Goal: Task Accomplishment & Management: Use online tool/utility

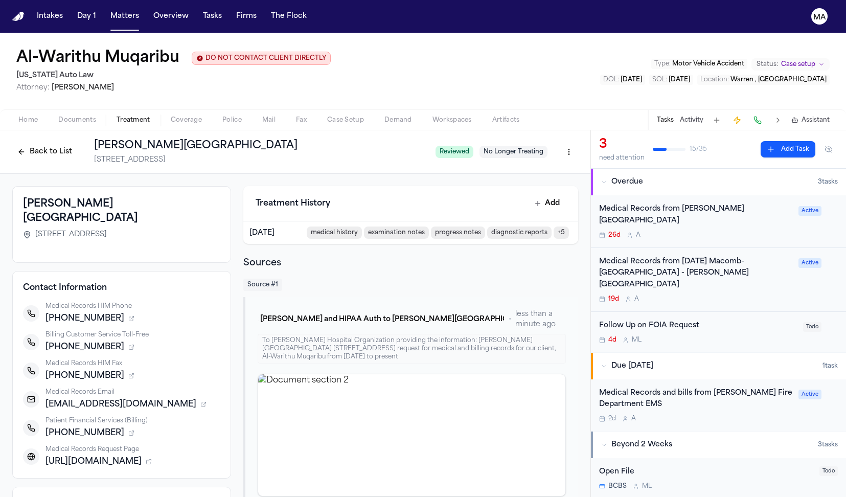
click at [77, 3] on nav "Intakes Day 1 Matters Overview Tasks Firms The Flock MA" at bounding box center [423, 16] width 846 height 33
click at [106, 11] on button "Matters" at bounding box center [124, 16] width 37 height 18
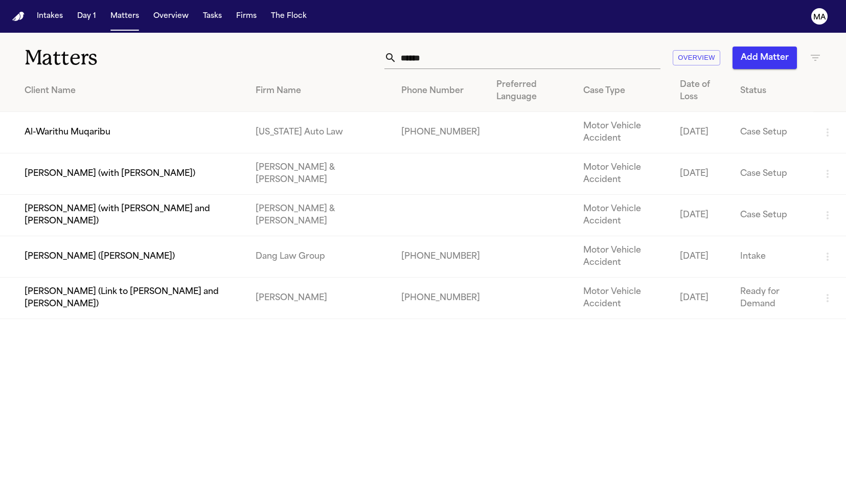
click at [570, 47] on input "******" at bounding box center [529, 58] width 264 height 22
drag, startPoint x: 573, startPoint y: 42, endPoint x: 488, endPoint y: 42, distance: 84.9
click at [488, 47] on div "****** Overview Add Matter" at bounding box center [536, 58] width 571 height 22
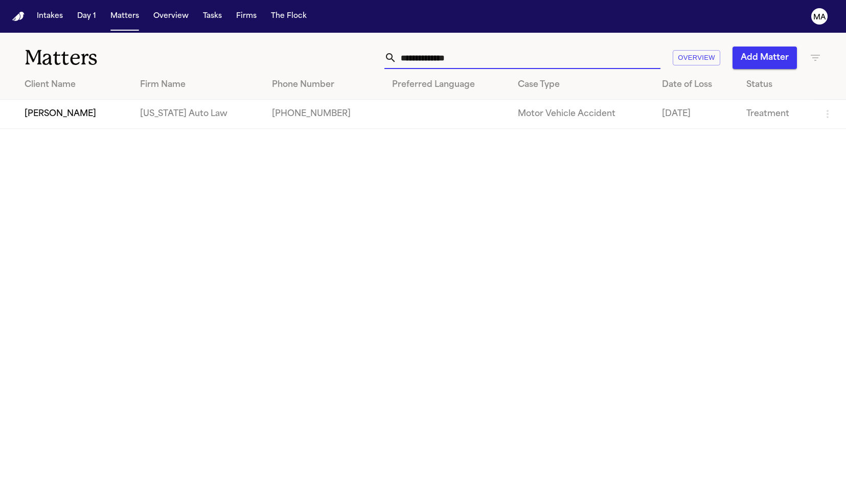
type input "**********"
click at [109, 100] on td "[PERSON_NAME]" at bounding box center [66, 114] width 132 height 29
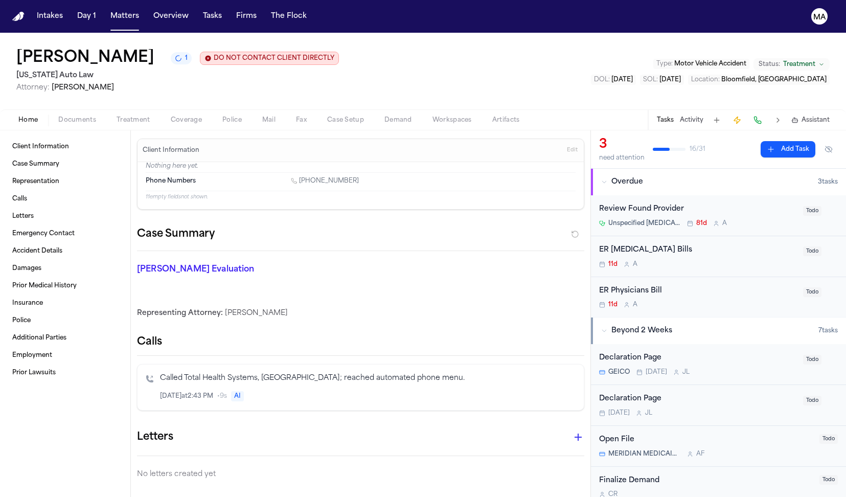
click at [45, 130] on div "Client Information Case Summary Representation Calls Letters Emergency Contact …" at bounding box center [65, 313] width 130 height 367
click at [58, 116] on span "Documents" at bounding box center [77, 120] width 38 height 8
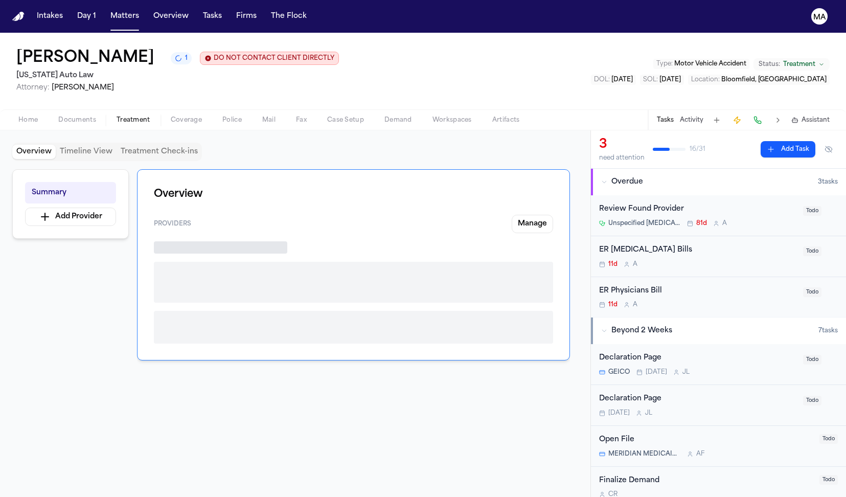
click at [117, 116] on span "Treatment" at bounding box center [134, 120] width 34 height 8
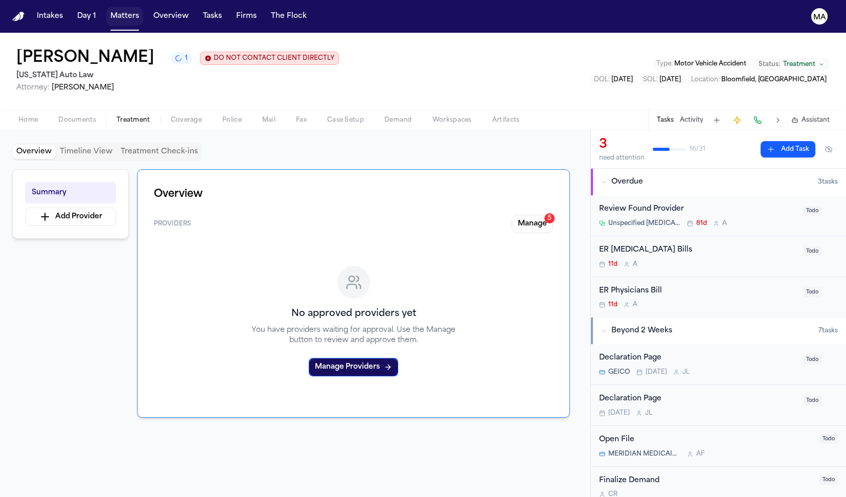
click at [106, 9] on button "Matters" at bounding box center [124, 16] width 37 height 18
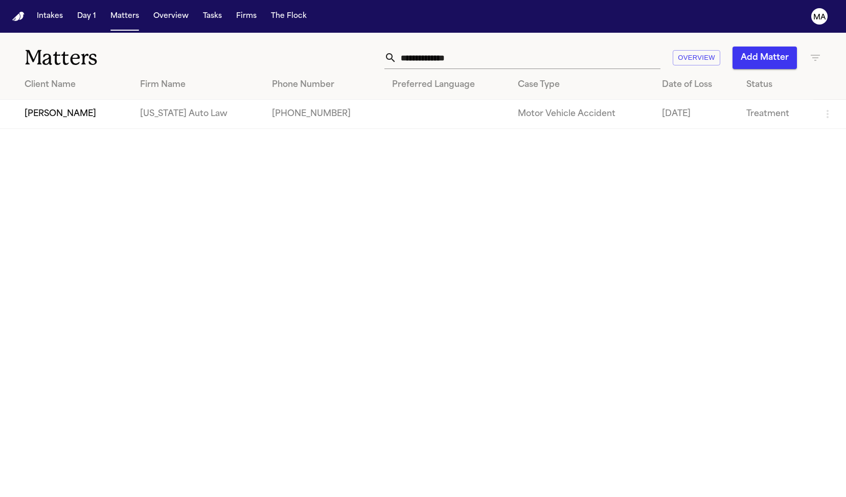
click at [617, 47] on input "**********" at bounding box center [529, 58] width 264 height 22
drag, startPoint x: 617, startPoint y: 44, endPoint x: 500, endPoint y: 42, distance: 116.6
click at [500, 47] on div "**********" at bounding box center [536, 58] width 571 height 22
paste input "********"
type input "**********"
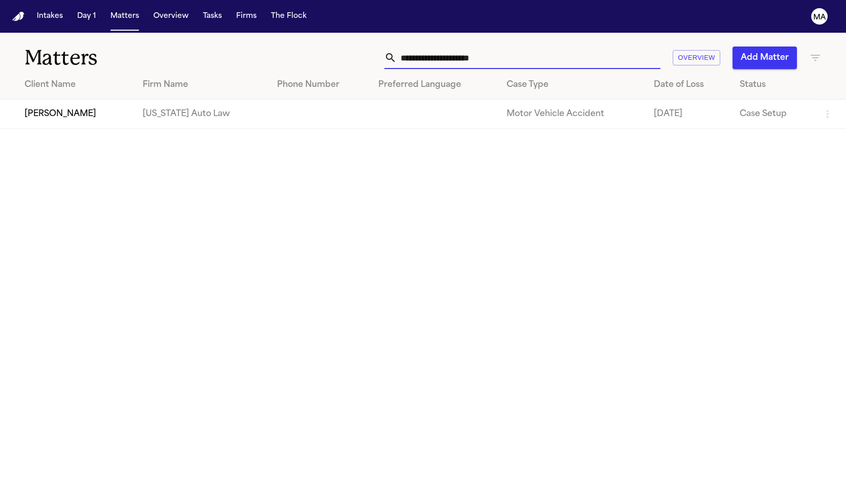
click at [179, 105] on td "[US_STATE] Auto Law" at bounding box center [201, 114] width 134 height 29
click at [69, 100] on td "[PERSON_NAME]" at bounding box center [67, 114] width 134 height 29
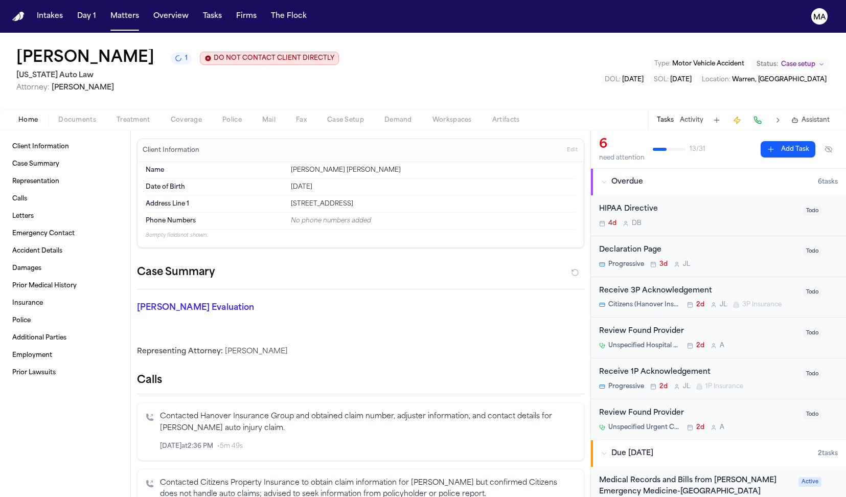
click at [117, 116] on span "Treatment" at bounding box center [134, 120] width 34 height 8
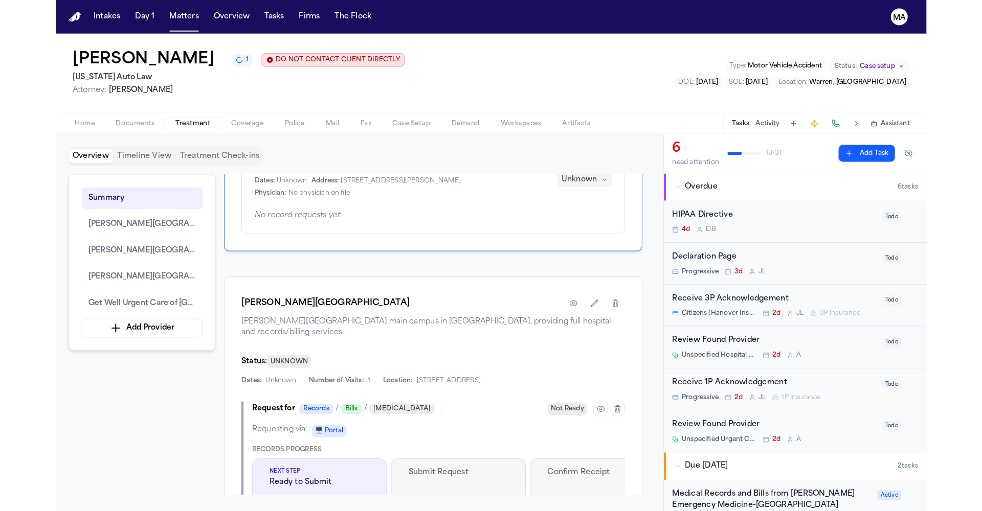
scroll to position [411, 0]
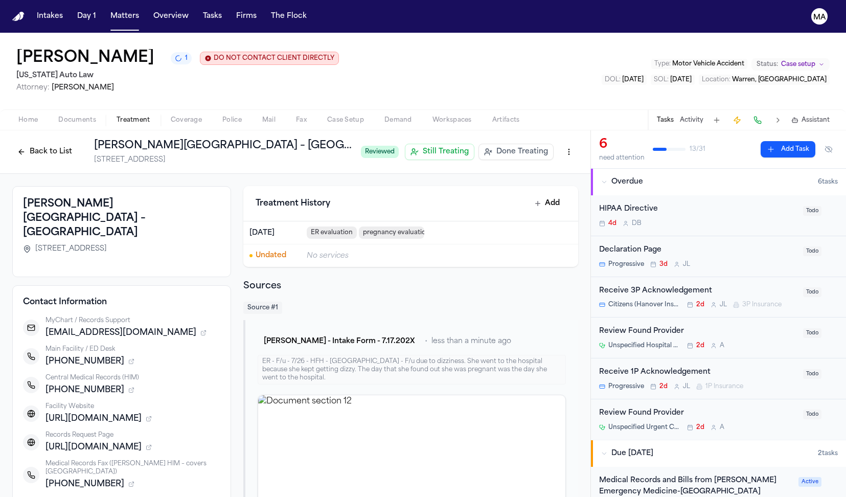
drag, startPoint x: 160, startPoint y: 332, endPoint x: 125, endPoint y: 332, distance: 35.3
copy span "(313) 916-4540"
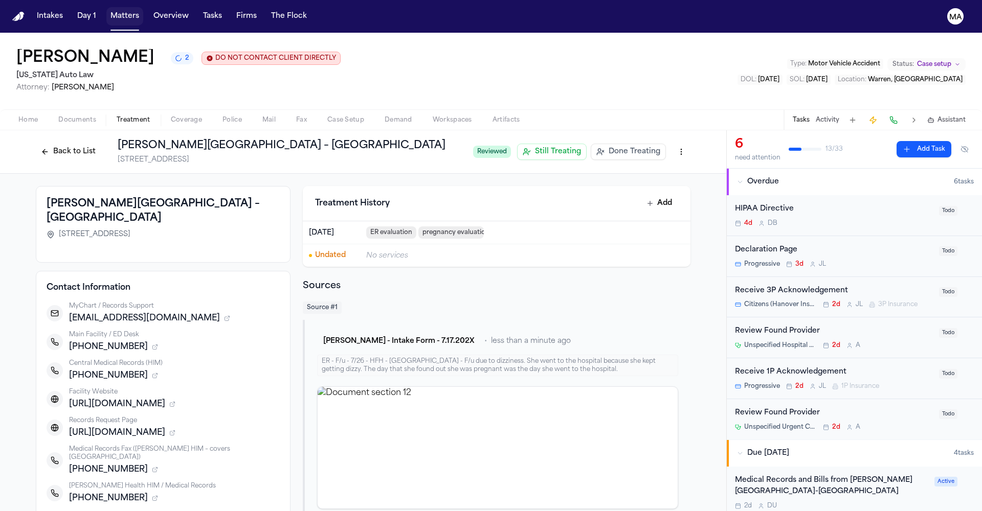
click at [106, 11] on button "Matters" at bounding box center [124, 16] width 37 height 18
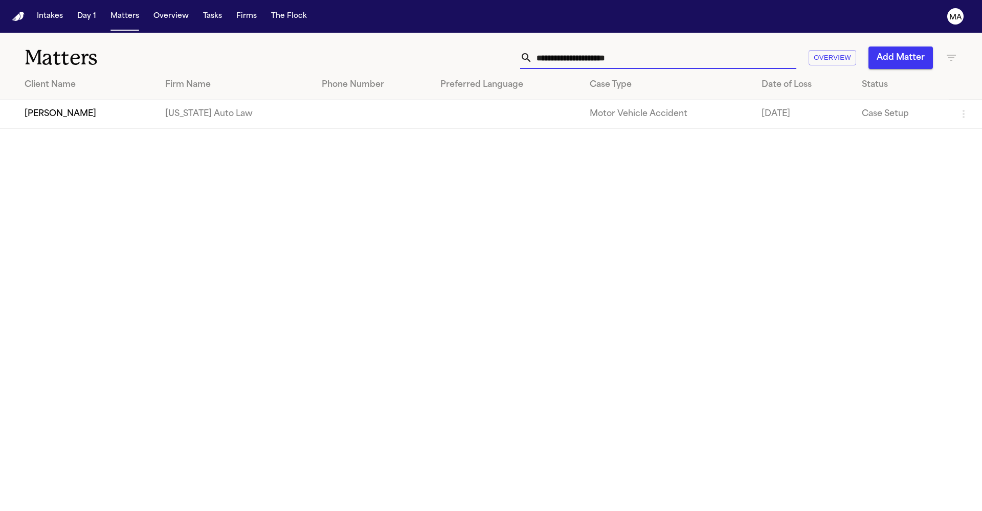
drag, startPoint x: 746, startPoint y: 43, endPoint x: 620, endPoint y: 42, distance: 126.8
click at [620, 47] on div "**********" at bounding box center [626, 58] width 661 height 22
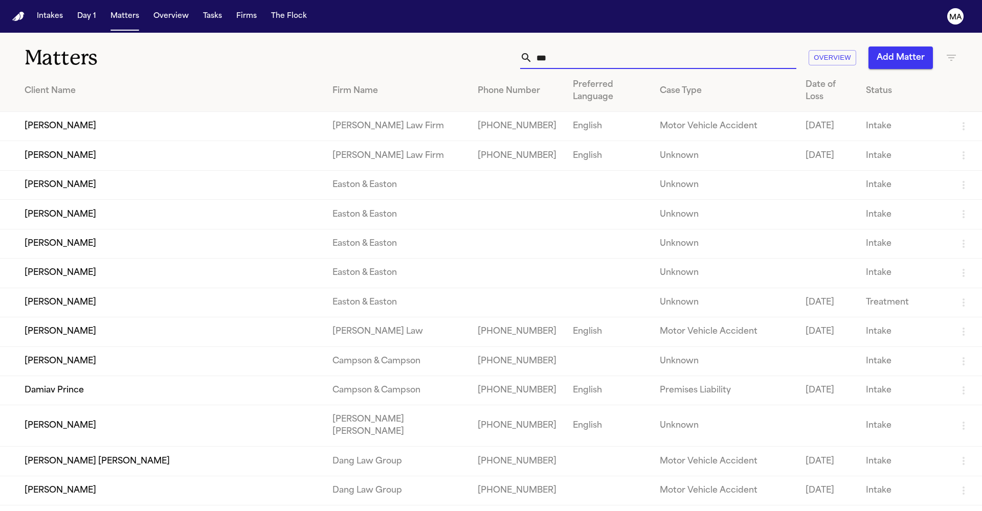
type input "****"
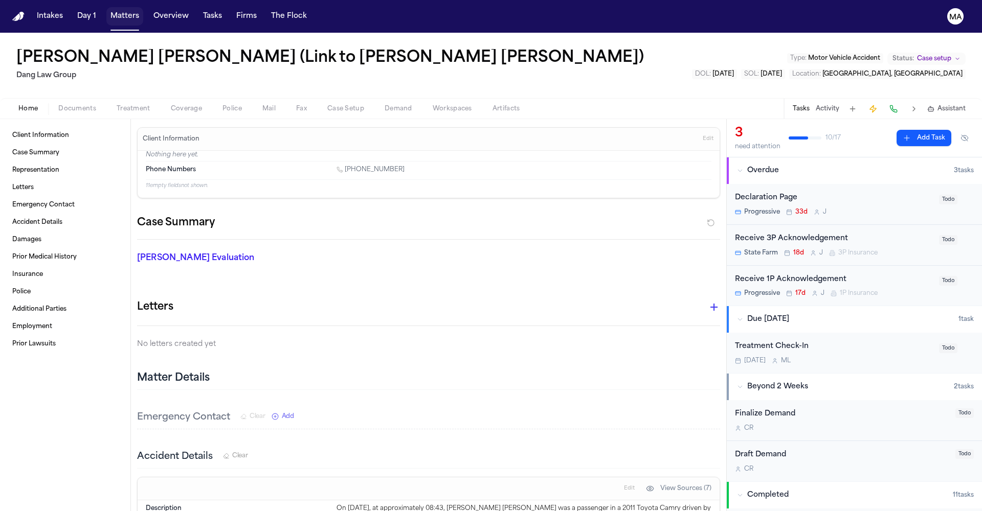
click at [106, 7] on button "Matters" at bounding box center [124, 16] width 37 height 18
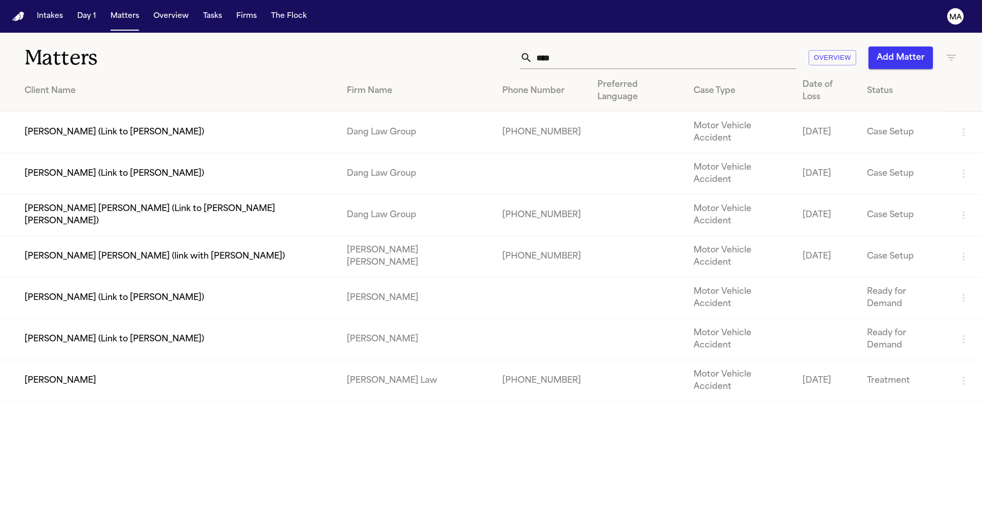
click at [731, 47] on input "****" at bounding box center [664, 58] width 264 height 22
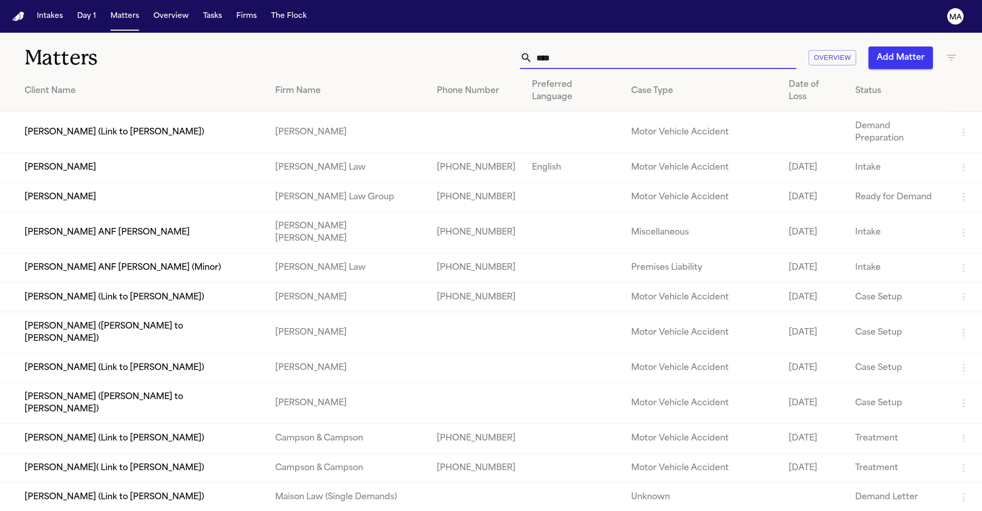
type input "****"
click at [98, 183] on td "[PERSON_NAME]" at bounding box center [133, 197] width 267 height 29
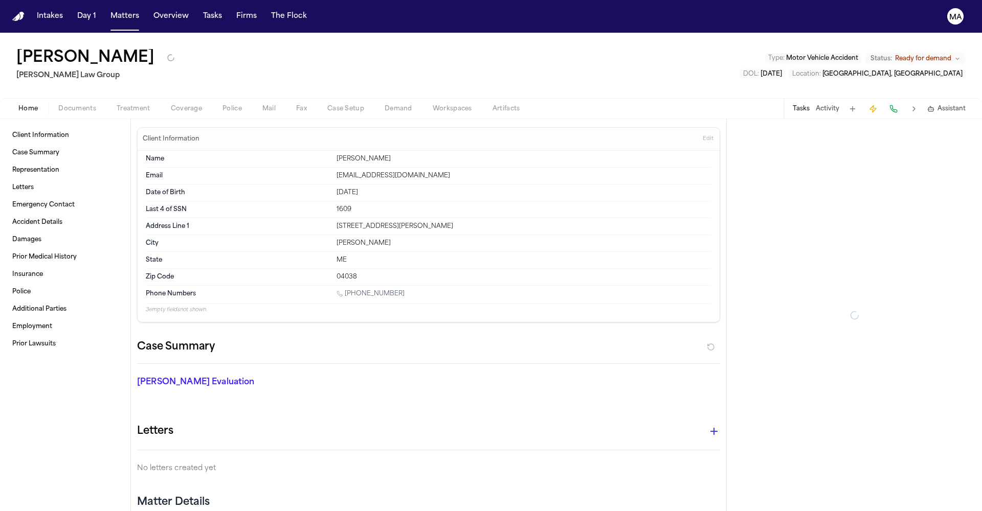
click at [58, 105] on span "Documents" at bounding box center [77, 109] width 38 height 8
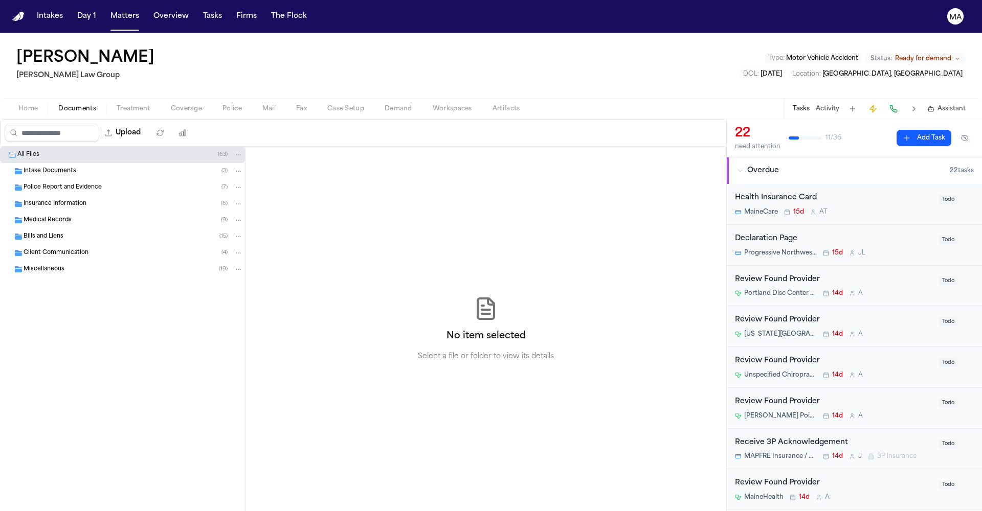
click at [77, 229] on div "Bills and Liens ( 15 )" at bounding box center [122, 237] width 245 height 16
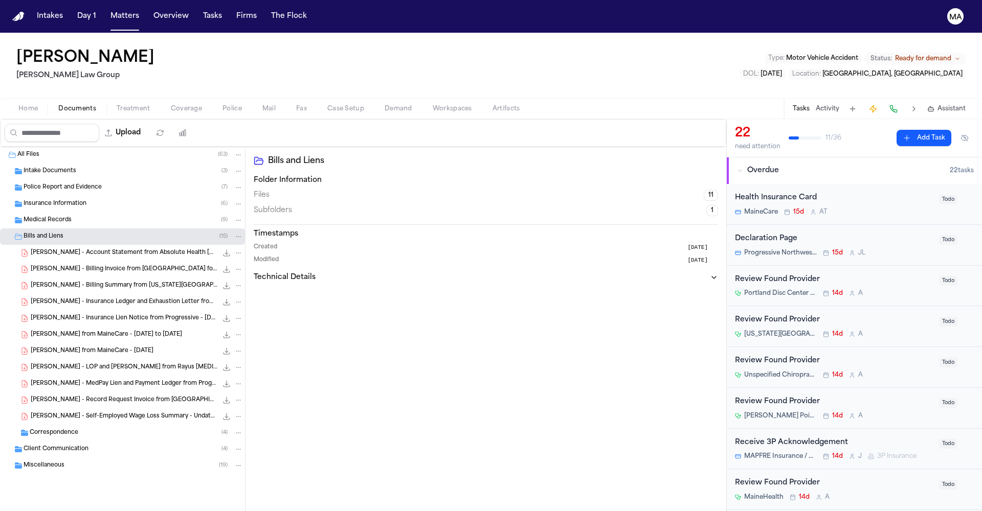
click at [77, 229] on div "Bills and Liens ( 15 )" at bounding box center [122, 237] width 245 height 16
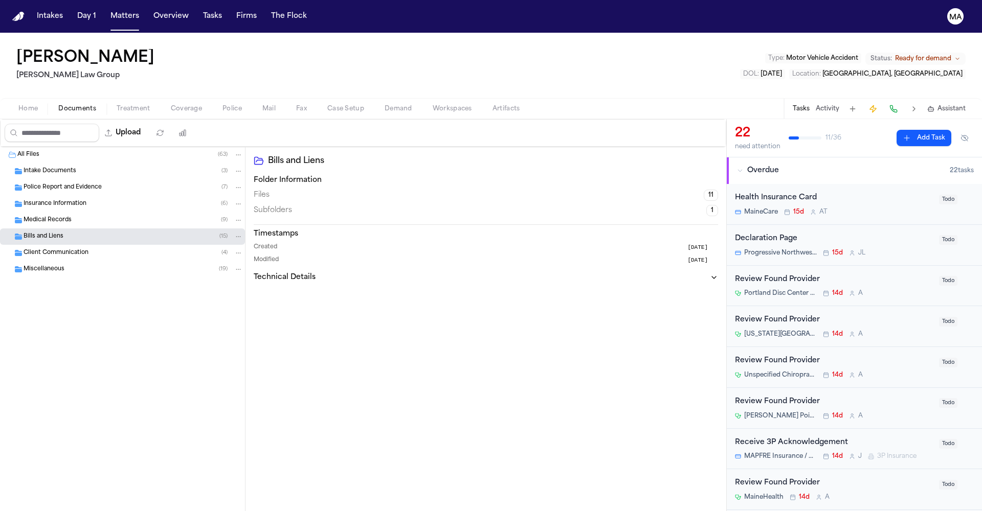
click at [73, 216] on div "Medical Records ( 9 )" at bounding box center [133, 220] width 219 height 9
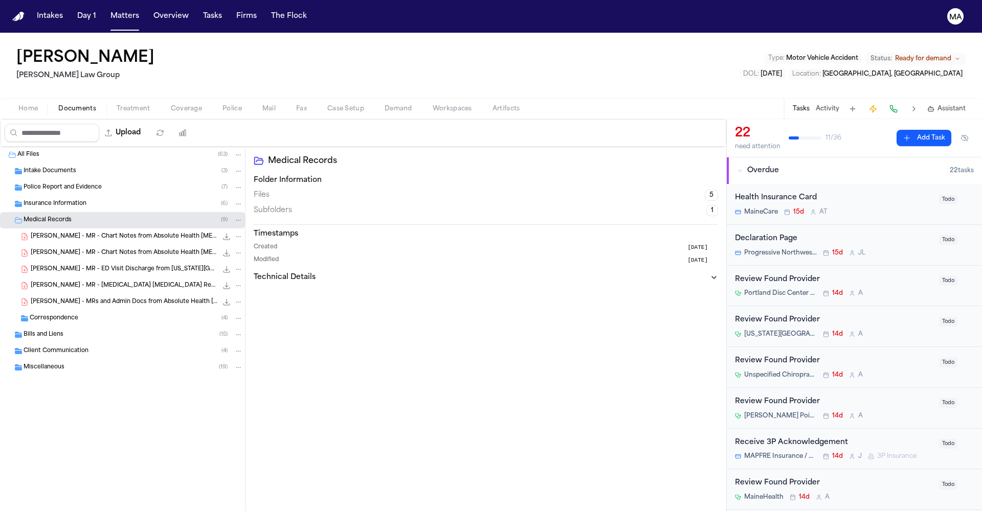
click at [73, 216] on div "Medical Records ( 9 )" at bounding box center [133, 220] width 219 height 9
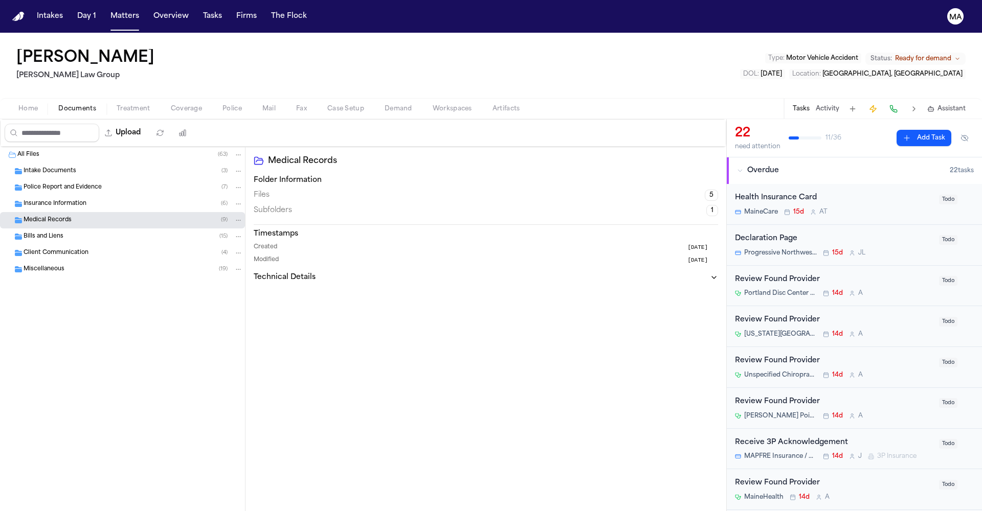
click at [85, 179] on div "Police Report and Evidence ( 7 )" at bounding box center [122, 187] width 245 height 16
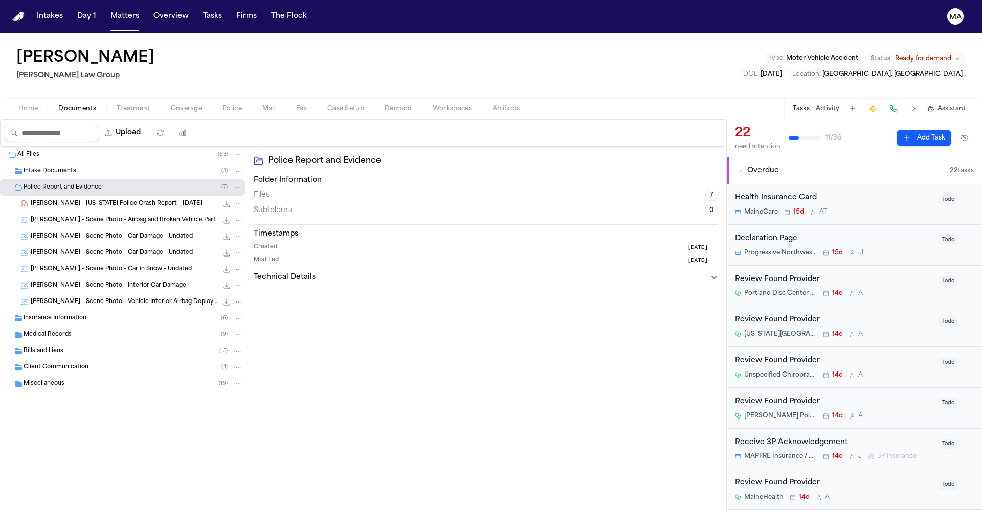
click at [85, 179] on div "Police Report and Evidence ( 7 )" at bounding box center [122, 187] width 245 height 16
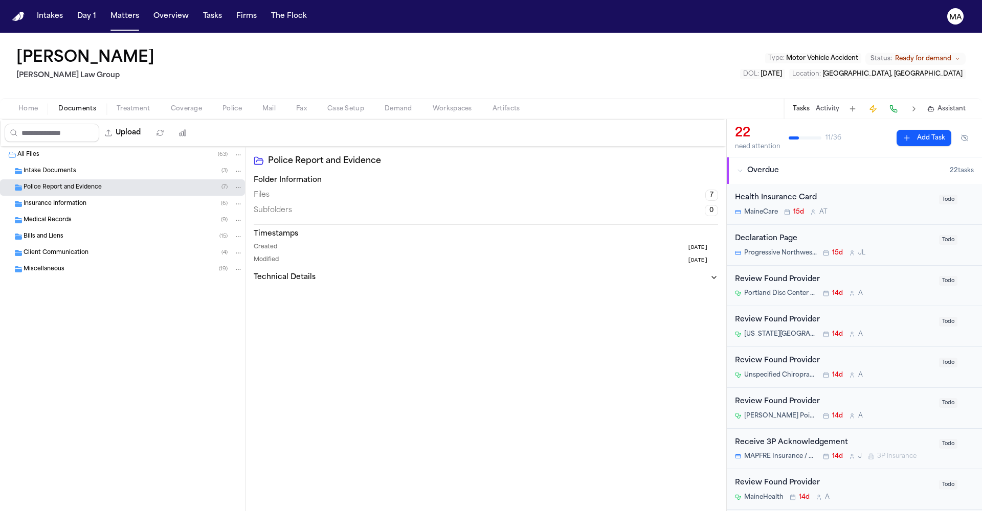
click at [846, 99] on div "Tasks Activity Assistant" at bounding box center [878, 109] width 190 height 20
click at [846, 105] on span "Assistant" at bounding box center [951, 109] width 28 height 8
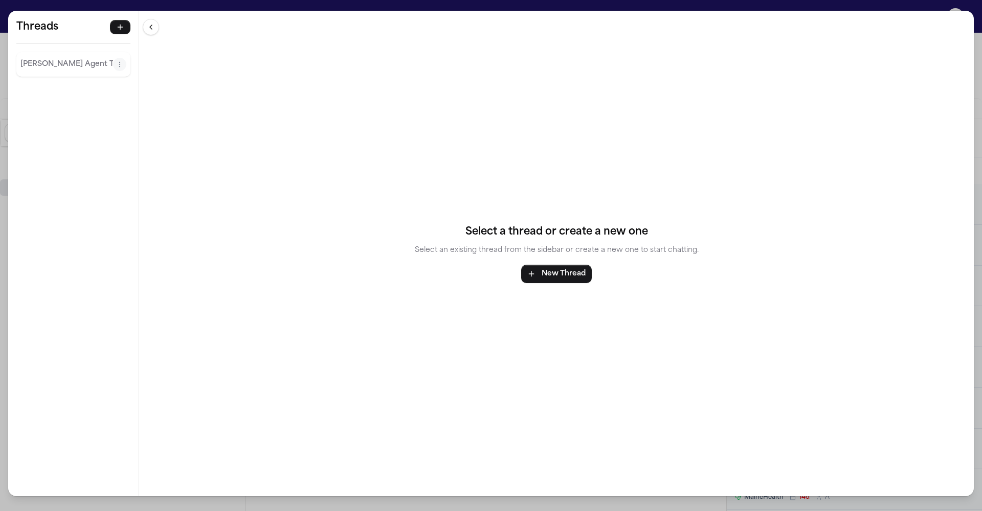
click at [29, 58] on p "[PERSON_NAME] Agent Thread" at bounding box center [66, 64] width 93 height 12
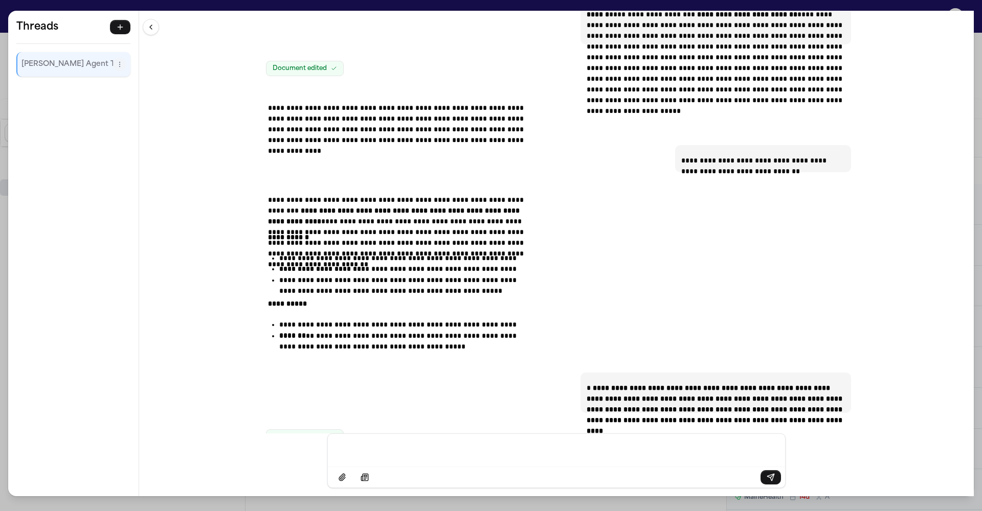
scroll to position [14844, 0]
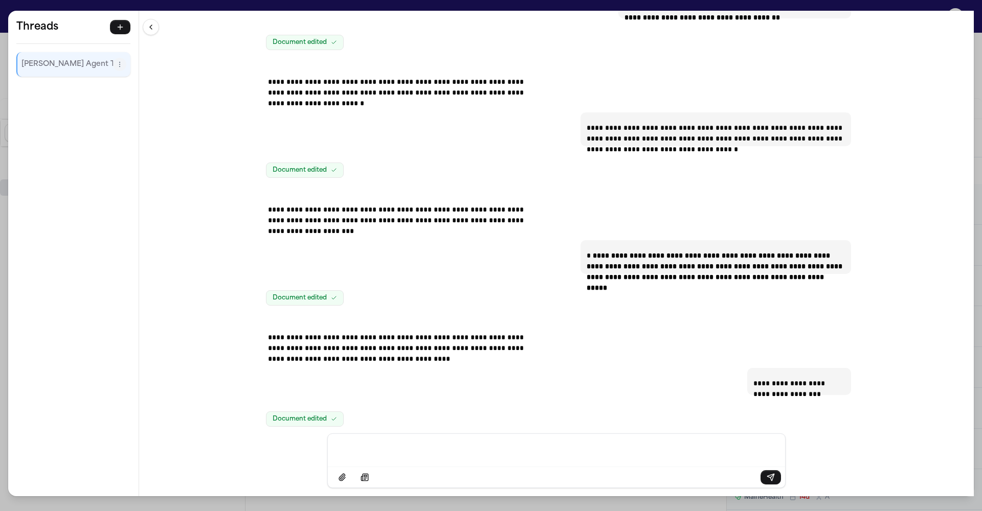
click at [336, 164] on div "**********" at bounding box center [556, 222] width 834 height 423
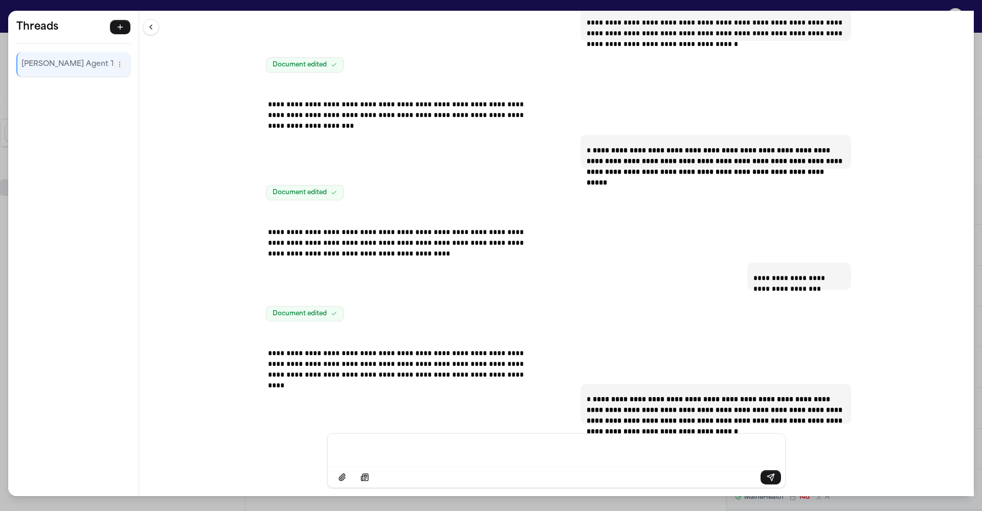
scroll to position [15053, 0]
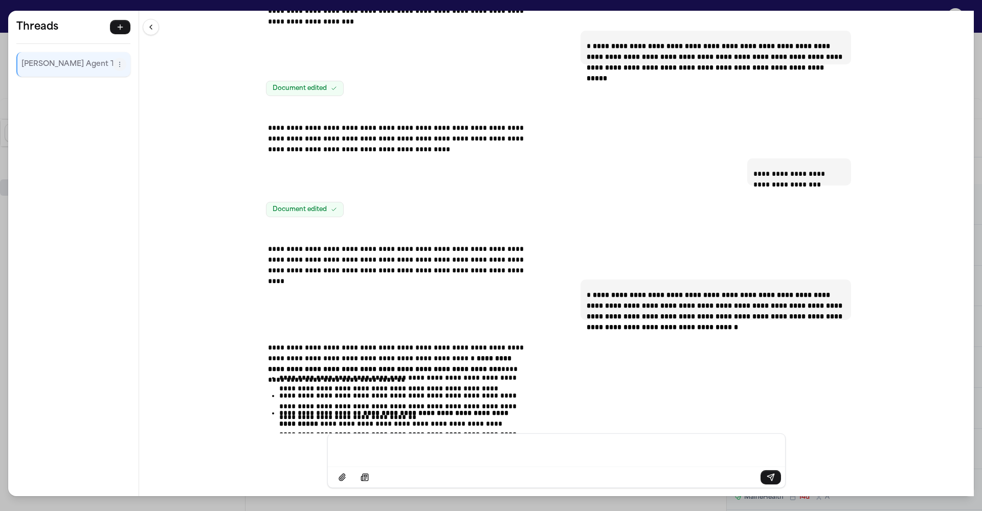
click at [464, 454] on p "Message input" at bounding box center [556, 449] width 433 height 10
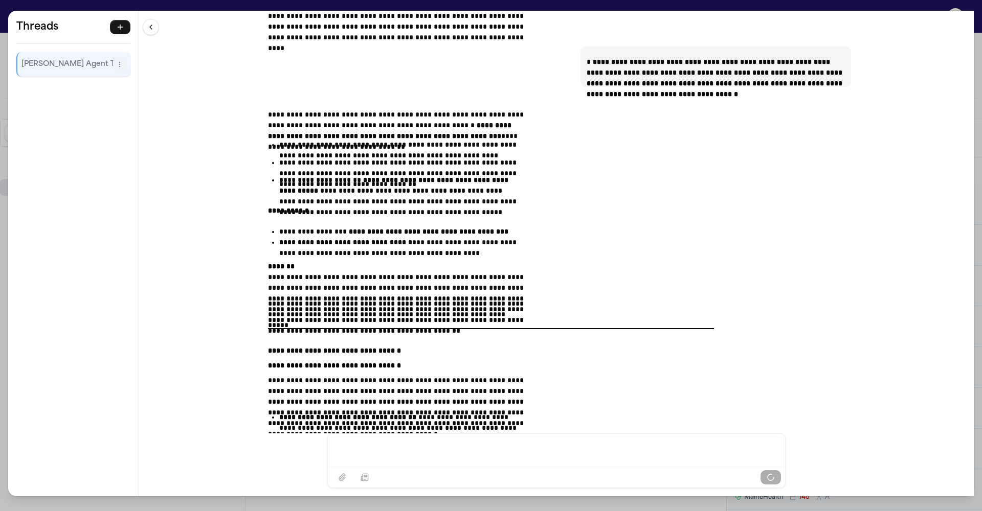
scroll to position [15313, 0]
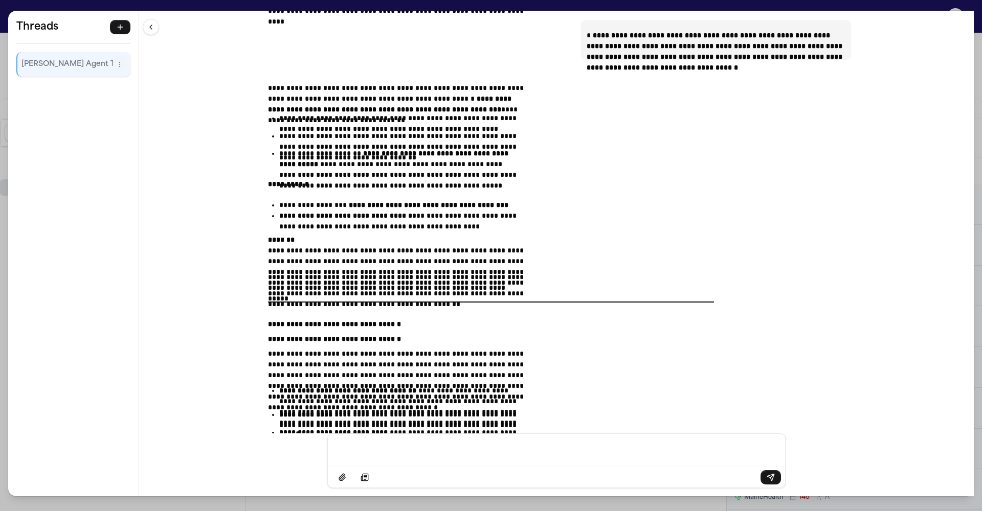
click at [521, 448] on div "Message input" at bounding box center [556, 449] width 445 height 31
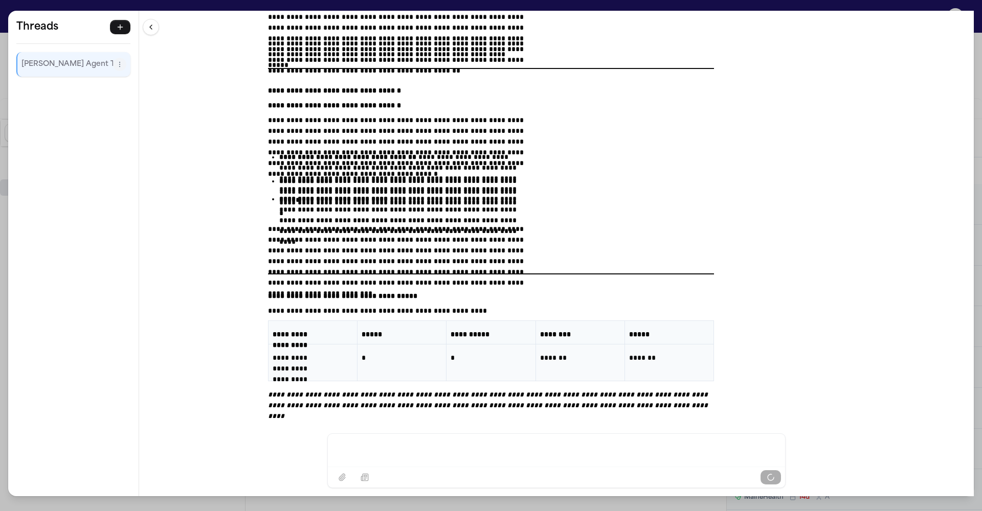
scroll to position [15580, 0]
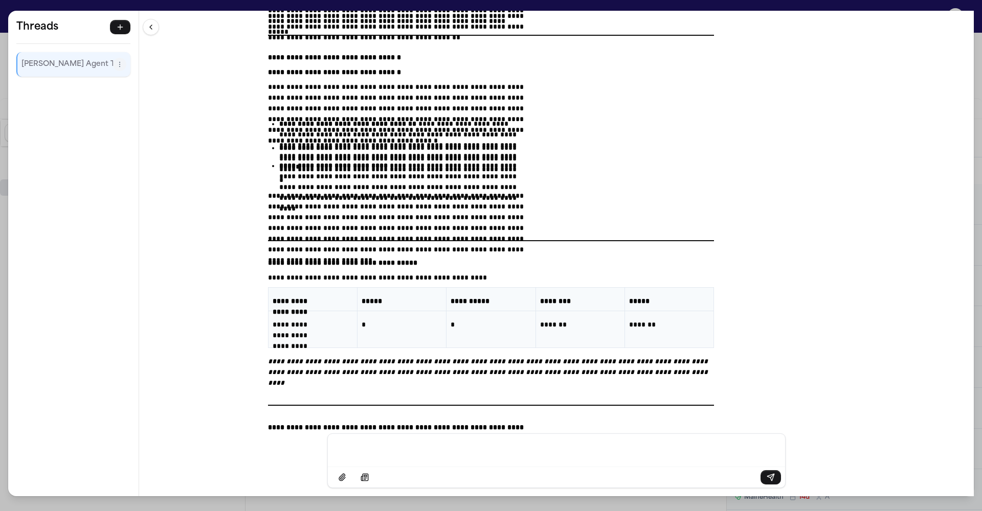
drag, startPoint x: 356, startPoint y: 255, endPoint x: 595, endPoint y: 392, distance: 274.8
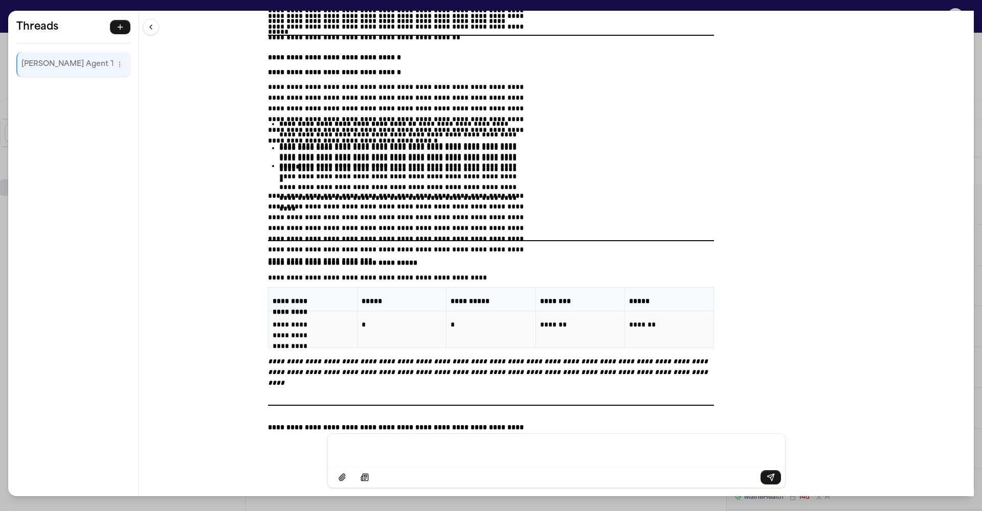
click at [231, 290] on div "**********" at bounding box center [556, 222] width 834 height 423
click at [235, 290] on div "**********" at bounding box center [556, 222] width 834 height 423
click at [277, 5] on div "**********" at bounding box center [491, 255] width 982 height 511
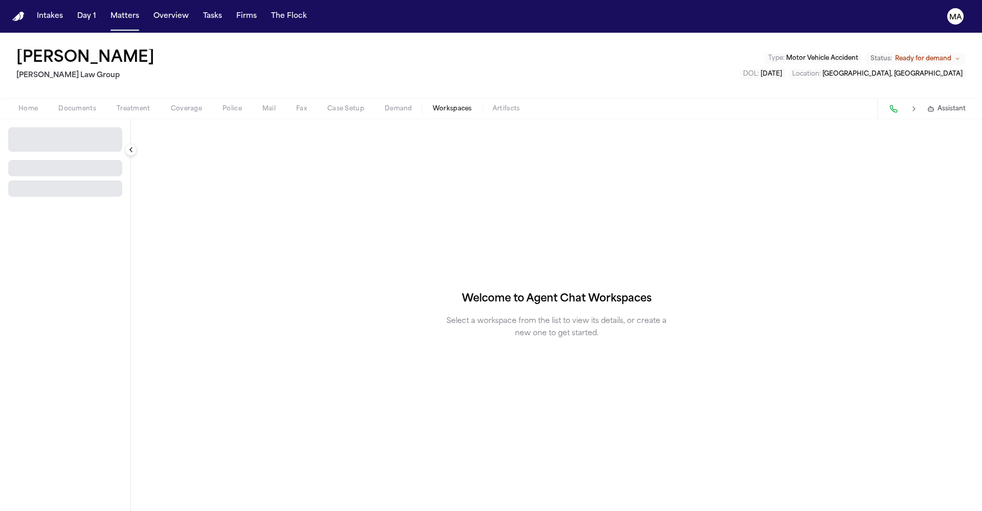
click at [433, 105] on span "Workspaces" at bounding box center [452, 109] width 39 height 8
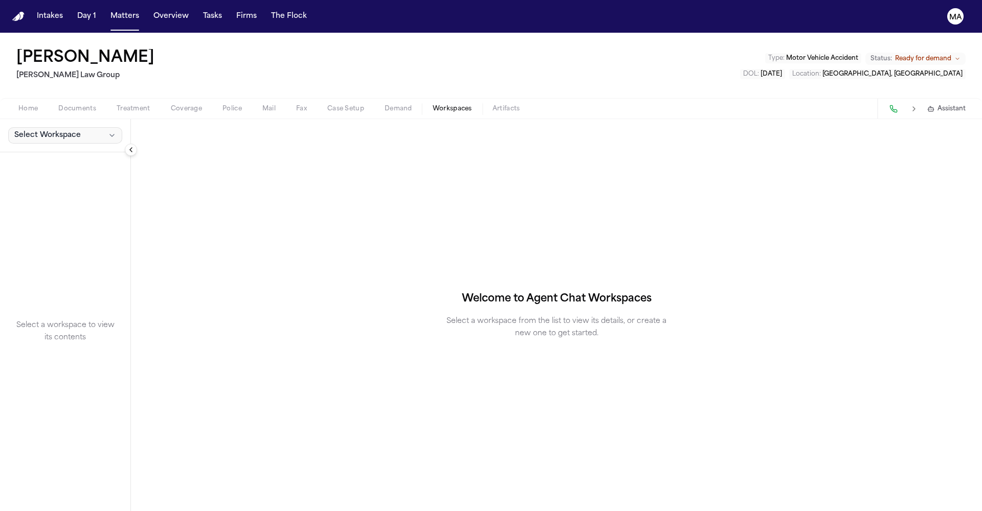
click at [52, 127] on button "Select Workspace" at bounding box center [65, 135] width 114 height 16
click at [49, 92] on span "[PERSON_NAME] Agent Demand" at bounding box center [69, 95] width 119 height 10
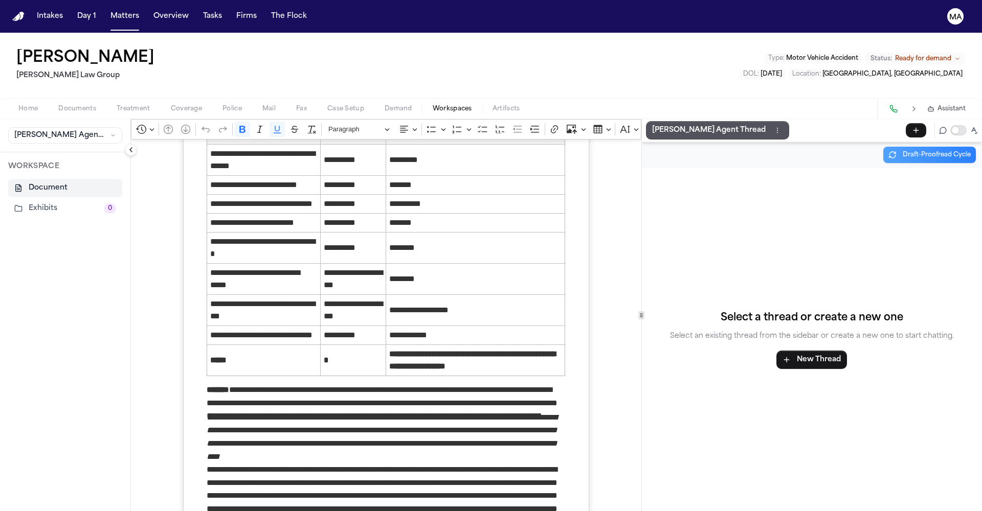
scroll to position [4423, 0]
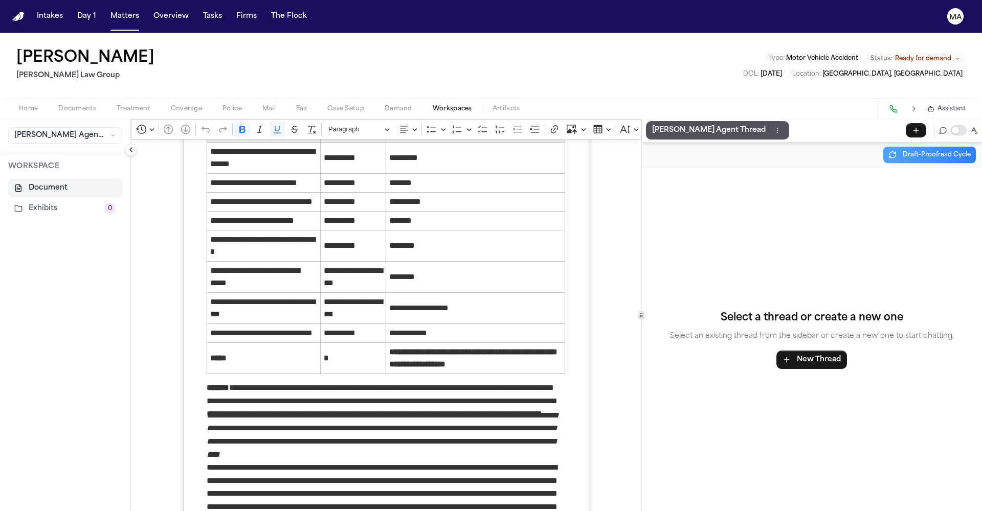
click at [846, 105] on span "Assistant" at bounding box center [951, 109] width 28 height 8
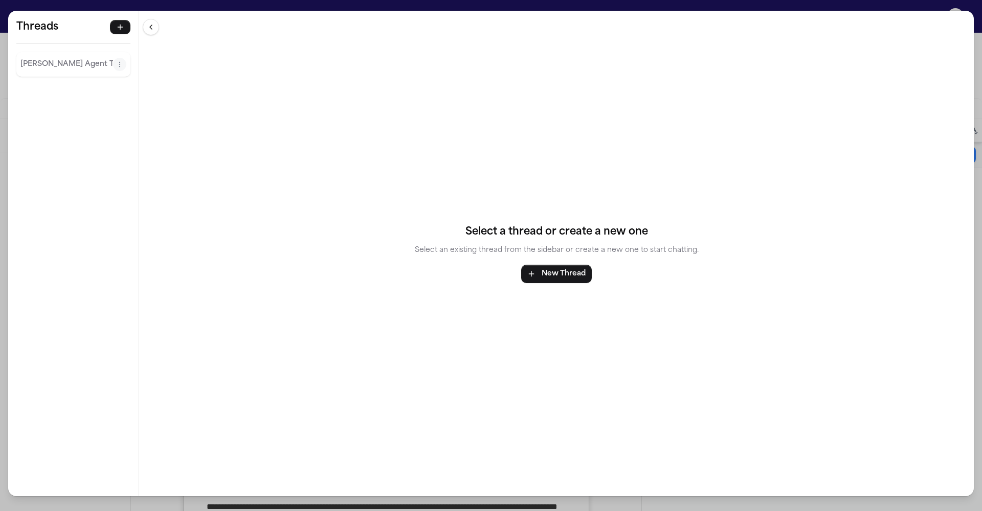
click at [46, 58] on p "[PERSON_NAME] Agent Thread" at bounding box center [66, 64] width 93 height 12
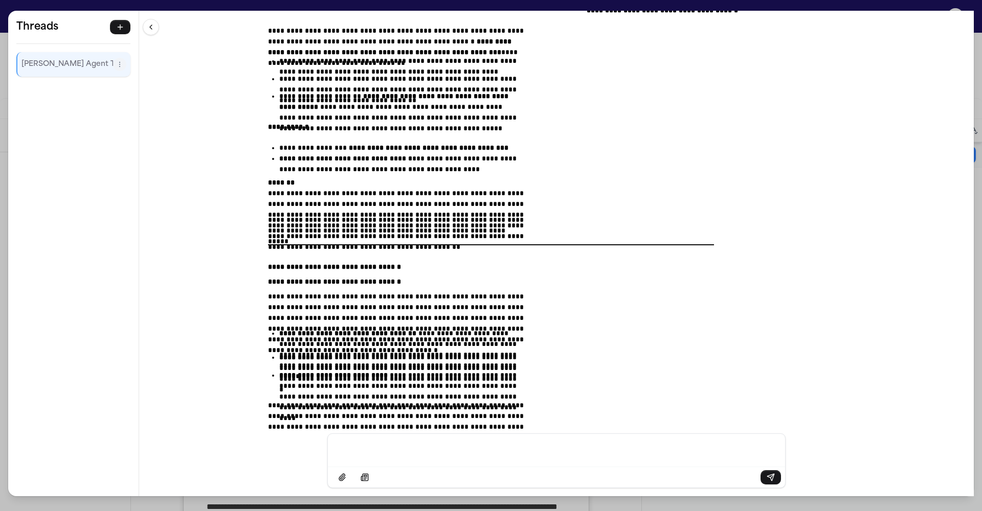
scroll to position [15580, 0]
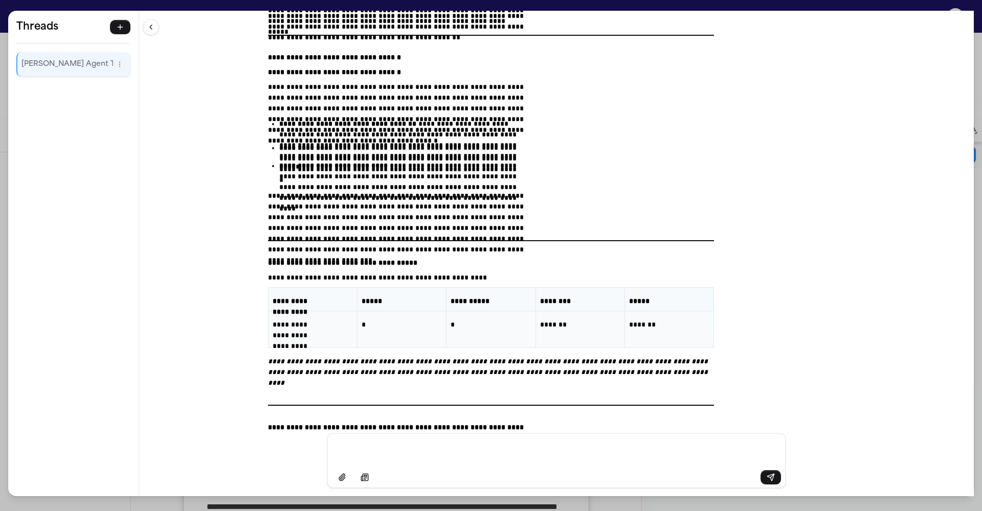
click at [343, 290] on div "**********" at bounding box center [556, 222] width 834 height 423
drag, startPoint x: 486, startPoint y: 261, endPoint x: 545, endPoint y: 276, distance: 61.1
copy p "**********"
click at [304, 6] on div "**********" at bounding box center [491, 255] width 982 height 511
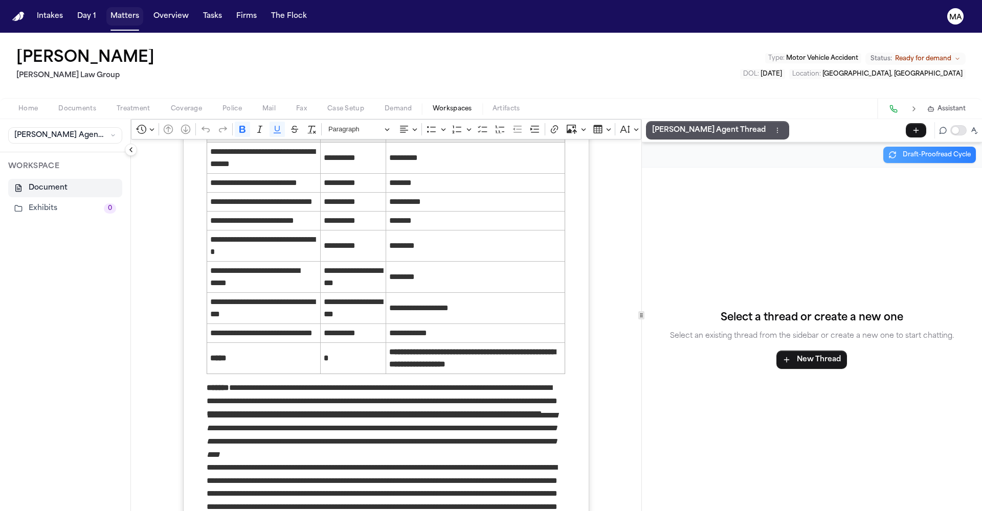
click at [106, 11] on button "Matters" at bounding box center [124, 16] width 37 height 18
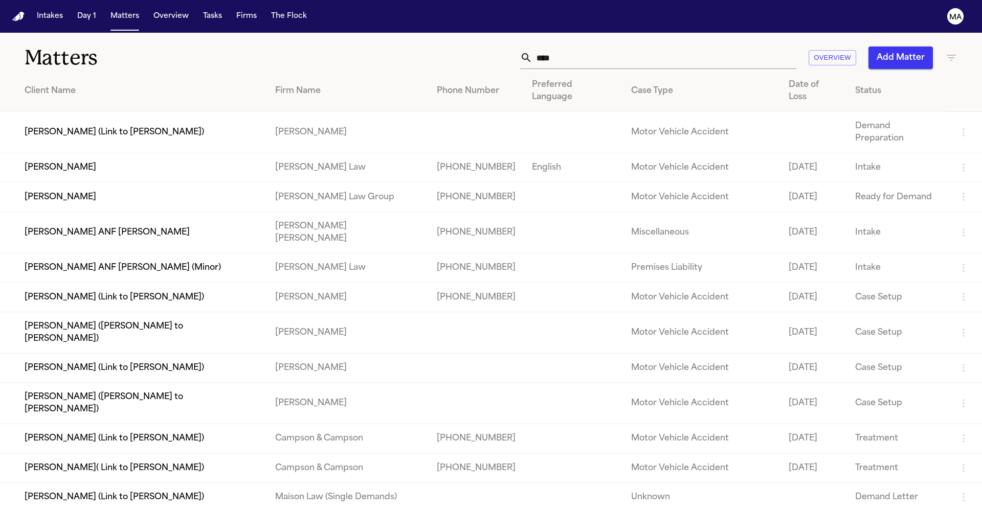
click at [846, 52] on icon "button" at bounding box center [951, 58] width 12 height 12
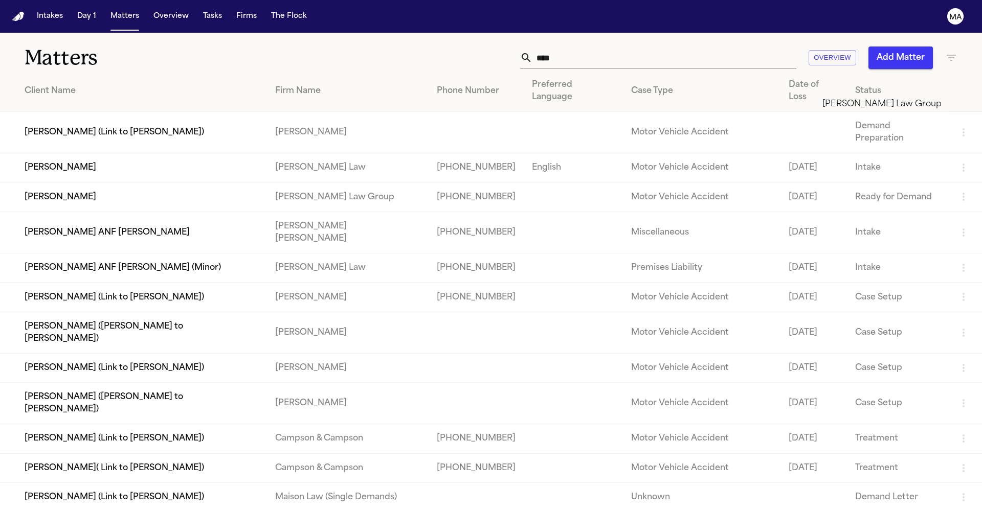
type input "*******"
click at [846, 106] on li "[PERSON_NAME] Law Group" at bounding box center [894, 104] width 145 height 12
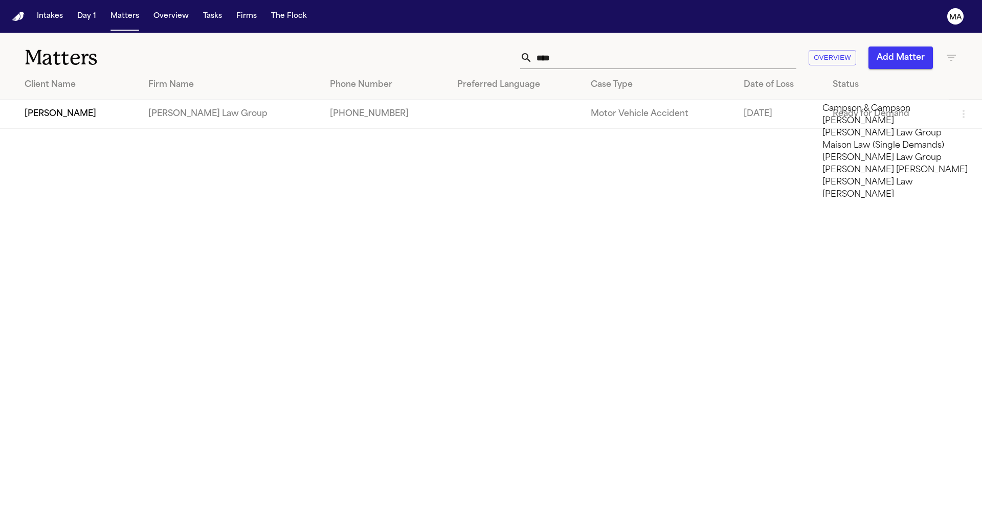
click at [605, 496] on div at bounding box center [491, 511] width 982 height 0
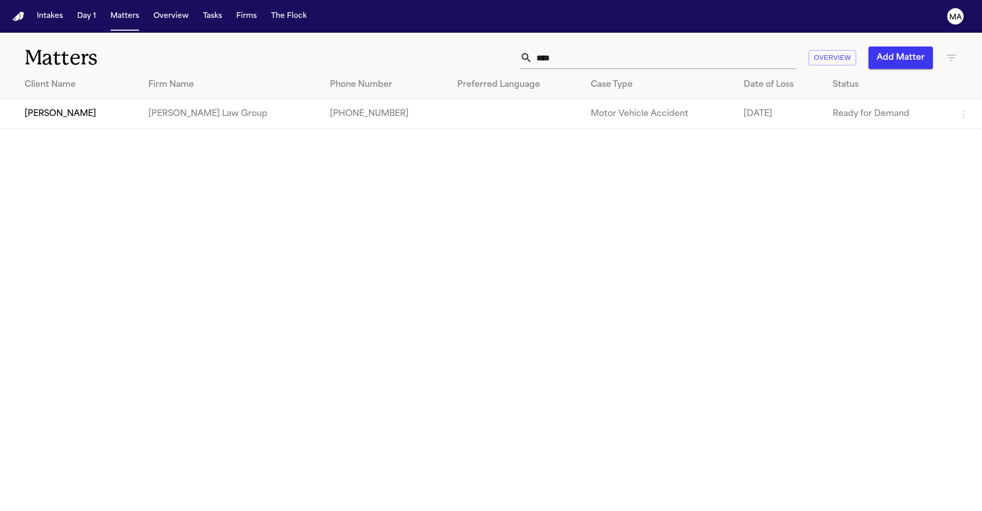
click at [703, 47] on input "****" at bounding box center [664, 58] width 264 height 22
drag, startPoint x: 706, startPoint y: 43, endPoint x: 653, endPoint y: 43, distance: 53.2
click at [655, 47] on div "**** Overview Add Matter" at bounding box center [626, 58] width 661 height 22
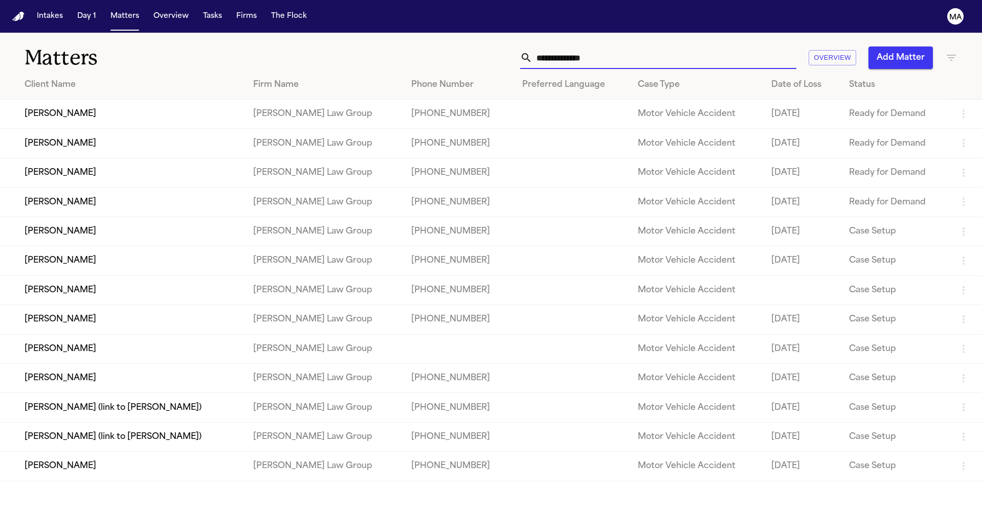
click at [754, 47] on input "text" at bounding box center [664, 58] width 264 height 22
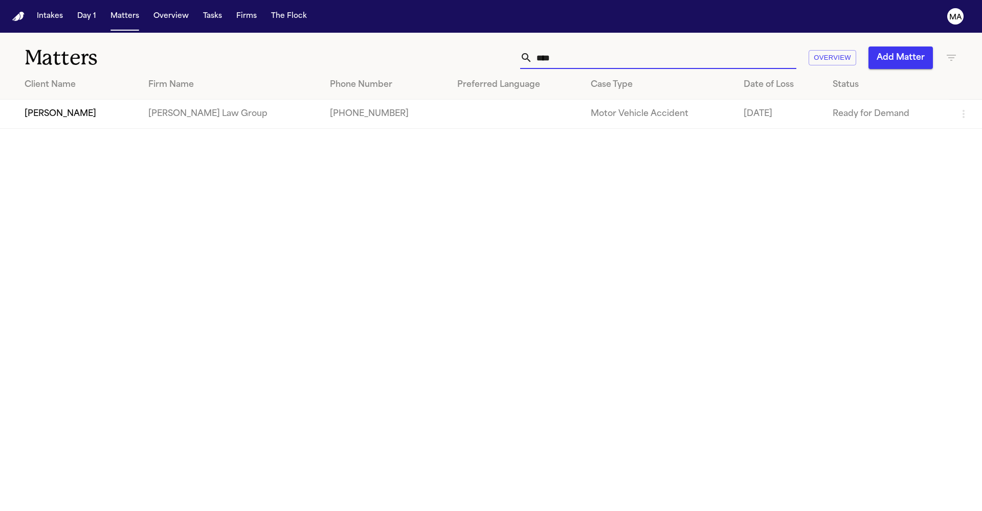
type input "****"
click at [140, 100] on td "[PERSON_NAME]" at bounding box center [70, 114] width 140 height 29
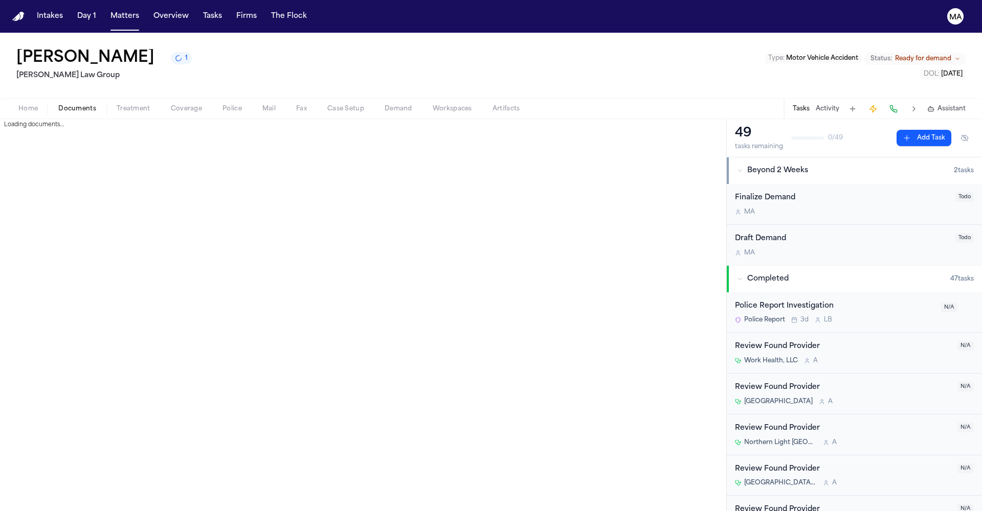
click at [48, 103] on button "Documents" at bounding box center [77, 109] width 58 height 12
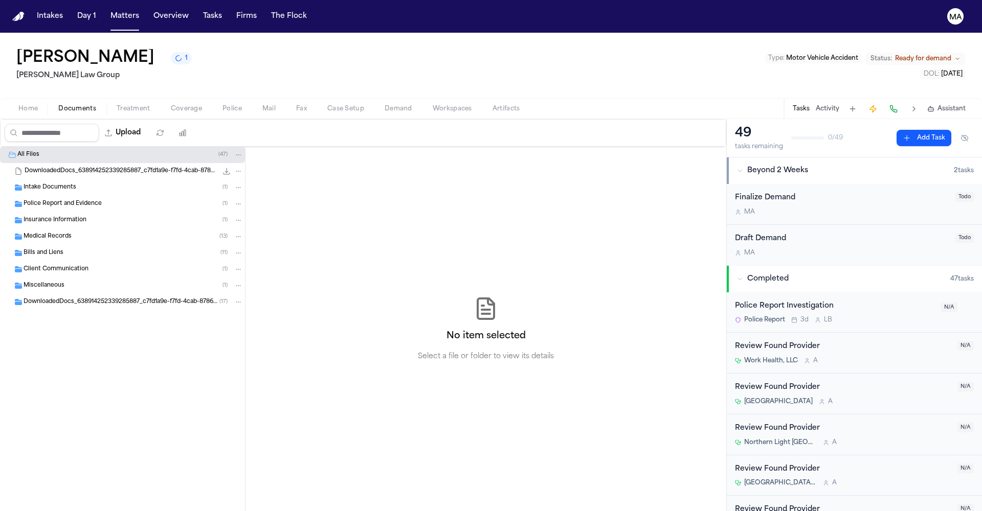
click at [846, 105] on span "Assistant" at bounding box center [951, 109] width 28 height 8
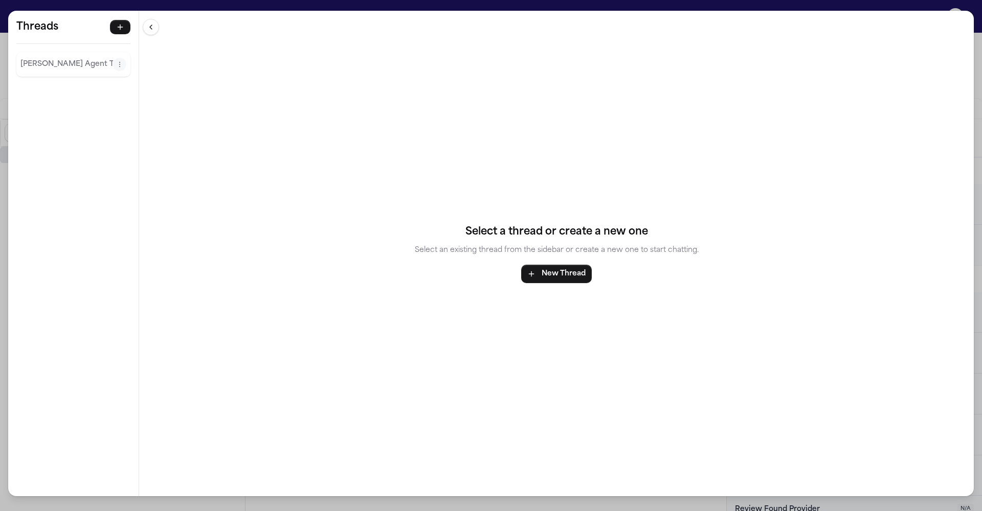
click at [44, 58] on p "[PERSON_NAME] Agent Thread" at bounding box center [66, 64] width 93 height 12
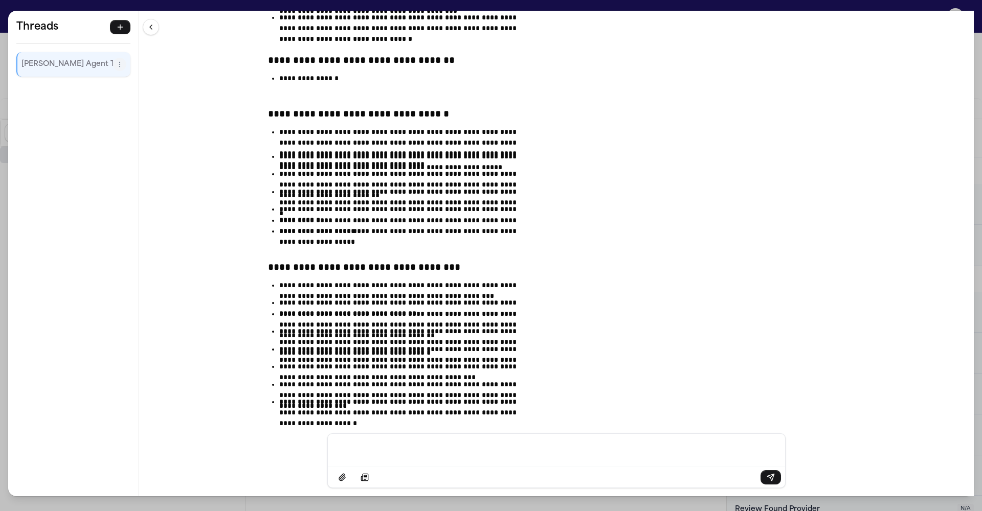
scroll to position [28700, 0]
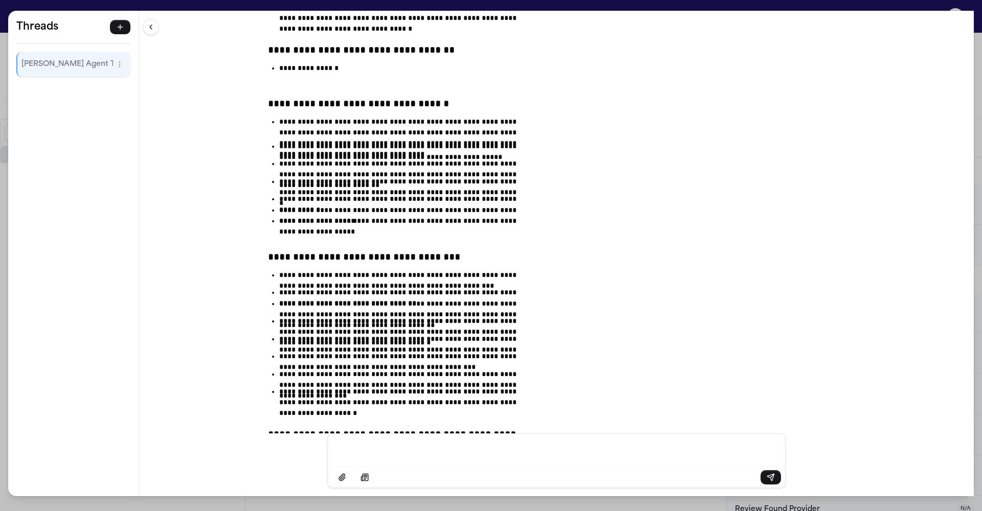
click at [513, 452] on p "Message input" at bounding box center [556, 449] width 433 height 10
click at [283, 3] on div "**********" at bounding box center [491, 255] width 982 height 511
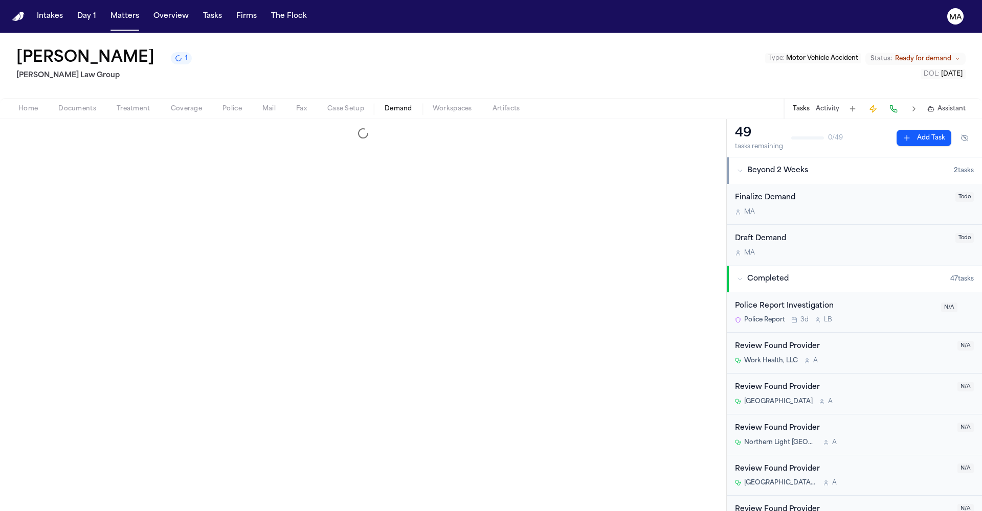
click at [384, 105] on span "Demand" at bounding box center [398, 109] width 28 height 8
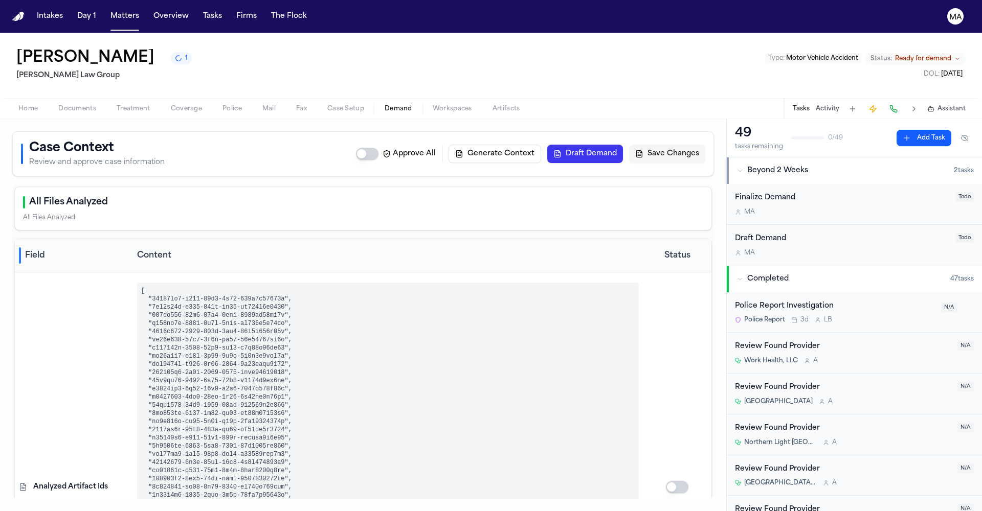
click at [422, 103] on button "Workspaces" at bounding box center [452, 109] width 60 height 12
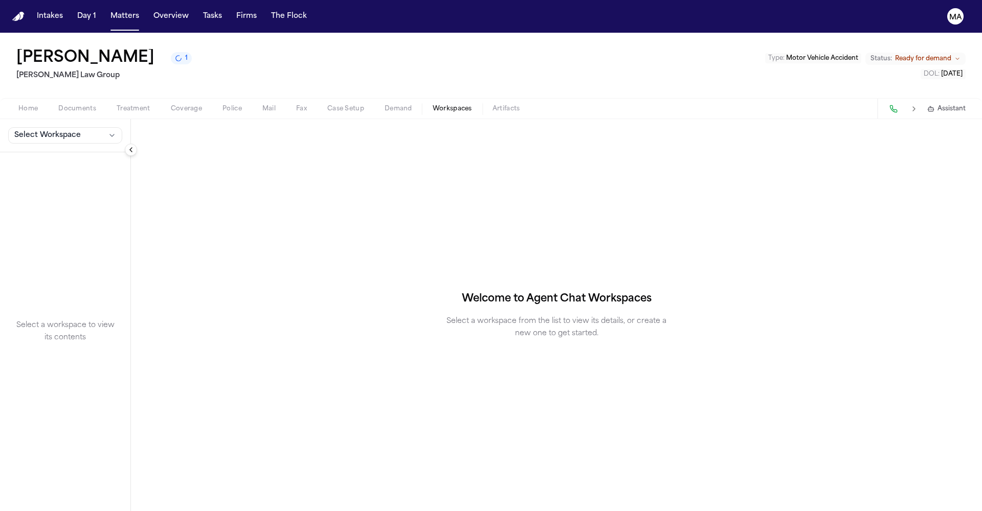
click at [32, 130] on span "Select Workspace" at bounding box center [47, 135] width 66 height 10
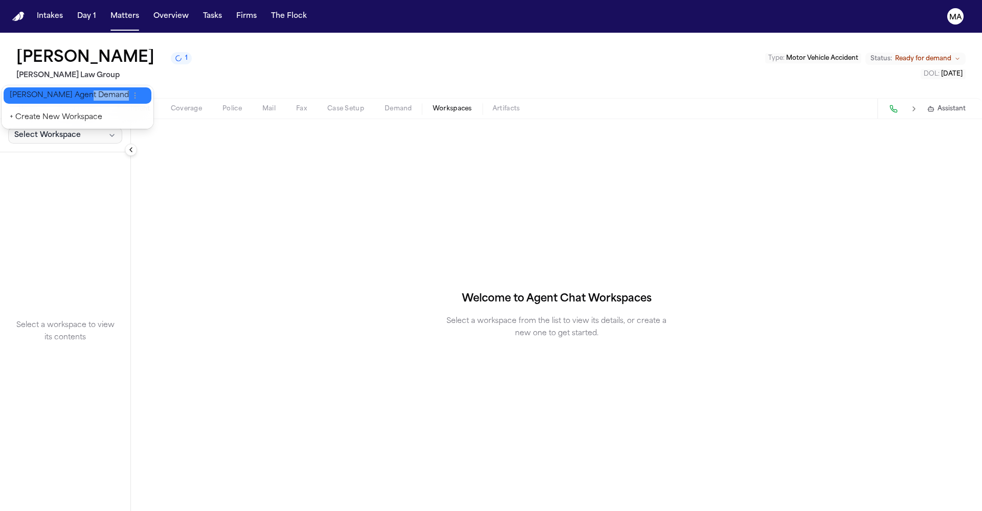
click at [42, 96] on div "Finch Agent Demand + Create New Workspace" at bounding box center [78, 106] width 152 height 43
click at [42, 93] on span "[PERSON_NAME] Agent Demand" at bounding box center [69, 95] width 119 height 10
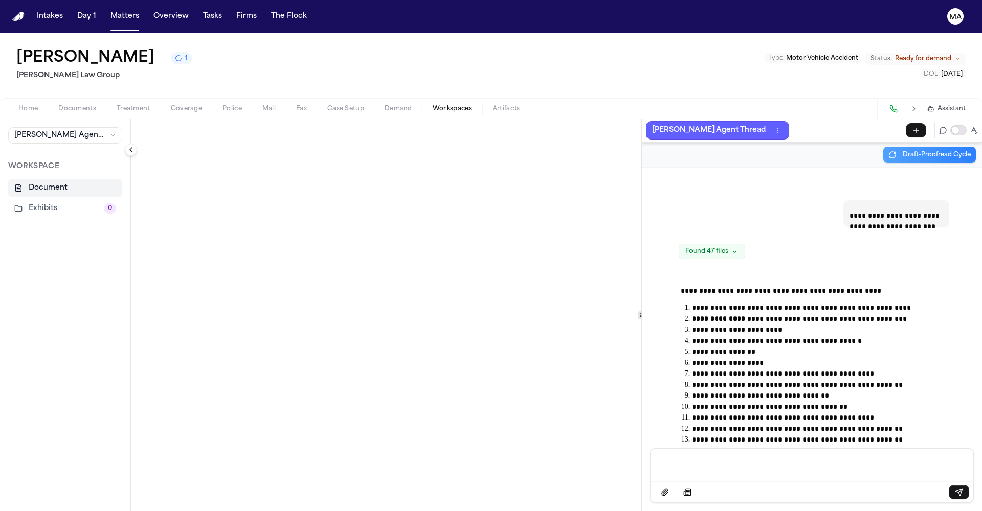
scroll to position [28077, 0]
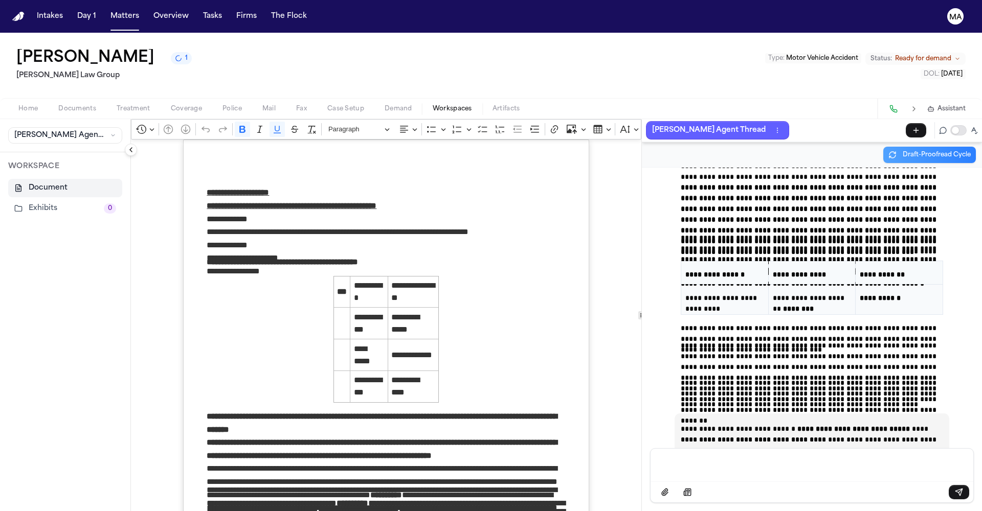
click at [737, 469] on p "Message input" at bounding box center [812, 464] width 298 height 10
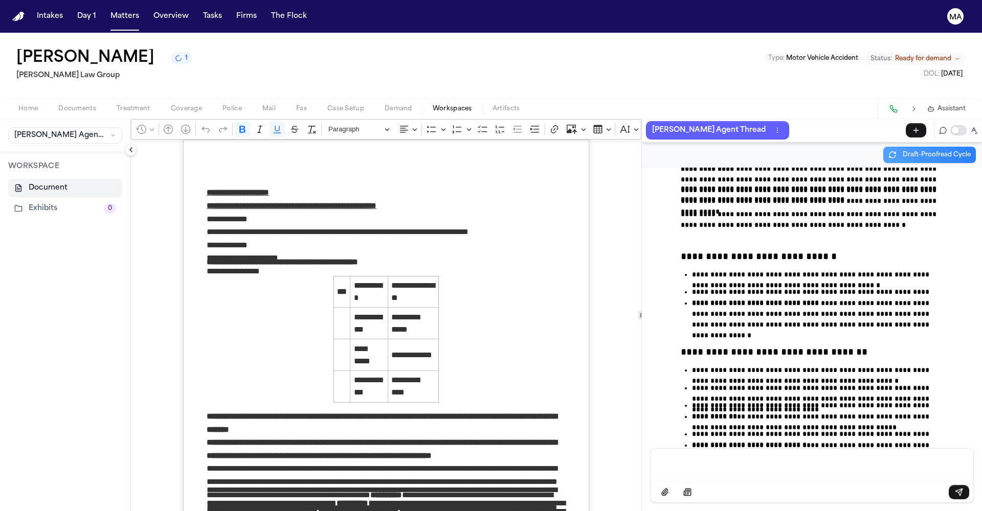
scroll to position [29504, 0]
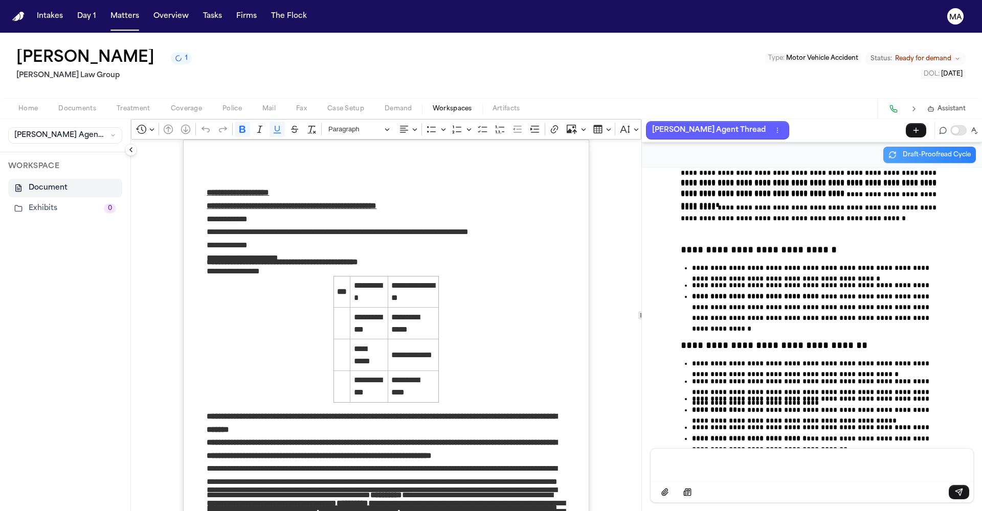
click at [785, 469] on p "Message input" at bounding box center [812, 464] width 298 height 10
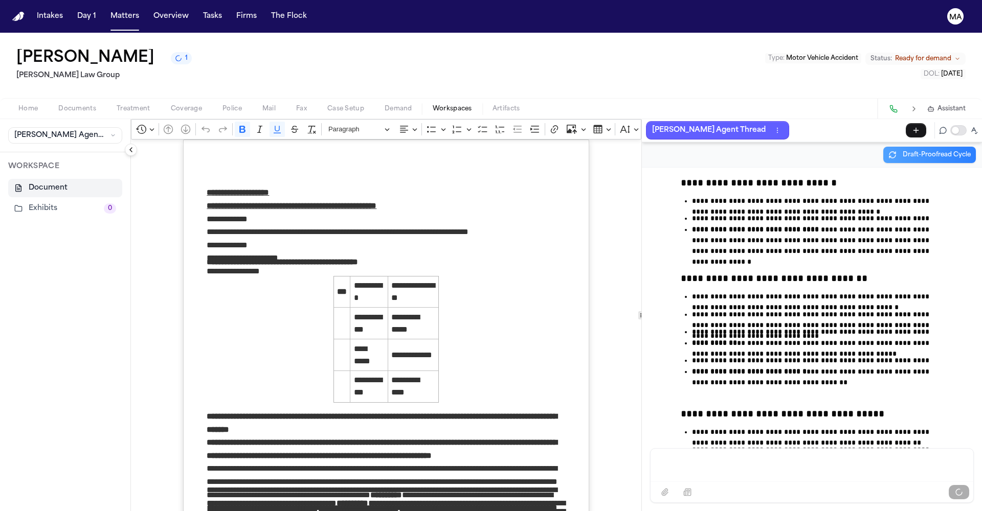
scroll to position [29592, 0]
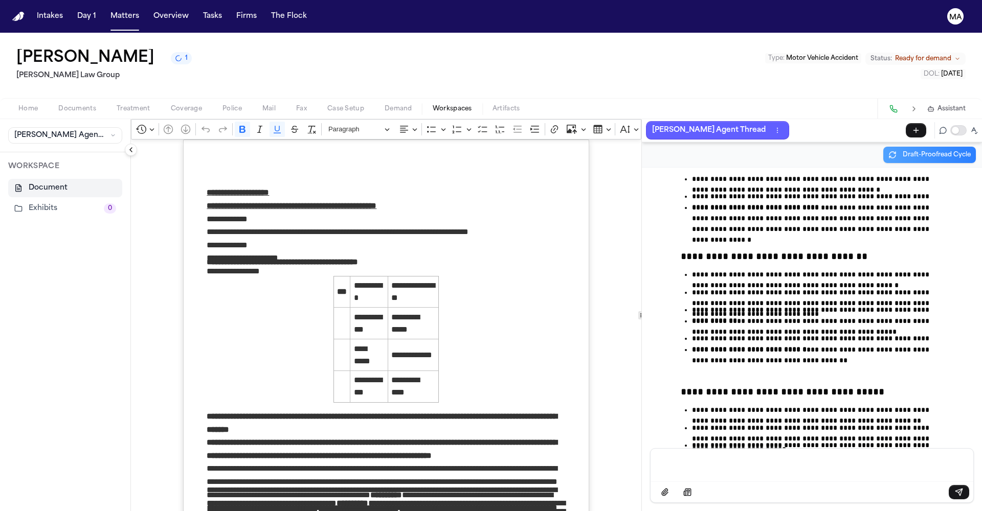
click at [714, 469] on p "Message input" at bounding box center [812, 464] width 298 height 10
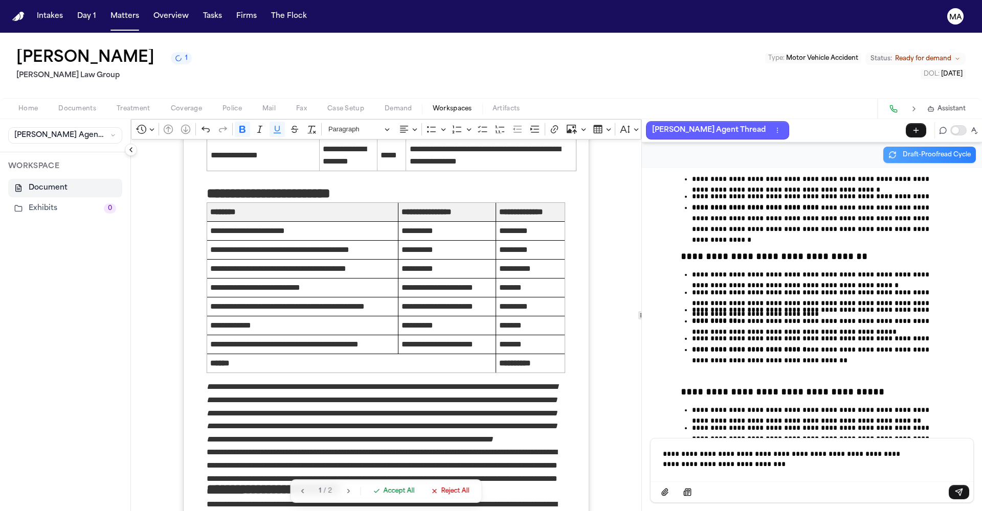
scroll to position [3936, 0]
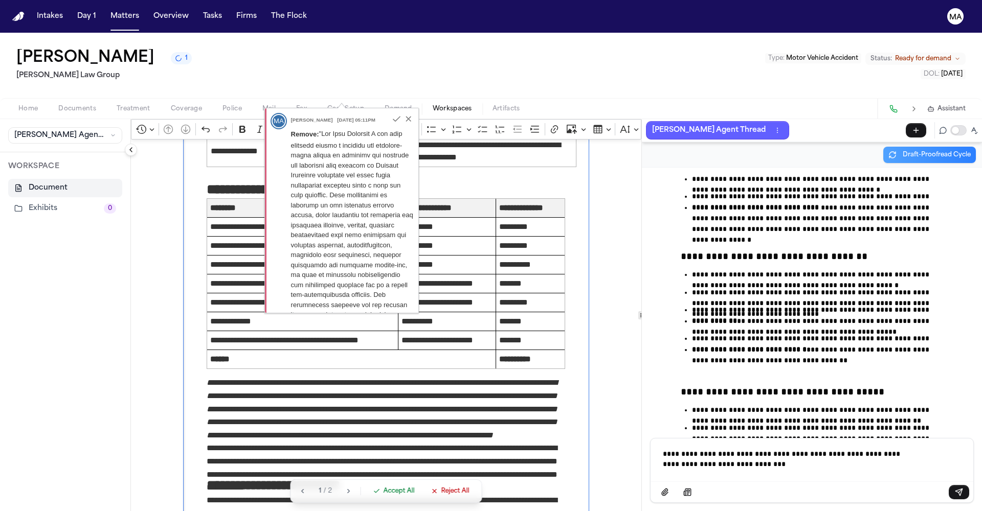
drag, startPoint x: 164, startPoint y: 336, endPoint x: 372, endPoint y: 365, distance: 210.0
copy div "**********"
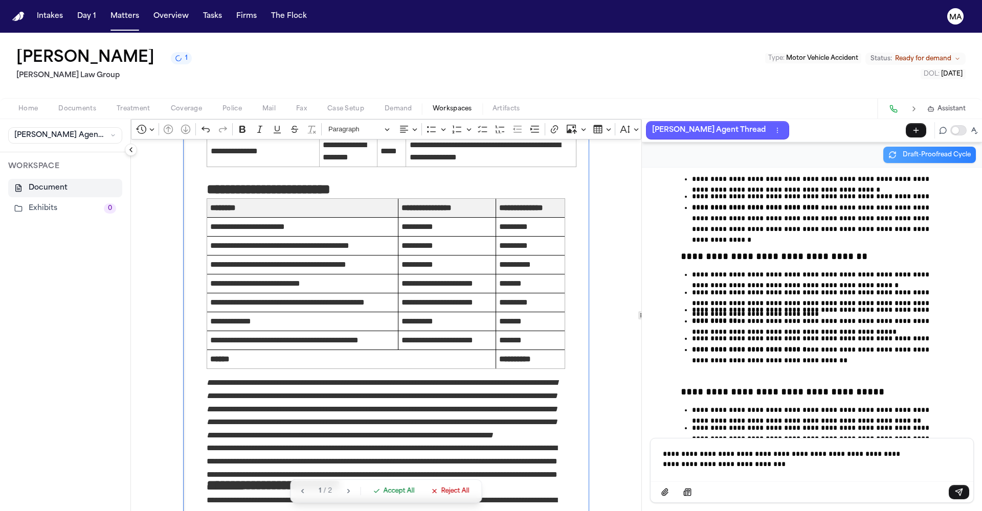
drag, startPoint x: 170, startPoint y: 405, endPoint x: 234, endPoint y: 446, distance: 75.7
copy div "**********"
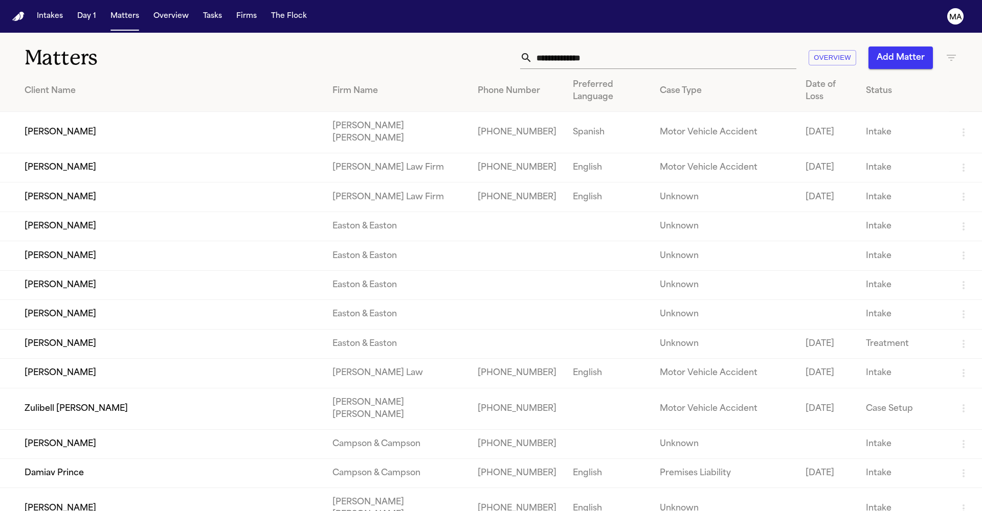
click at [723, 48] on input "text" at bounding box center [664, 58] width 264 height 22
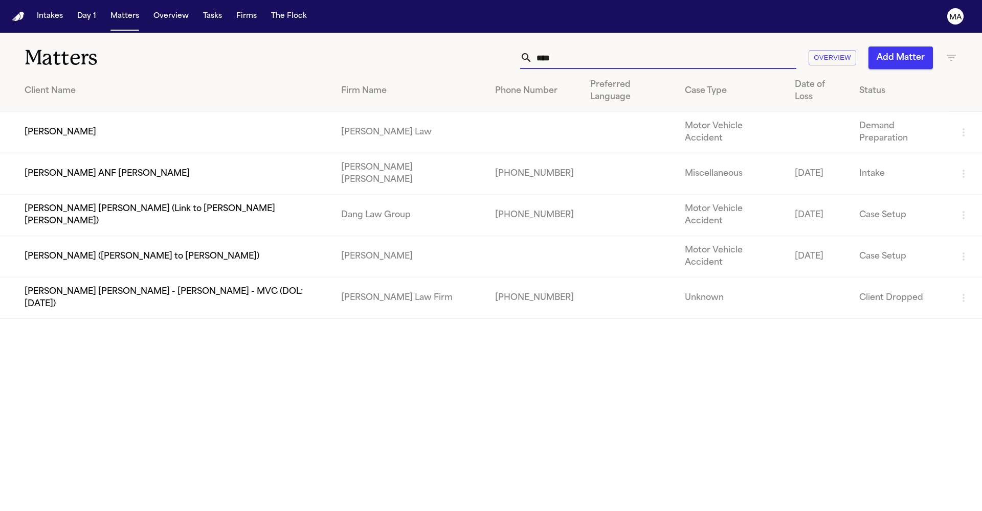
type input "****"
click at [175, 112] on td "[PERSON_NAME]" at bounding box center [166, 132] width 333 height 41
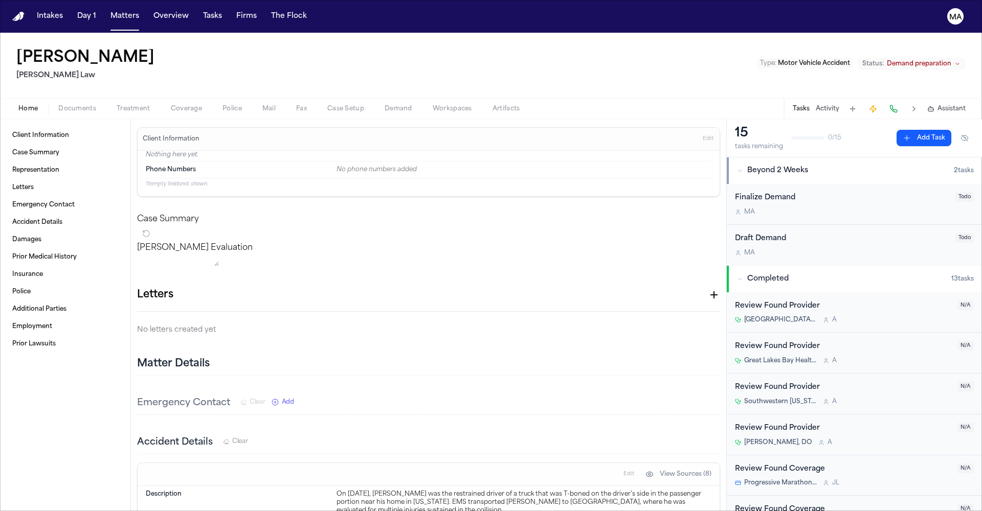
click at [58, 105] on span "Documents" at bounding box center [77, 109] width 38 height 8
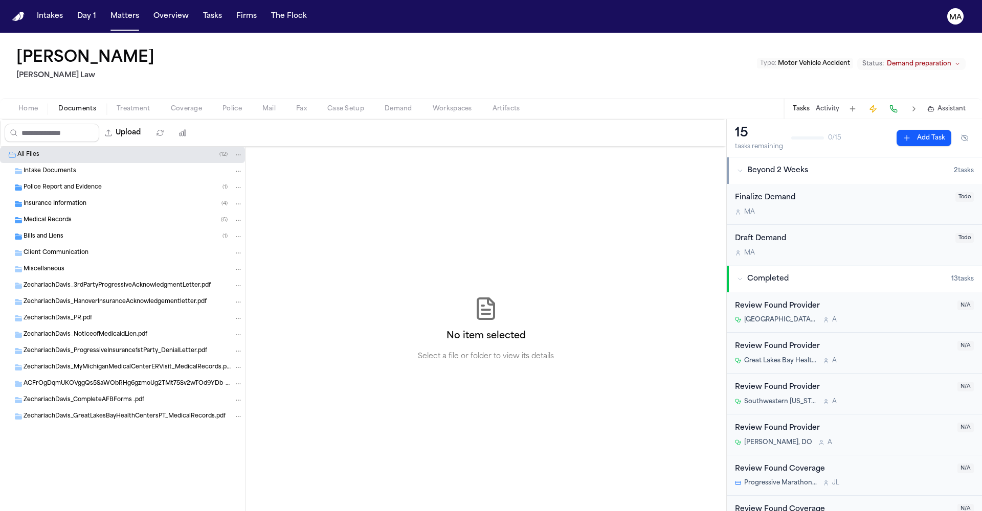
click at [71, 232] on div "Bills and Liens ( 1 )" at bounding box center [133, 236] width 219 height 9
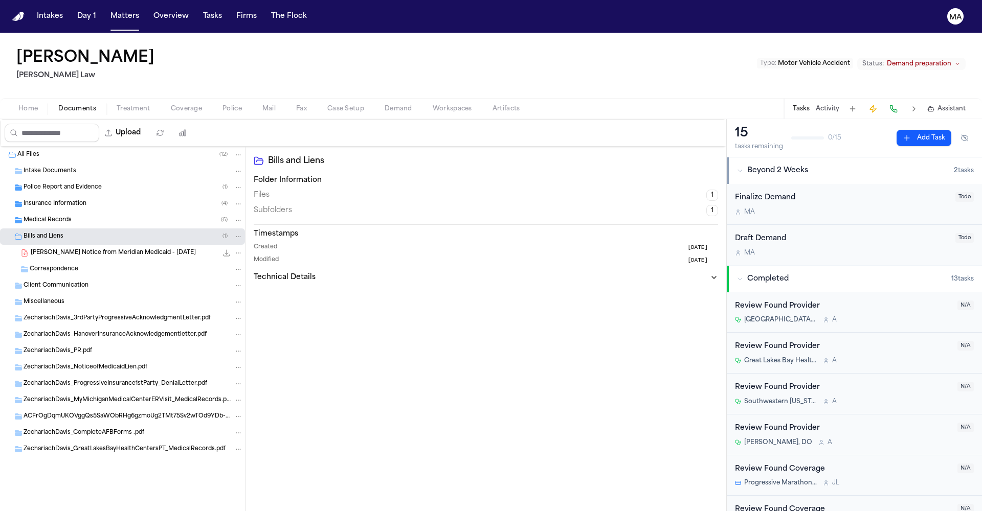
click at [75, 245] on div "[PERSON_NAME] Notice from Meridian Medicaid - [DATE] 157.5 KB • PDF" at bounding box center [122, 253] width 245 height 16
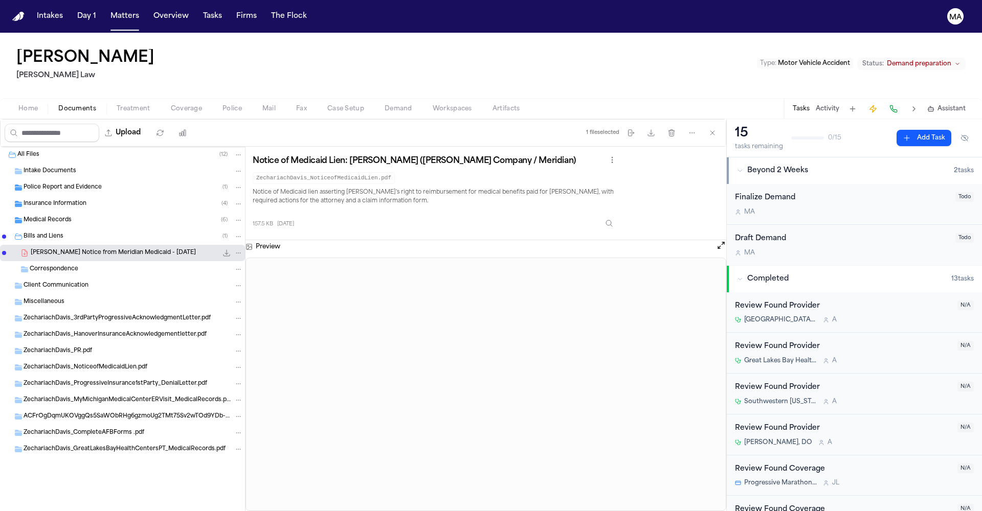
click at [55, 212] on div "Medical Records ( 6 )" at bounding box center [122, 220] width 245 height 16
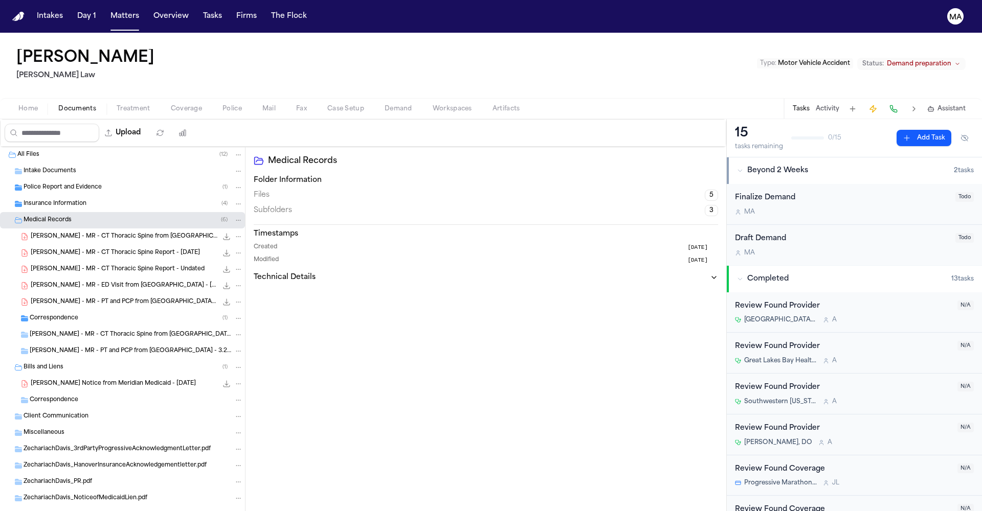
click at [66, 294] on div "[PERSON_NAME] - MR - PT and PCP from Great Lakes Bay Health Centers - 3.2025 to…" at bounding box center [122, 302] width 245 height 16
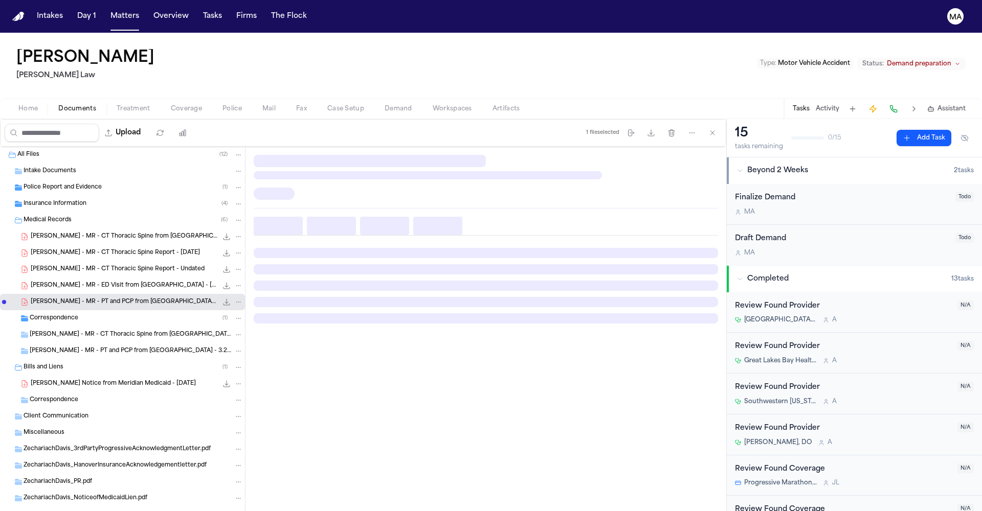
click at [64, 282] on span "[PERSON_NAME] - MR - ED Visit from [GEOGRAPHIC_DATA] - [DATE]" at bounding box center [124, 286] width 187 height 9
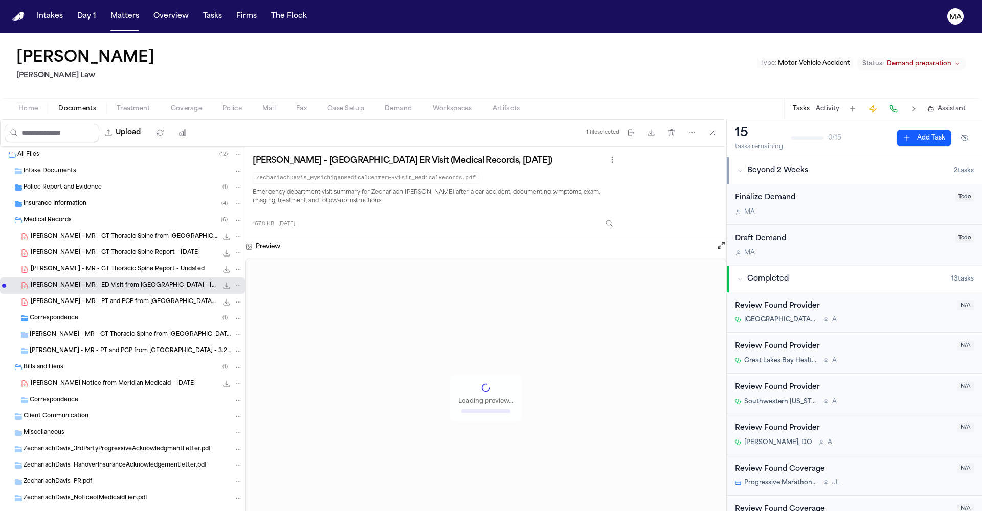
click at [65, 265] on span "[PERSON_NAME] - MR - CT Thoracic Spine Report - Undated" at bounding box center [118, 269] width 174 height 9
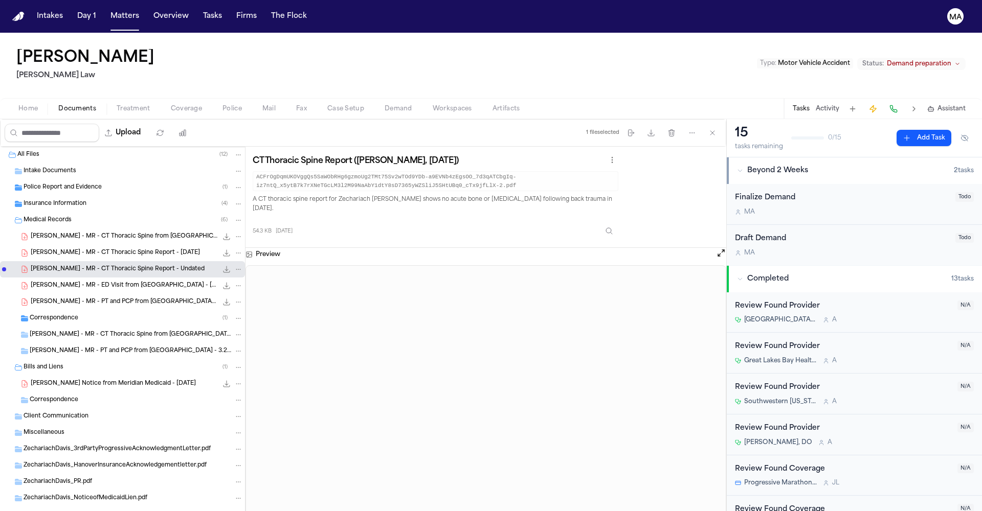
click at [65, 245] on div "[PERSON_NAME] - MR - CT Thoracic Spine Report - [DATE] 54.3 KB • PDF" at bounding box center [122, 253] width 245 height 16
click at [62, 233] on span "[PERSON_NAME] - MR - CT Thoracic Spine from [GEOGRAPHIC_DATA] - [DATE]" at bounding box center [124, 237] width 187 height 9
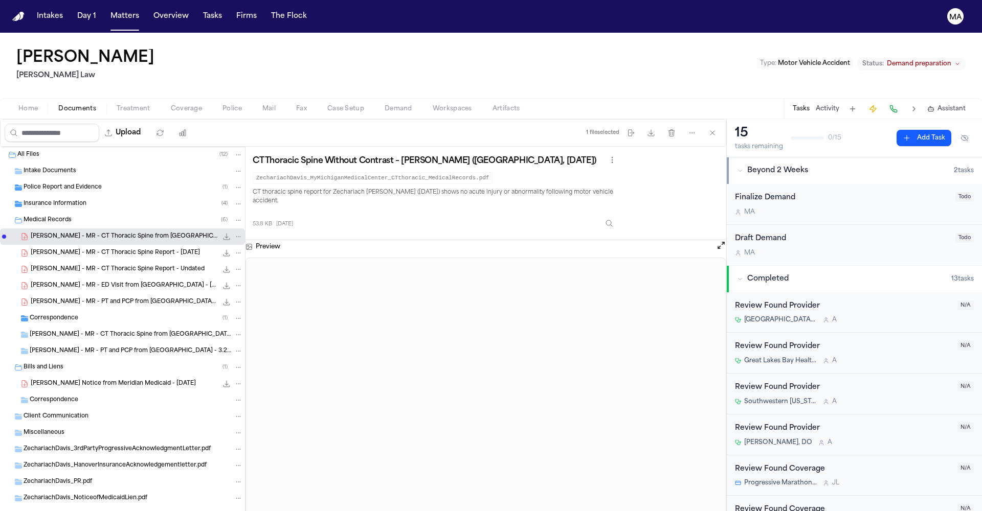
scroll to position [48, 0]
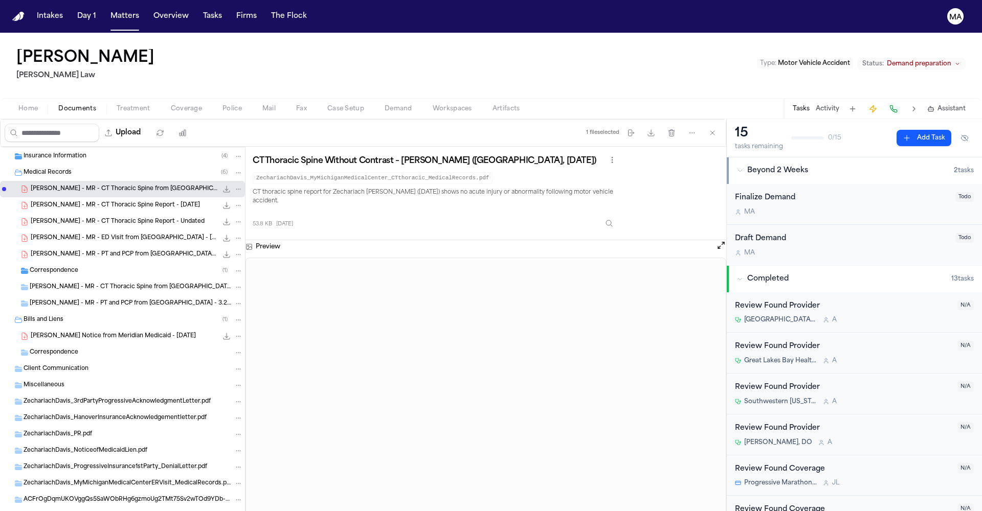
click at [62, 251] on span "[PERSON_NAME] - MR - PT and PCP from [GEOGRAPHIC_DATA] - 3.2025 to 6.2025" at bounding box center [124, 255] width 187 height 9
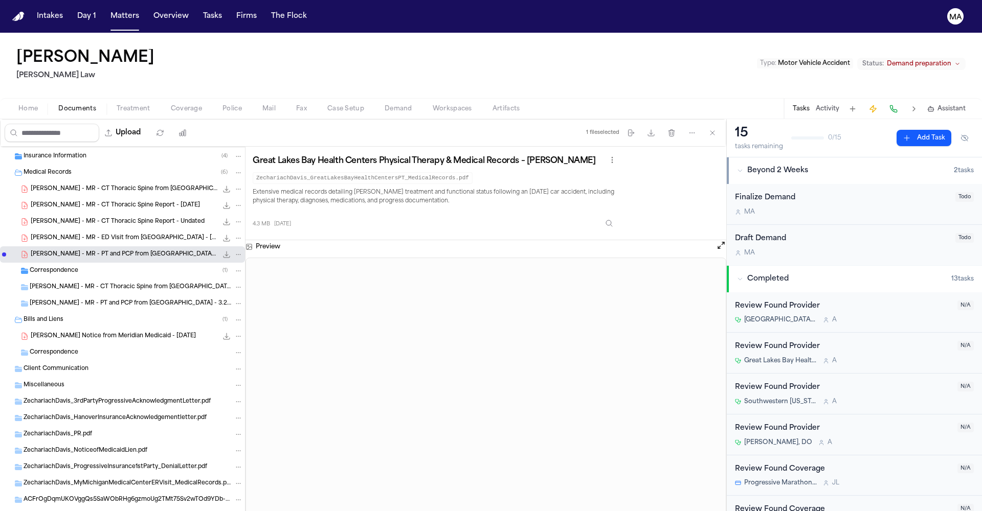
click at [57, 230] on div "[PERSON_NAME] - MR - ED Visit from [GEOGRAPHIC_DATA] - [DATE] 167.8 KB • PDF" at bounding box center [122, 238] width 245 height 16
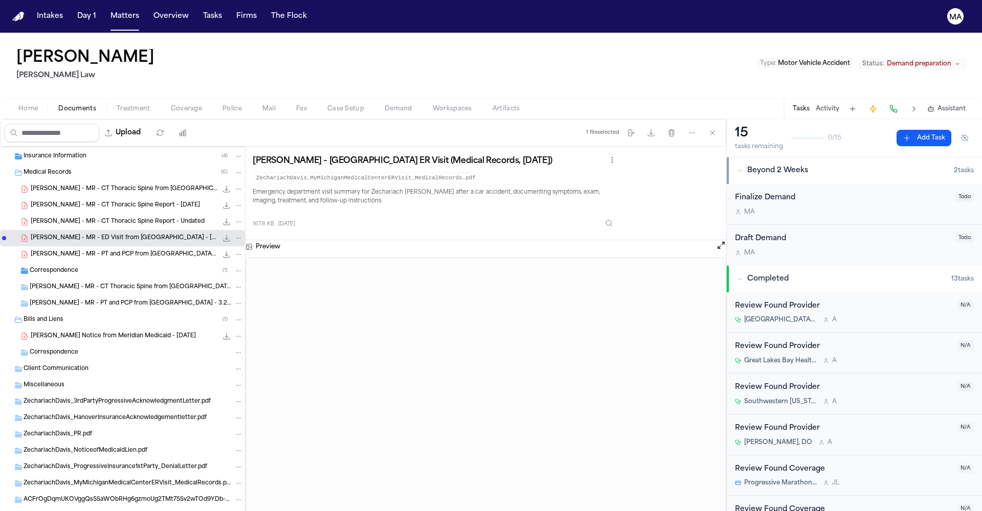
scroll to position [0, 0]
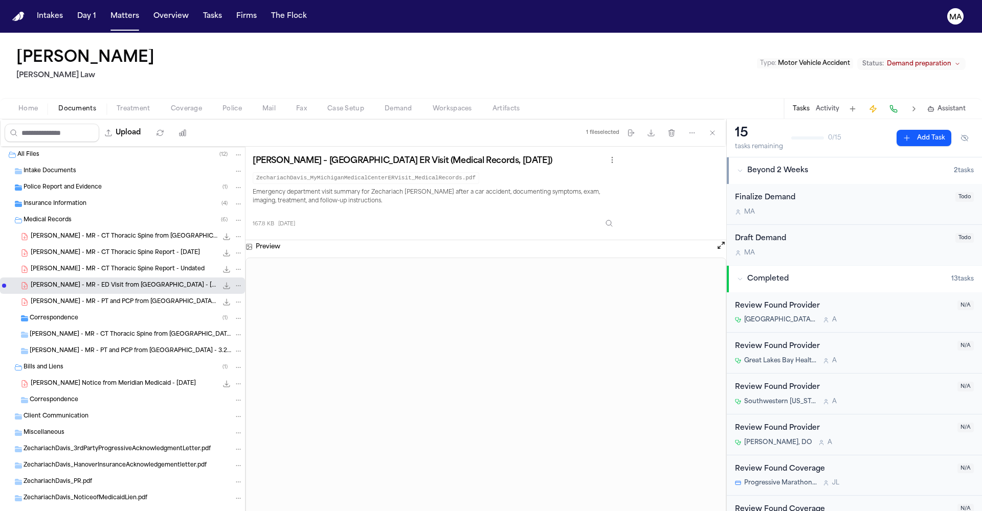
click at [664, 41] on div "[PERSON_NAME] Law Type : Motor Vehicle Accident Status: Demand preparation" at bounding box center [491, 65] width 982 height 65
click at [106, 8] on button "Matters" at bounding box center [124, 16] width 37 height 18
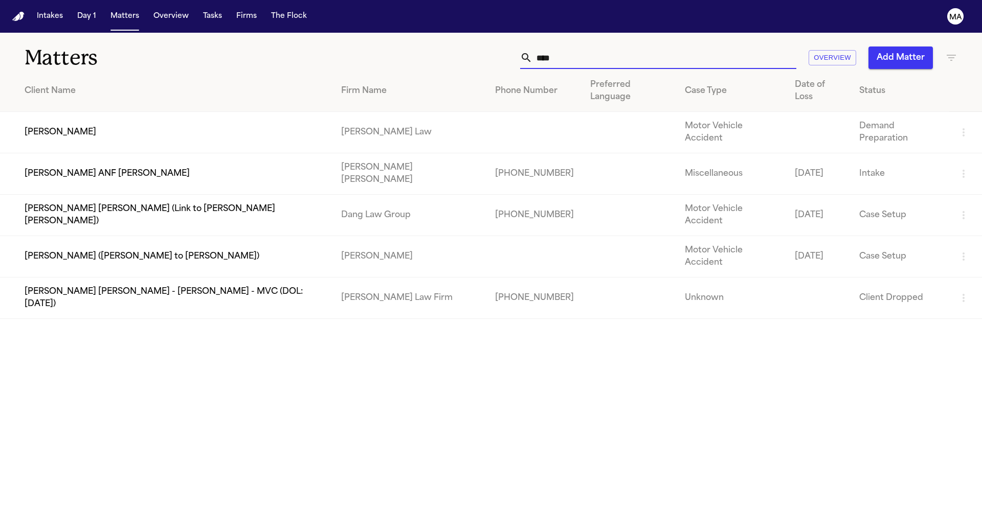
click at [717, 47] on input "****" at bounding box center [664, 58] width 264 height 22
drag, startPoint x: 723, startPoint y: 42, endPoint x: 597, endPoint y: 50, distance: 126.5
click at [602, 49] on div "**** Overview Add Matter" at bounding box center [626, 58] width 661 height 22
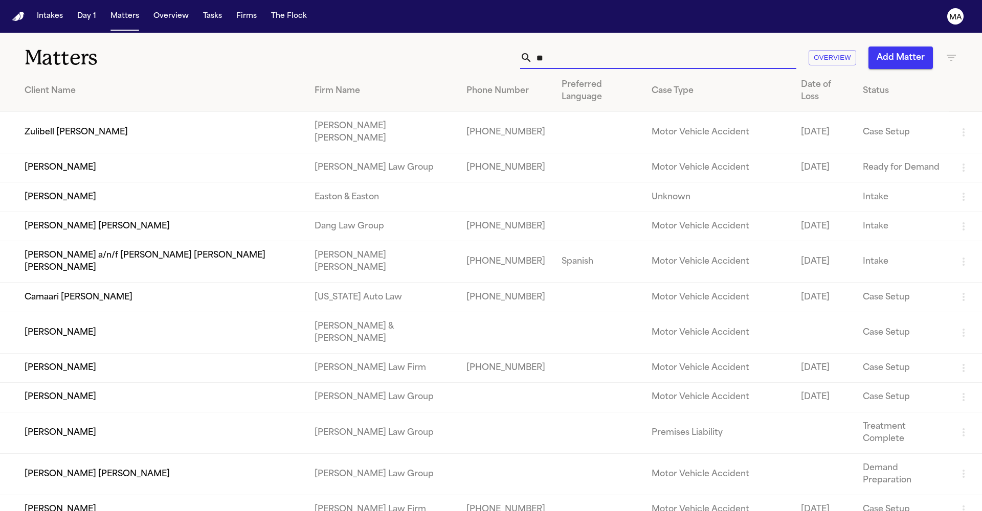
type input "*"
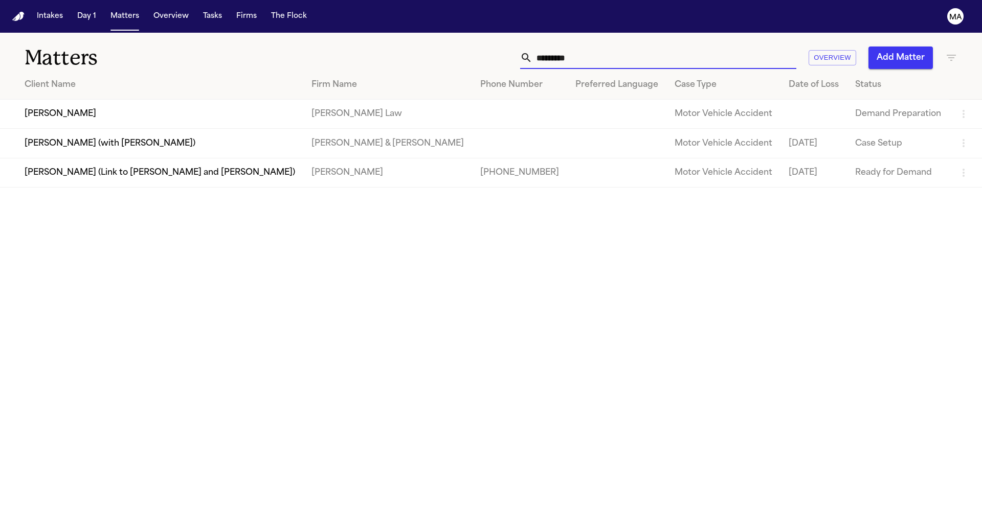
type input "*********"
click at [103, 100] on td "[PERSON_NAME]" at bounding box center [151, 114] width 303 height 29
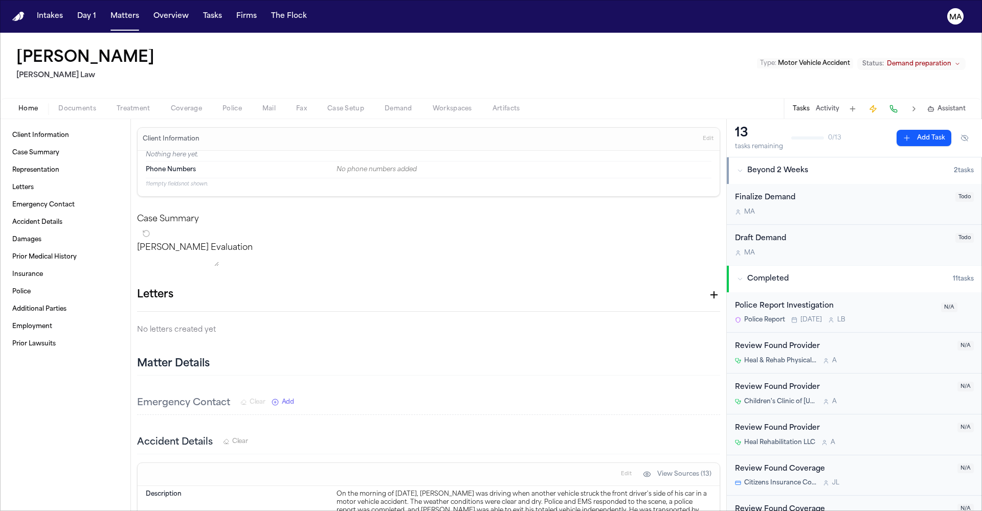
click at [58, 105] on span "Documents" at bounding box center [77, 109] width 38 height 8
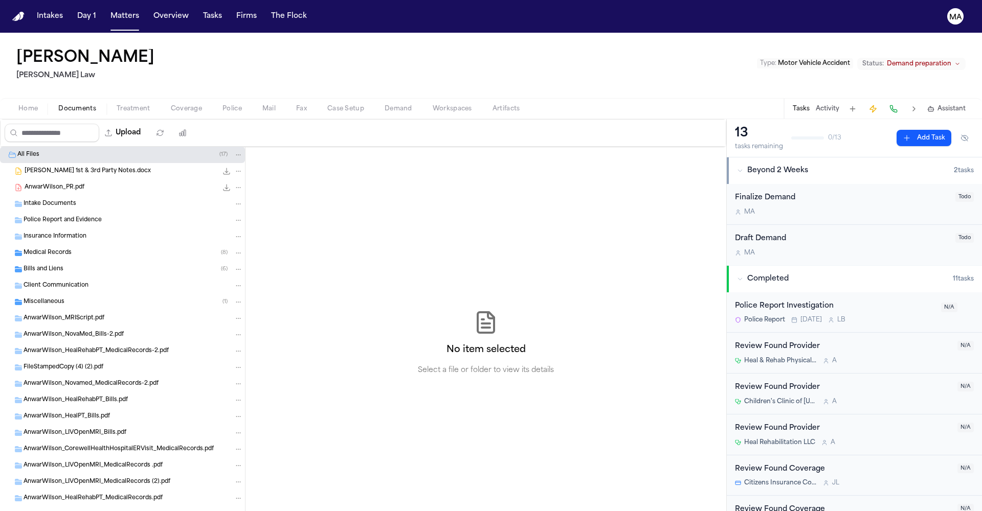
click at [59, 261] on div "Bills and Liens ( 6 )" at bounding box center [122, 269] width 245 height 16
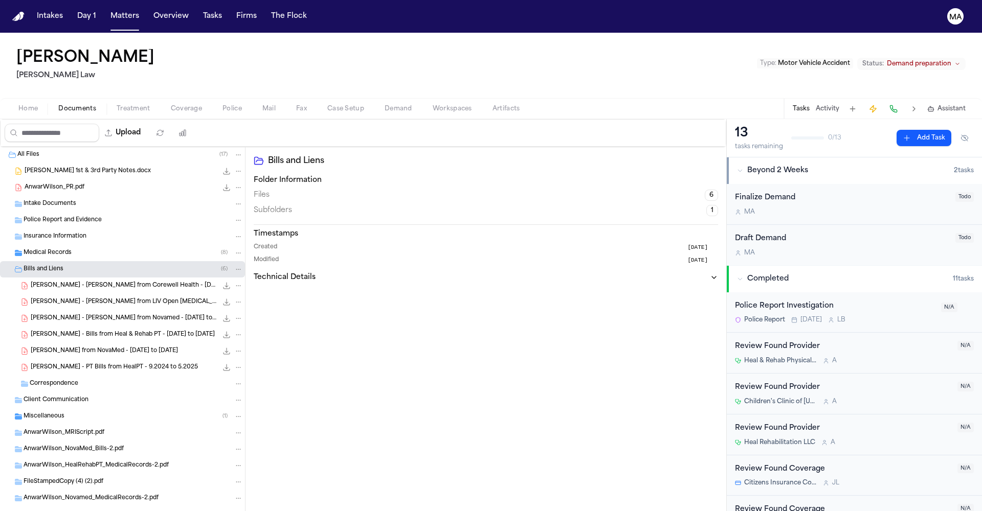
click at [75, 359] on div "[PERSON_NAME] - PT Bills from HealPT - 9.2024 to 5.2025 1.8 MB • PDF" at bounding box center [122, 367] width 245 height 16
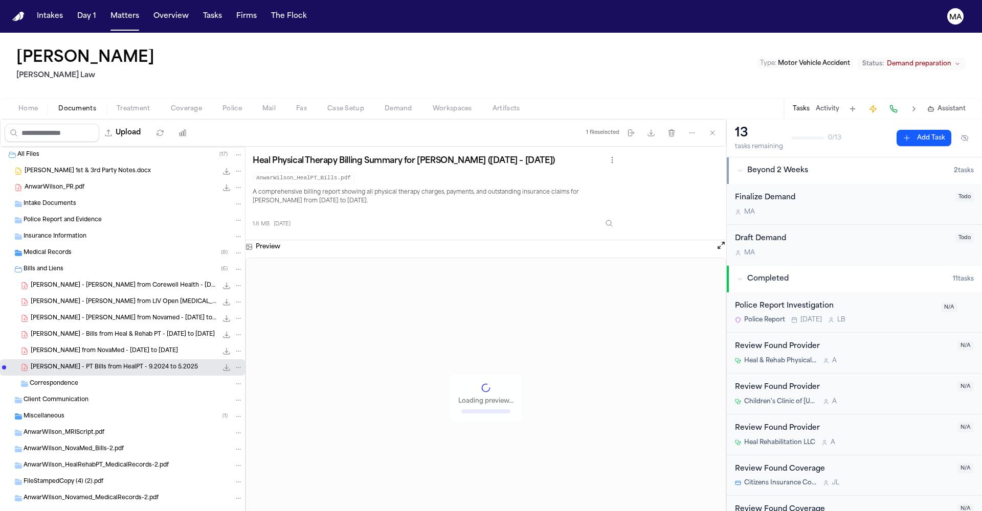
click at [69, 347] on span "[PERSON_NAME] from NovaMed - [DATE] to [DATE]" at bounding box center [104, 351] width 147 height 9
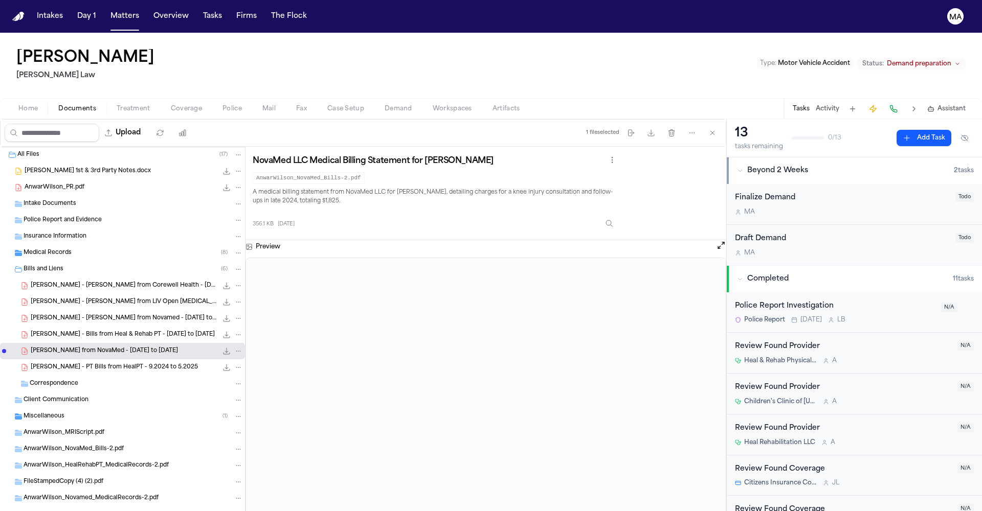
click at [71, 331] on span "[PERSON_NAME] - Bills from Heal & Rehab PT - [DATE] to [DATE]" at bounding box center [123, 335] width 184 height 9
click at [62, 314] on span "[PERSON_NAME] - [PERSON_NAME] from Novamed - [DATE] to [DATE]" at bounding box center [124, 318] width 187 height 9
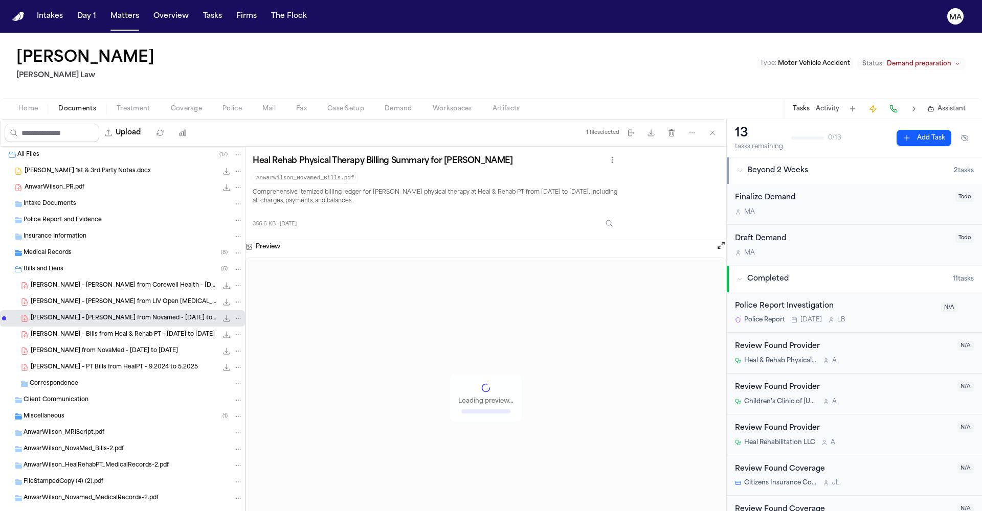
click at [62, 298] on span "[PERSON_NAME] - [PERSON_NAME] from LIV Open [MEDICAL_DATA] - [DATE]" at bounding box center [124, 302] width 187 height 9
click at [62, 282] on span "[PERSON_NAME] - [PERSON_NAME] from Corewell Health - [DATE]" at bounding box center [124, 286] width 187 height 9
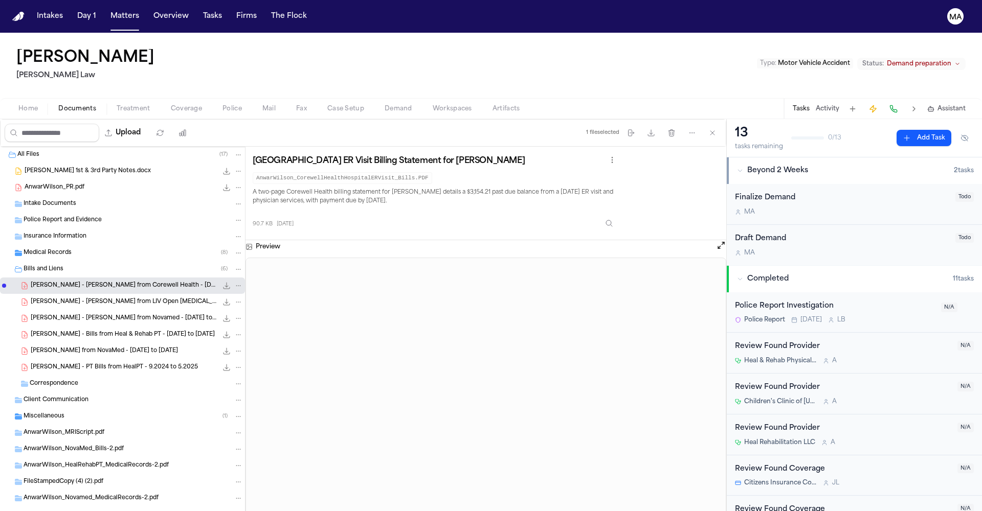
scroll to position [20, 0]
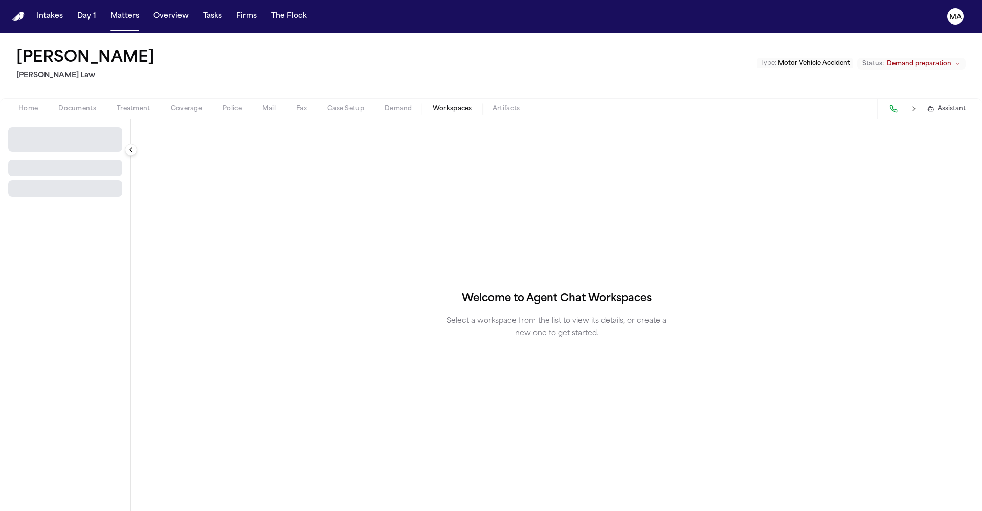
click at [433, 105] on span "Workspaces" at bounding box center [452, 109] width 39 height 8
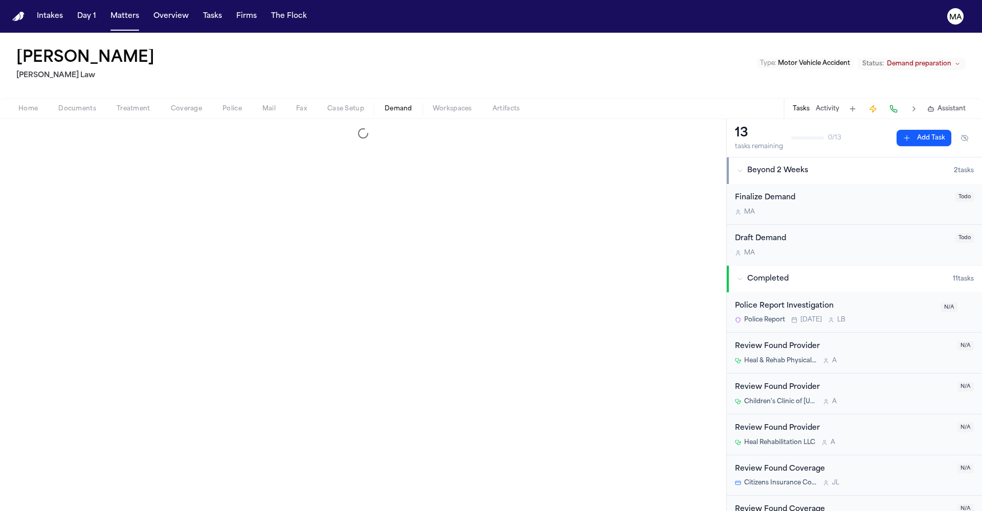
click at [384, 105] on span "Demand" at bounding box center [398, 109] width 28 height 8
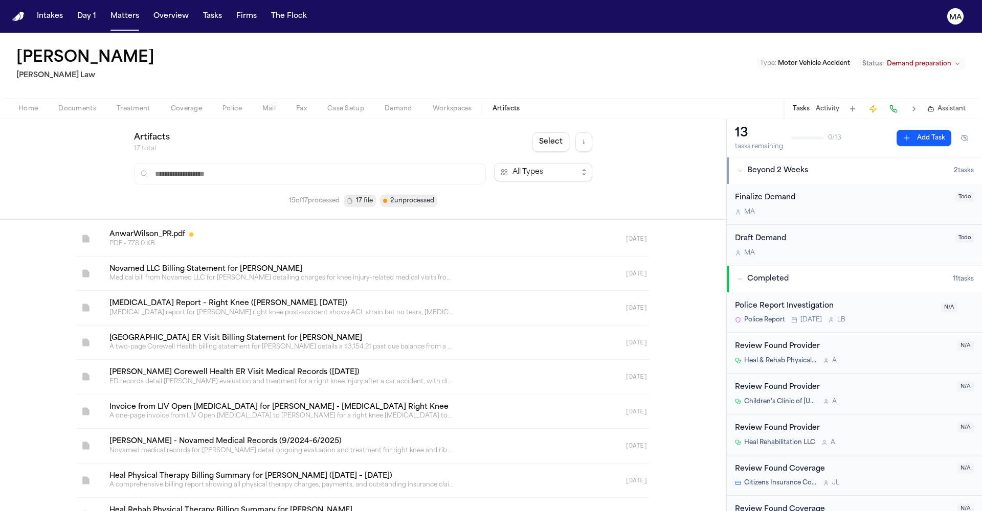
click at [492, 105] on span "Artifacts" at bounding box center [506, 109] width 28 height 8
click at [298, 119] on div "Artifacts 17 total Select ↓ All Types 15 of 17 processed 17 file 2 unprocessed" at bounding box center [363, 169] width 726 height 101
click at [433, 105] on span "Workspaces" at bounding box center [452, 109] width 39 height 8
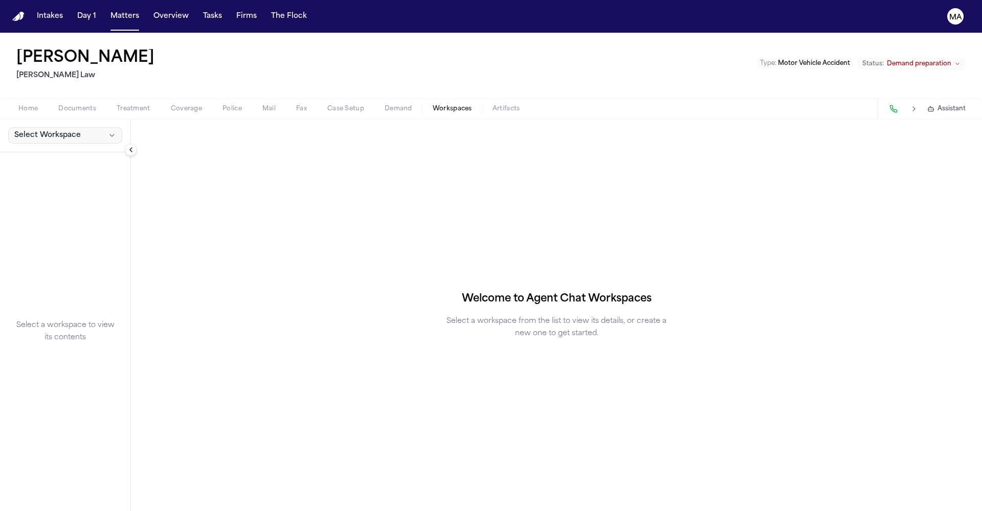
click at [58, 127] on button "Select Workspace" at bounding box center [65, 135] width 114 height 16
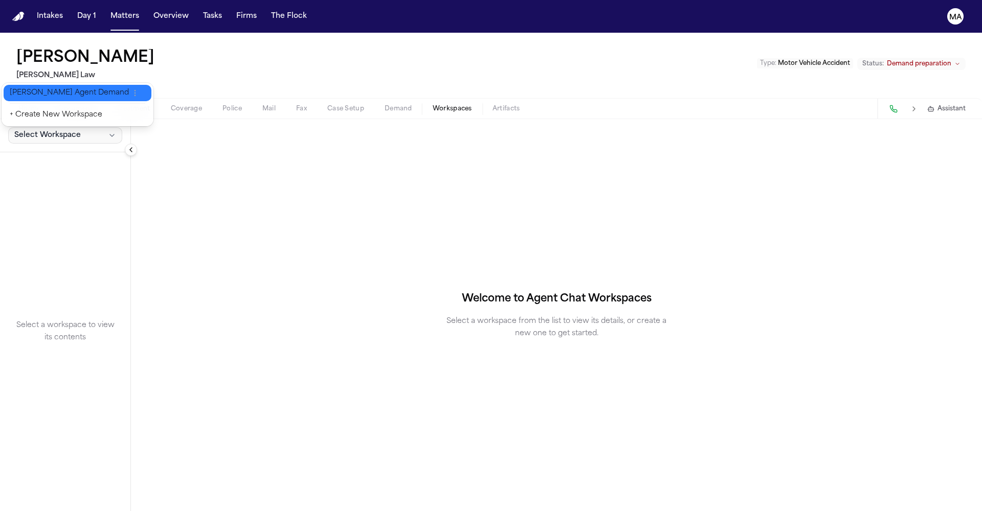
click at [48, 92] on span "[PERSON_NAME] Agent Demand" at bounding box center [69, 93] width 119 height 10
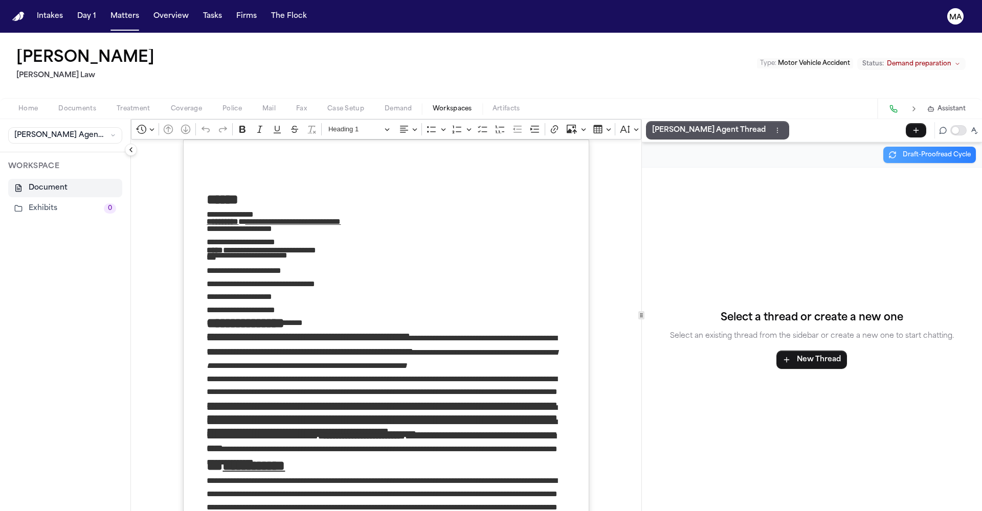
click at [58, 105] on span "Documents" at bounding box center [77, 109] width 38 height 8
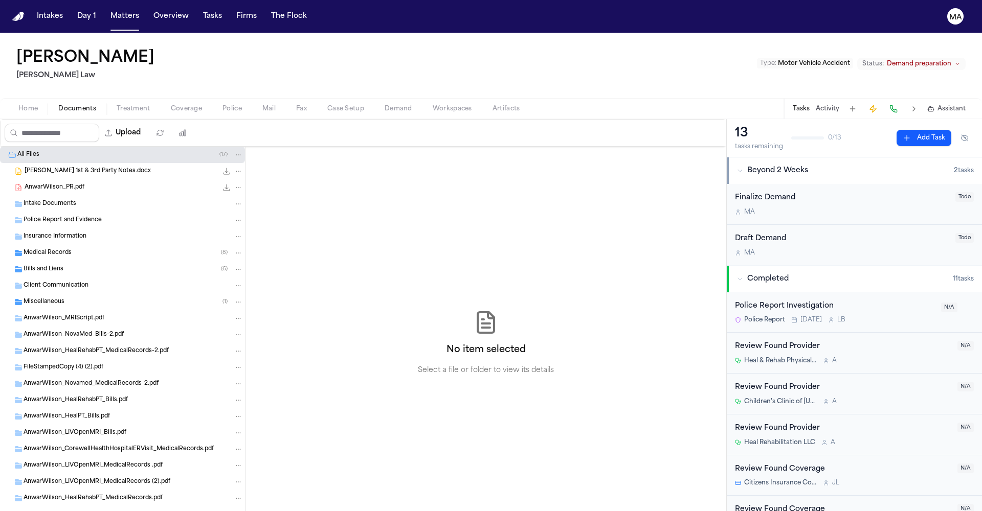
click at [934, 105] on icon "button" at bounding box center [930, 108] width 7 height 7
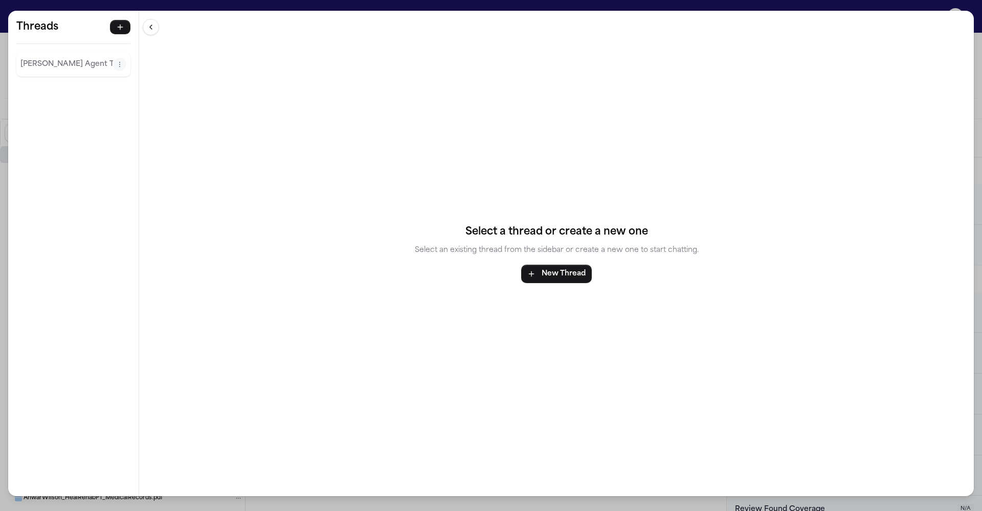
click at [116, 61] on icon "Thread actions" at bounding box center [119, 64] width 7 height 7
click at [69, 65] on button "Delete" at bounding box center [85, 74] width 76 height 18
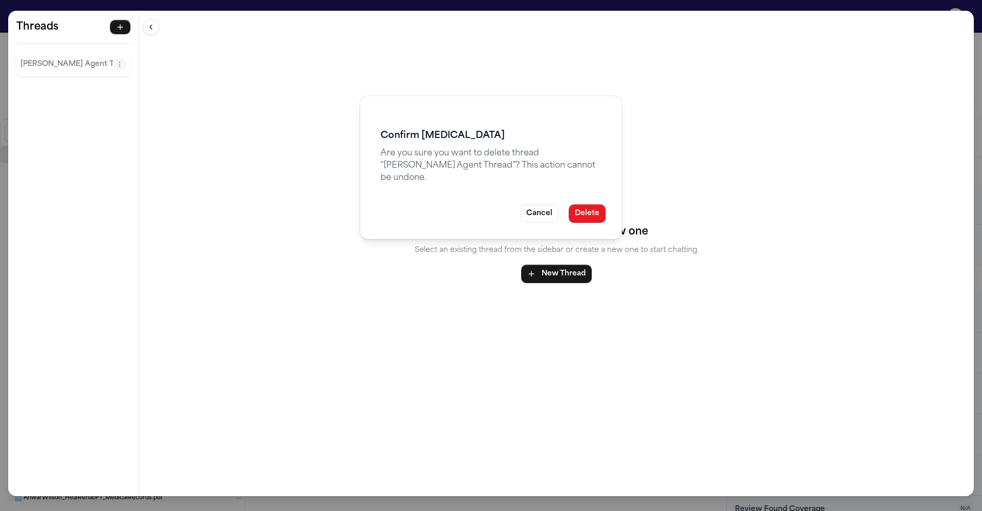
click at [568, 204] on button "Delete" at bounding box center [586, 213] width 37 height 18
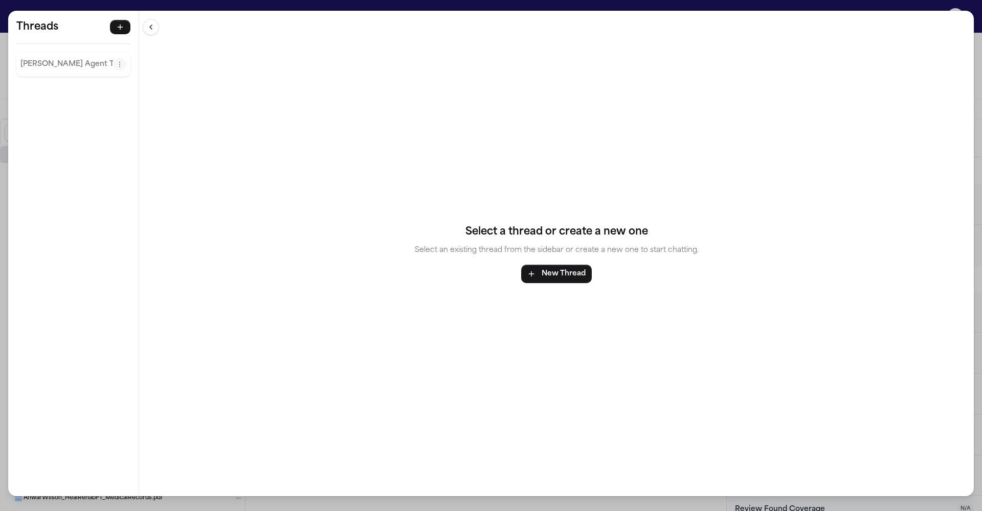
click at [241, 6] on div "Threads [PERSON_NAME] Agent Thread Threads [PERSON_NAME] Agent Thread Select a …" at bounding box center [491, 255] width 982 height 511
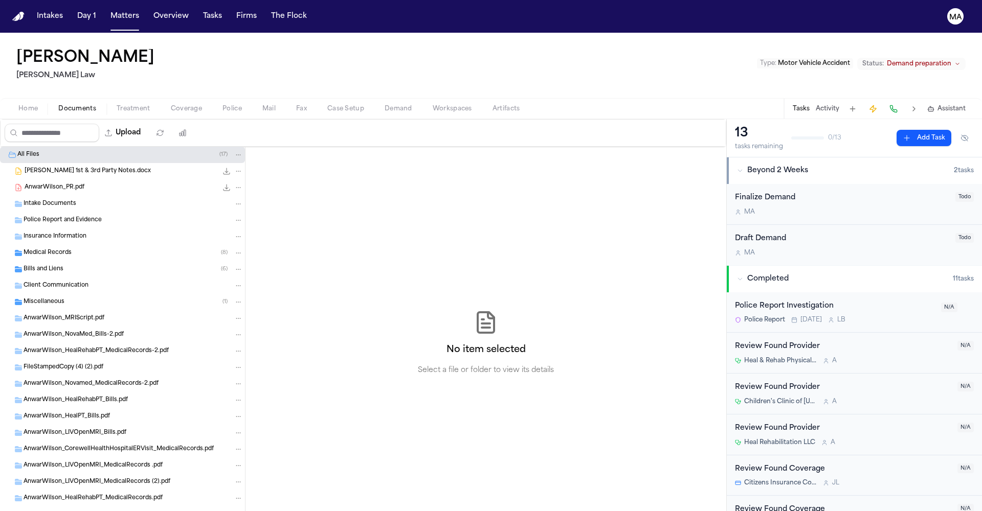
click at [384, 105] on span "Demand" at bounding box center [398, 109] width 28 height 8
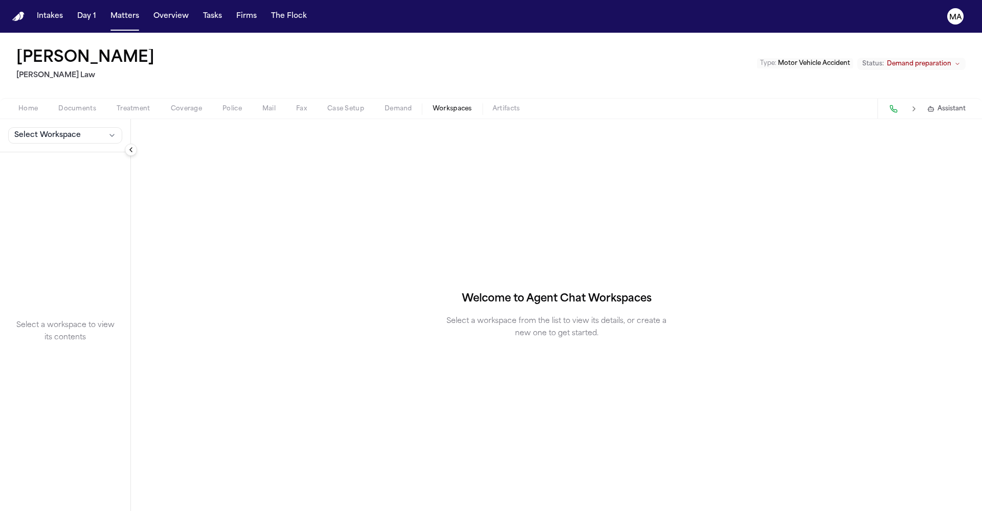
click at [433, 105] on span "Workspaces" at bounding box center [452, 109] width 39 height 8
click at [46, 130] on span "Select Workspace" at bounding box center [47, 135] width 66 height 10
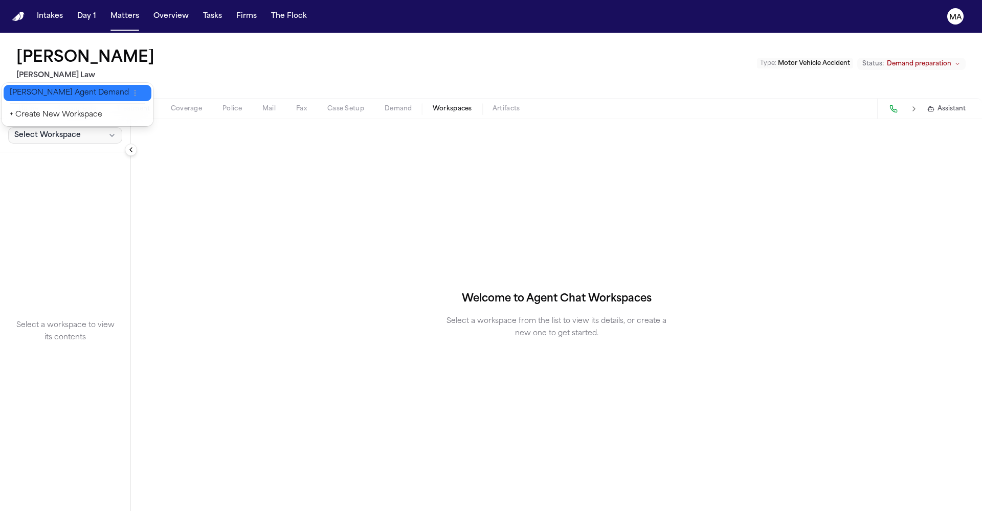
click at [41, 85] on button "[PERSON_NAME] Agent Demand" at bounding box center [78, 93] width 148 height 16
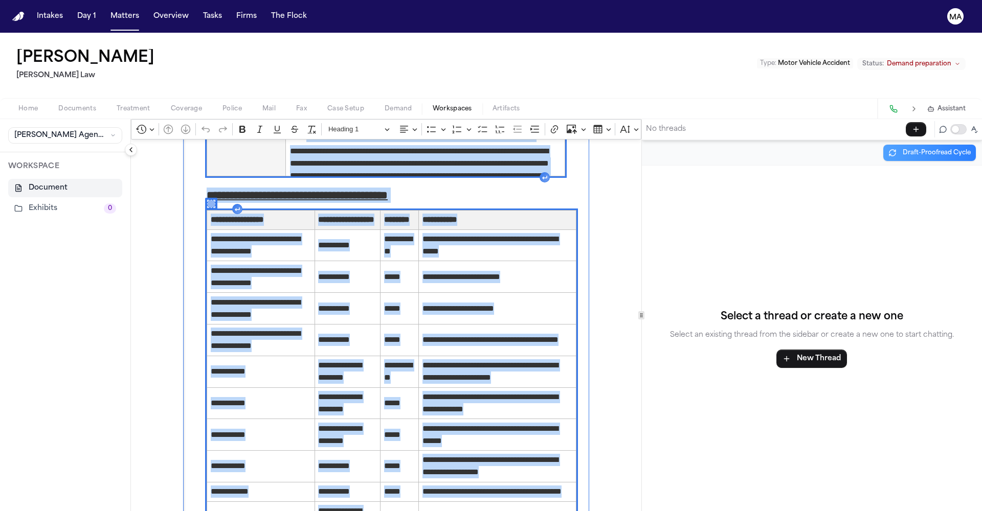
scroll to position [3620, 0]
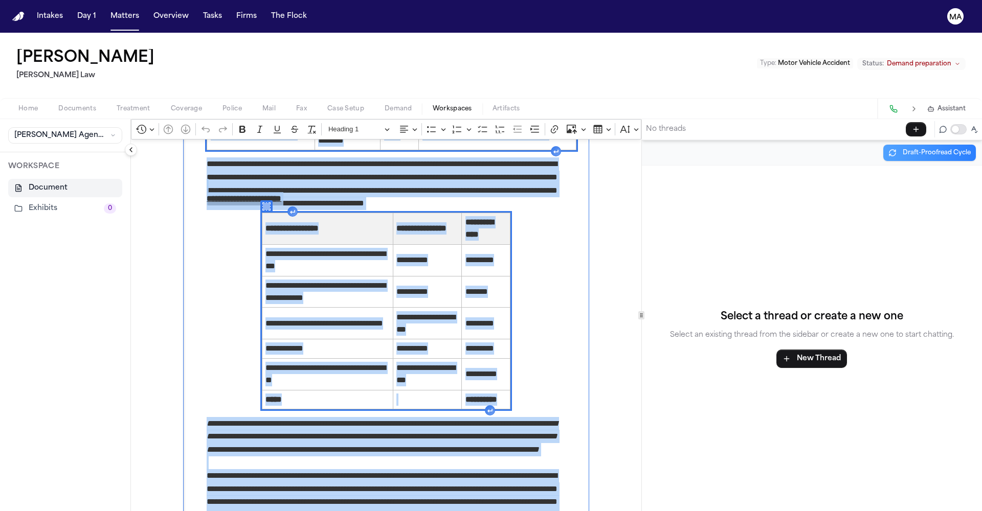
drag, startPoint x: 164, startPoint y: 132, endPoint x: 442, endPoint y: 472, distance: 439.2
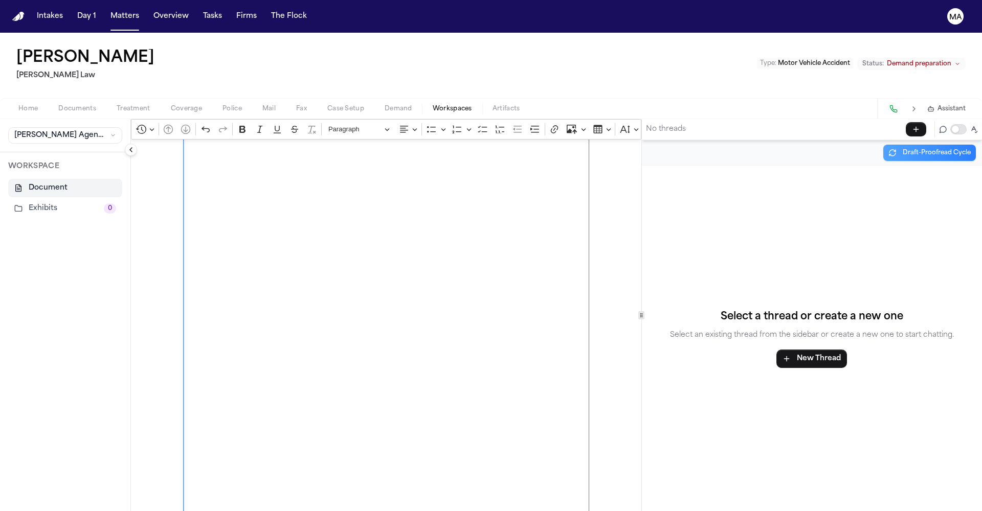
scroll to position [0, 0]
click at [131, 218] on div "Revision history Save current revision Open revision history Go to previous pag…" at bounding box center [386, 416] width 510 height 595
click at [384, 105] on span "Demand" at bounding box center [398, 109] width 28 height 8
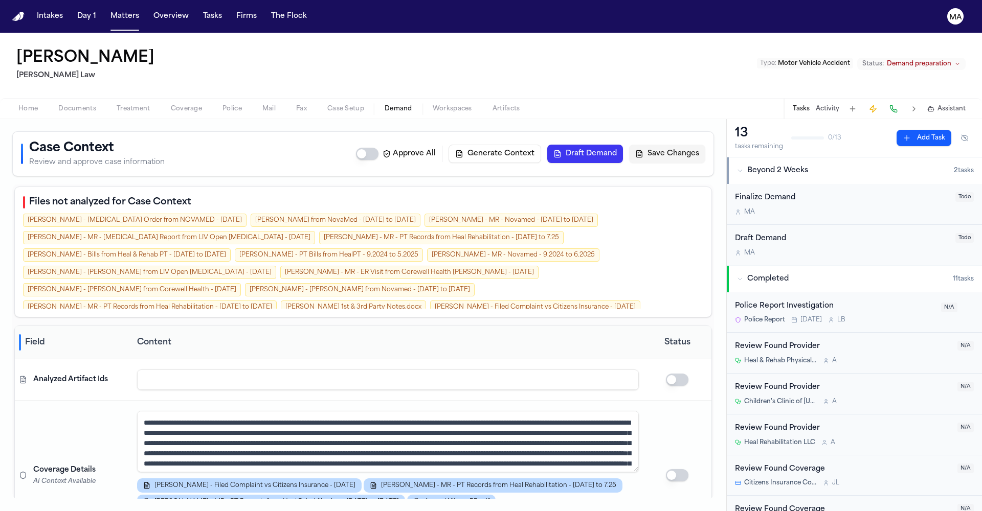
click at [623, 145] on button "Draft Demand" at bounding box center [585, 154] width 76 height 18
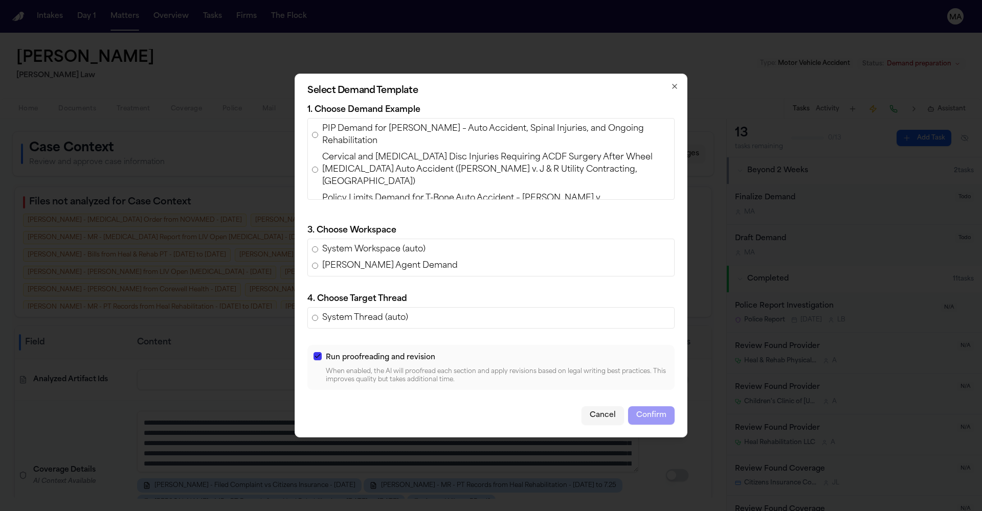
click at [386, 182] on div "PIP Demand for [PERSON_NAME] – Auto Accident, Spinal Injuries, and Ongoing Reha…" at bounding box center [490, 159] width 367 height 82
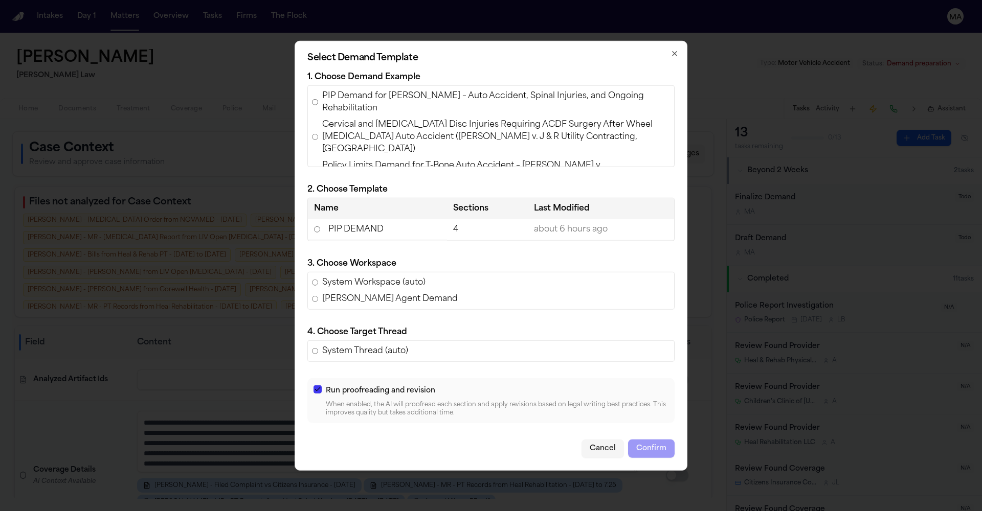
click at [399, 240] on td "PIP DEMAND" at bounding box center [377, 229] width 139 height 21
click at [628, 439] on button "Confirm" at bounding box center [651, 448] width 47 height 18
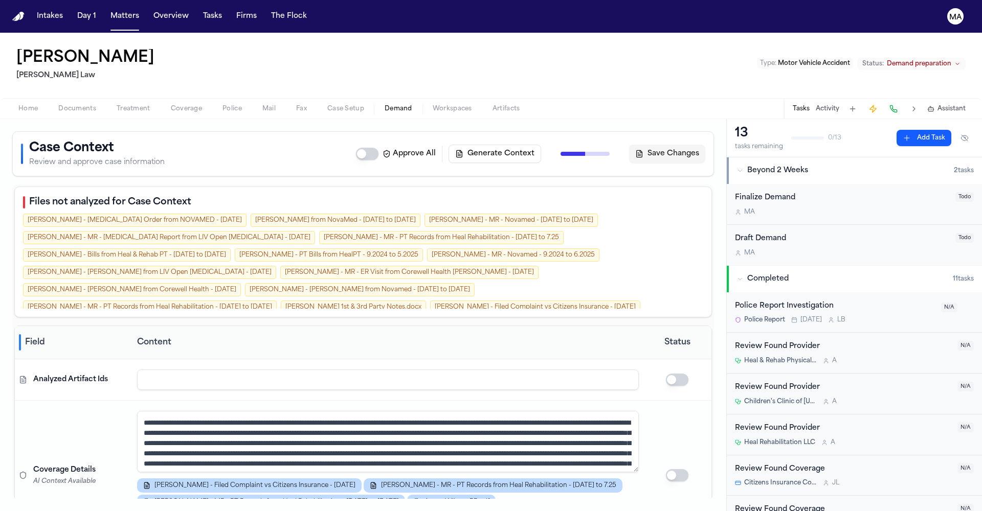
click at [402, 47] on div "[PERSON_NAME] Law Type : Motor Vehicle Accident Status: Demand preparation" at bounding box center [491, 65] width 982 height 65
click at [106, 9] on button "Matters" at bounding box center [124, 16] width 37 height 18
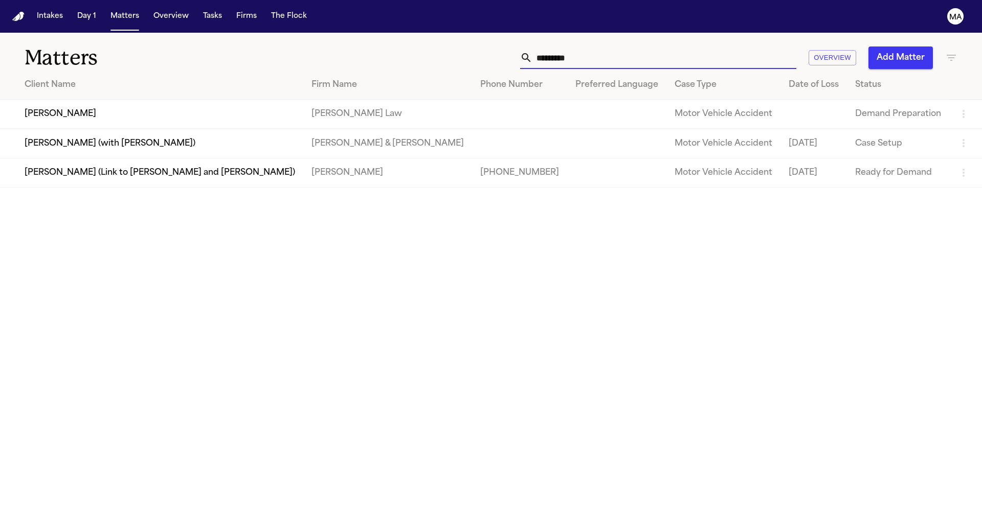
drag, startPoint x: 721, startPoint y: 45, endPoint x: 653, endPoint y: 42, distance: 68.6
click at [653, 47] on div "********* Overview Add Matter" at bounding box center [626, 58] width 661 height 22
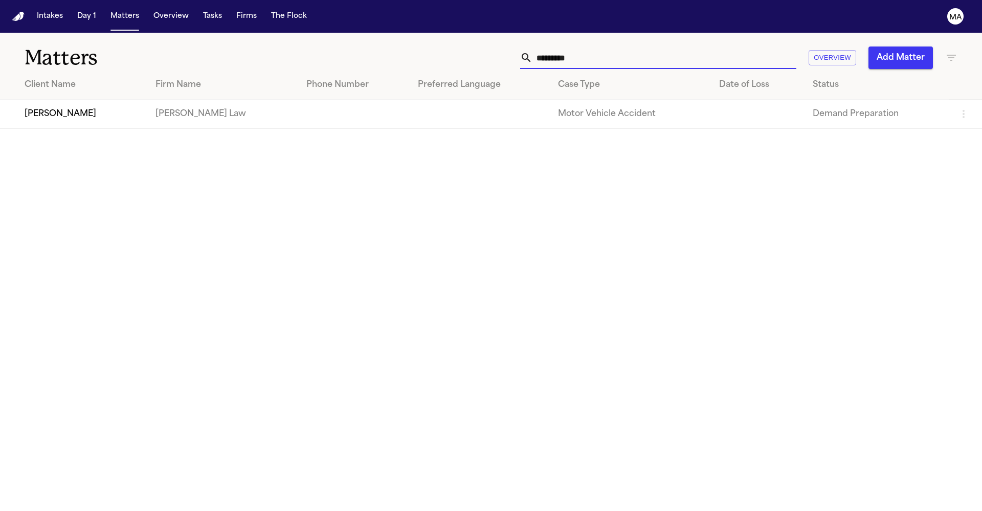
type input "*********"
click at [137, 100] on td "[PERSON_NAME]" at bounding box center [73, 114] width 147 height 29
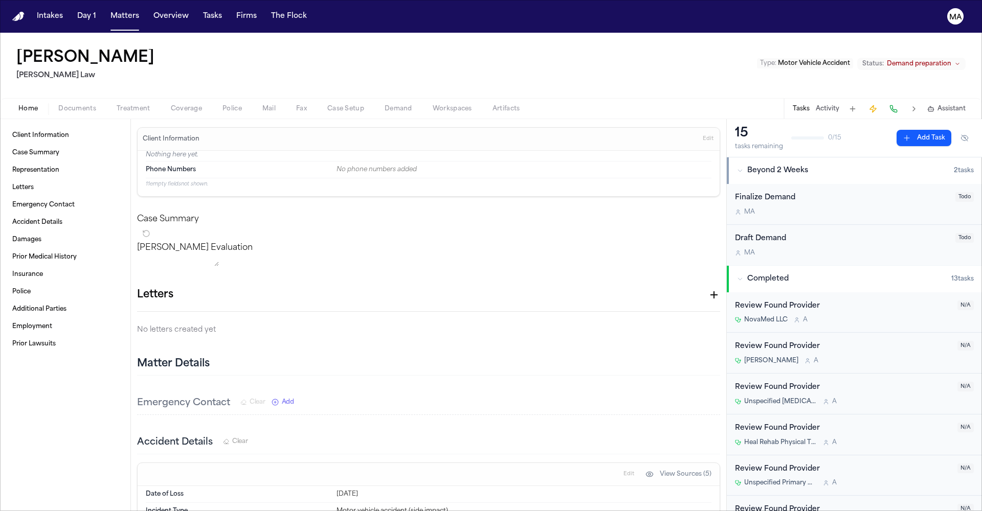
click at [58, 105] on span "Documents" at bounding box center [77, 109] width 38 height 8
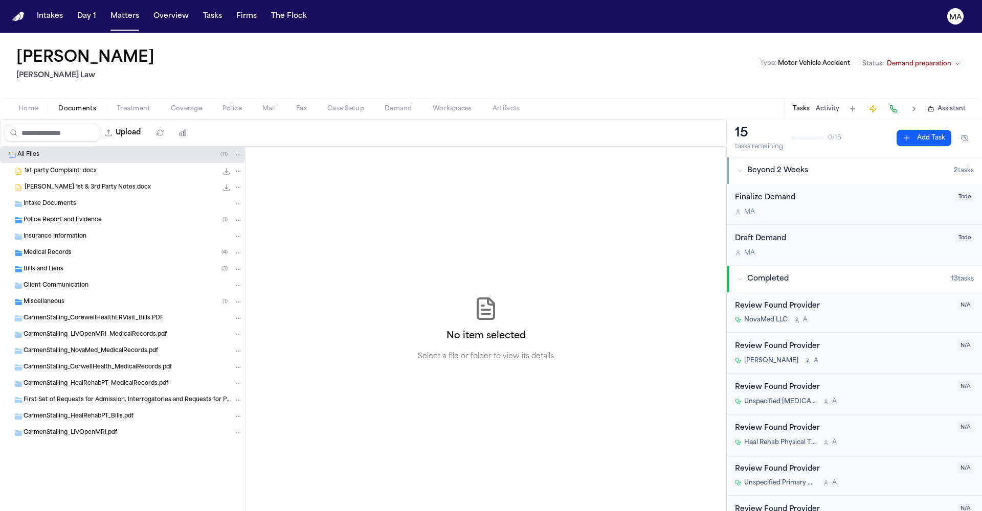
click at [58, 265] on div "Bills and Liens ( 3 )" at bounding box center [133, 269] width 219 height 9
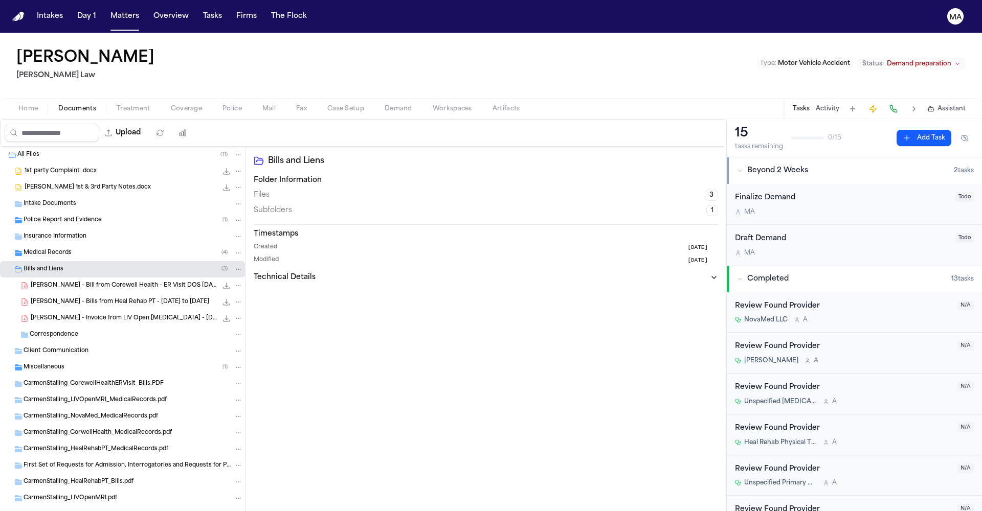
click at [66, 248] on div "Medical Records ( 4 )" at bounding box center [133, 252] width 219 height 9
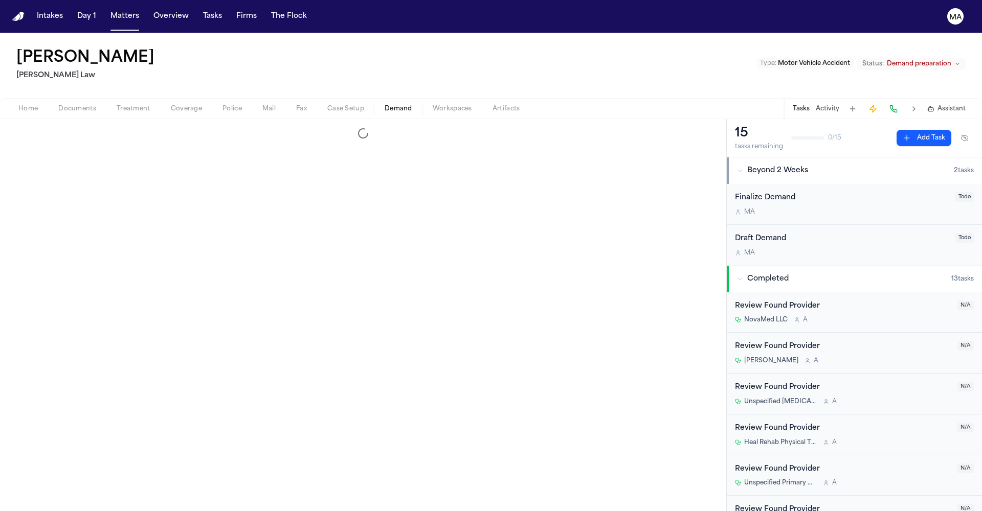
click at [378, 114] on span "button" at bounding box center [398, 114] width 40 height 1
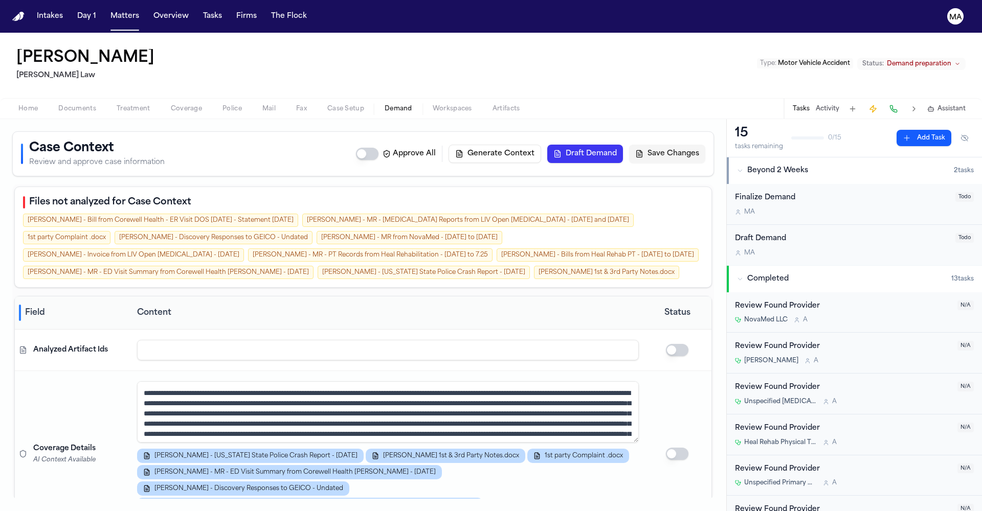
click at [433, 105] on span "Workspaces" at bounding box center [452, 109] width 39 height 8
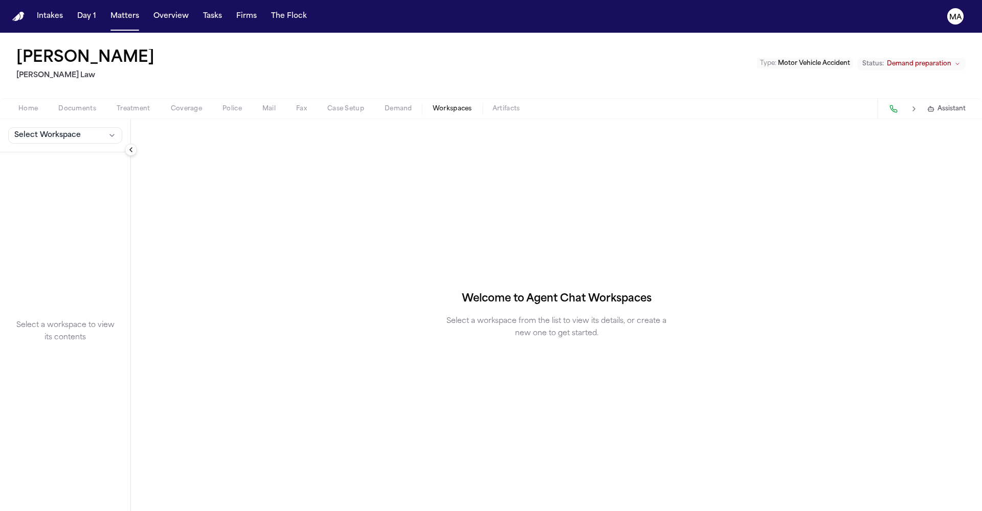
click at [36, 130] on span "Select Workspace" at bounding box center [47, 135] width 66 height 10
click at [274, 60] on div "[PERSON_NAME] [PERSON_NAME] Law Type : Motor Vehicle Accident Status: Demand pr…" at bounding box center [491, 272] width 982 height 479
click at [384, 105] on span "Demand" at bounding box center [398, 109] width 28 height 8
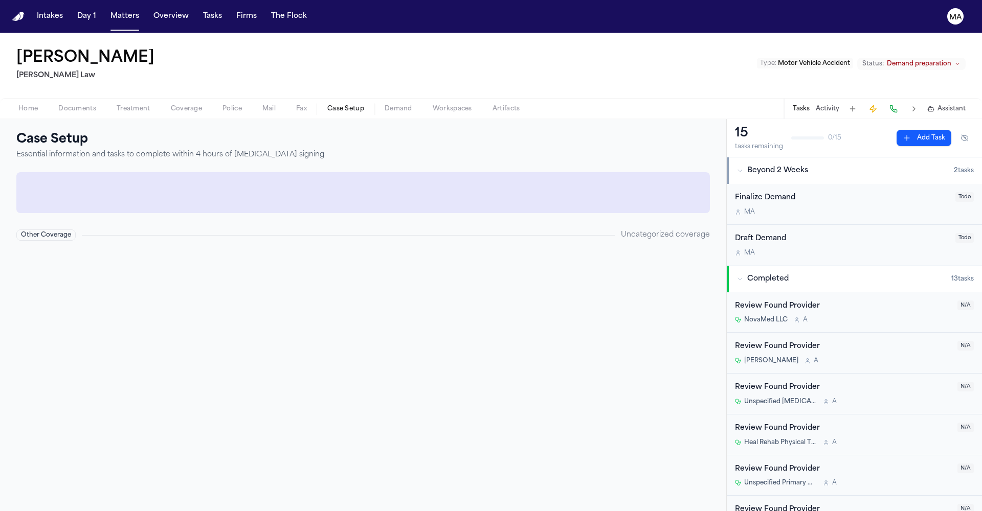
click at [317, 103] on button "Case Setup" at bounding box center [345, 109] width 57 height 12
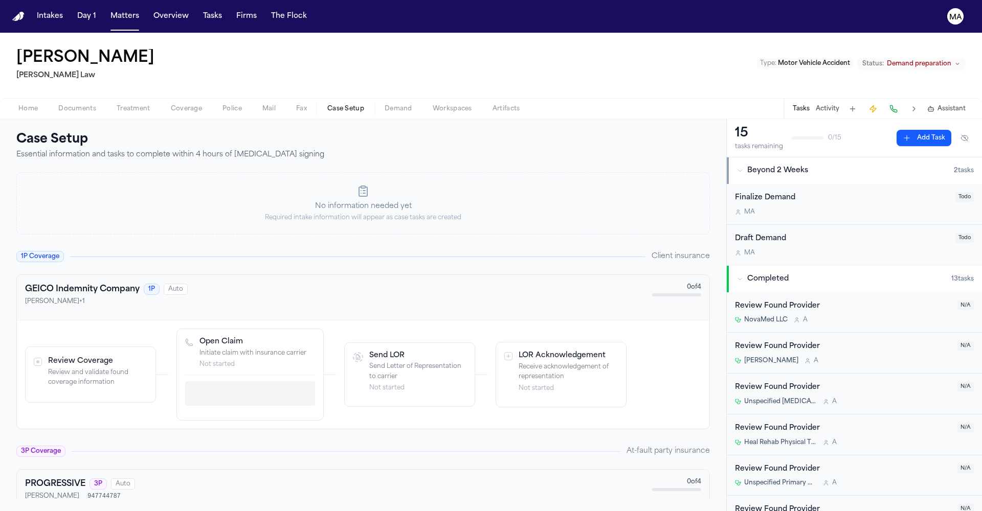
click at [384, 105] on span "Demand" at bounding box center [398, 109] width 28 height 8
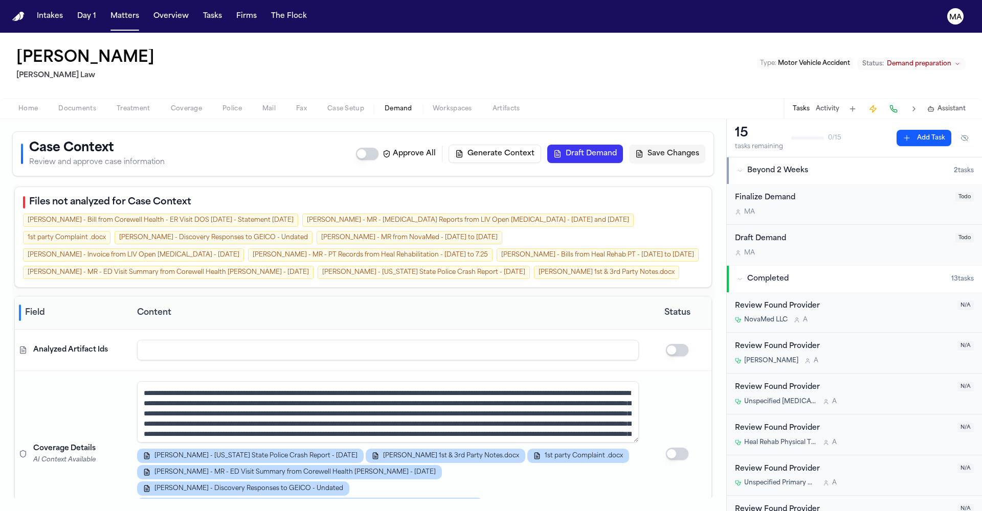
click at [433, 105] on span "Workspaces" at bounding box center [452, 109] width 39 height 8
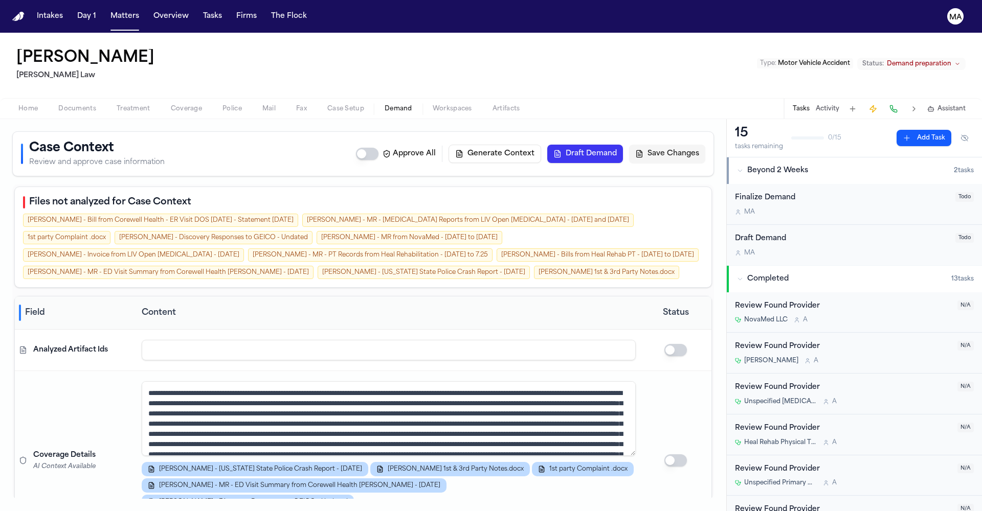
click at [384, 105] on span "Demand" at bounding box center [398, 109] width 28 height 8
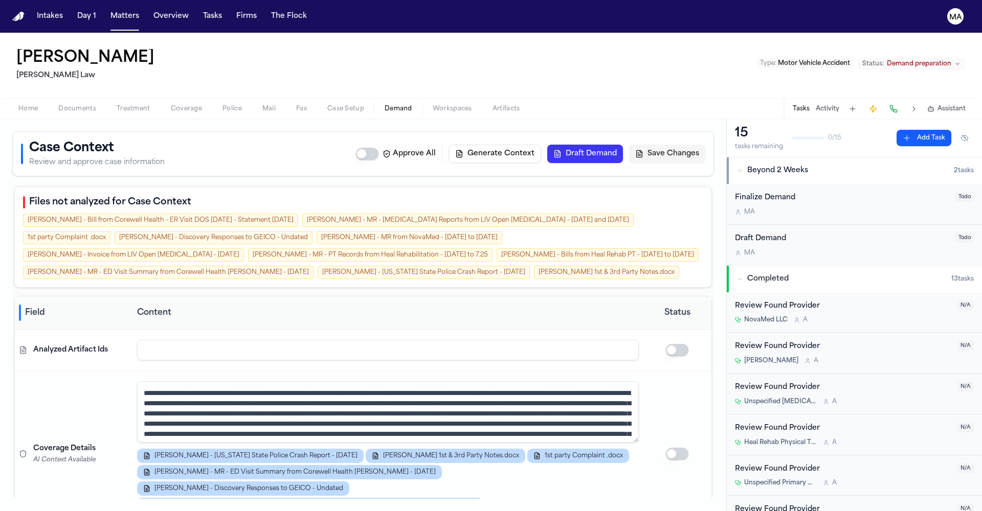
click at [64, 105] on span "Documents" at bounding box center [77, 109] width 38 height 8
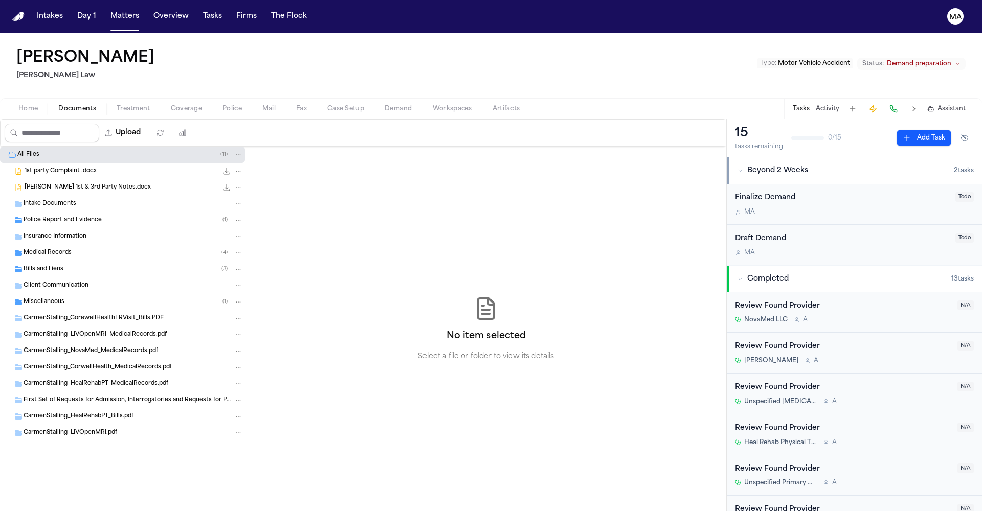
click at [433, 105] on span "Workspaces" at bounding box center [452, 109] width 39 height 8
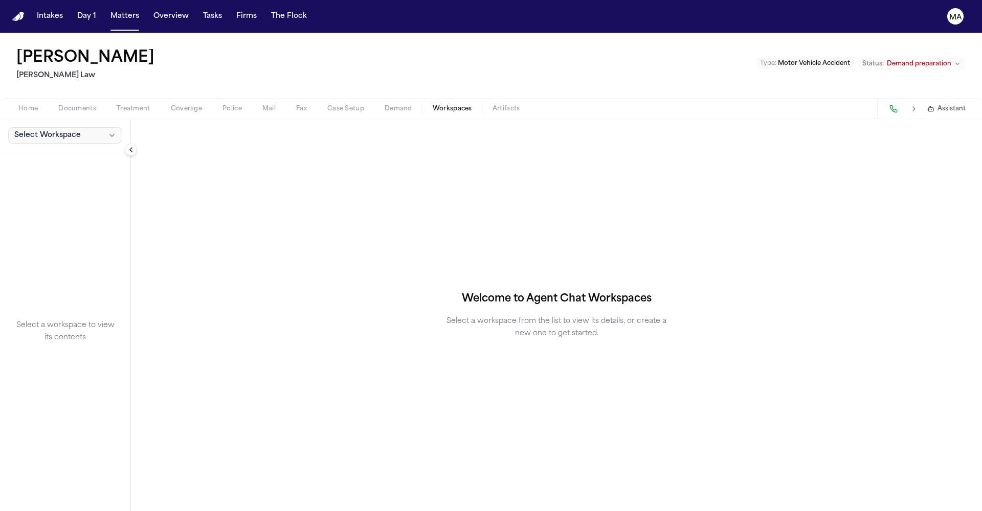
click at [19, 130] on span "Select Workspace" at bounding box center [47, 135] width 66 height 10
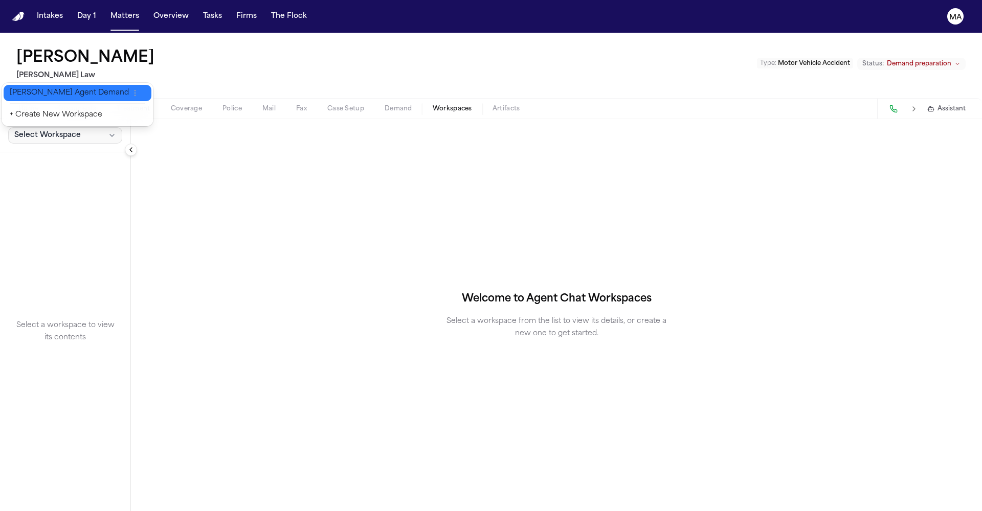
click at [36, 92] on button "[PERSON_NAME] Agent Demand" at bounding box center [78, 93] width 148 height 16
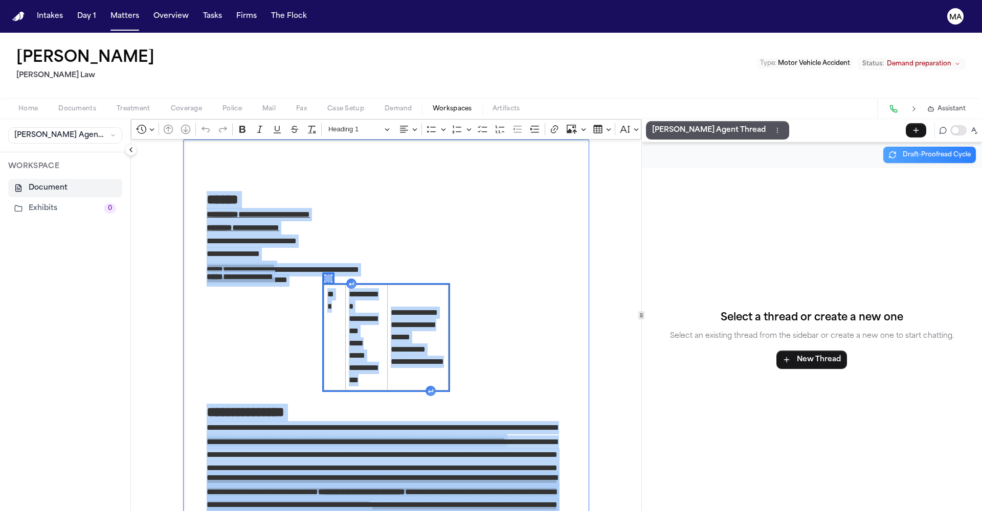
drag, startPoint x: 380, startPoint y: 467, endPoint x: 43, endPoint y: -41, distance: 610.0
click at [43, 0] on html "**********" at bounding box center [491, 255] width 982 height 511
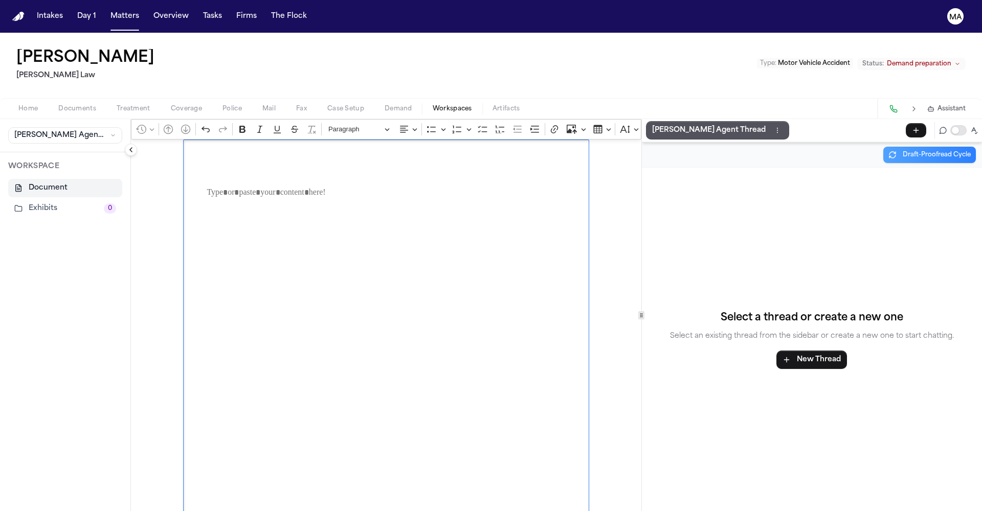
click at [131, 156] on div "Revision history Save current revision Open revision history Go to previous pag…" at bounding box center [386, 416] width 510 height 595
click at [384, 105] on span "Demand" at bounding box center [398, 109] width 28 height 8
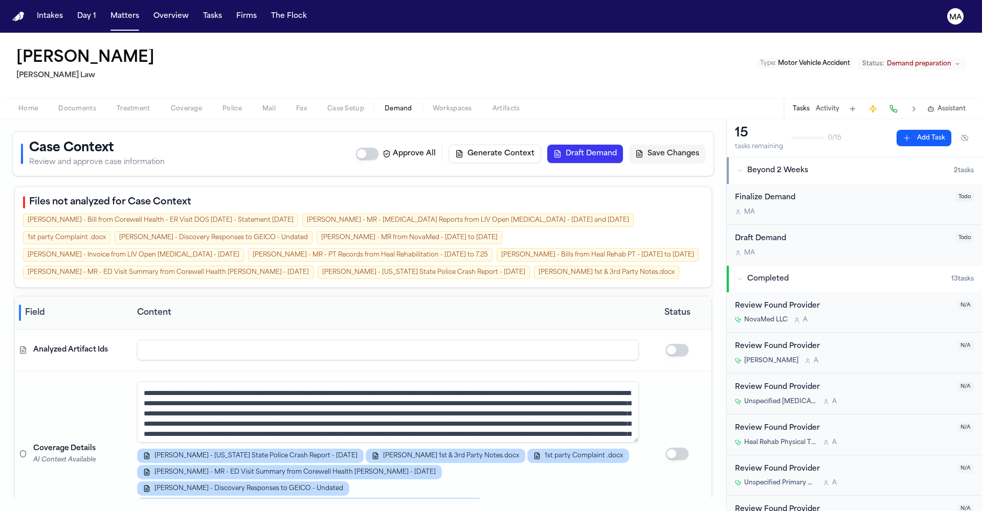
click at [955, 105] on span "Assistant" at bounding box center [951, 109] width 28 height 8
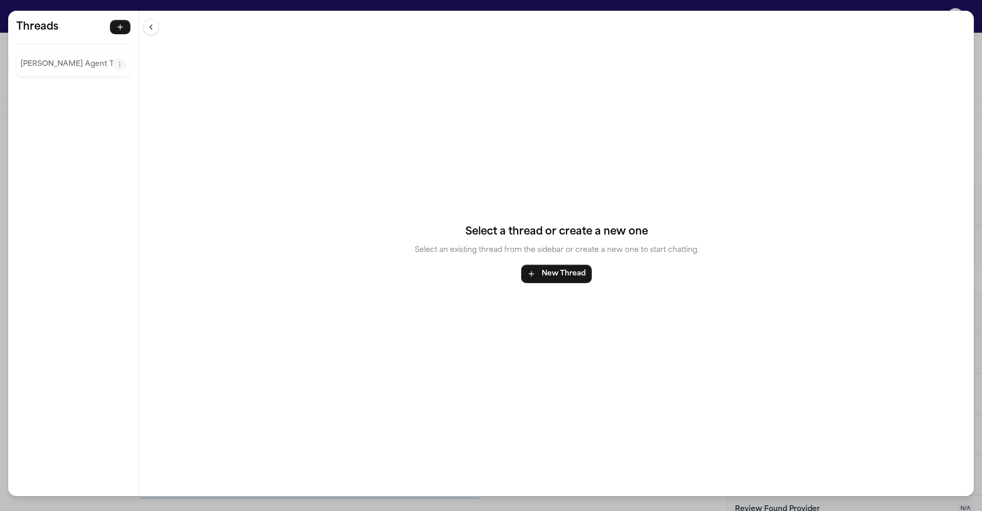
click at [116, 61] on icon "Thread actions" at bounding box center [119, 64] width 7 height 7
click at [72, 65] on button "Delete" at bounding box center [85, 74] width 76 height 18
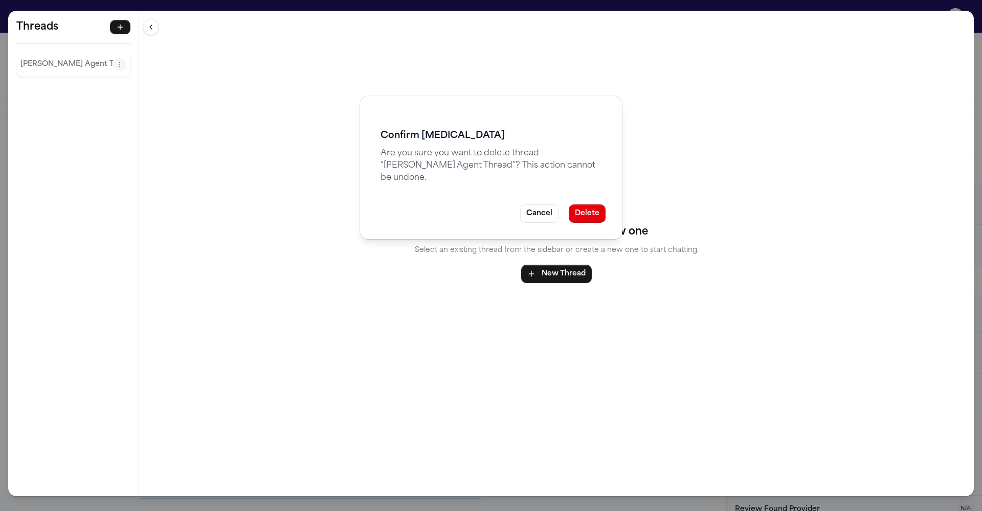
click at [568, 204] on button "Delete" at bounding box center [586, 213] width 37 height 18
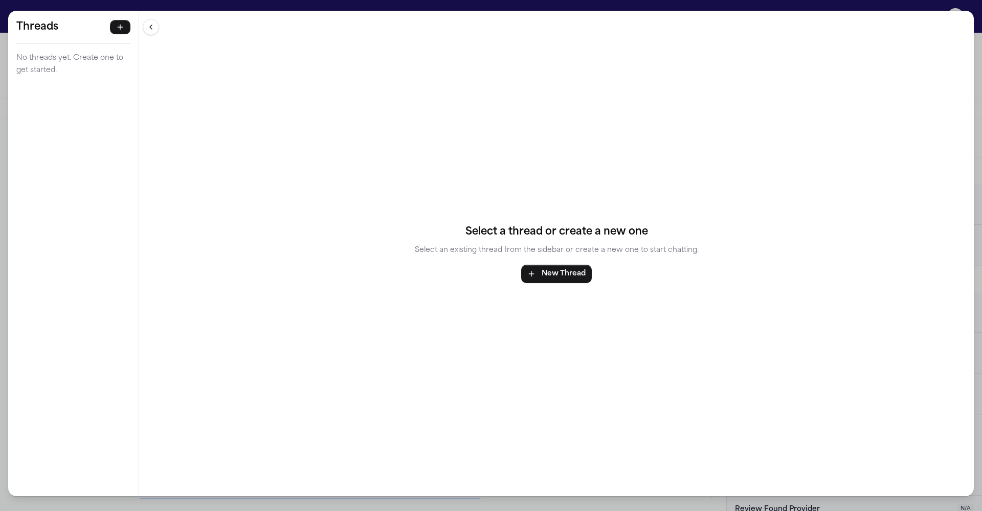
click at [172, 4] on div "Threads No threads yet. Create one to get started. Threads No threads yet. Crea…" at bounding box center [491, 255] width 982 height 511
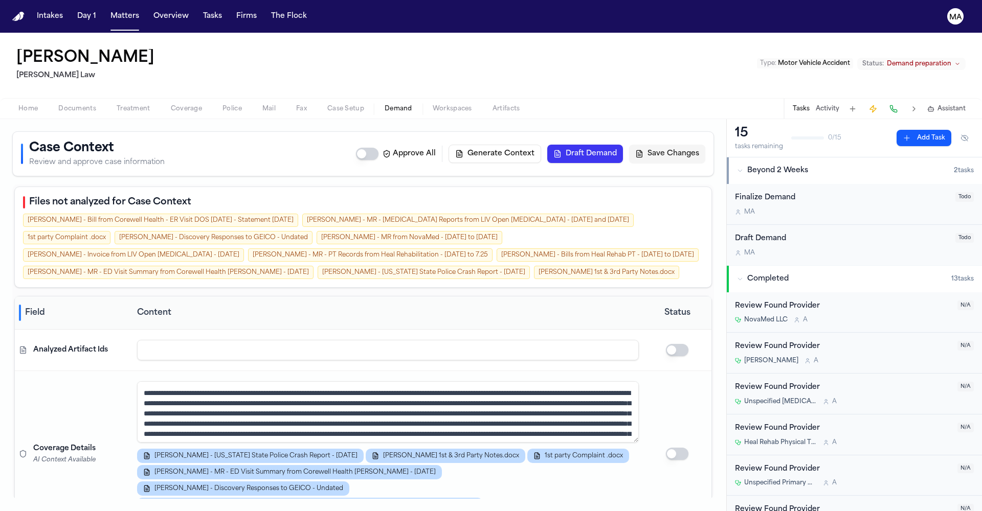
click at [623, 145] on button "Draft Demand" at bounding box center [585, 154] width 76 height 18
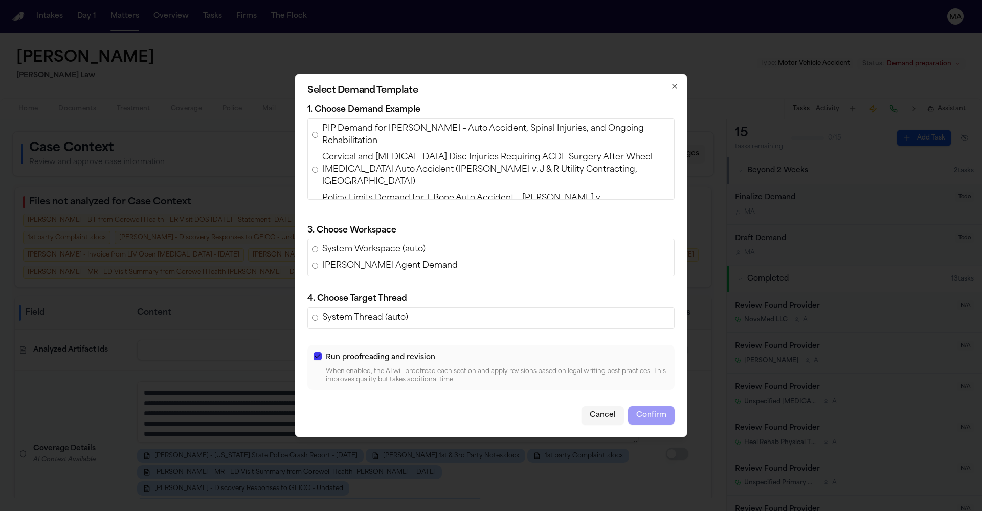
click at [412, 147] on span "PIP Demand for [PERSON_NAME] – Auto Accident, Spinal Injuries, and Ongoing Reha…" at bounding box center [496, 135] width 348 height 25
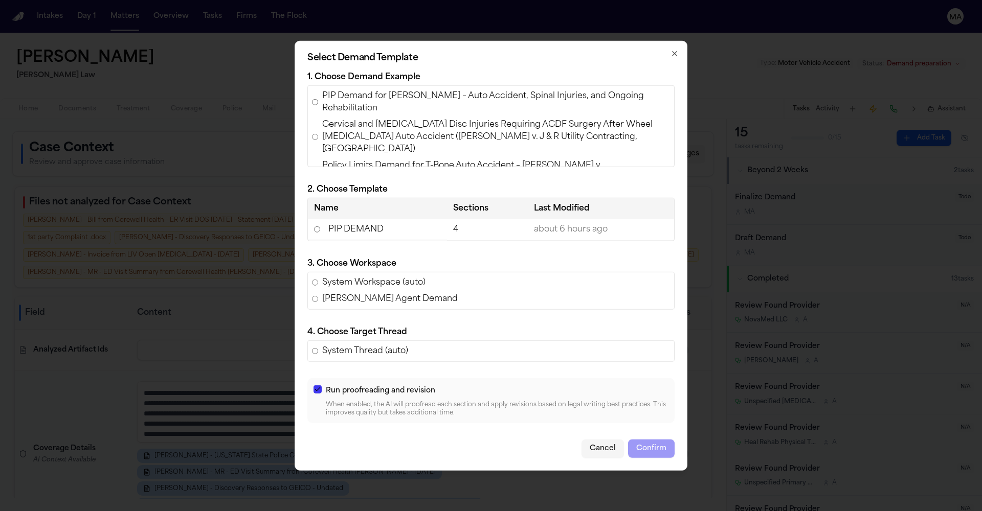
click at [421, 237] on td "PIP DEMAND" at bounding box center [377, 229] width 139 height 21
click at [628, 439] on button "Confirm" at bounding box center [651, 448] width 47 height 18
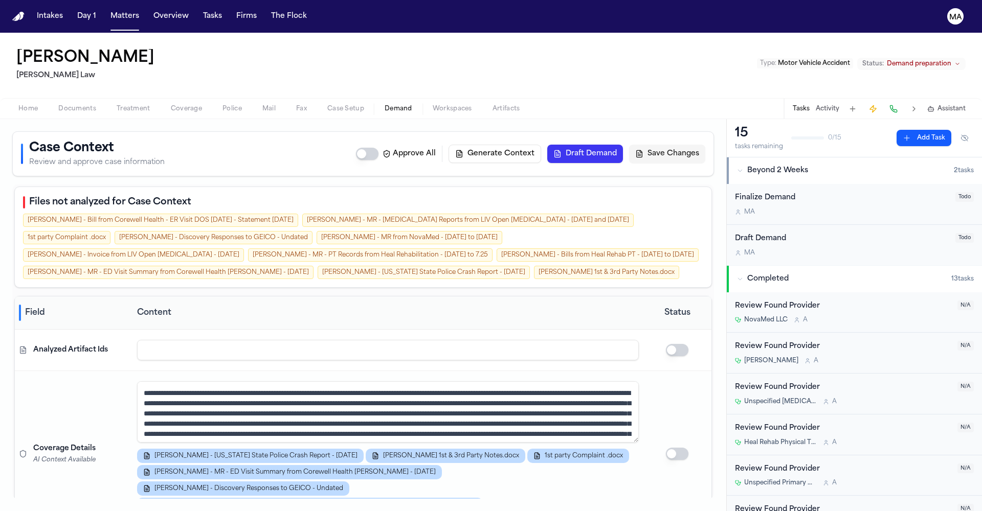
click at [339, 140] on div "Case Context Review and approve case information Approve All Generate Context D…" at bounding box center [363, 154] width 684 height 28
click at [106, 9] on button "Matters" at bounding box center [124, 16] width 37 height 18
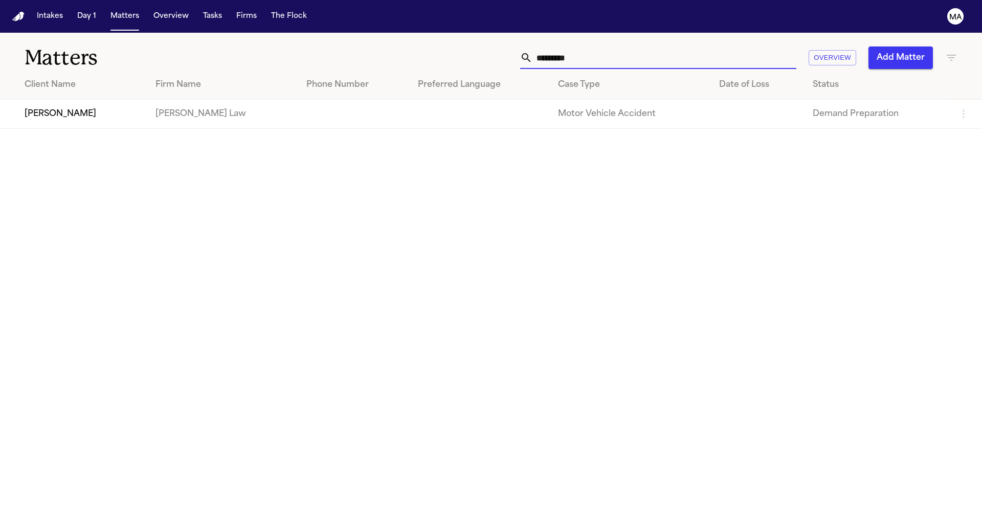
drag, startPoint x: 720, startPoint y: 45, endPoint x: 611, endPoint y: 45, distance: 109.4
click at [613, 47] on div "********* Overview Add Matter" at bounding box center [626, 58] width 661 height 22
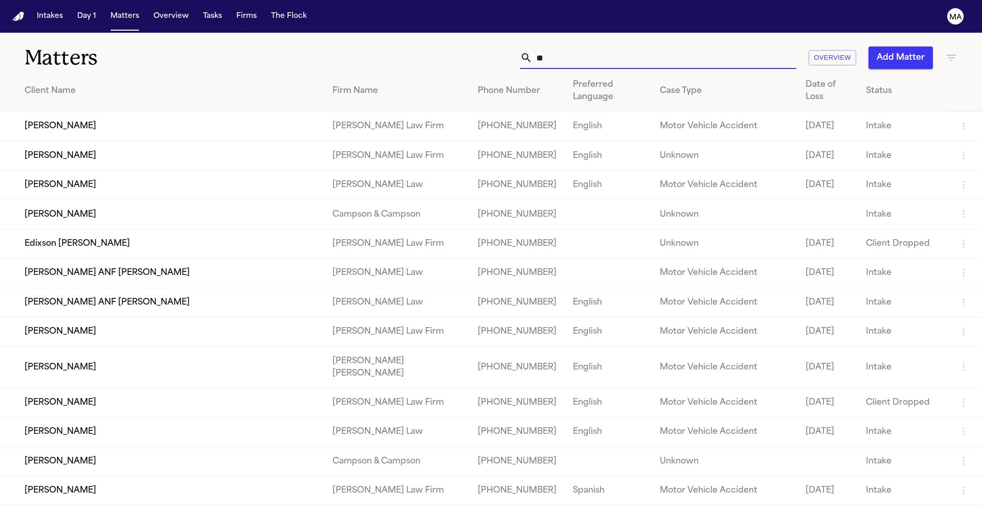
type input "*"
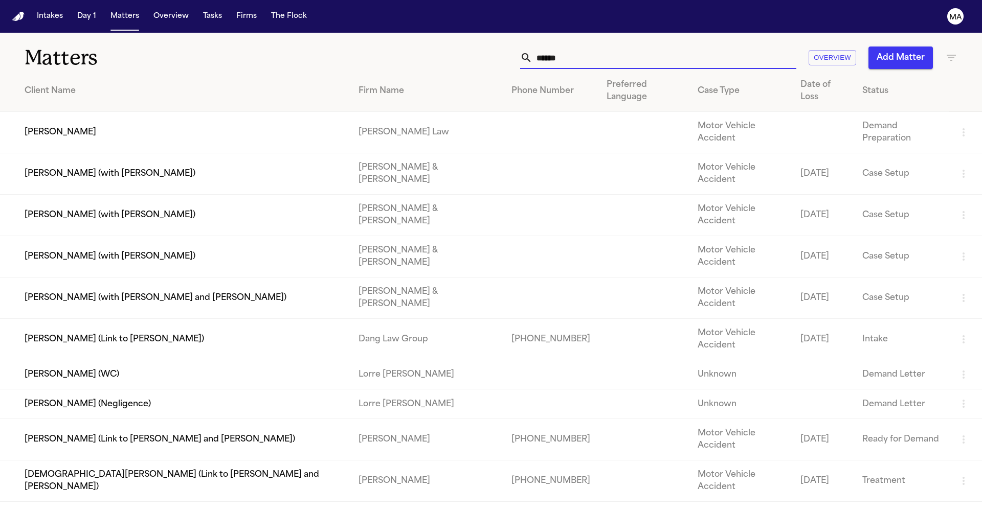
type input "*****"
click at [70, 112] on td "[PERSON_NAME]" at bounding box center [175, 132] width 350 height 41
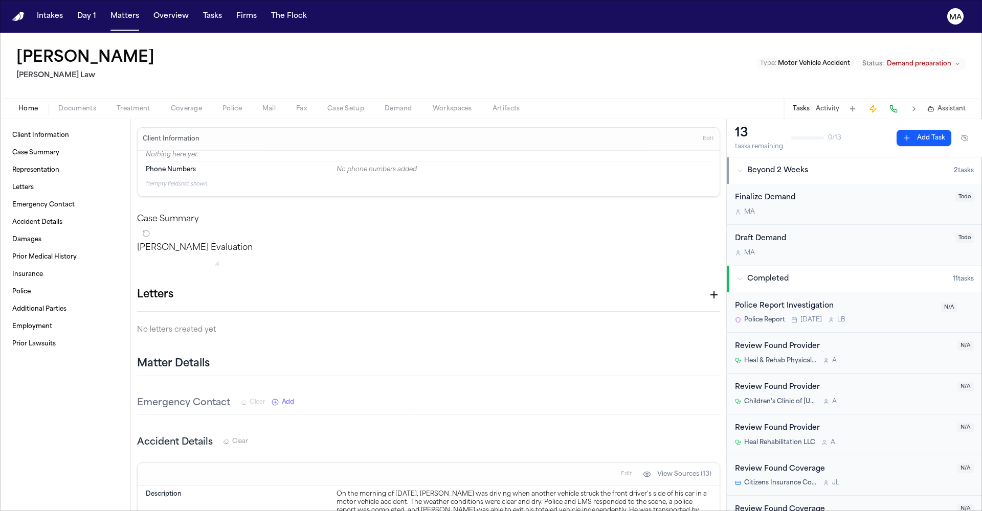
click at [384, 105] on span "Demand" at bounding box center [398, 109] width 28 height 8
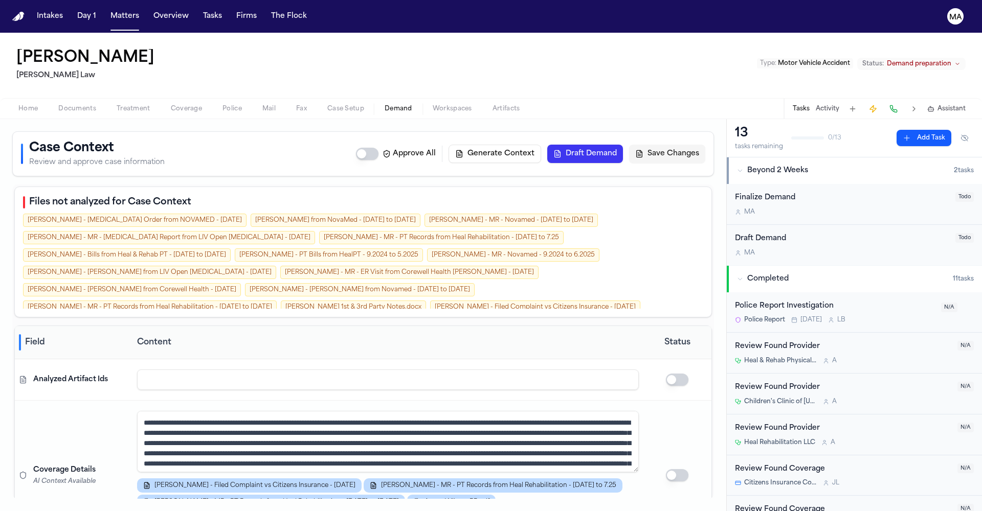
click at [433, 105] on span "Workspaces" at bounding box center [452, 109] width 39 height 8
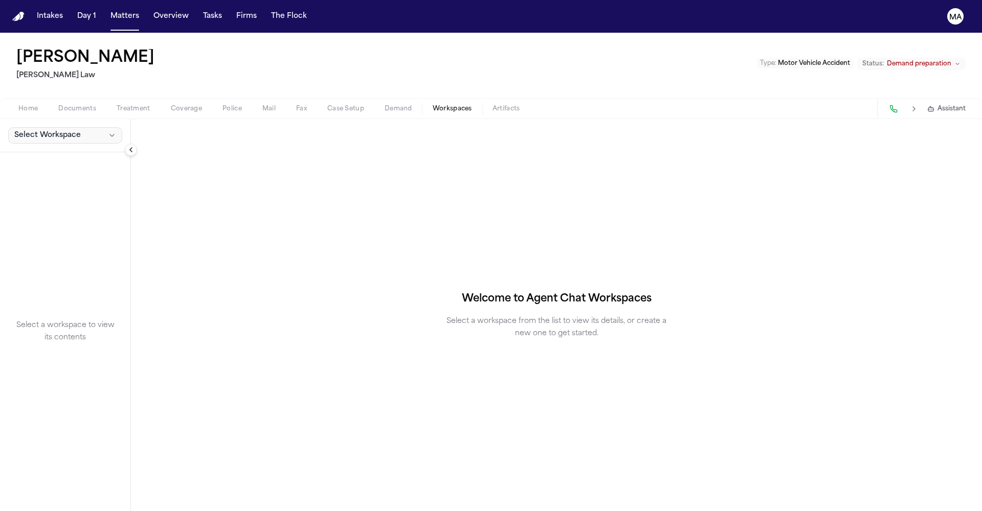
click at [48, 130] on span "Select Workspace" at bounding box center [47, 135] width 66 height 10
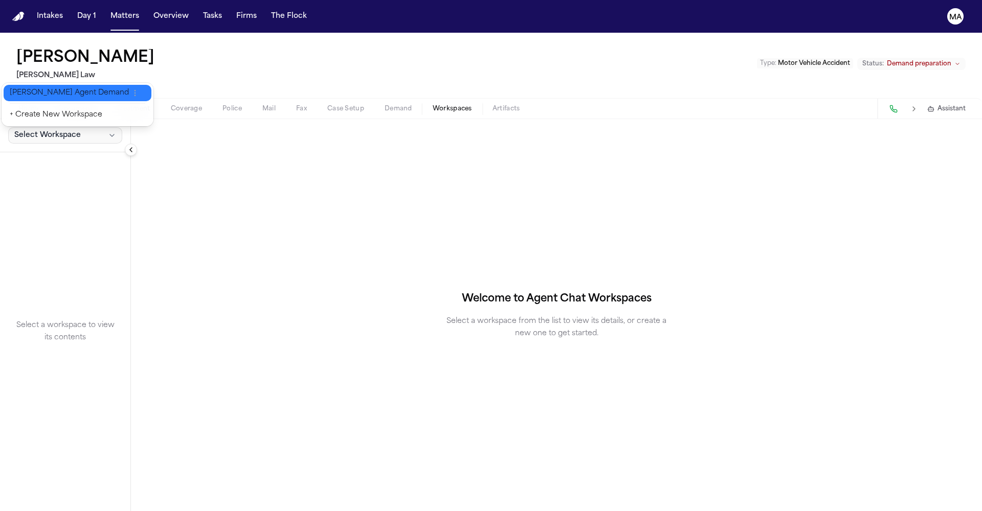
click at [44, 88] on span "[PERSON_NAME] Agent Demand" at bounding box center [69, 93] width 119 height 10
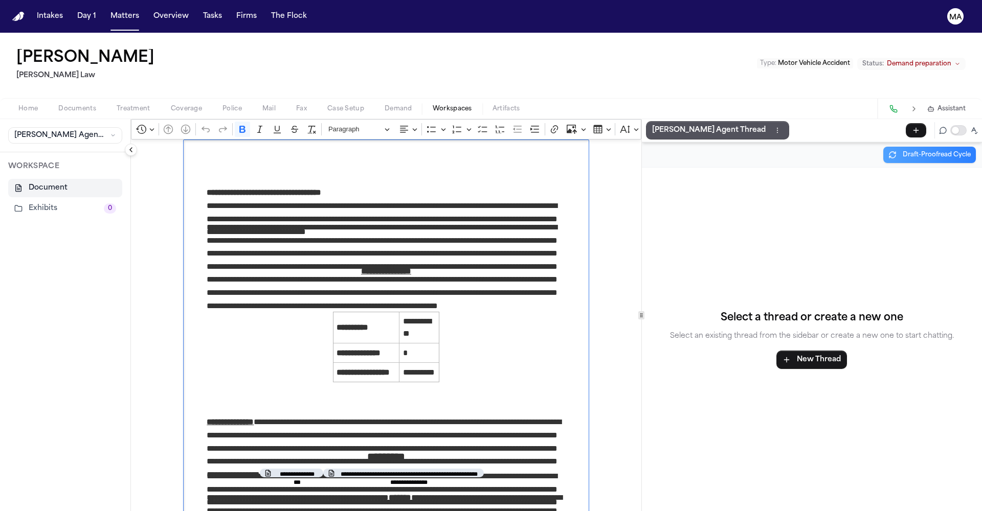
click at [281, 186] on p "**********" at bounding box center [386, 196] width 358 height 21
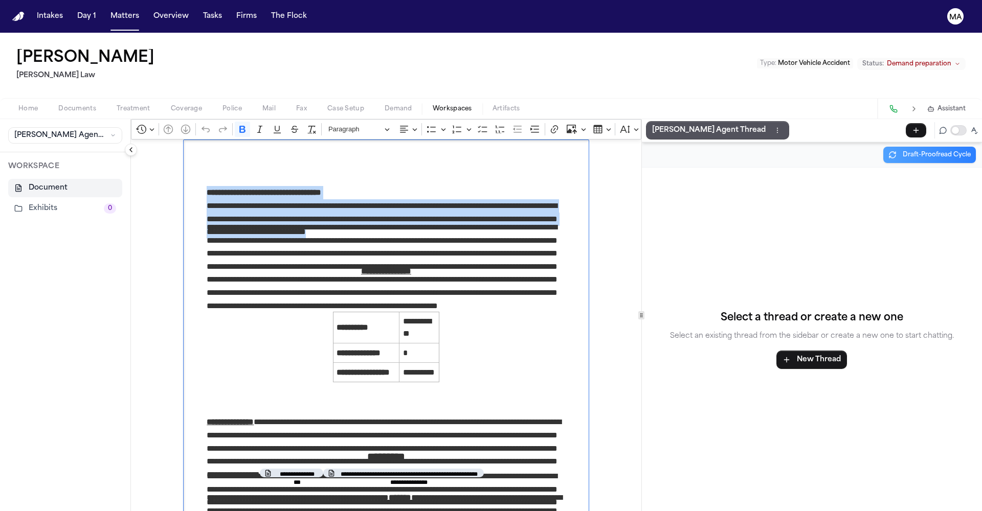
drag, startPoint x: 351, startPoint y: 146, endPoint x: 142, endPoint y: 126, distance: 210.0
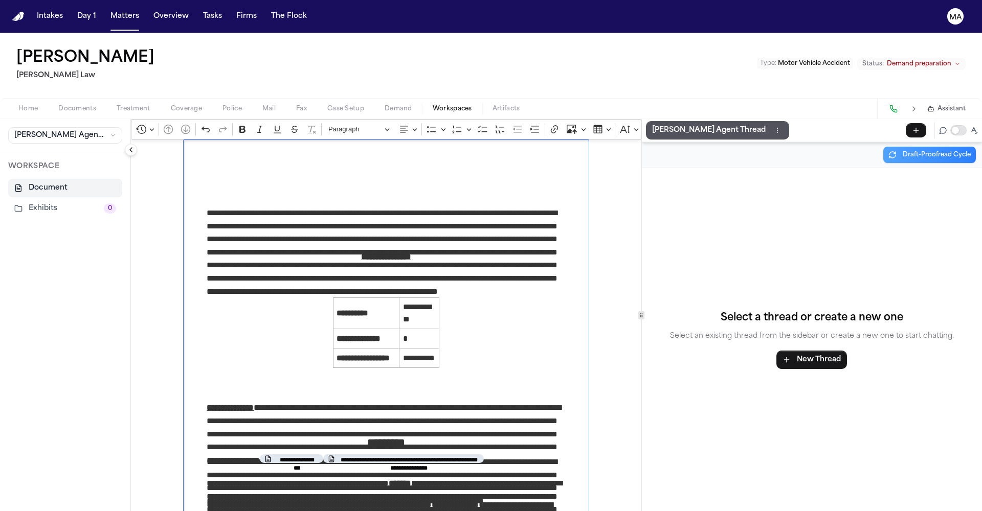
click at [741, 124] on icon "Editor toolbar" at bounding box center [746, 129] width 10 height 10
click at [721, 145] on icon "Dropdown toolbar" at bounding box center [723, 147] width 5 height 5
click at [965, 105] on span "Assistant" at bounding box center [951, 109] width 28 height 8
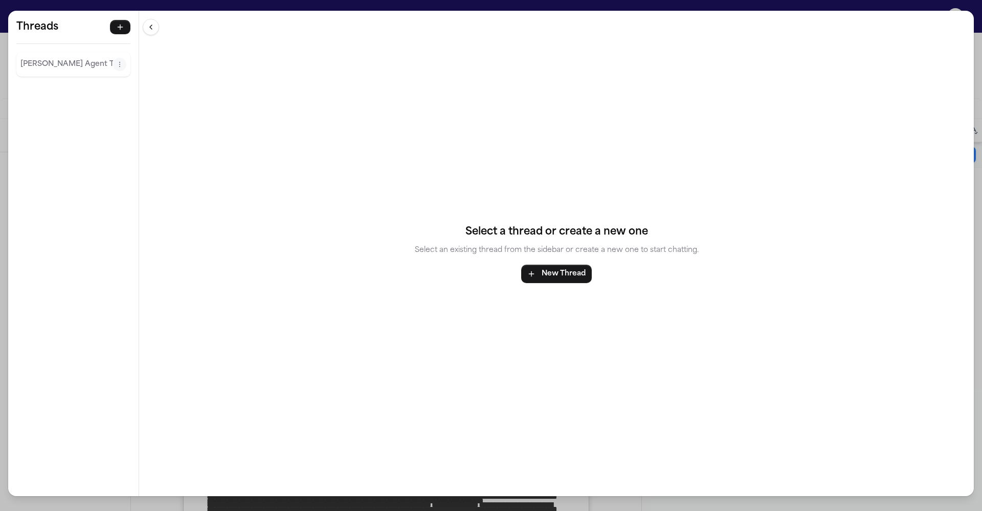
click at [52, 58] on p "[PERSON_NAME] Agent Thread" at bounding box center [66, 64] width 93 height 12
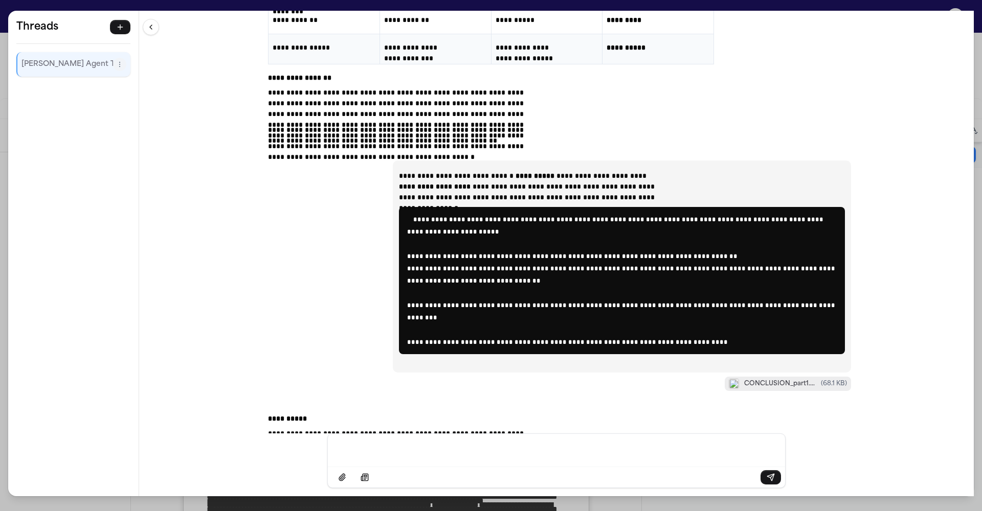
scroll to position [1893, 0]
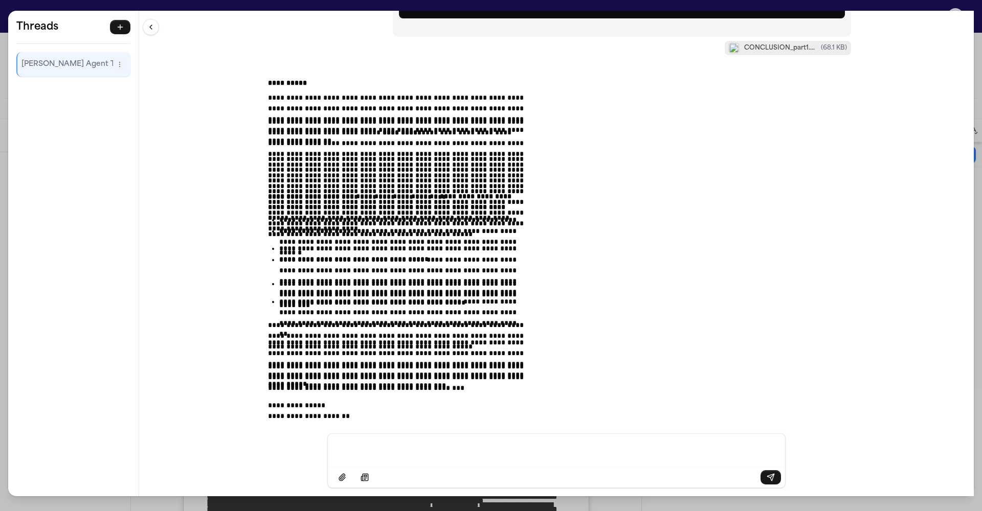
click at [504, 447] on div "Message input" at bounding box center [556, 449] width 445 height 31
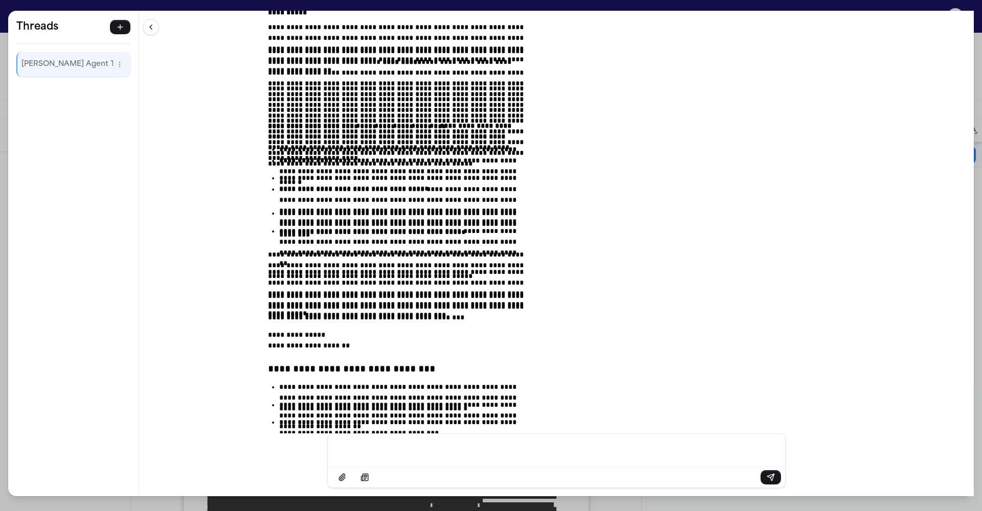
click at [190, 5] on div "**********" at bounding box center [491, 255] width 982 height 511
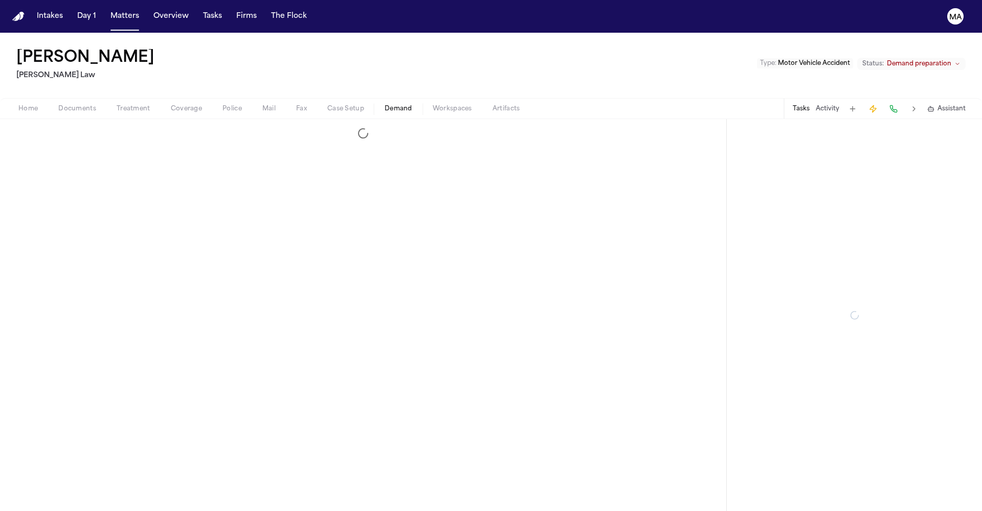
click at [384, 105] on span "Demand" at bounding box center [398, 109] width 28 height 8
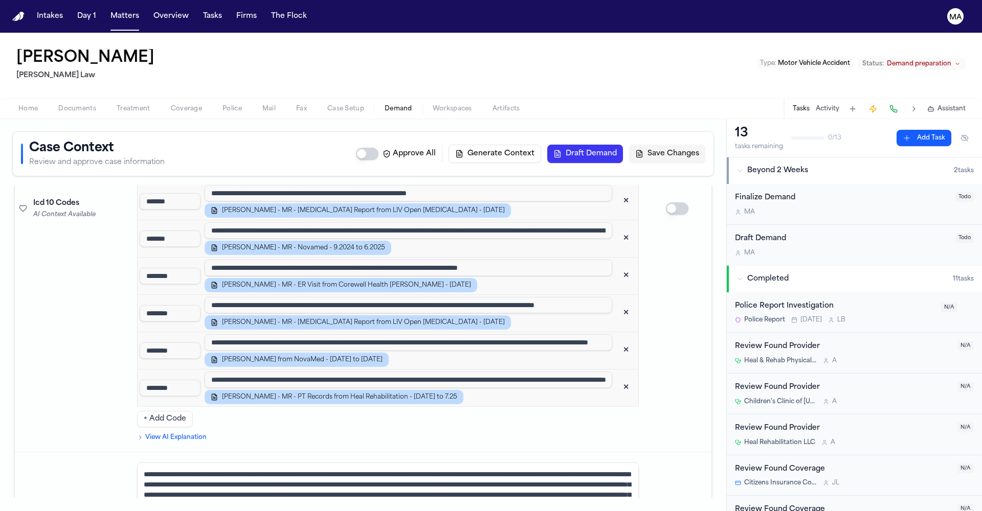
scroll to position [775, 0]
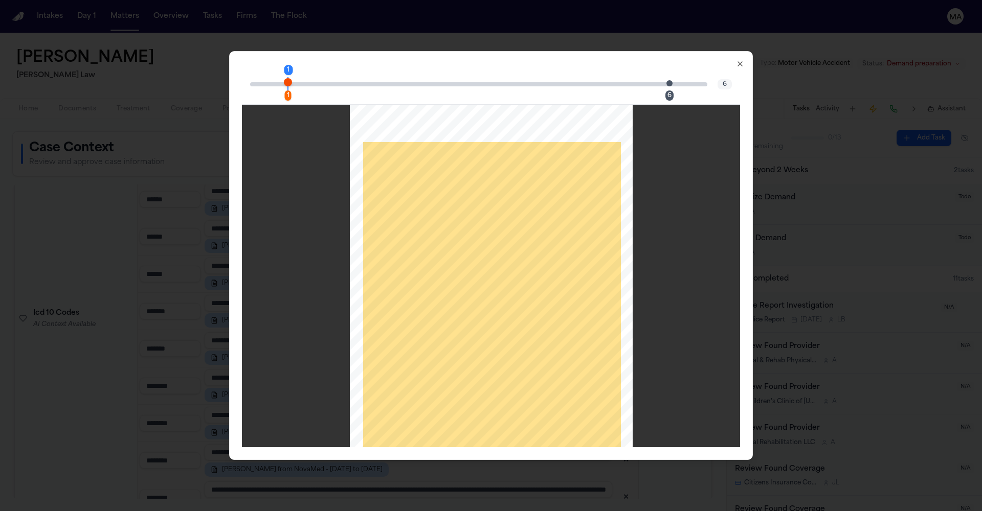
click at [665, 90] on div "6" at bounding box center [669, 95] width 8 height 10
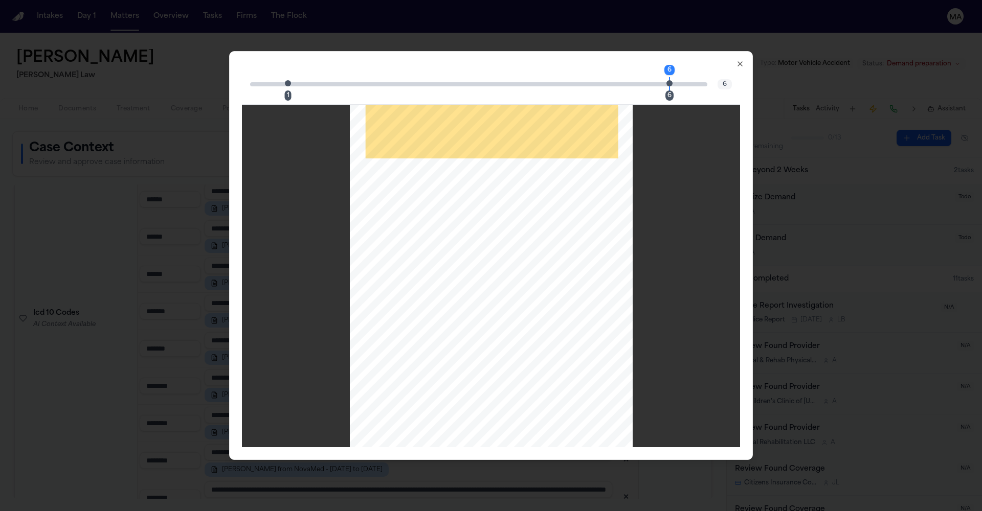
scroll to position [2062, 0]
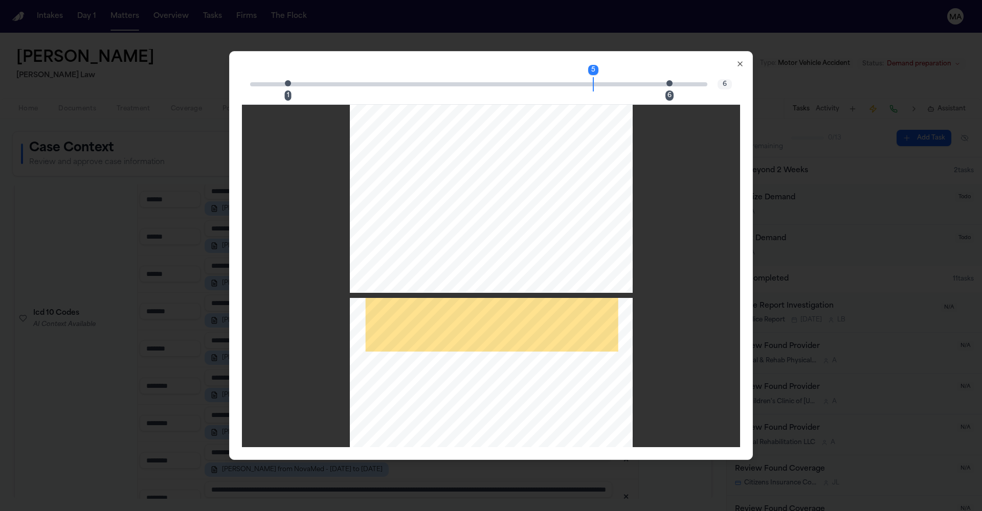
scroll to position [1855, 0]
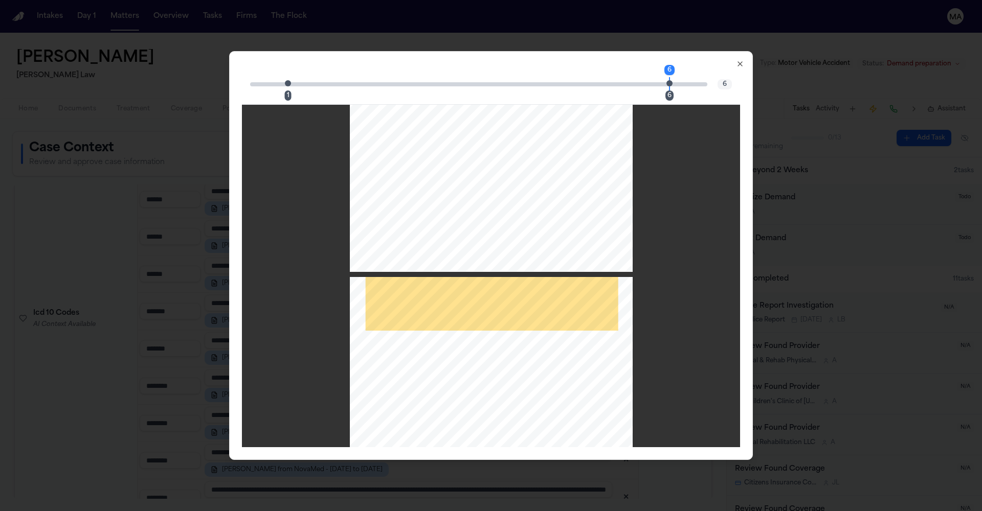
click at [539, 346] on div "Page ⁨6⁩" at bounding box center [491, 477] width 283 height 400
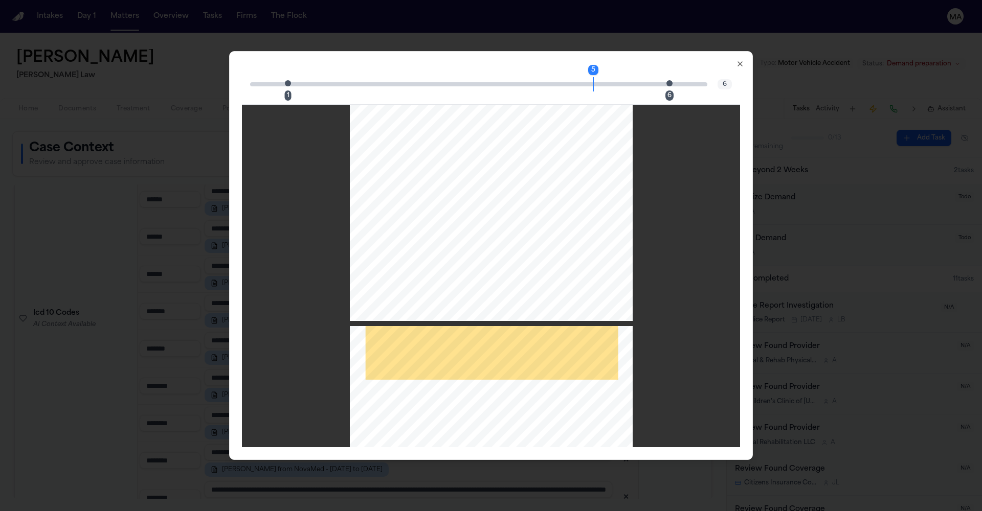
scroll to position [1849, 0]
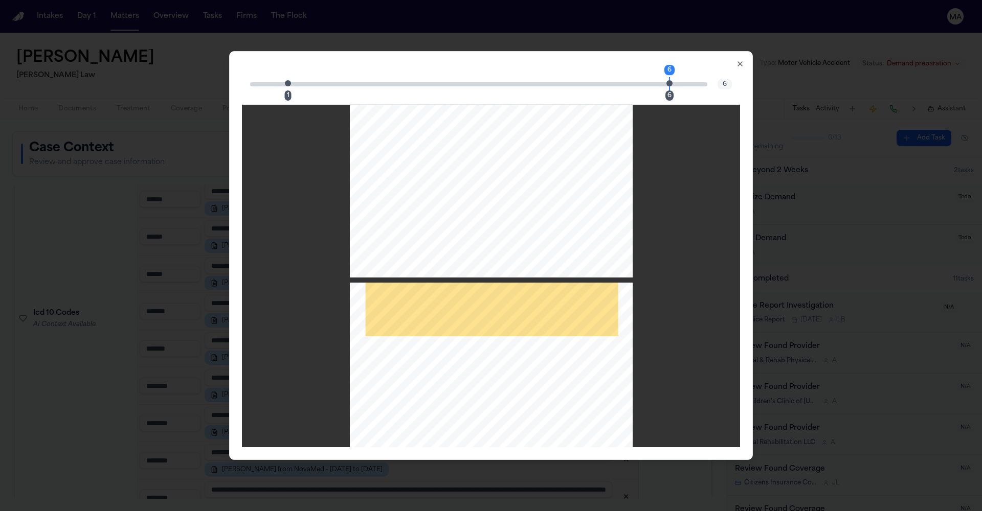
click at [520, 320] on div "Page ⁨6⁩" at bounding box center [491, 483] width 283 height 400
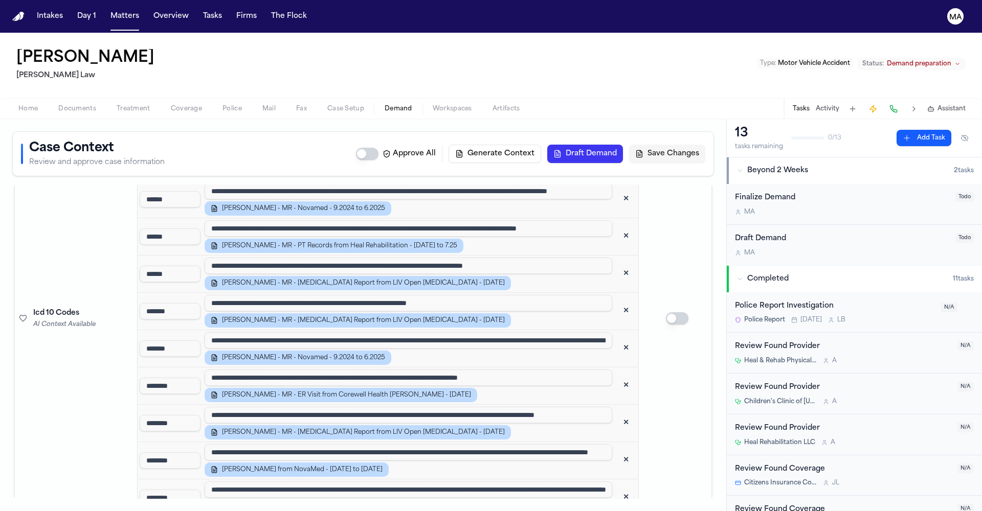
click at [433, 105] on span "Workspaces" at bounding box center [452, 109] width 39 height 8
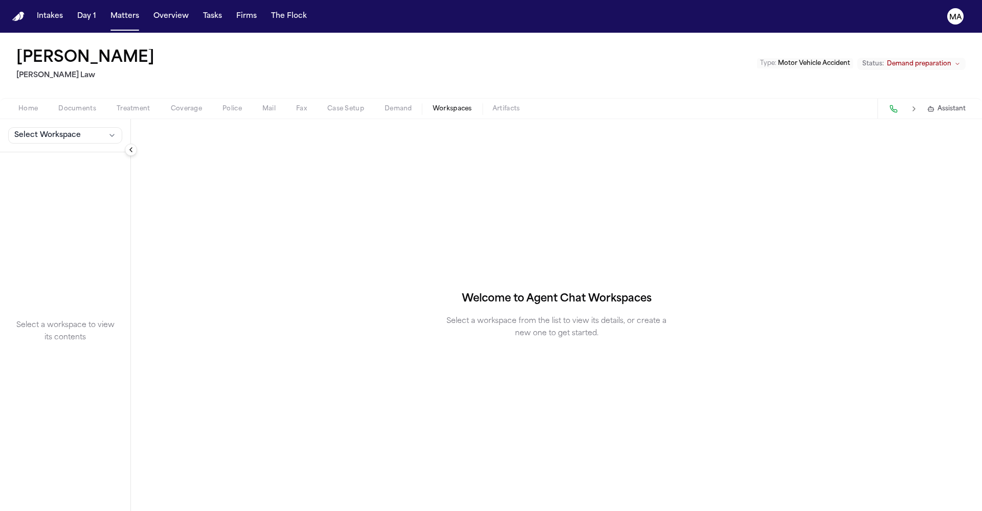
click at [51, 127] on button "Select Workspace" at bounding box center [65, 135] width 114 height 16
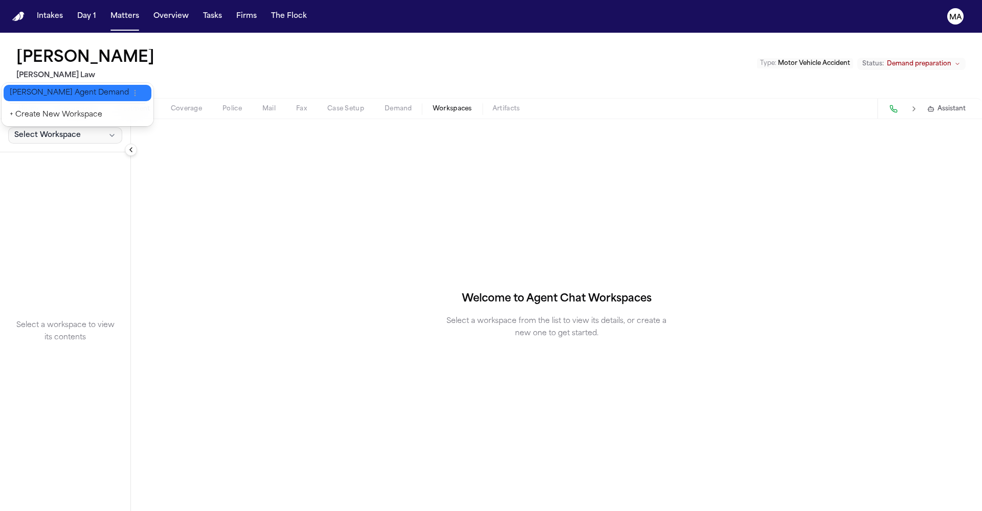
click at [43, 89] on span "[PERSON_NAME] Agent Demand" at bounding box center [69, 93] width 119 height 10
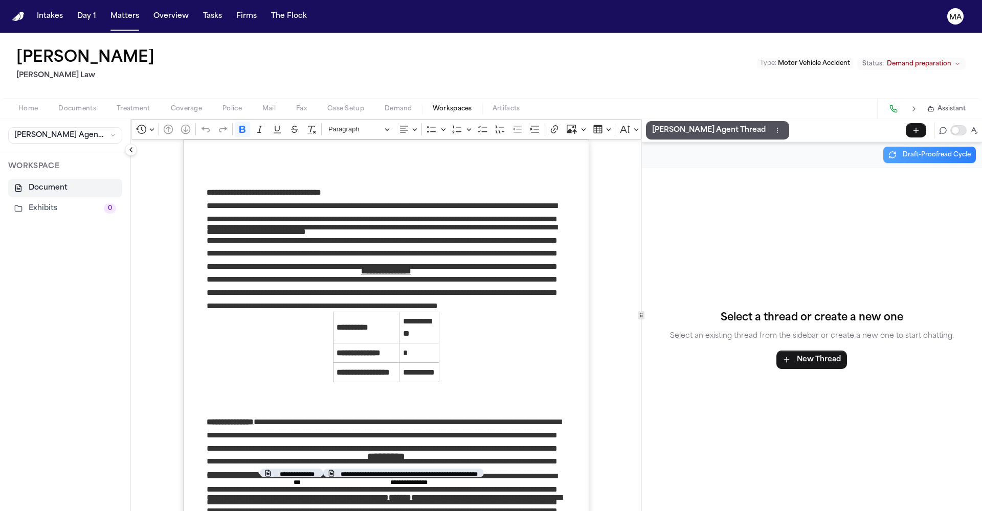
click at [705, 168] on div "Select a thread or create a new one Select an existing thread from the sidebar …" at bounding box center [812, 340] width 340 height 344
click at [669, 124] on p "[PERSON_NAME] Agent Thread" at bounding box center [708, 130] width 113 height 12
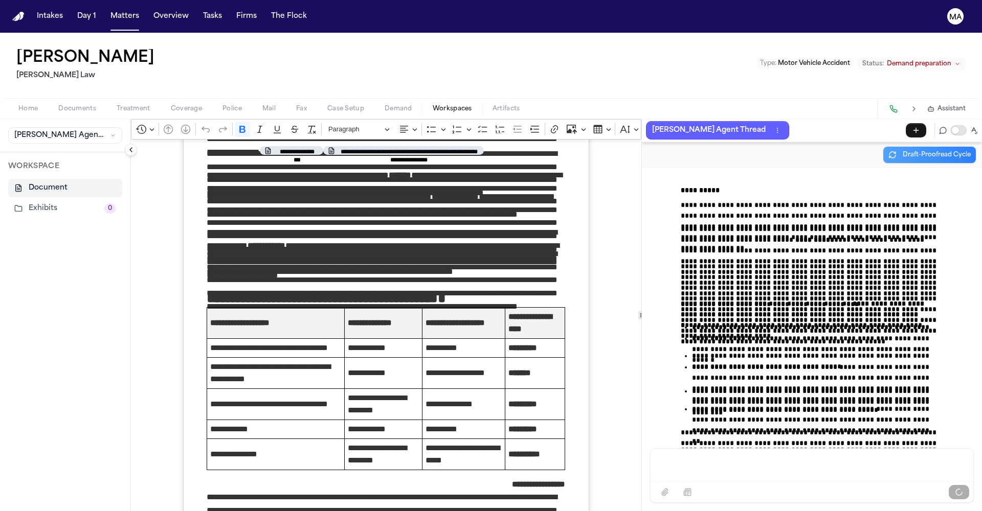
scroll to position [2145, 0]
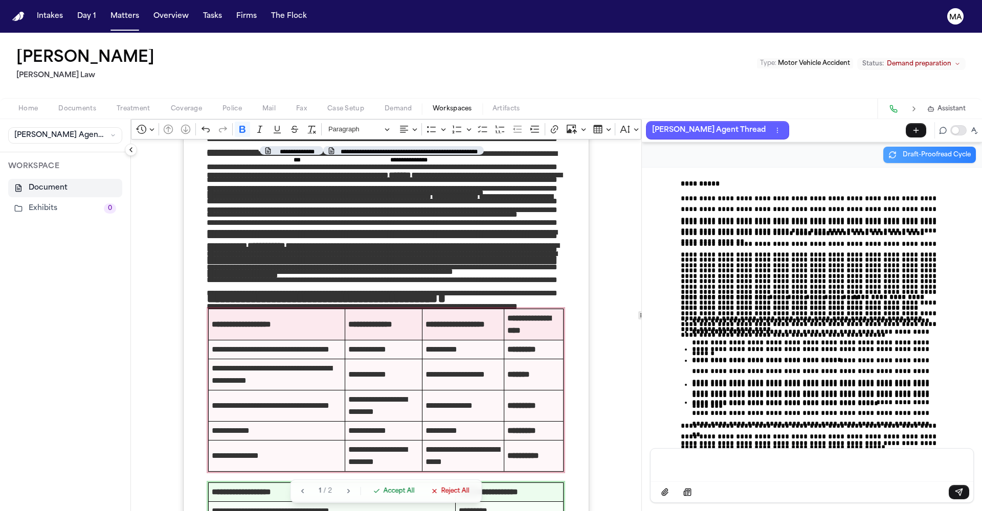
click at [384, 105] on span "Demand" at bounding box center [398, 109] width 28 height 8
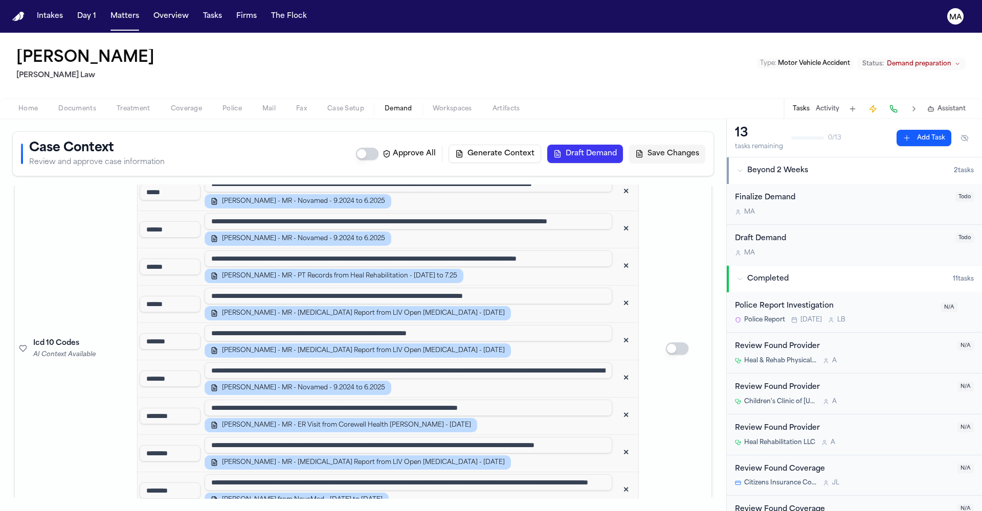
scroll to position [885, 0]
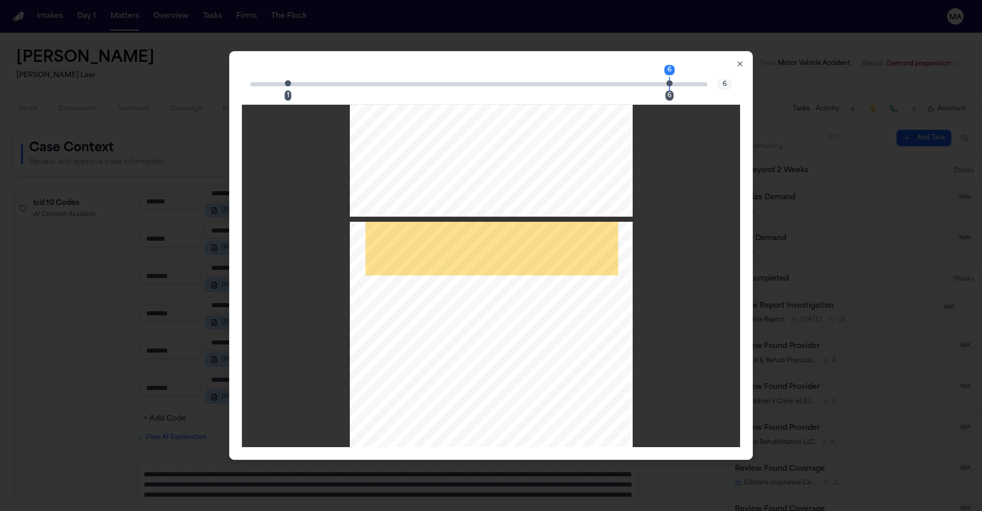
scroll to position [1847, 0]
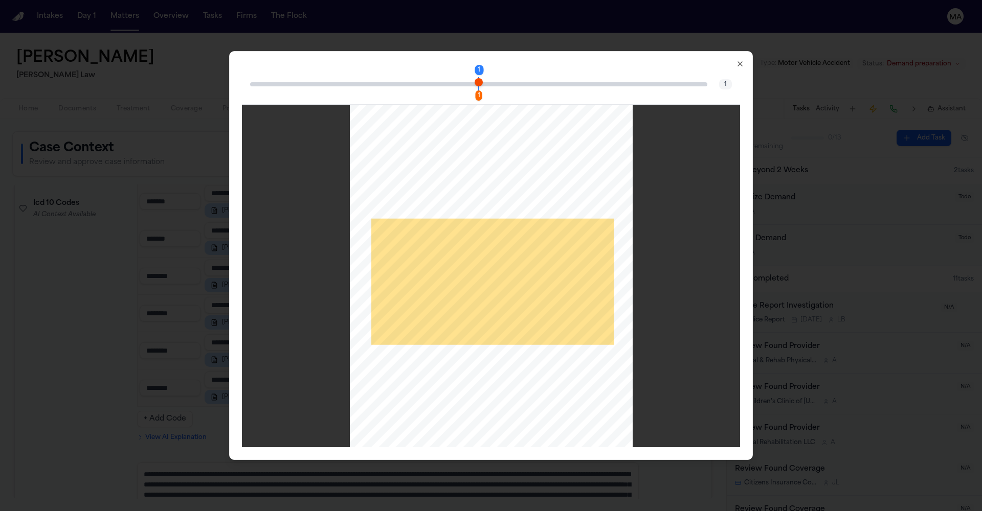
scroll to position [1, 0]
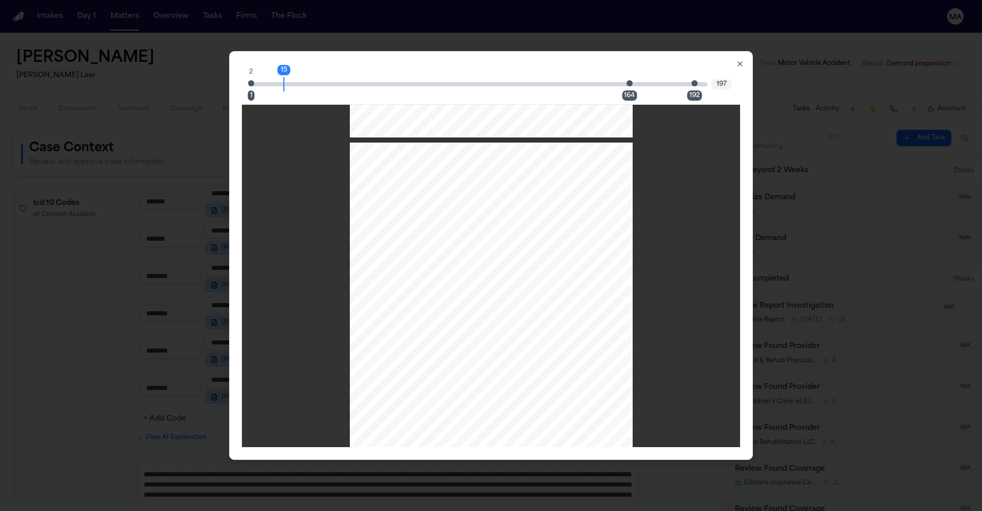
click at [622, 90] on div "164" at bounding box center [629, 95] width 15 height 10
click at [626, 80] on span "Page 164 citation marker - 1 citation" at bounding box center [629, 83] width 6 height 6
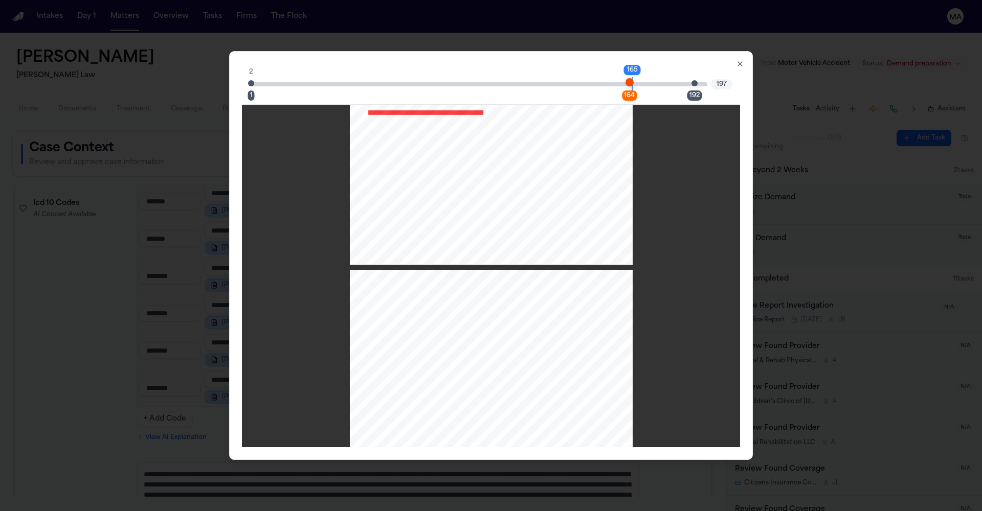
click at [625, 78] on span "Page 164 citation marker - 1 citation" at bounding box center [629, 82] width 8 height 8
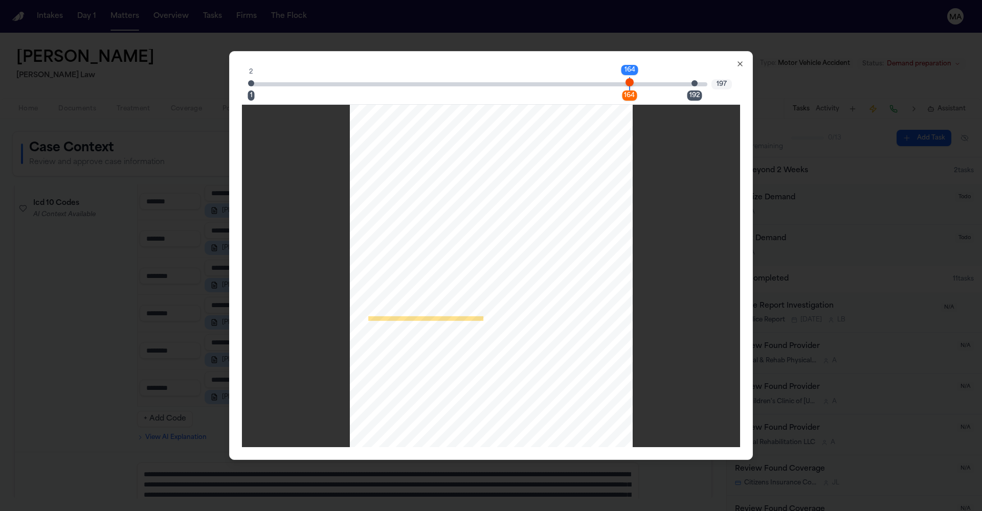
click at [691, 80] on span "Page 192 citation marker - 1 citation" at bounding box center [694, 83] width 6 height 6
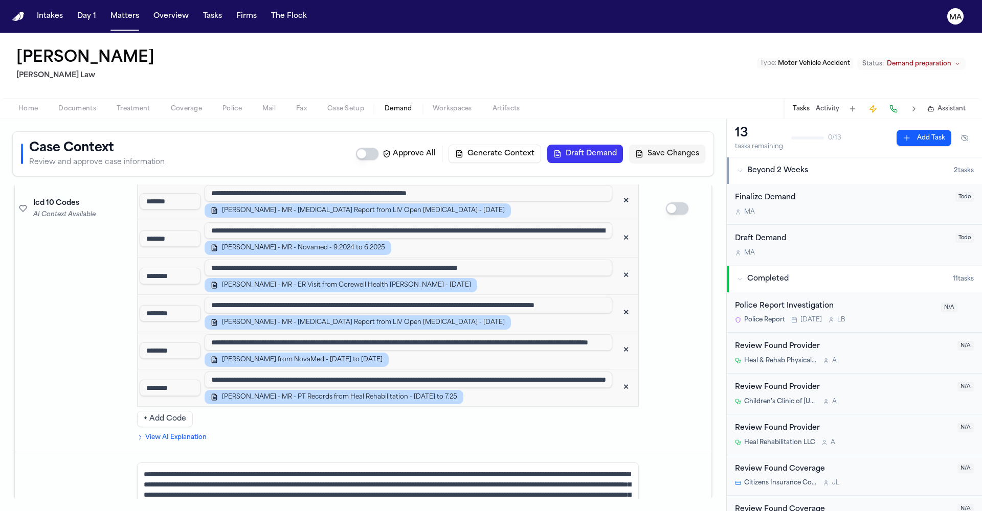
scroll to position [827, 0]
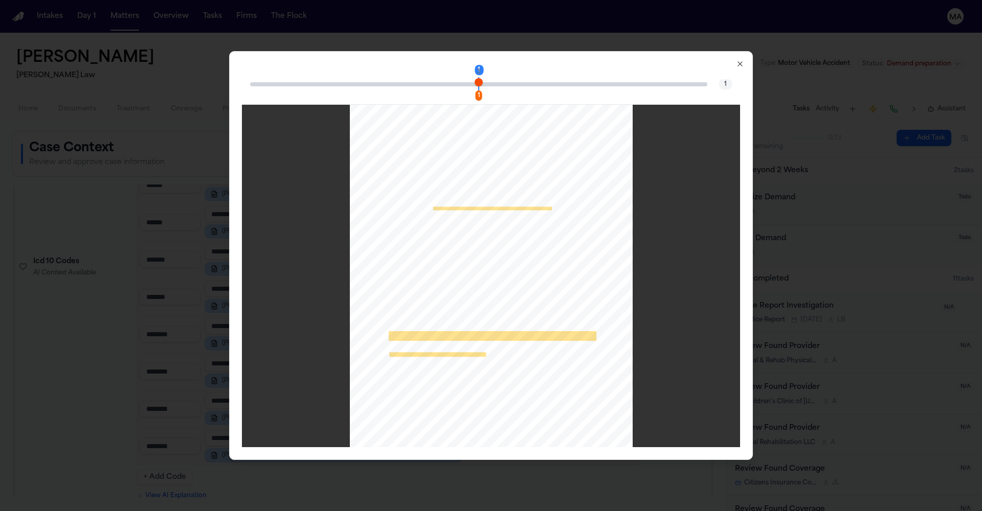
scroll to position [1, 0]
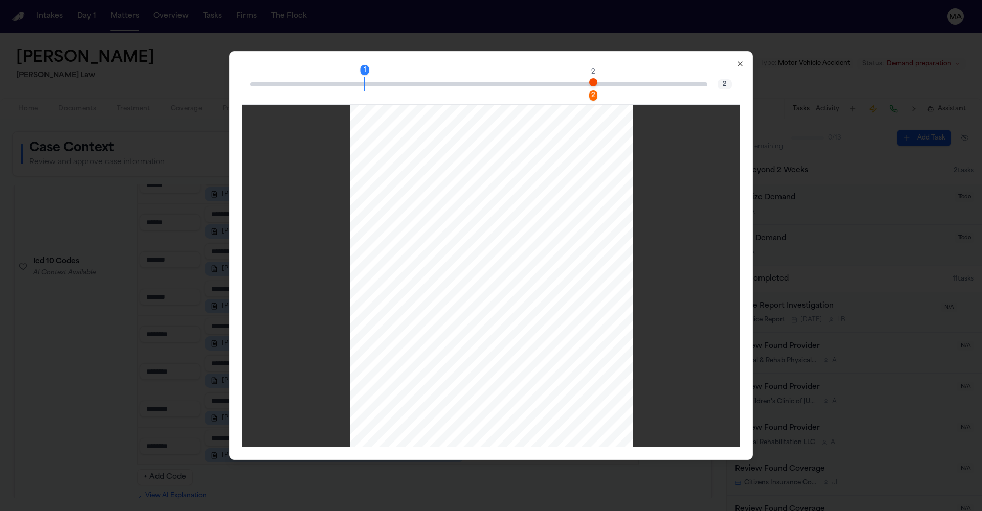
click at [589, 90] on div "2" at bounding box center [593, 95] width 8 height 10
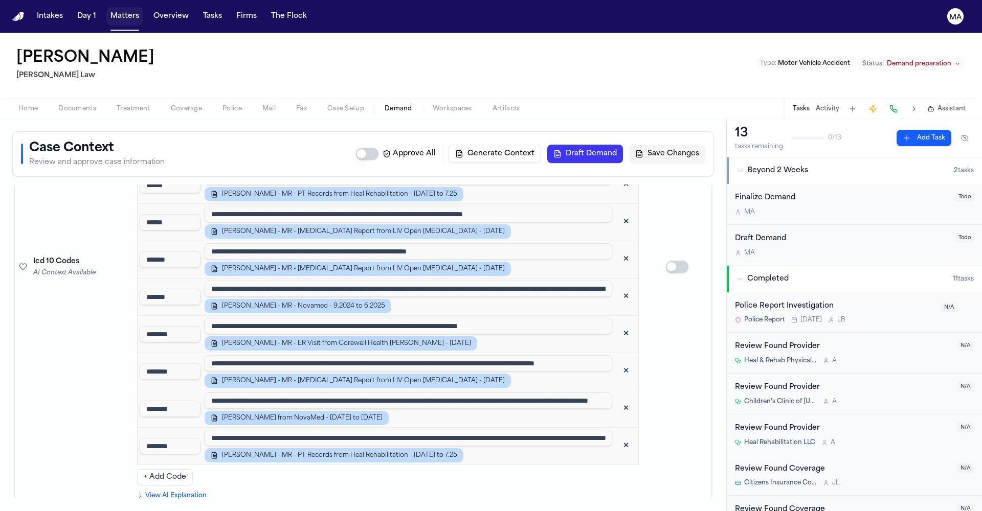
click at [106, 9] on button "Matters" at bounding box center [124, 16] width 37 height 18
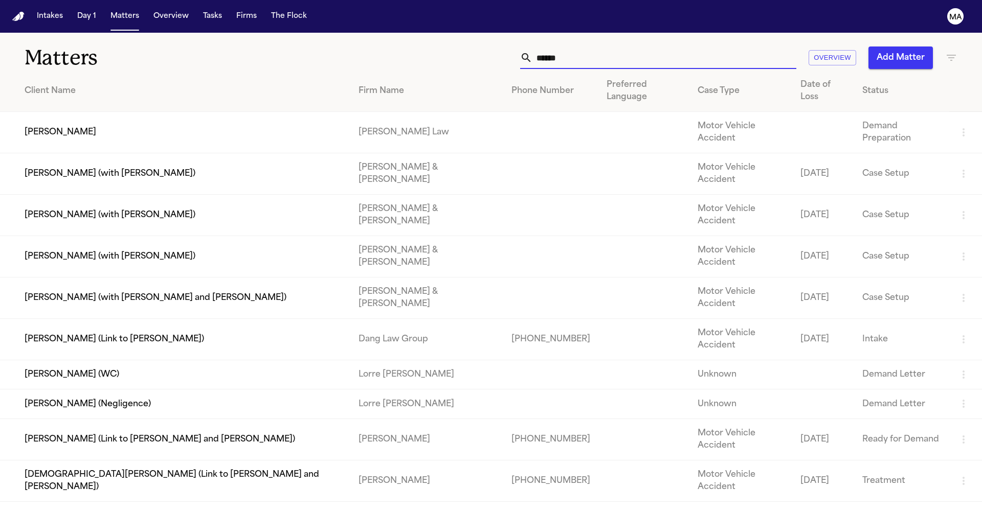
drag, startPoint x: 754, startPoint y: 46, endPoint x: 626, endPoint y: 44, distance: 127.8
click at [635, 47] on div "***** Overview Add Matter" at bounding box center [626, 58] width 661 height 22
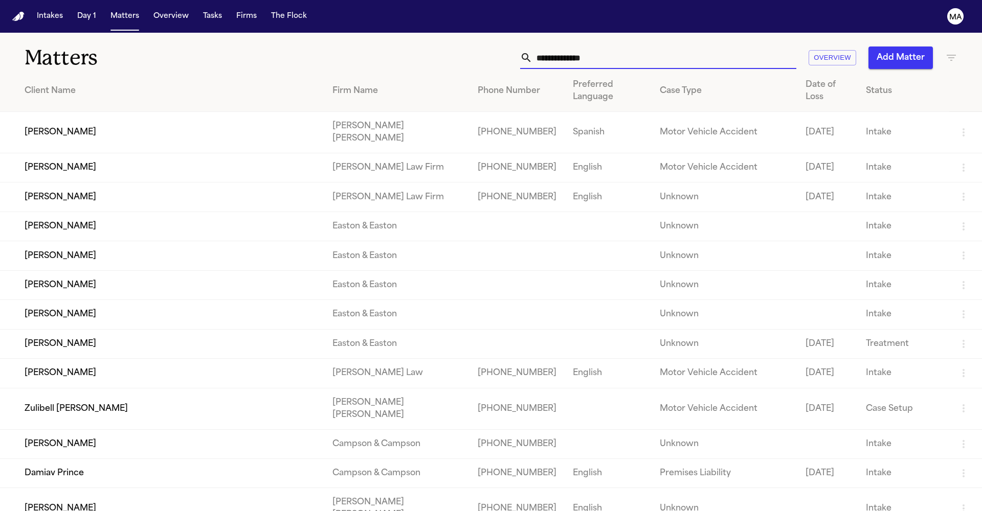
click at [945, 52] on icon "button" at bounding box center [951, 58] width 12 height 12
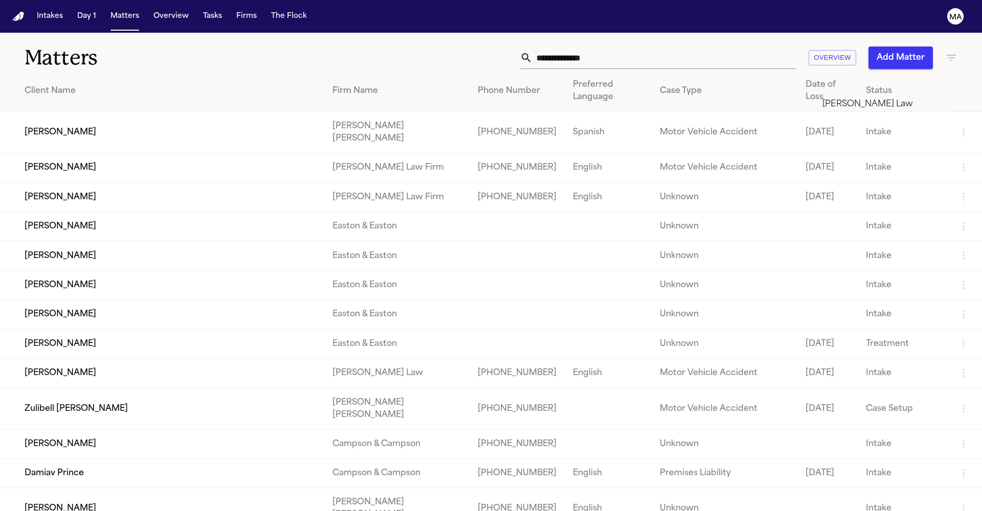
type input "*****"
click at [873, 107] on li "[PERSON_NAME] Law" at bounding box center [894, 104] width 145 height 12
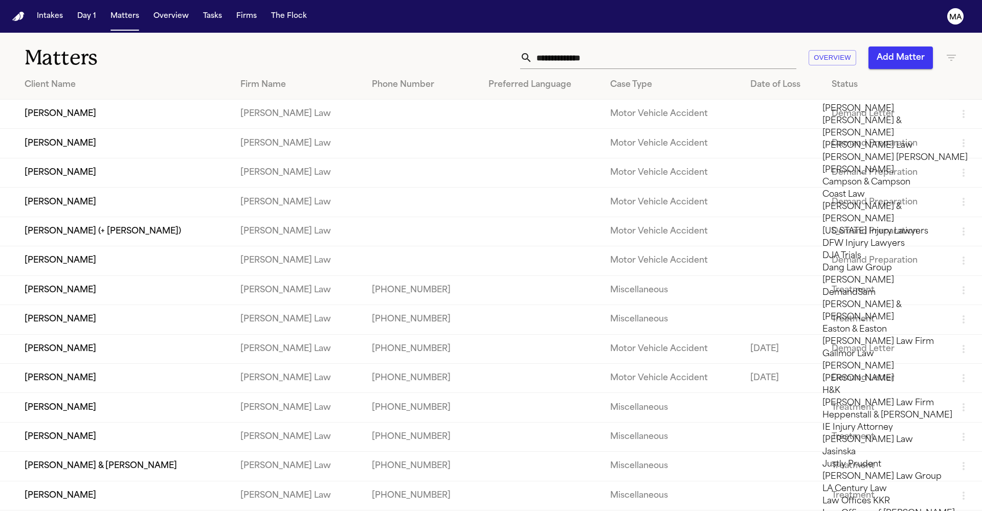
scroll to position [119, 0]
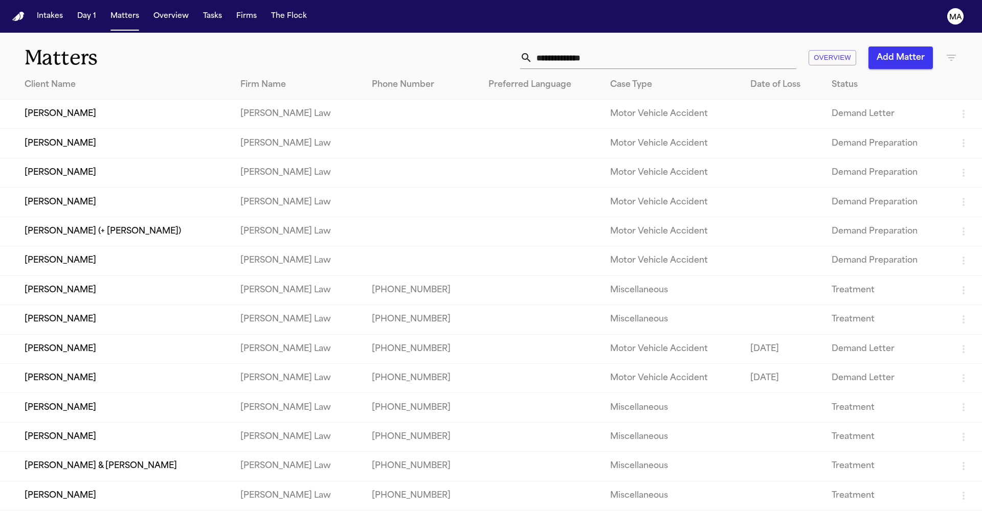
click at [395, 511] on div at bounding box center [491, 511] width 982 height 0
click at [51, 129] on td "[PERSON_NAME]" at bounding box center [116, 143] width 232 height 29
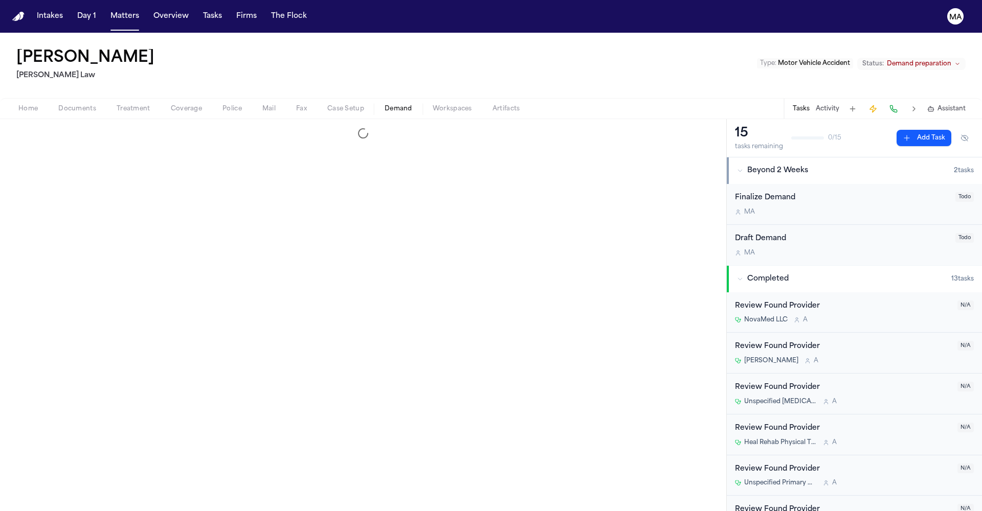
click at [384, 105] on span "Demand" at bounding box center [398, 109] width 28 height 8
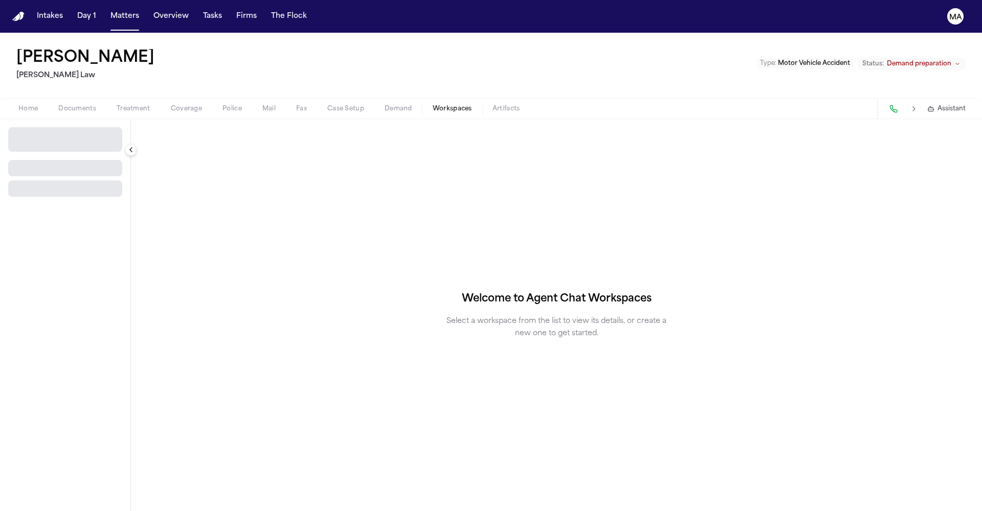
click at [426, 114] on span "button" at bounding box center [452, 114] width 52 height 1
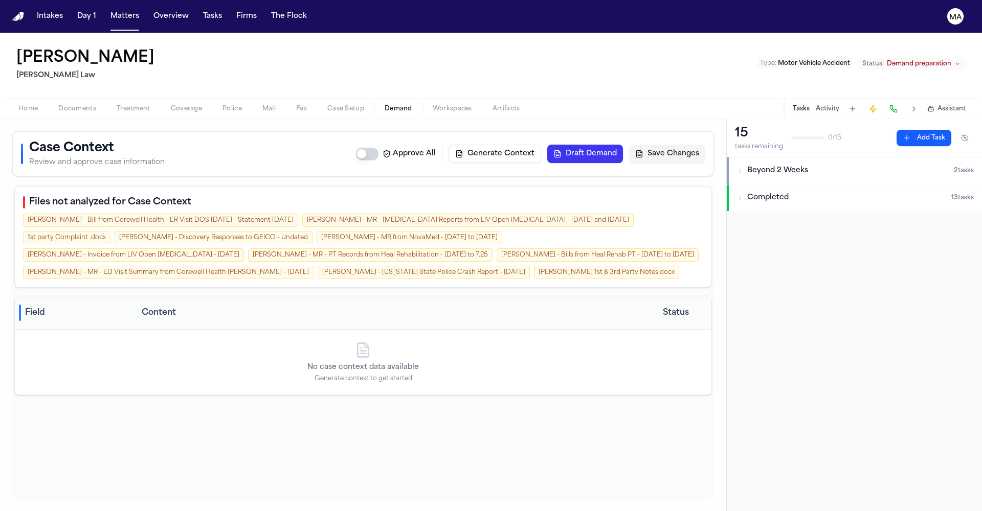
click at [384, 105] on span "Demand" at bounding box center [398, 109] width 28 height 8
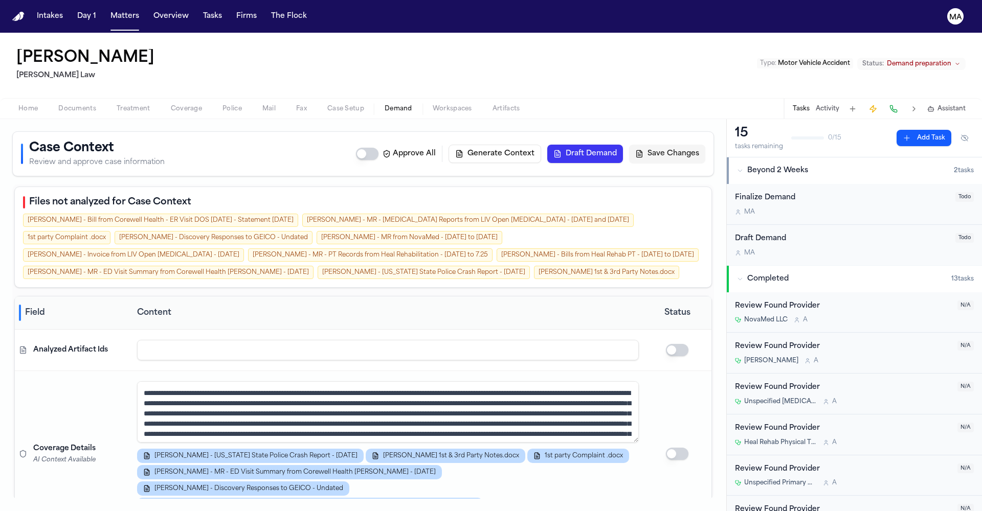
click at [433, 105] on span "Workspaces" at bounding box center [452, 109] width 39 height 8
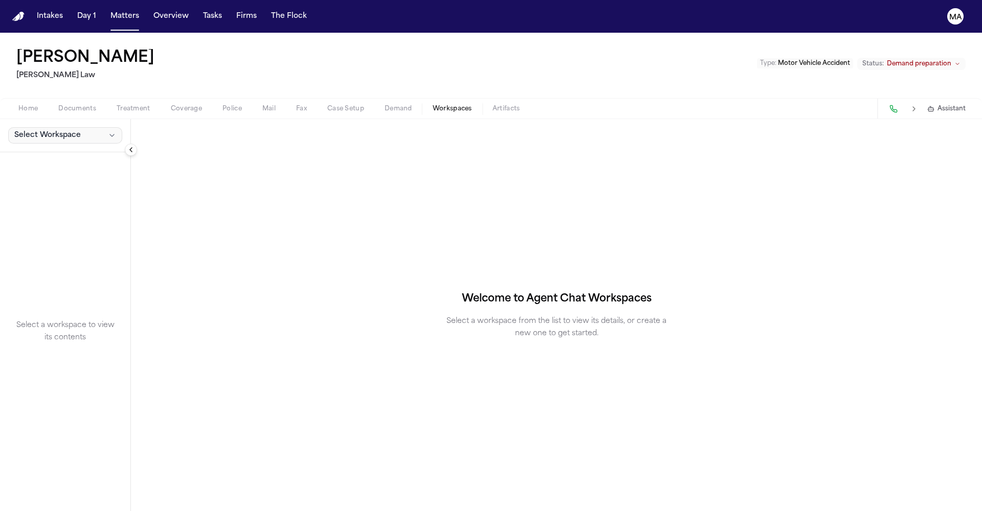
click at [35, 130] on span "Select Workspace" at bounding box center [47, 135] width 66 height 10
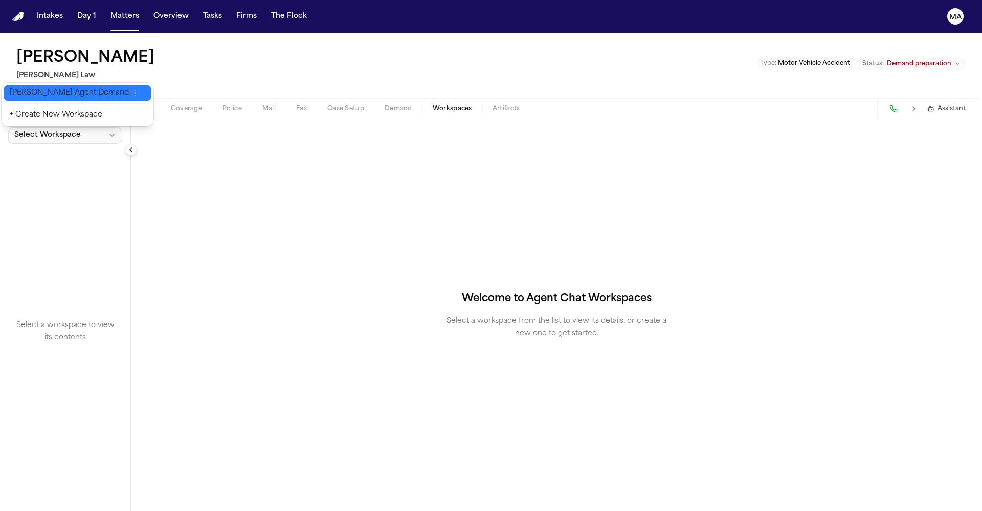
click at [33, 90] on span "[PERSON_NAME] Agent Demand" at bounding box center [69, 93] width 119 height 10
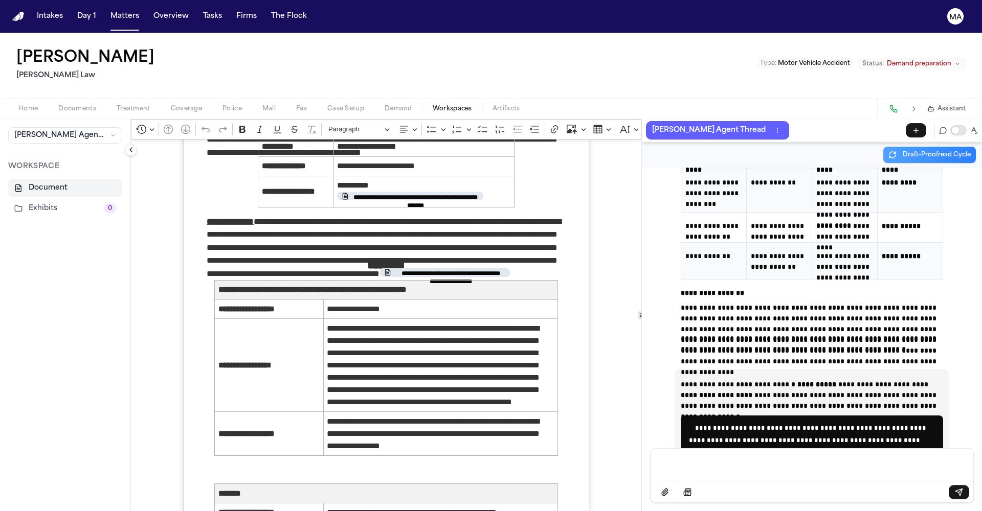
scroll to position [40, 0]
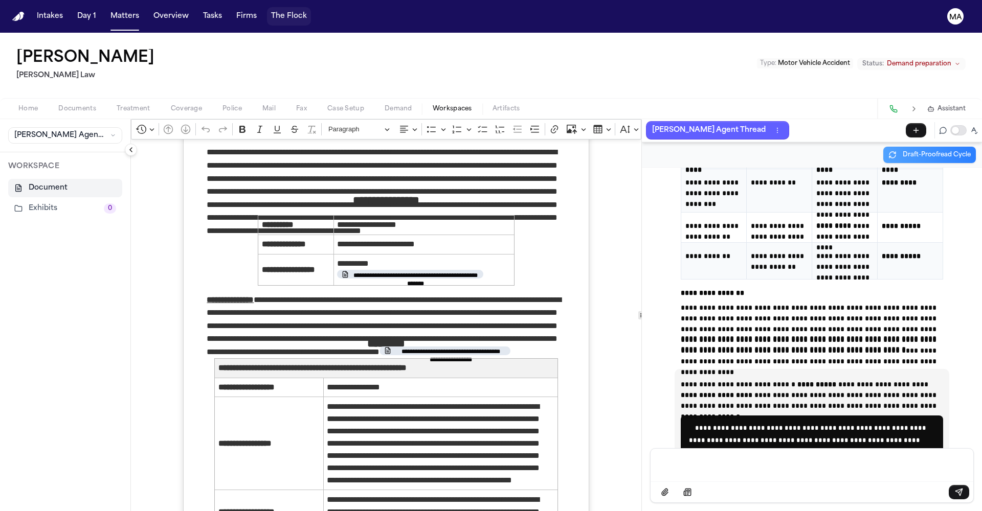
click at [267, 12] on button "The Flock" at bounding box center [289, 16] width 44 height 18
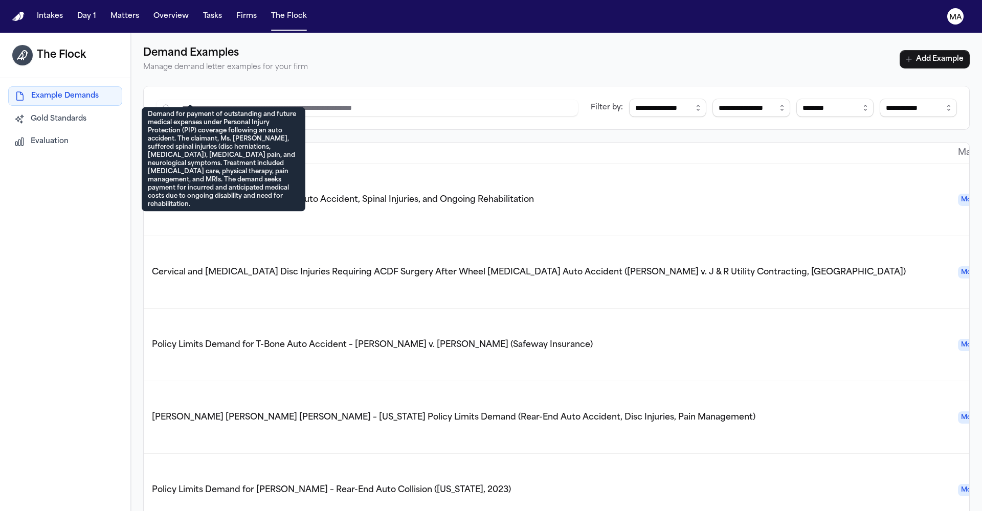
click at [152, 196] on span "PIP Demand for [PERSON_NAME] – Auto Accident, Spinal Injuries, and Ongoing Reha…" at bounding box center [343, 200] width 382 height 8
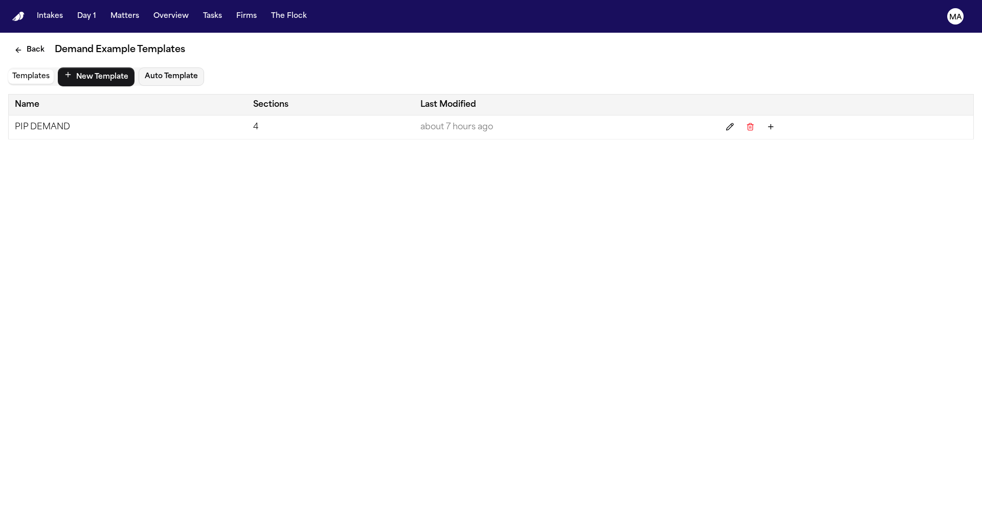
click at [97, 116] on td "PIP DEMAND" at bounding box center [128, 128] width 238 height 24
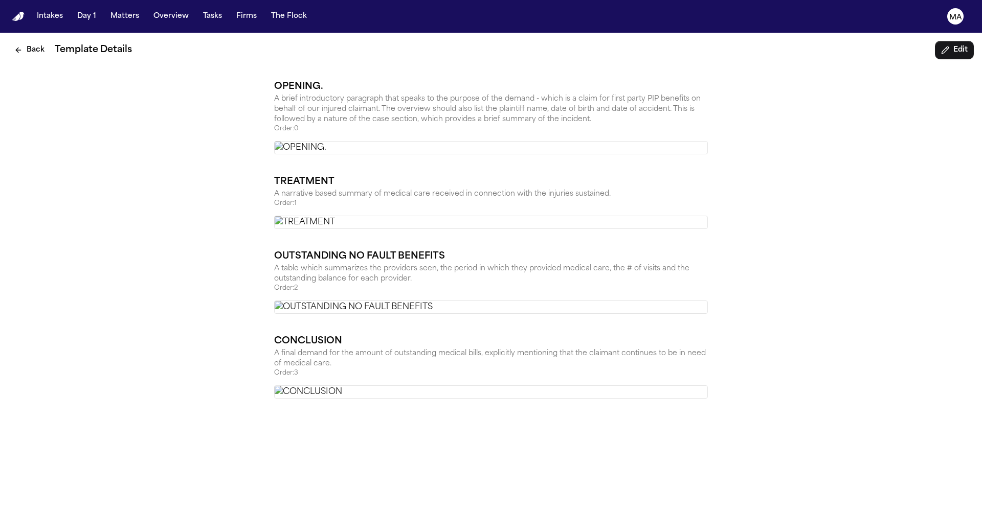
click at [116, 16] on nav "Intakes Day 1 Matters Overview Tasks Firms The Flock MA" at bounding box center [491, 16] width 982 height 33
click at [149, 12] on button "Overview" at bounding box center [170, 16] width 43 height 18
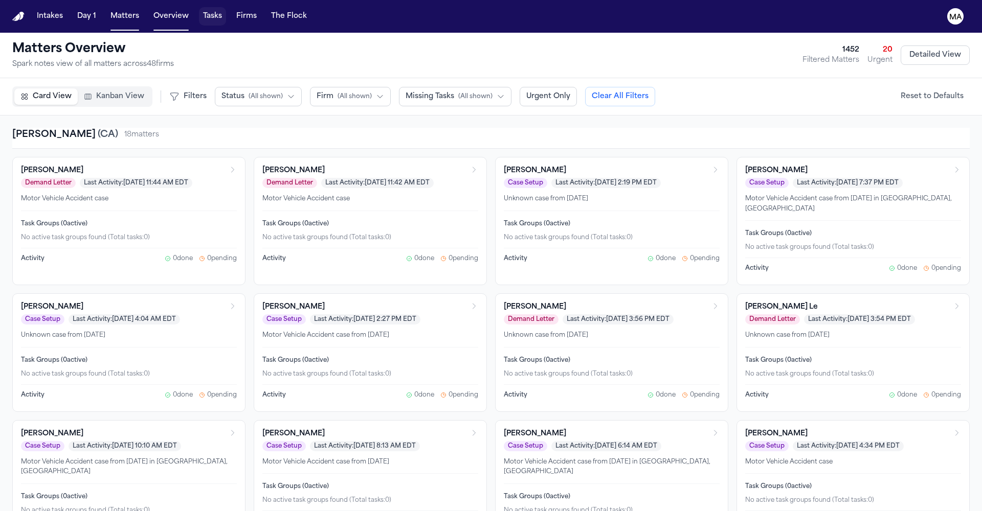
click at [199, 11] on button "Tasks" at bounding box center [212, 16] width 27 height 18
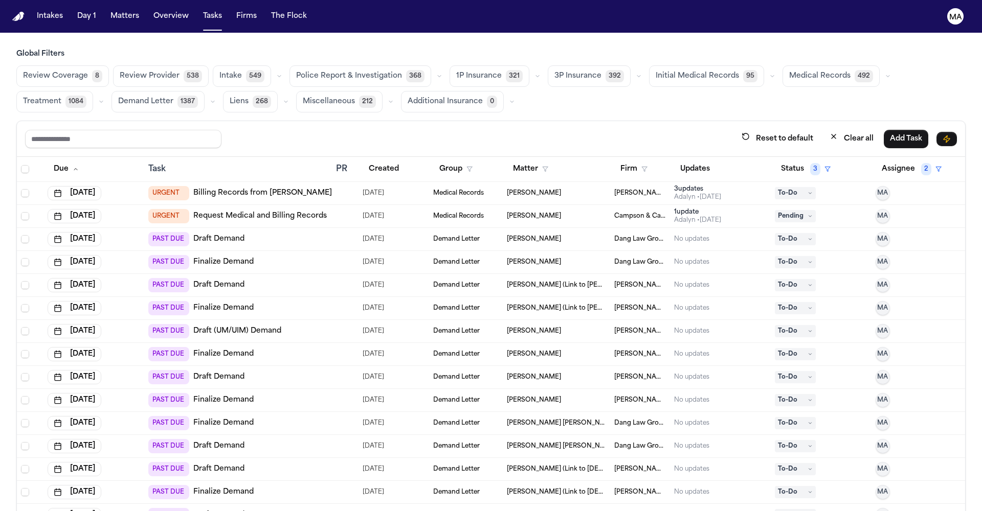
click at [149, 11] on button "Overview" at bounding box center [170, 16] width 43 height 18
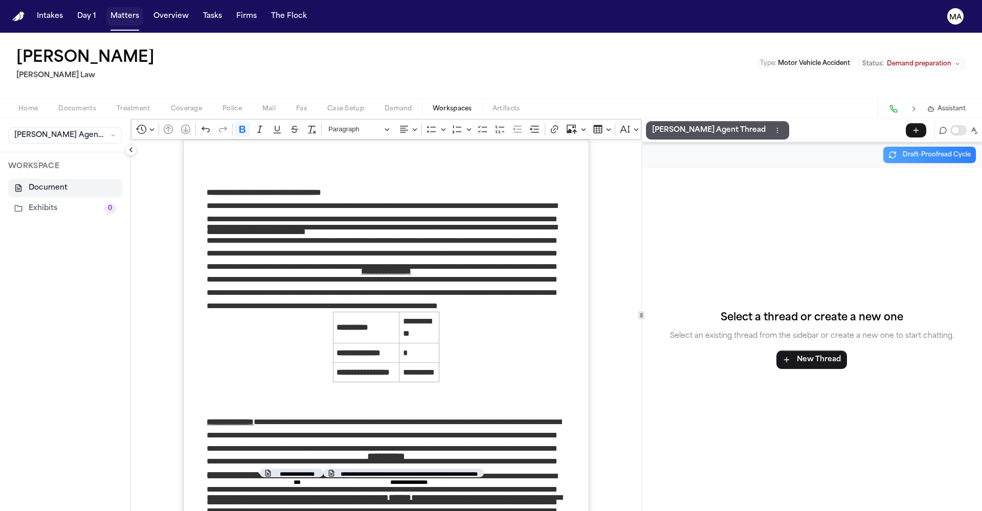
click at [106, 9] on button "Matters" at bounding box center [124, 16] width 37 height 18
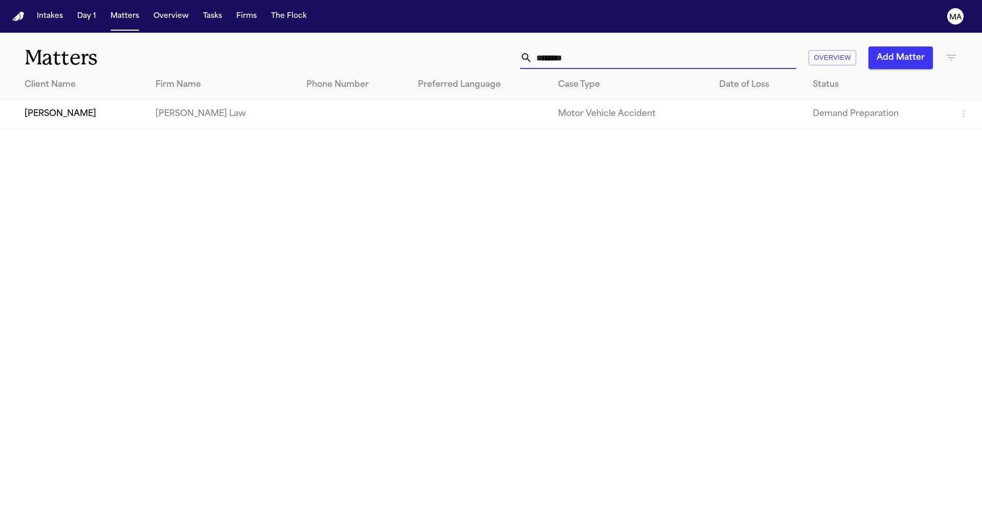
drag, startPoint x: 737, startPoint y: 39, endPoint x: 618, endPoint y: 40, distance: 119.1
click at [618, 47] on div "******** Overview Add Matter" at bounding box center [626, 58] width 661 height 22
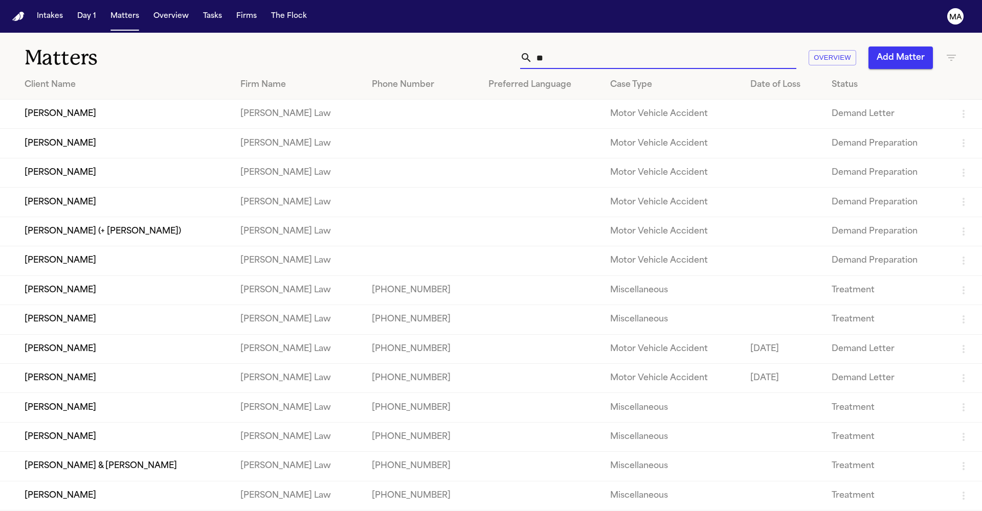
type input "*"
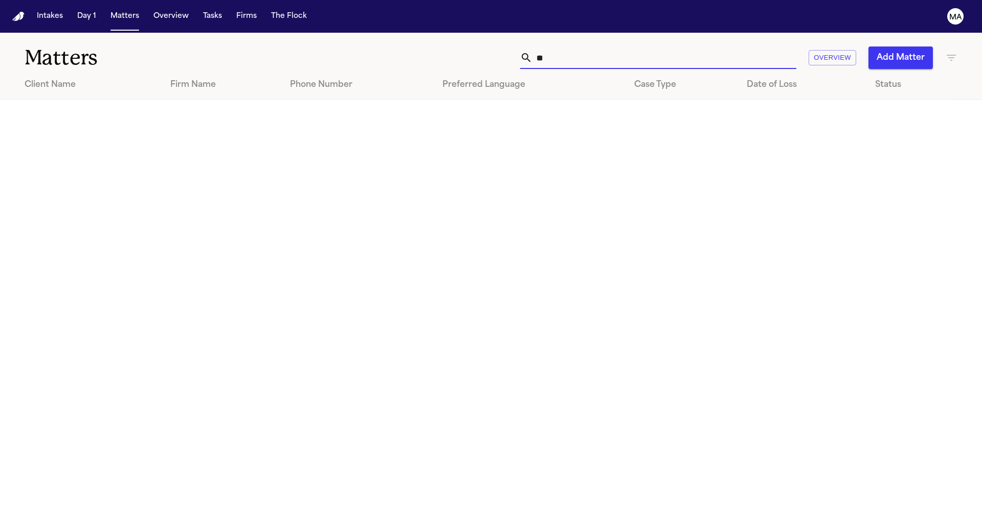
type input "*"
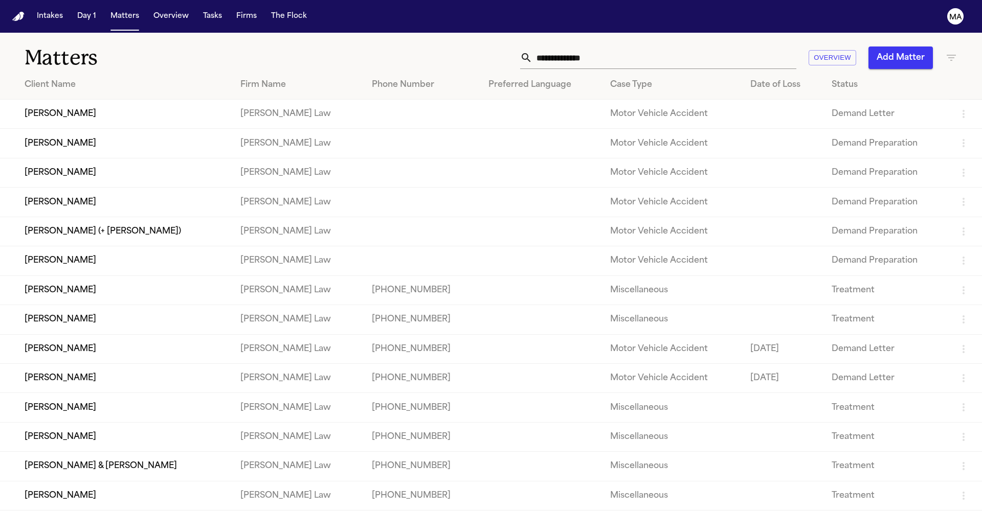
click at [945, 52] on icon "button" at bounding box center [951, 58] width 12 height 12
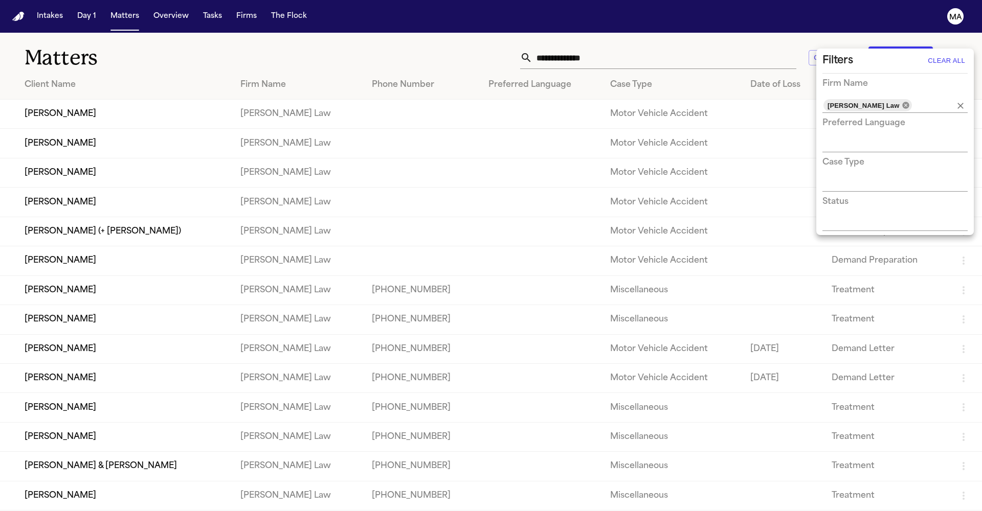
click at [902, 102] on icon at bounding box center [905, 105] width 7 height 7
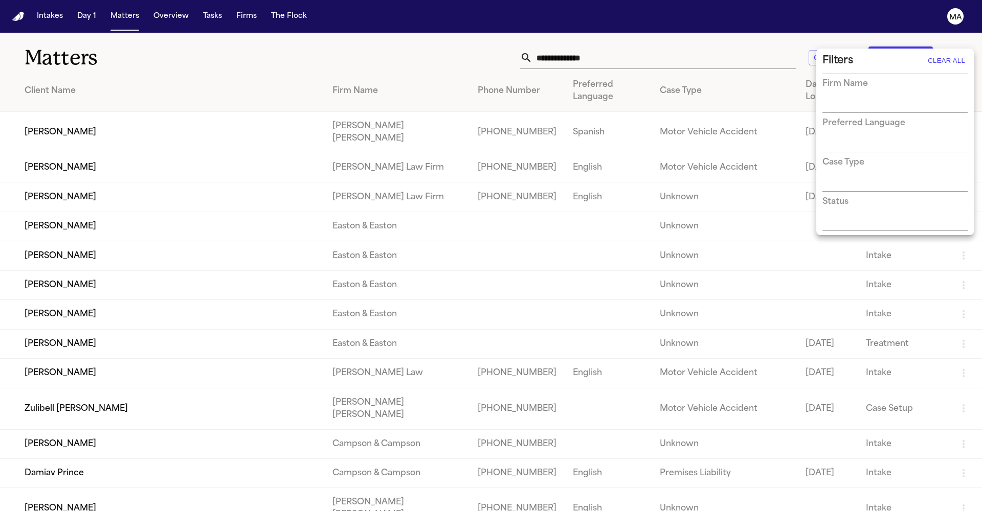
click at [726, 46] on div at bounding box center [491, 255] width 982 height 511
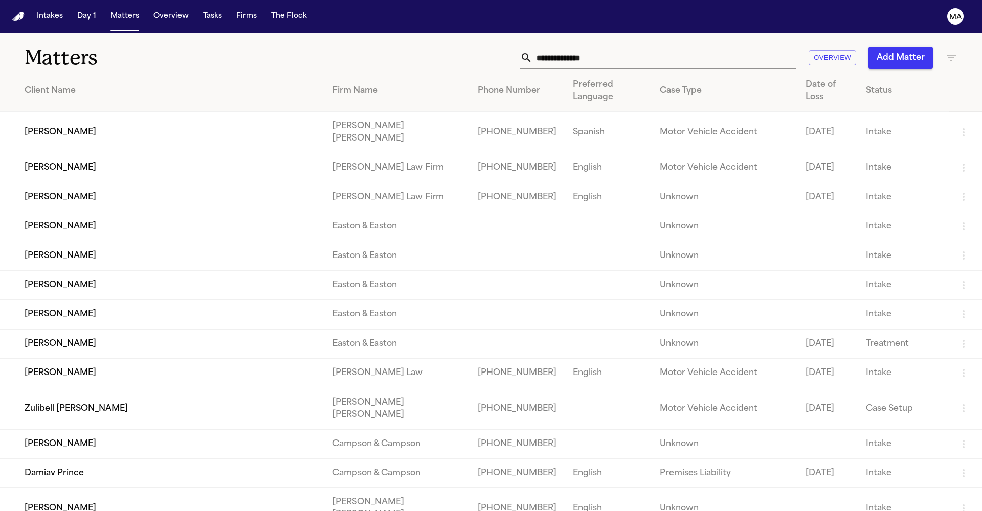
click at [726, 47] on input "text" at bounding box center [664, 58] width 264 height 22
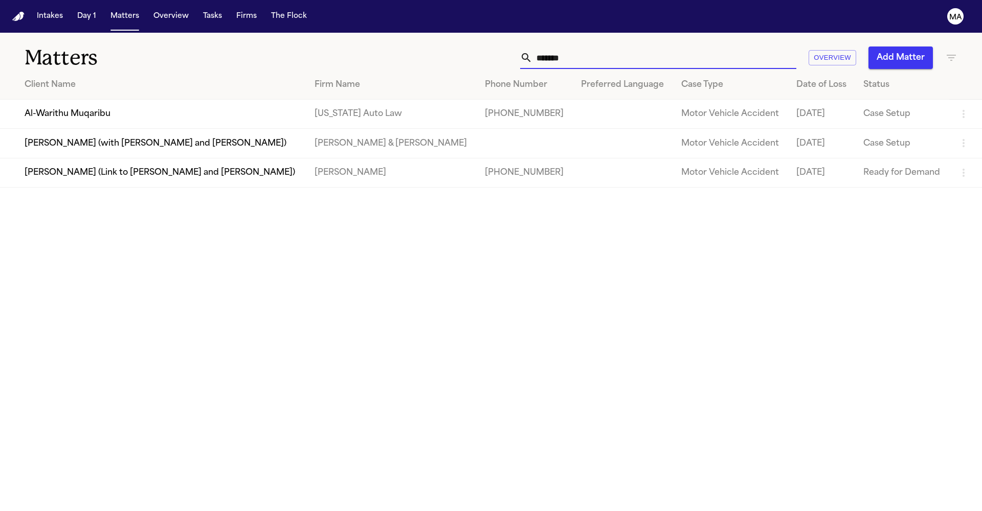
type input "*******"
click at [169, 100] on td "Al-Warithu Muqaribu" at bounding box center [153, 114] width 306 height 29
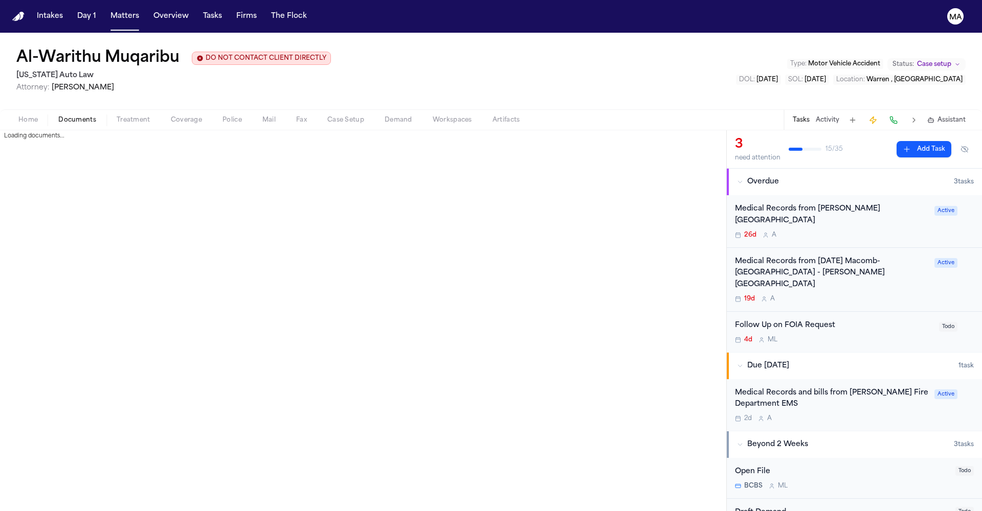
click at [62, 116] on span "Documents" at bounding box center [77, 120] width 38 height 8
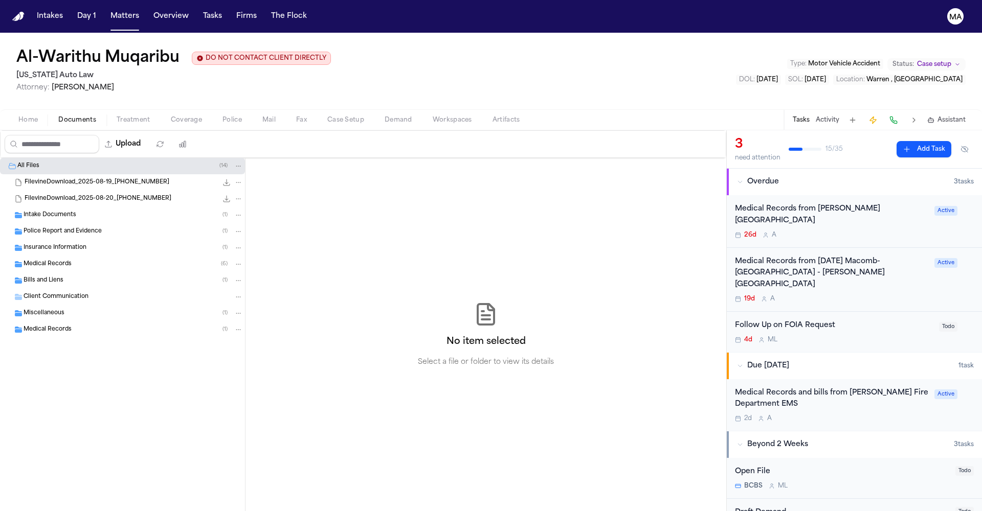
click at [78, 260] on div "Medical Records ( 6 )" at bounding box center [133, 264] width 219 height 9
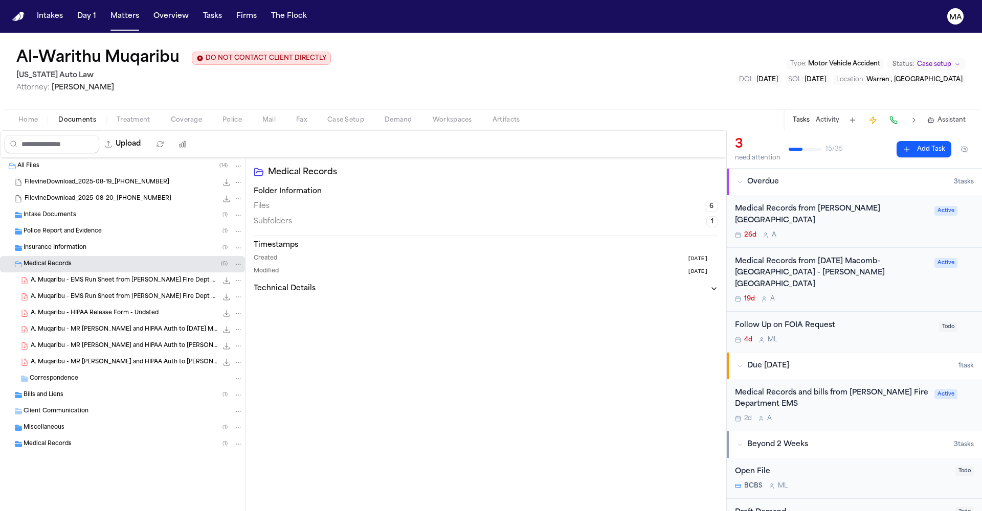
click at [78, 358] on span "A. Muqaribu - MR Request and HIPAA Auth to Henry Ford Warren Hospital - 6.24.25…" at bounding box center [124, 362] width 187 height 9
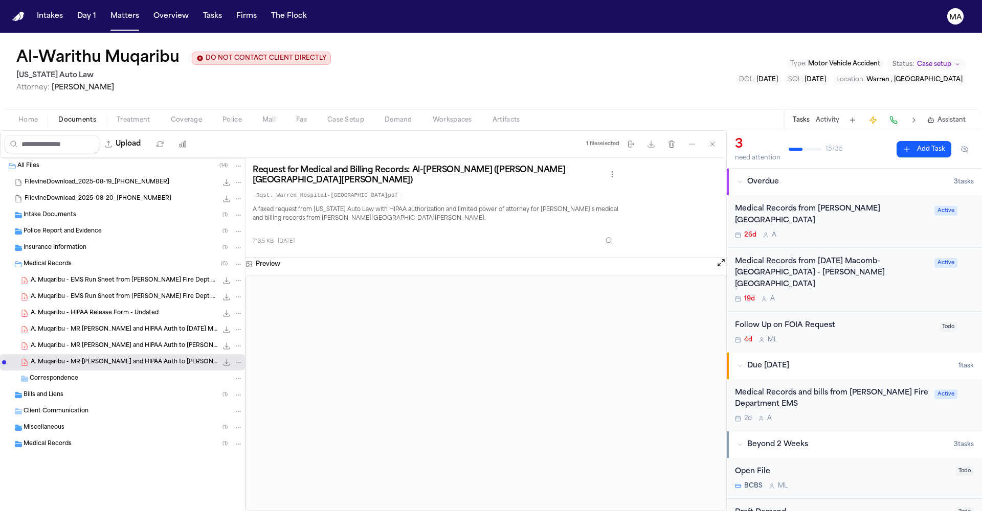
click at [58, 342] on span "A. Muqaribu - MR Request and HIPAA Auth to Henry Ford Hospital - 7.25.25" at bounding box center [124, 346] width 187 height 9
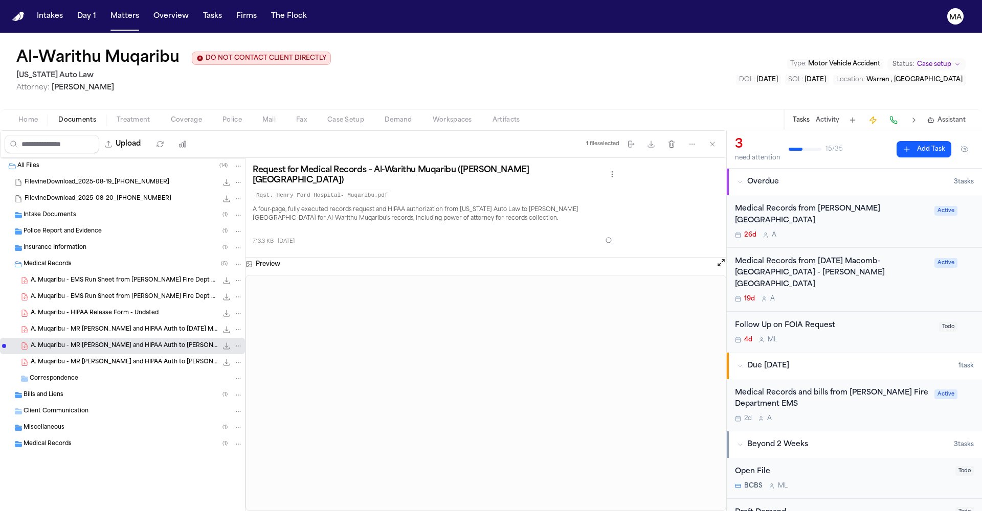
click at [83, 326] on span "A. Muqaribu - MR Request and HIPAA Auth to Ascension Macomb-Oakland - 6.24.25 a…" at bounding box center [124, 330] width 187 height 9
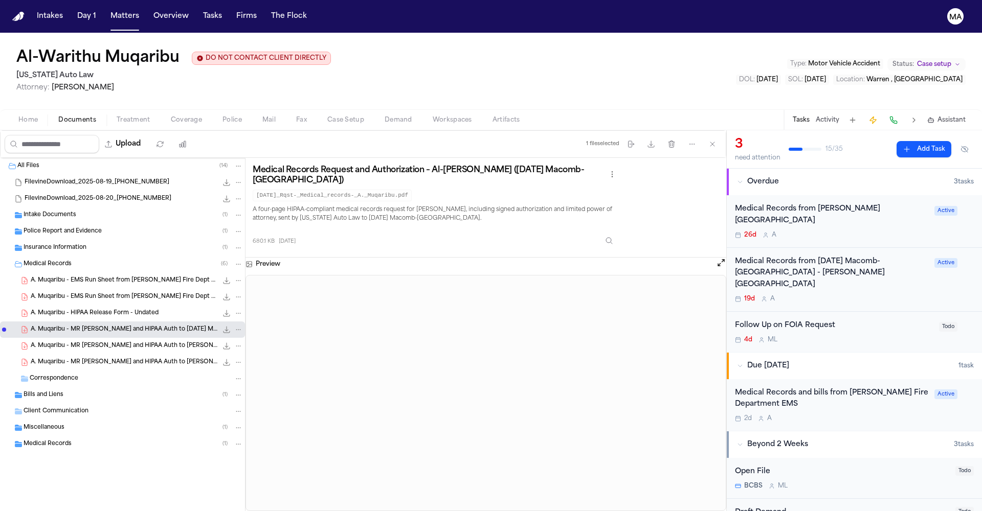
click at [75, 309] on span "A. Muqaribu - HIPAA Release Form - Undated" at bounding box center [95, 313] width 128 height 9
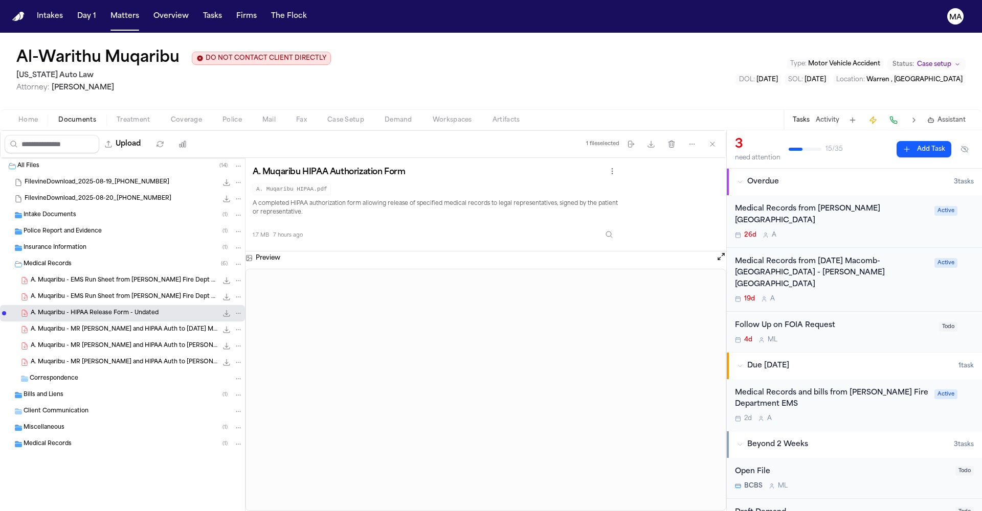
click at [73, 293] on span "A. Muqaribu - EMS Run Sheet from Warren Fire Dept - 6.5.25" at bounding box center [124, 297] width 187 height 9
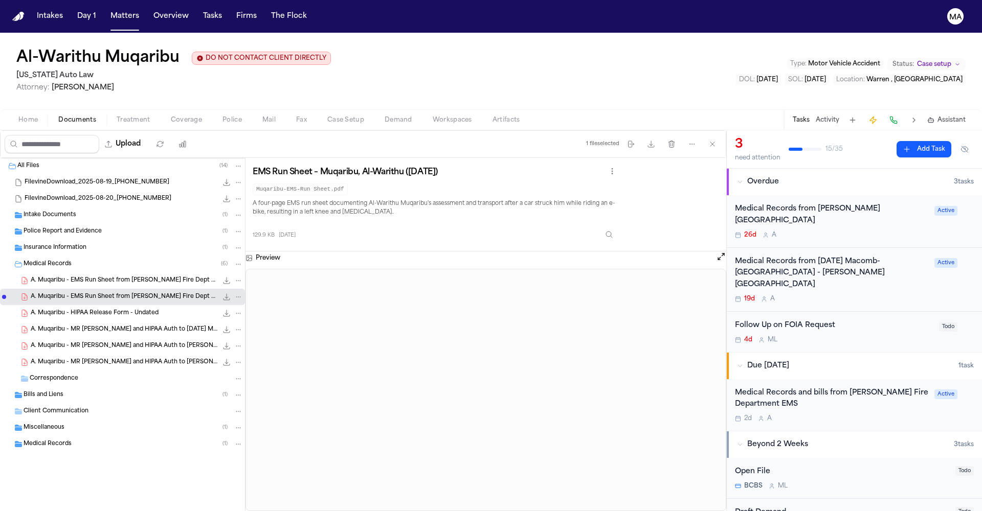
click at [73, 277] on span "A. Muqaribu - EMS Run Sheet from Warren Fire Dept - 6.5.25" at bounding box center [124, 281] width 187 height 9
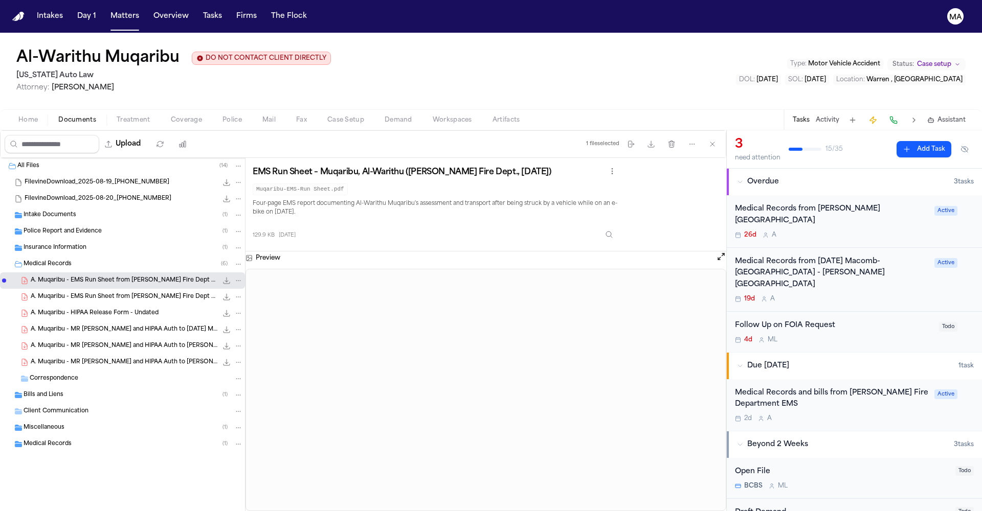
click at [74, 293] on span "A. Muqaribu - EMS Run Sheet from Warren Fire Dept - 6.5.25" at bounding box center [124, 297] width 187 height 9
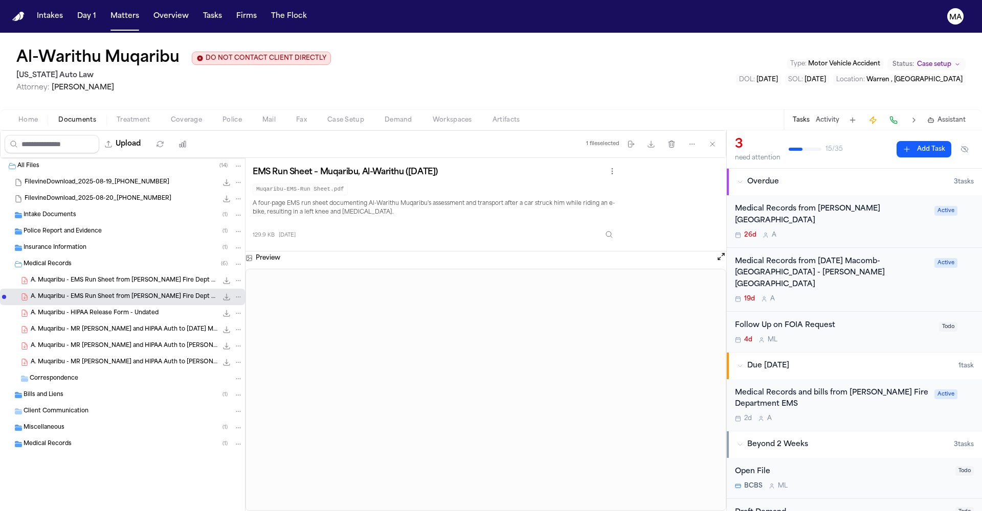
click at [69, 305] on div "A. Muqaribu - HIPAA Release Form - Undated 1.7 MB • PDF" at bounding box center [122, 313] width 245 height 16
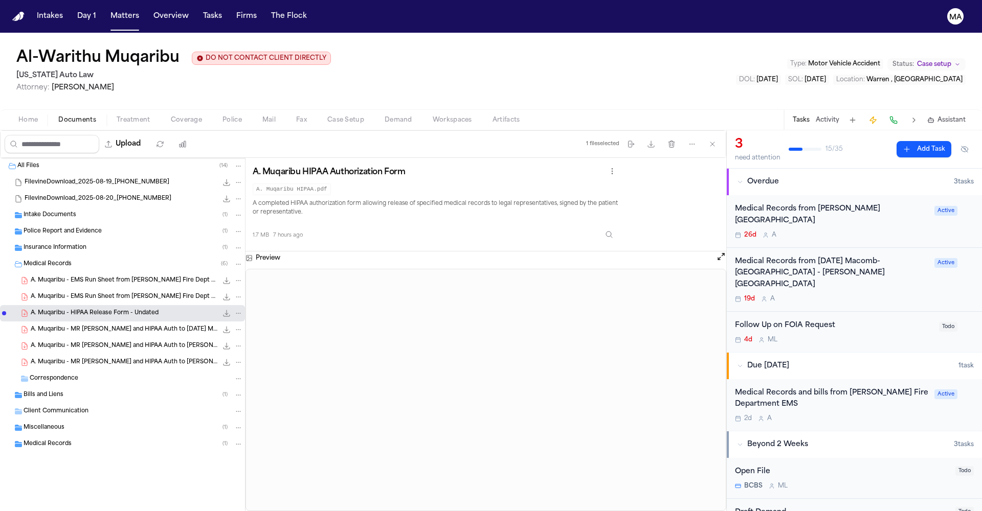
click at [66, 309] on span "A. Muqaribu - HIPAA Release Form - Undated" at bounding box center [95, 313] width 128 height 9
click at [66, 322] on div "A. Muqaribu - MR Request and HIPAA Auth to Ascension Macomb-Oakland - 6.24.25 a…" at bounding box center [122, 330] width 245 height 16
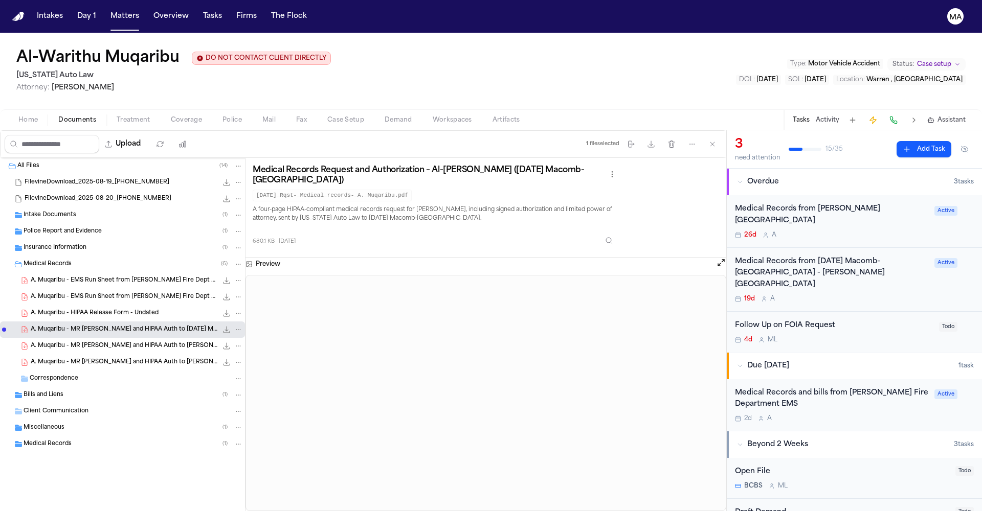
click at [66, 342] on span "A. Muqaribu - MR Request and HIPAA Auth to Henry Ford Hospital - 7.25.25" at bounding box center [124, 346] width 187 height 9
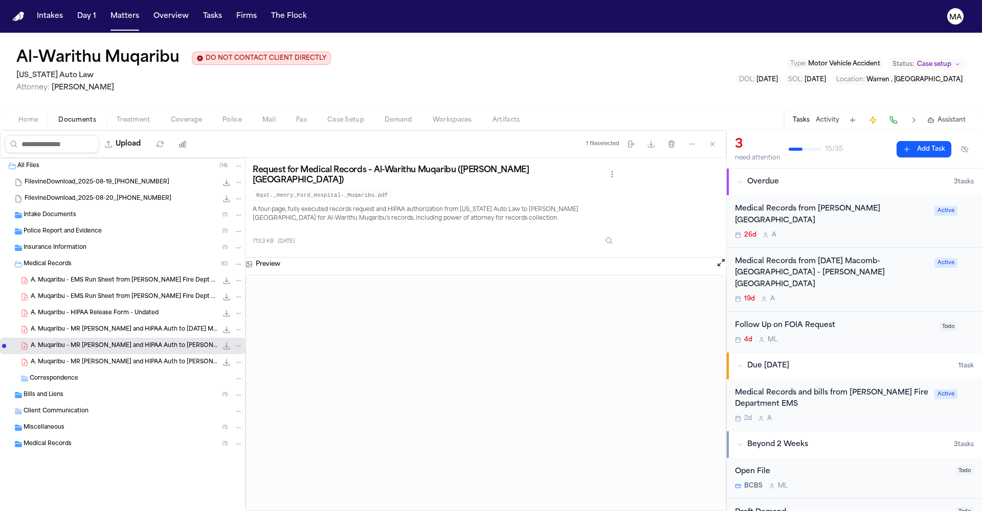
click at [67, 358] on span "A. Muqaribu - MR Request and HIPAA Auth to Henry Ford Warren Hospital - 6.24.25…" at bounding box center [124, 362] width 187 height 9
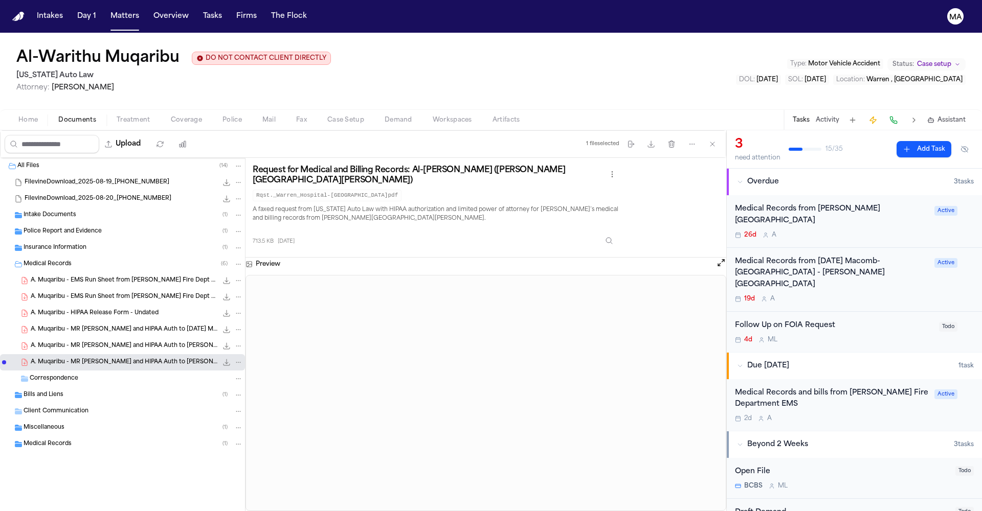
click at [51, 391] on span "Bills and Liens" at bounding box center [44, 395] width 40 height 9
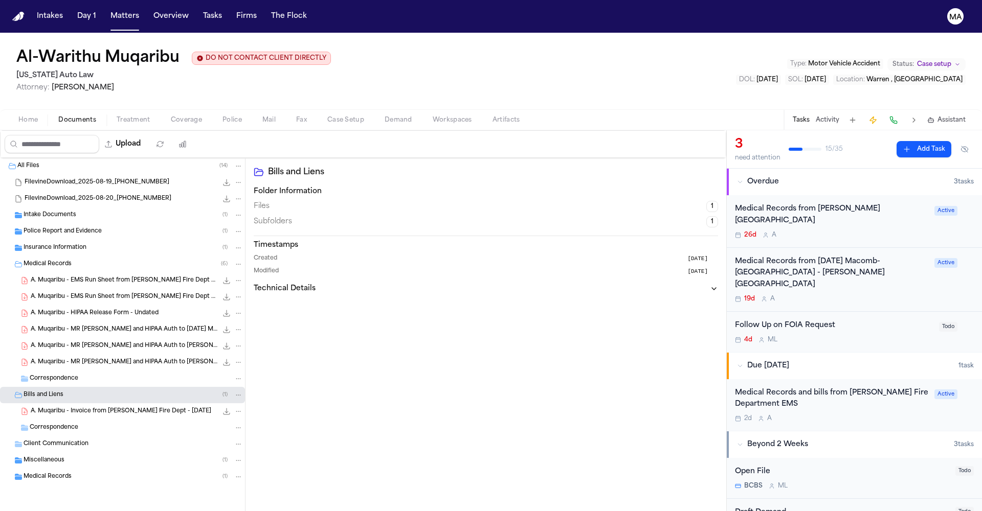
click at [72, 358] on span "A. Muqaribu - MR Request and HIPAA Auth to Henry Ford Warren Hospital - 6.24.25…" at bounding box center [124, 362] width 187 height 9
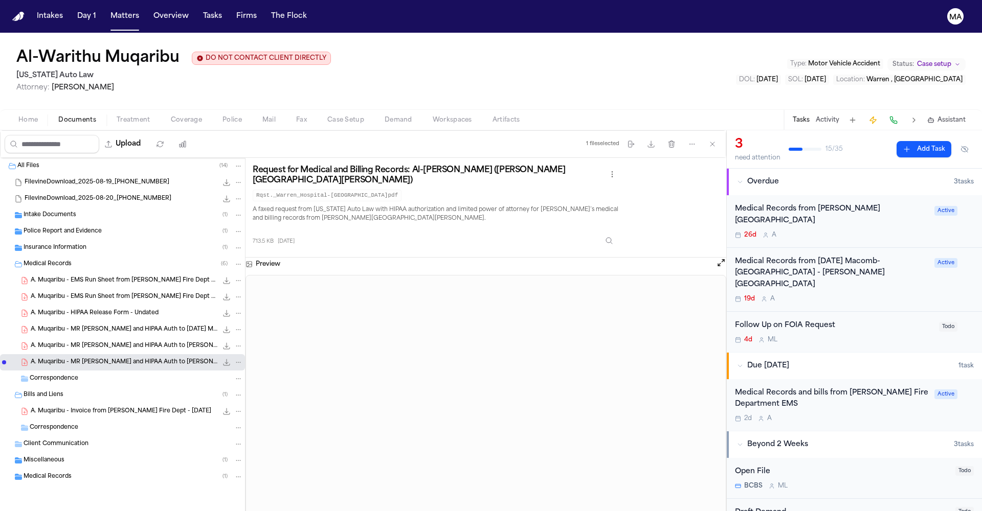
click at [72, 342] on span "A. Muqaribu - MR Request and HIPAA Auth to Henry Ford Hospital - 7.25.25" at bounding box center [124, 346] width 187 height 9
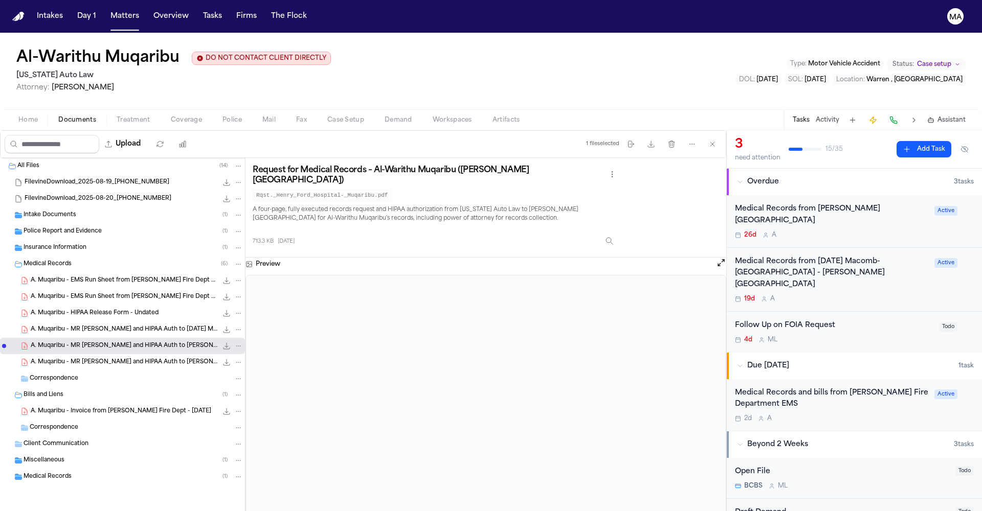
click at [73, 322] on div "A. Muqaribu - MR Request and HIPAA Auth to Ascension Macomb-Oakland - 6.24.25 a…" at bounding box center [122, 330] width 245 height 16
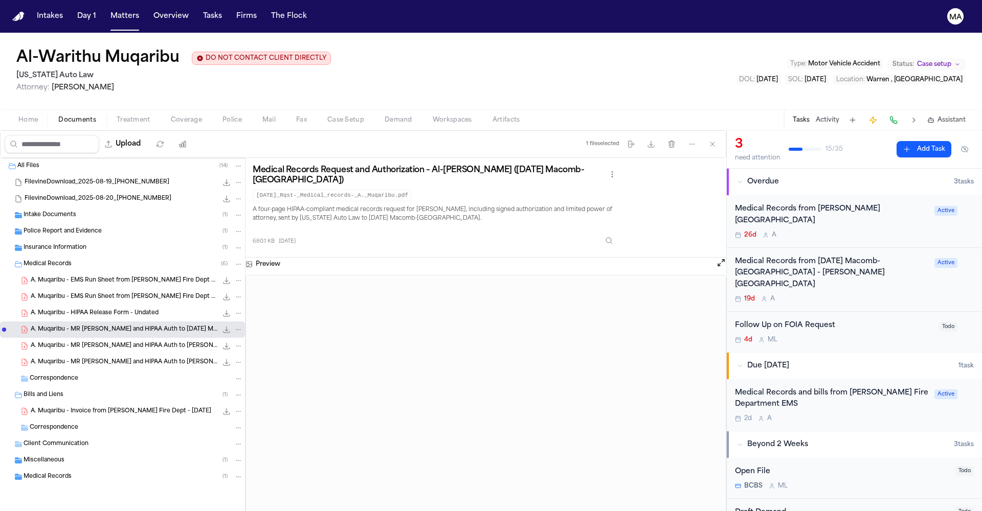
click at [72, 322] on div "A. Muqaribu - MR Request and HIPAA Auth to Ascension Macomb-Oakland - 6.24.25 a…" at bounding box center [122, 330] width 245 height 16
click at [71, 309] on span "A. Muqaribu - HIPAA Release Form - Undated" at bounding box center [95, 313] width 128 height 9
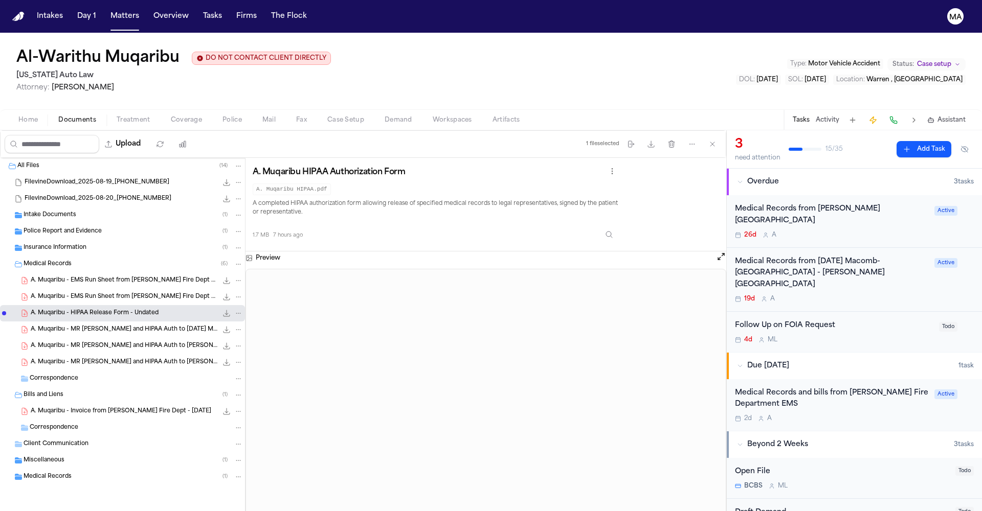
click at [69, 293] on span "A. Muqaribu - EMS Run Sheet from Warren Fire Dept - 6.5.25" at bounding box center [124, 297] width 187 height 9
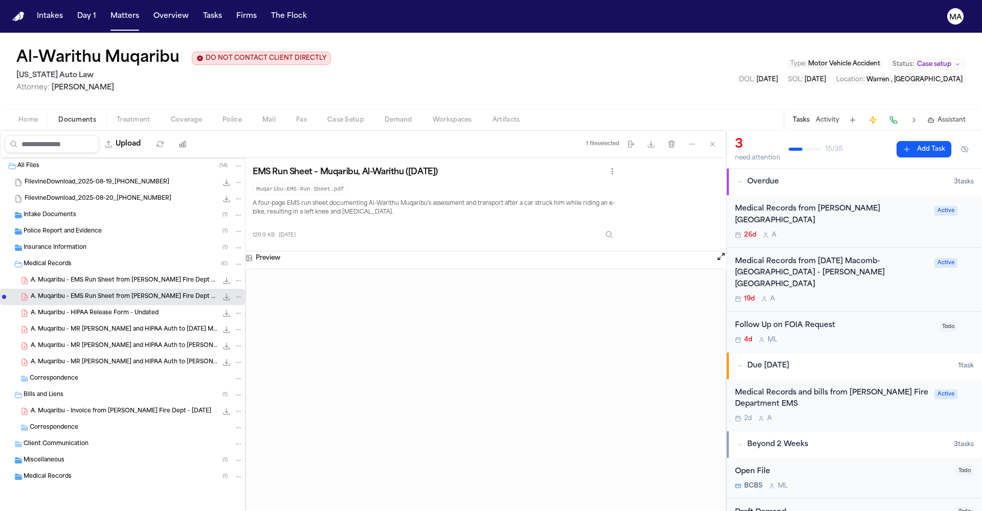
click at [70, 277] on span "A. Muqaribu - EMS Run Sheet from Warren Fire Dept - 6.5.25" at bounding box center [124, 281] width 187 height 9
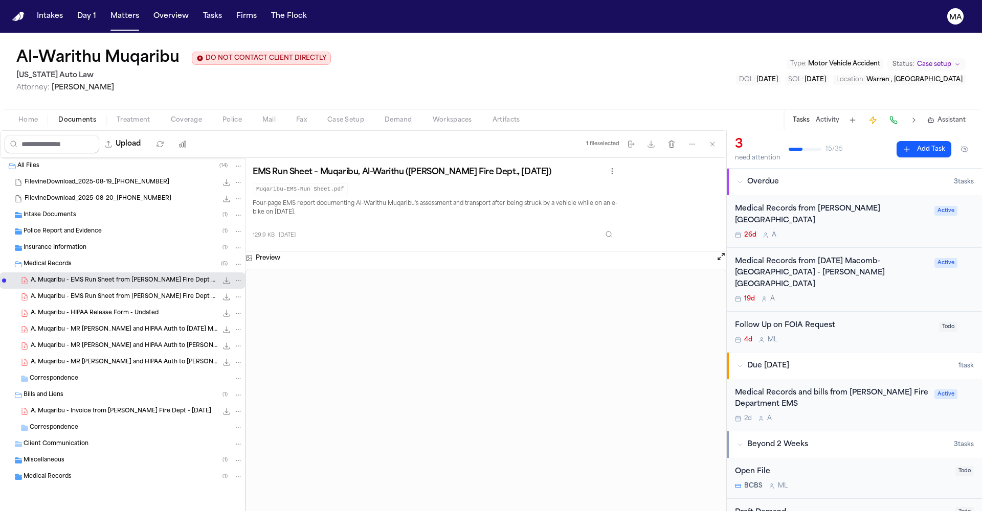
click at [68, 293] on span "A. Muqaribu - EMS Run Sheet from Warren Fire Dept - 6.5.25" at bounding box center [124, 297] width 187 height 9
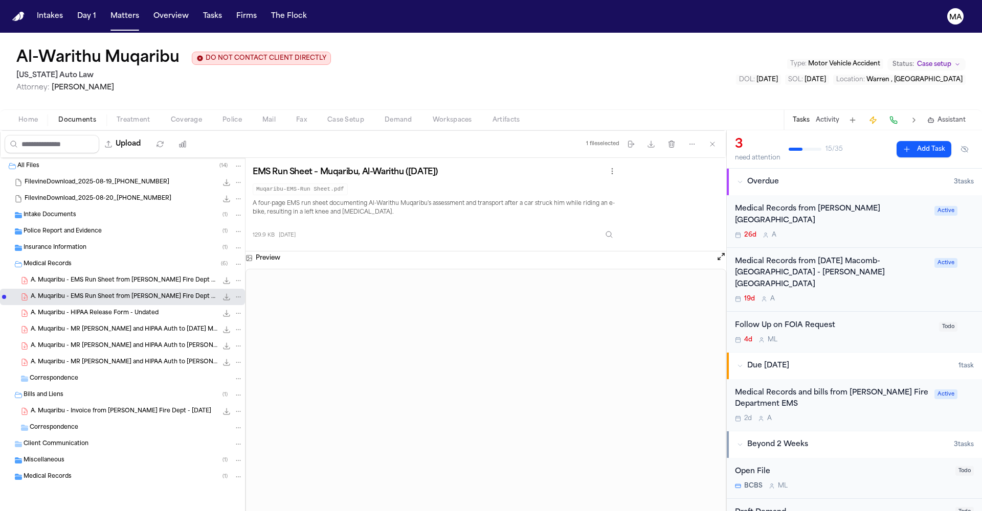
click at [66, 309] on span "A. Muqaribu - HIPAA Release Form - Undated" at bounding box center [95, 313] width 128 height 9
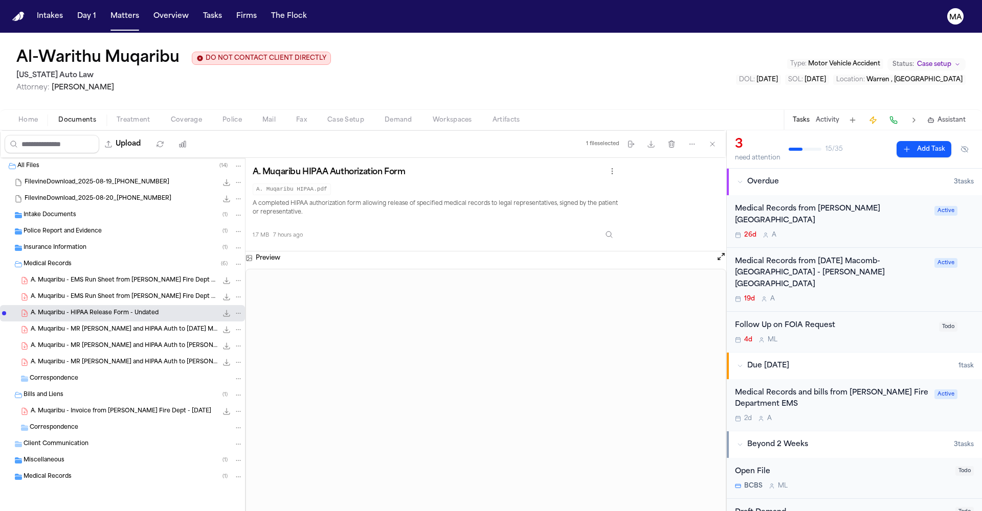
click at [66, 322] on div "A. Muqaribu - MR Request and HIPAA Auth to Ascension Macomb-Oakland - 6.24.25 a…" at bounding box center [122, 330] width 245 height 16
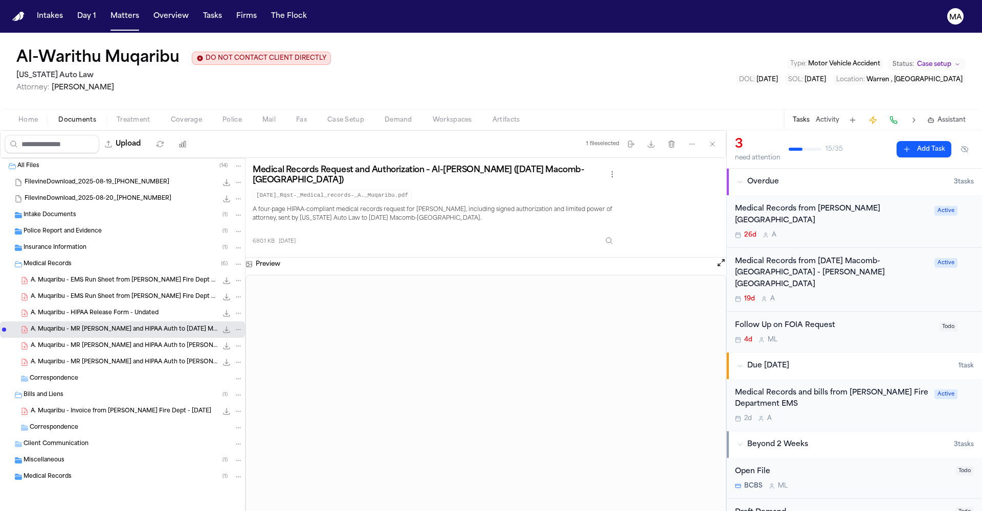
click at [68, 342] on span "A. Muqaribu - MR Request and HIPAA Auth to Henry Ford Hospital - 7.25.25" at bounding box center [124, 346] width 187 height 9
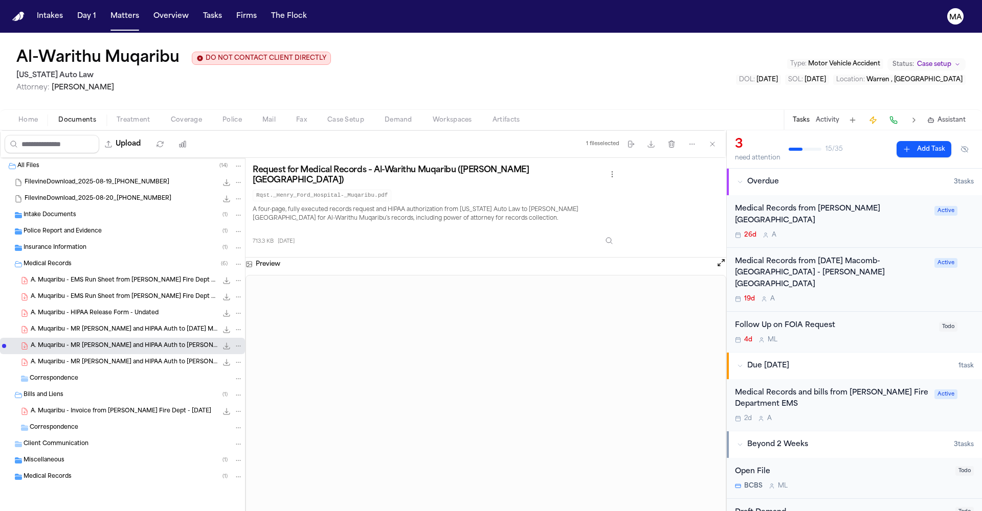
click at [71, 358] on span "A. Muqaribu - MR Request and HIPAA Auth to Henry Ford Warren Hospital - 6.24.25…" at bounding box center [124, 362] width 187 height 9
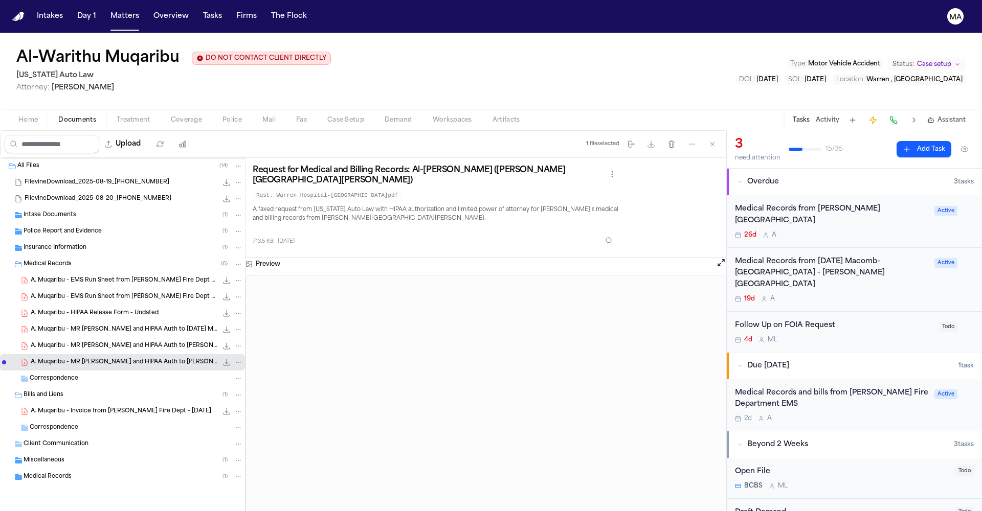
click at [106, 10] on button "Matters" at bounding box center [124, 16] width 37 height 18
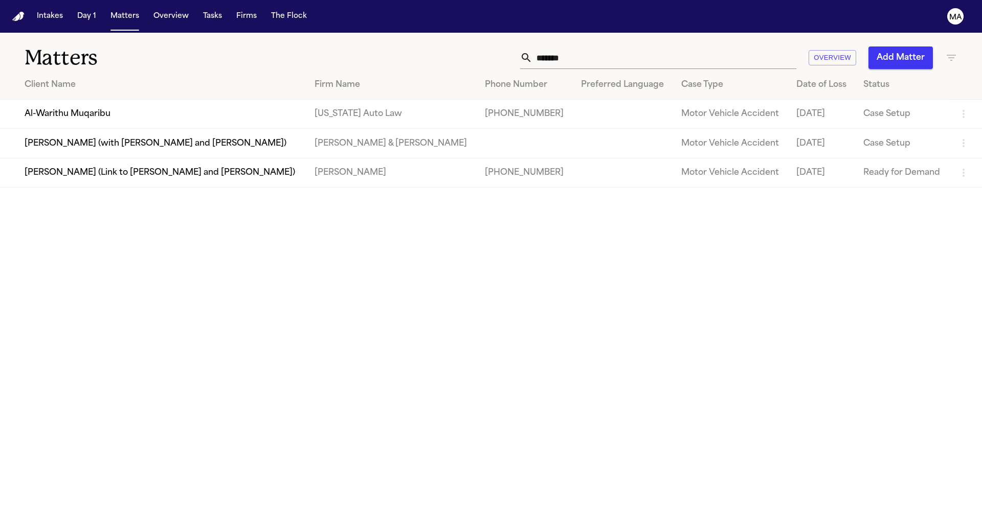
click at [718, 47] on input "*******" at bounding box center [664, 58] width 264 height 22
drag, startPoint x: 720, startPoint y: 41, endPoint x: 623, endPoint y: 42, distance: 97.1
click at [623, 47] on div "******* Overview Add Matter" at bounding box center [626, 58] width 661 height 22
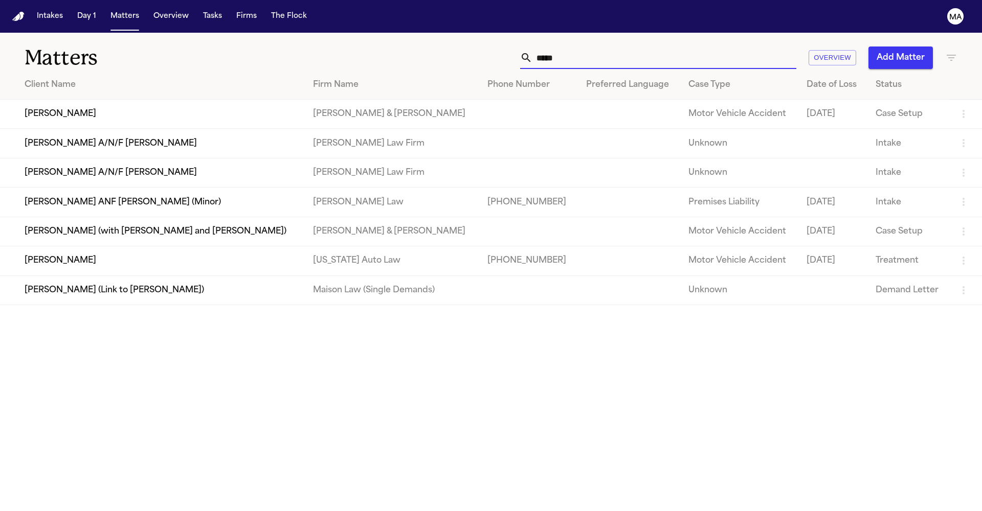
type input "******"
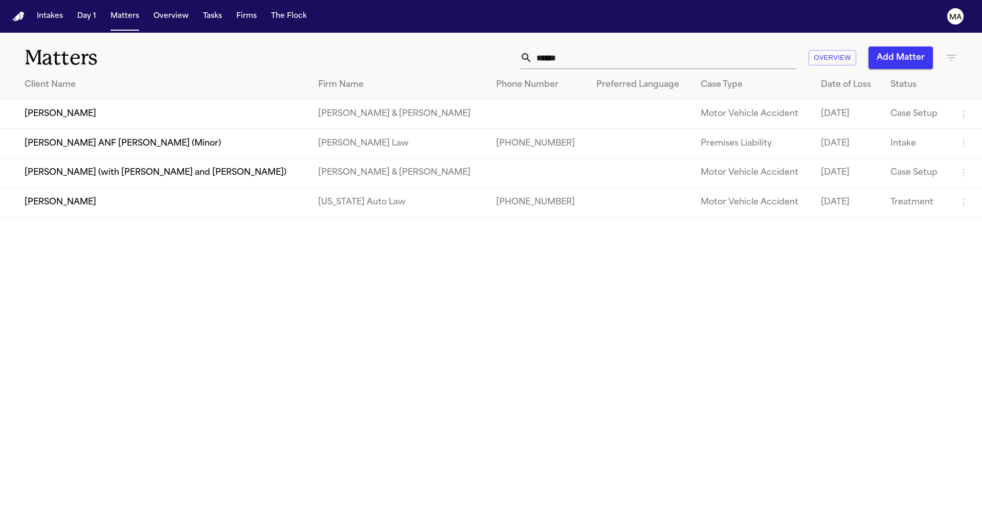
drag, startPoint x: 622, startPoint y: 43, endPoint x: 82, endPoint y: 178, distance: 556.5
click at [82, 188] on td "[PERSON_NAME]" at bounding box center [155, 202] width 310 height 29
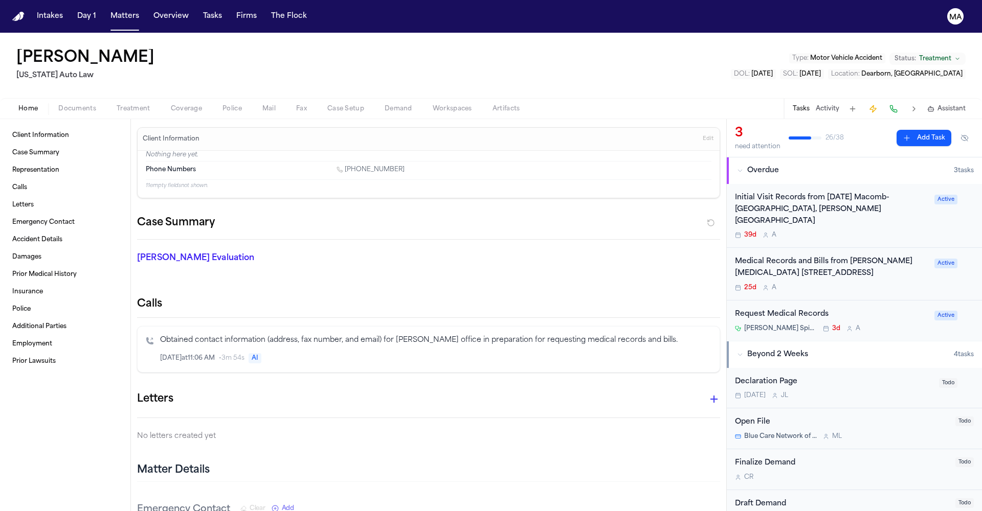
click at [59, 105] on span "Documents" at bounding box center [77, 109] width 38 height 8
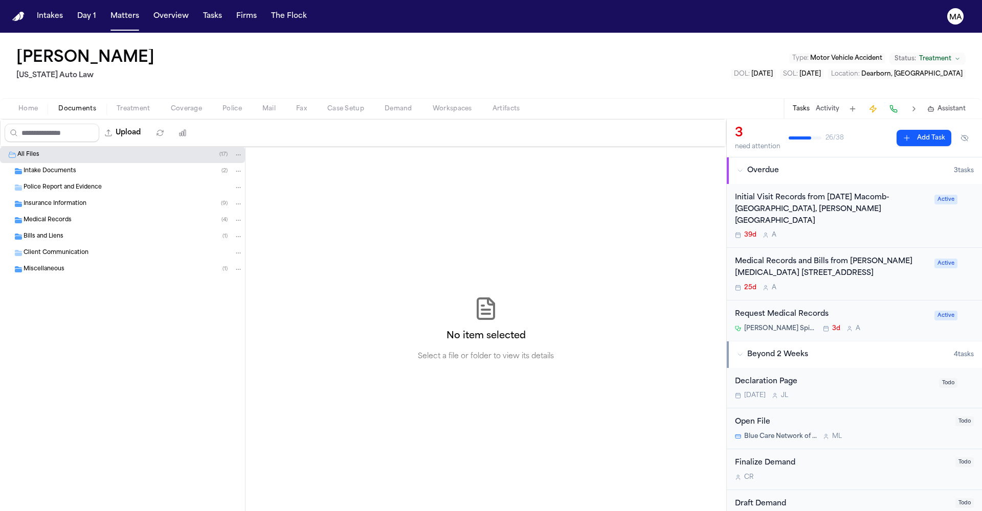
click at [63, 216] on div "Medical Records ( 4 )" at bounding box center [133, 220] width 219 height 9
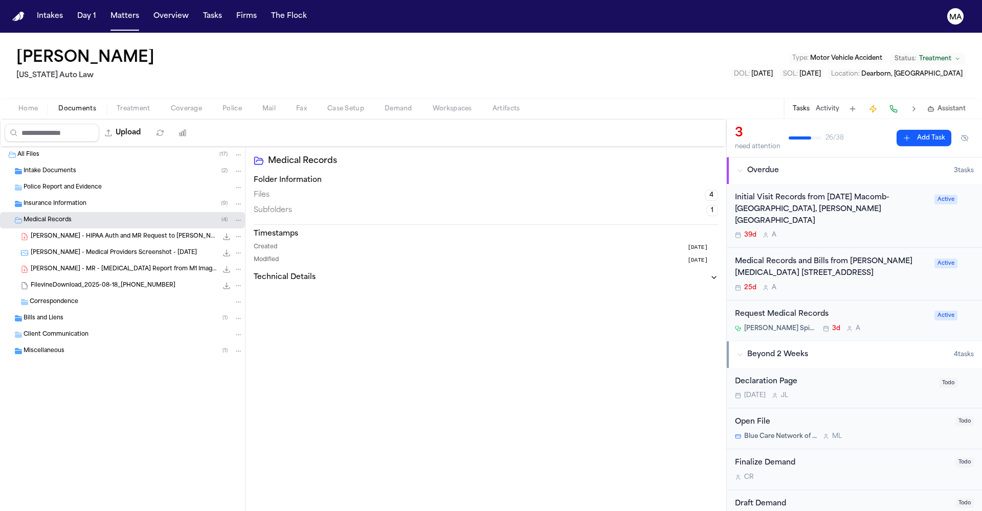
click at [71, 265] on span "D. Gaynor - MR - MRI Report from M1 Imaging - 7.18.25" at bounding box center [124, 269] width 187 height 9
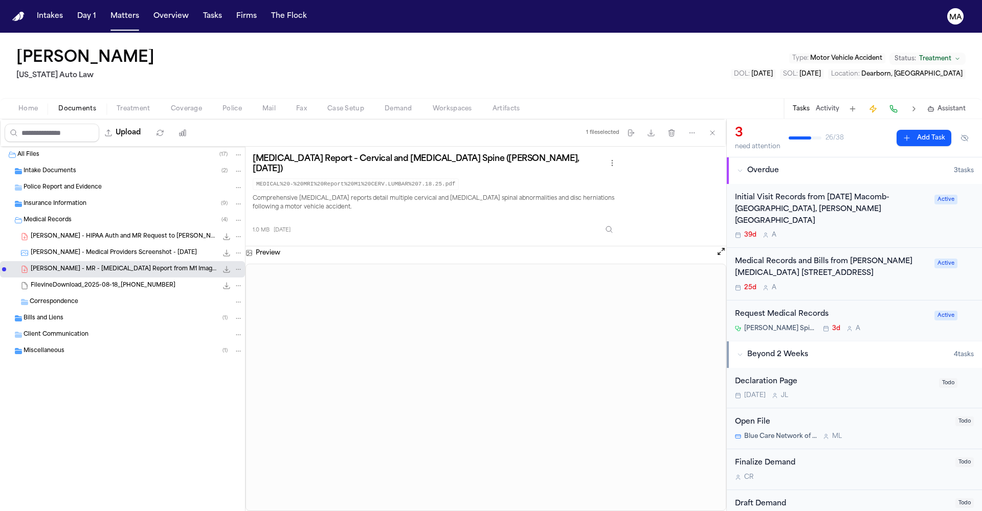
click at [80, 245] on div "D. Gaynor - Medical Providers Screenshot - 8.6.25 1.3 MB • PNG" at bounding box center [122, 253] width 245 height 16
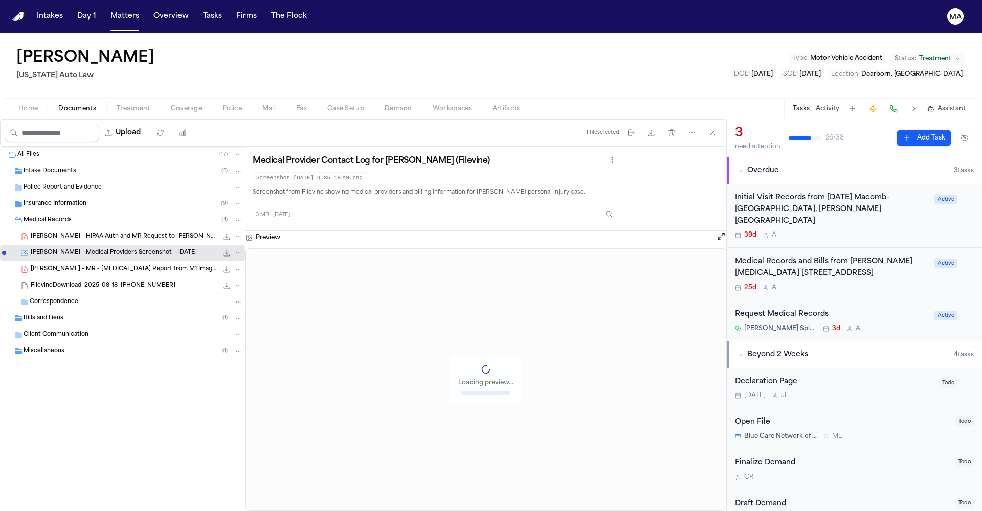
click at [76, 229] on div "D. Gaynor - HIPAA Auth and MR Request to Glazer Spine Center - 8.19.25 208.5 KB…" at bounding box center [122, 237] width 245 height 16
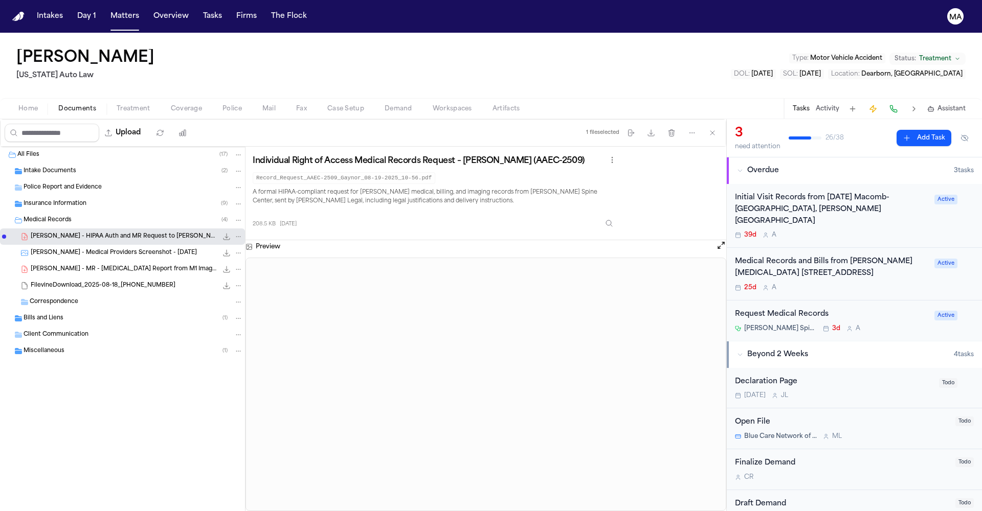
click at [64, 261] on div "D. Gaynor - MR - MRI Report from M1 Imaging - 7.18.25 1.0 MB • PDF" at bounding box center [122, 269] width 245 height 16
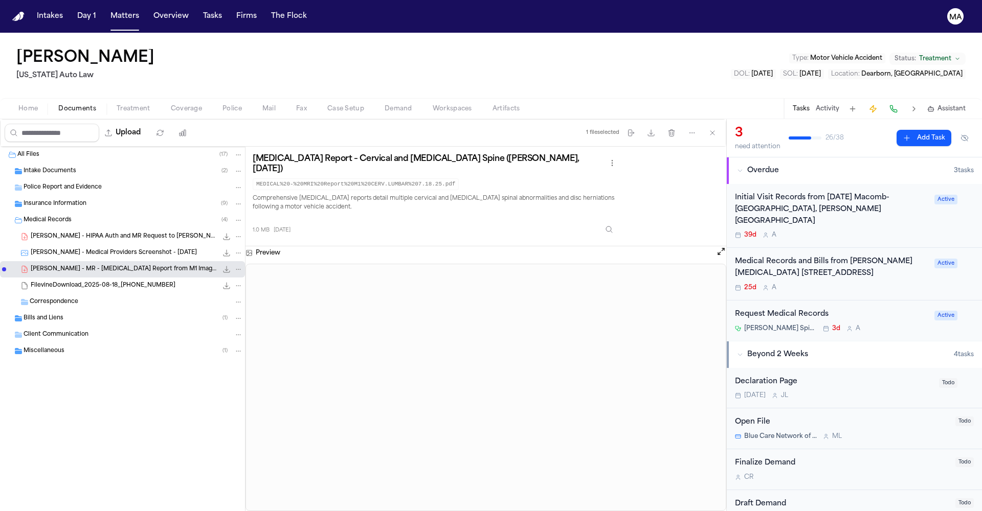
click at [64, 245] on div "D. Gaynor - Medical Providers Screenshot - 8.6.25 1.3 MB • PNG" at bounding box center [122, 253] width 245 height 16
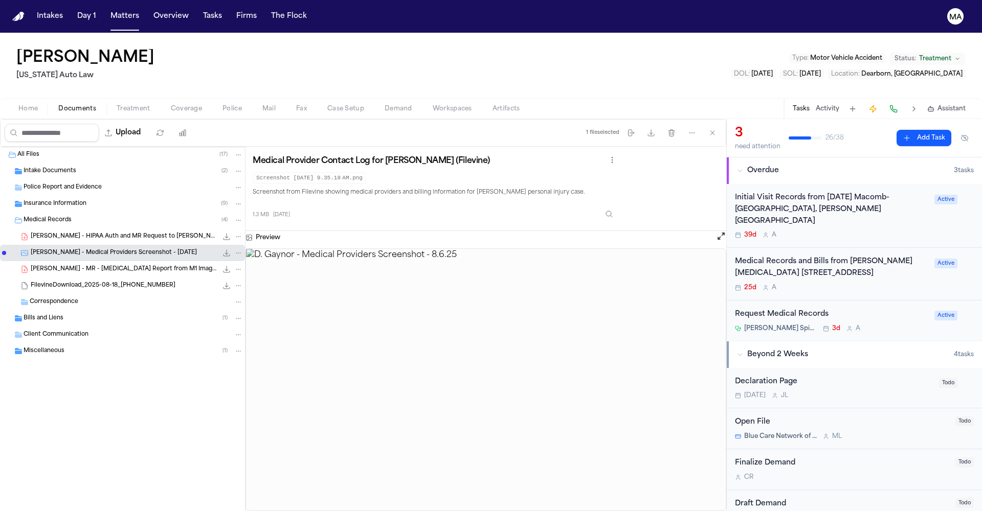
click at [66, 233] on span "D. Gaynor - HIPAA Auth and MR Request to Glazer Spine Center - 8.19.25" at bounding box center [124, 237] width 187 height 9
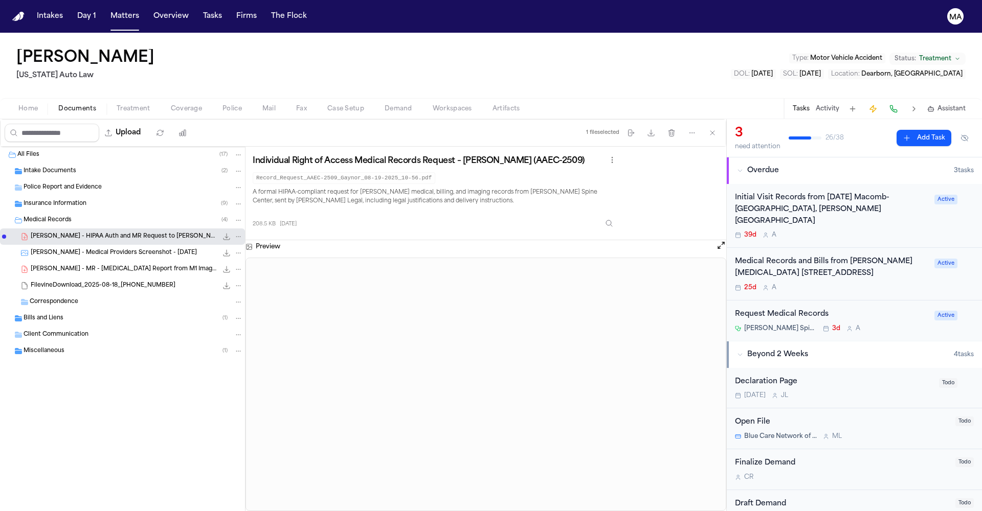
click at [47, 200] on span "Insurance Information" at bounding box center [55, 204] width 63 height 9
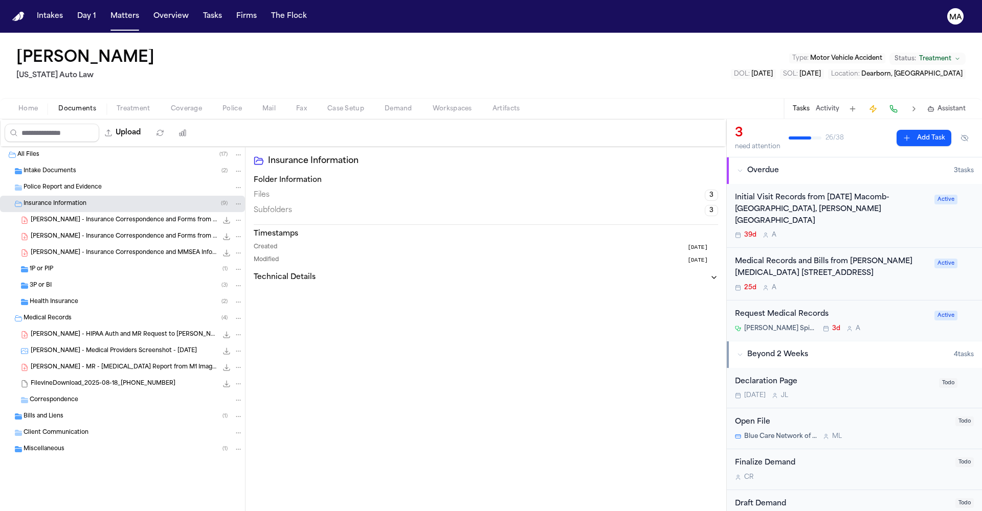
click at [60, 412] on div "Bills and Liens ( 1 )" at bounding box center [133, 416] width 219 height 9
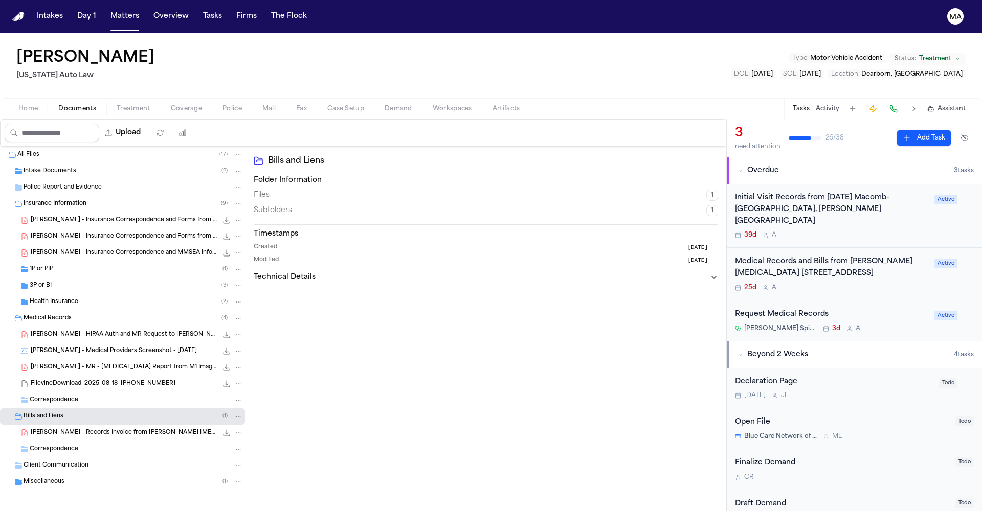
click at [63, 425] on div "D. Gaynor - Records Invoice from Ruffini Chiropractic - 8.19.25 51.5 KB • PDF" at bounding box center [122, 433] width 245 height 16
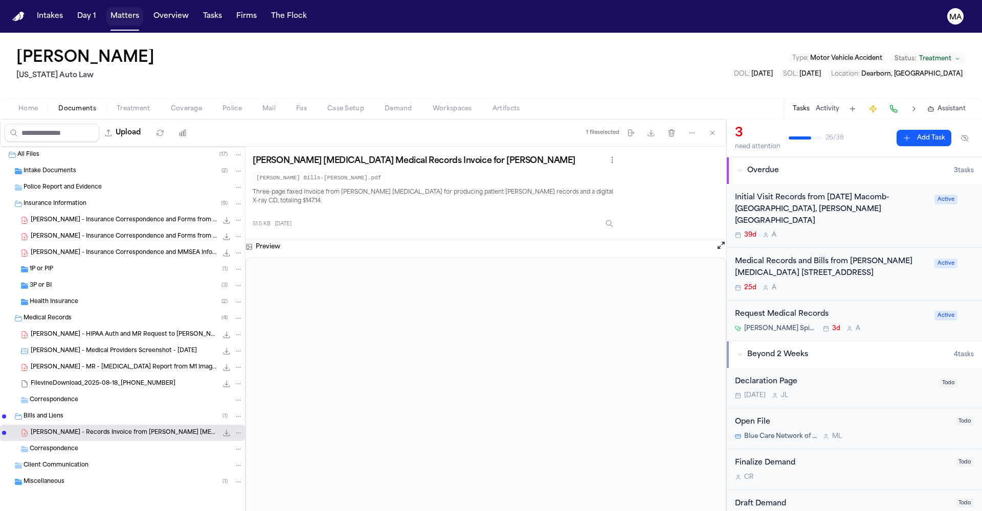
click at [106, 8] on button "Matters" at bounding box center [124, 16] width 37 height 18
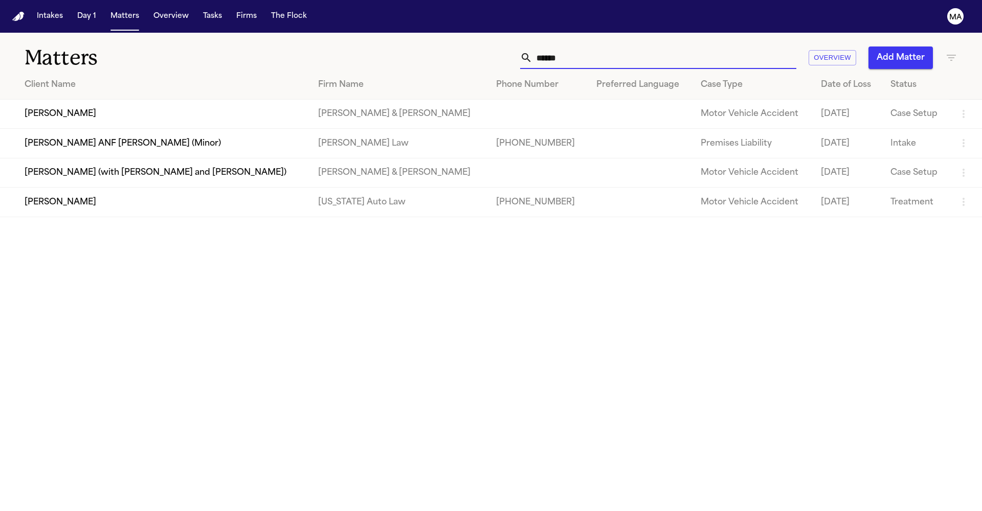
drag, startPoint x: 710, startPoint y: 46, endPoint x: 629, endPoint y: 42, distance: 80.3
click at [630, 47] on div "****** Overview Add Matter" at bounding box center [626, 58] width 661 height 22
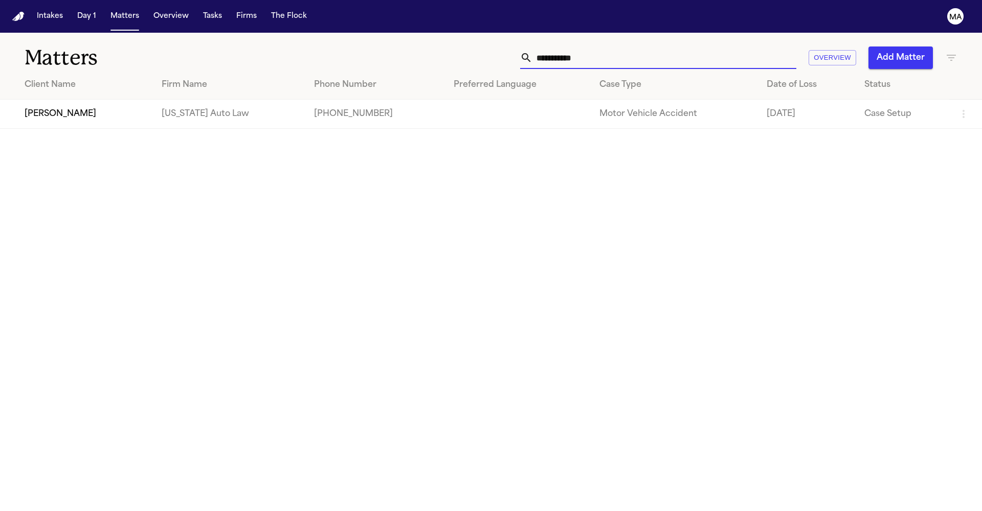
type input "**********"
click at [101, 100] on td "[PERSON_NAME]" at bounding box center [76, 114] width 153 height 29
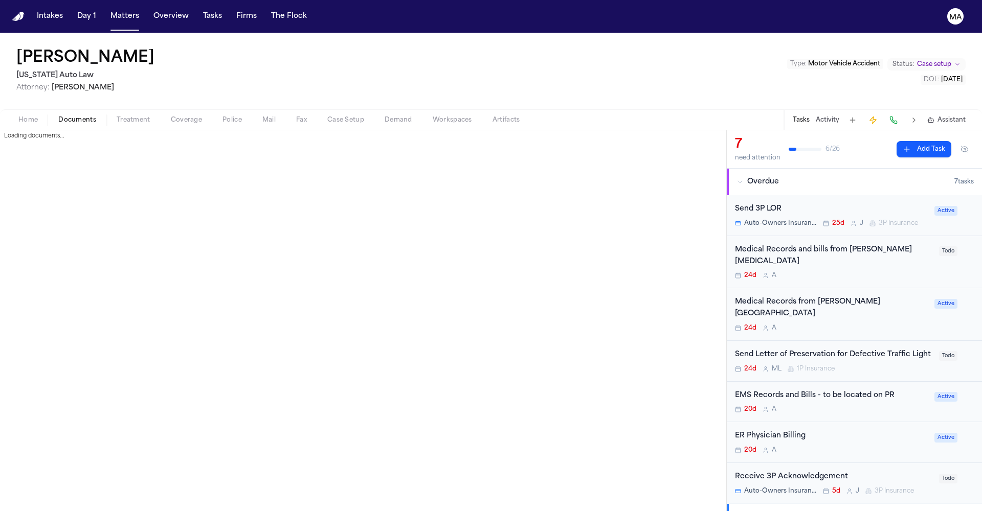
click at [61, 116] on span "Documents" at bounding box center [77, 120] width 38 height 8
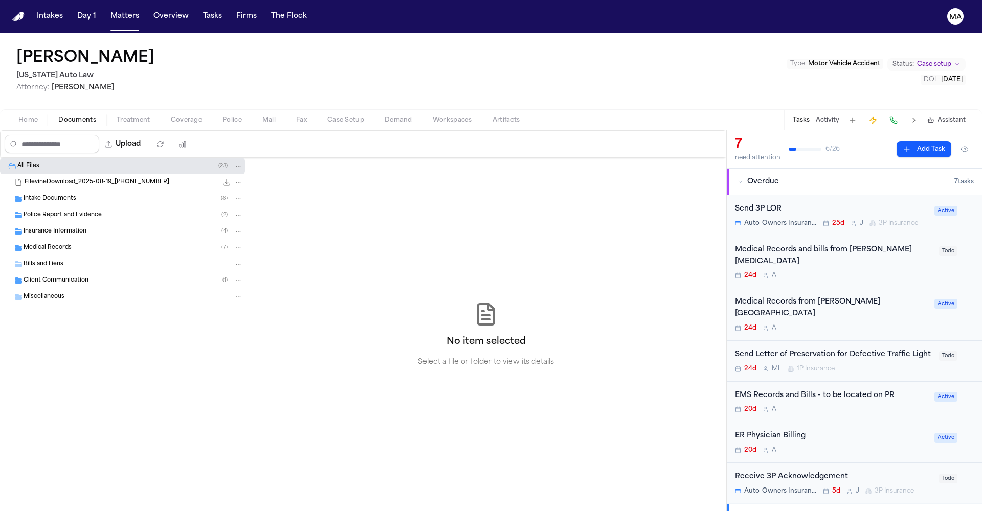
click at [72, 243] on div "Medical Records ( 7 )" at bounding box center [133, 247] width 219 height 9
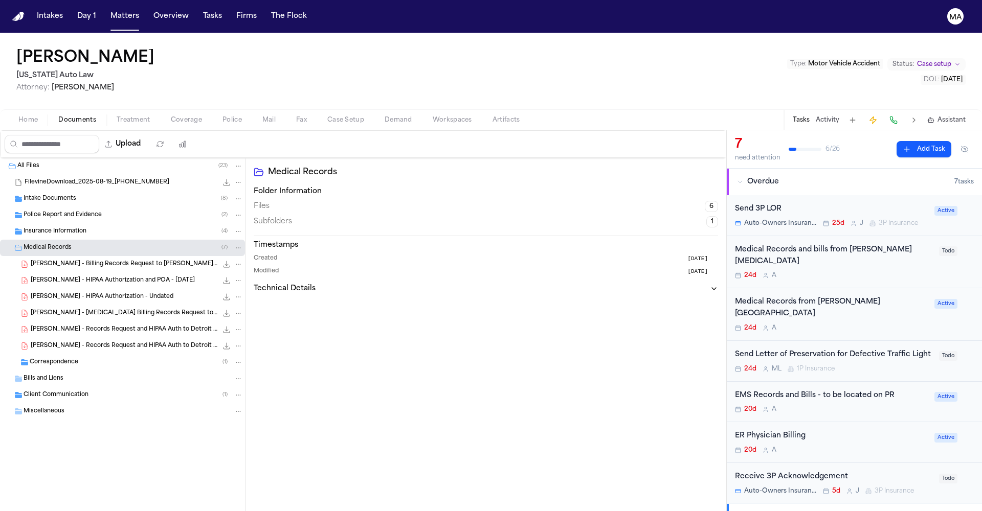
click at [73, 342] on span "D. Smith - Records Request and HIPAA Auth to Detroit Fire Dept EMS - 6.26.25 an…" at bounding box center [124, 346] width 187 height 9
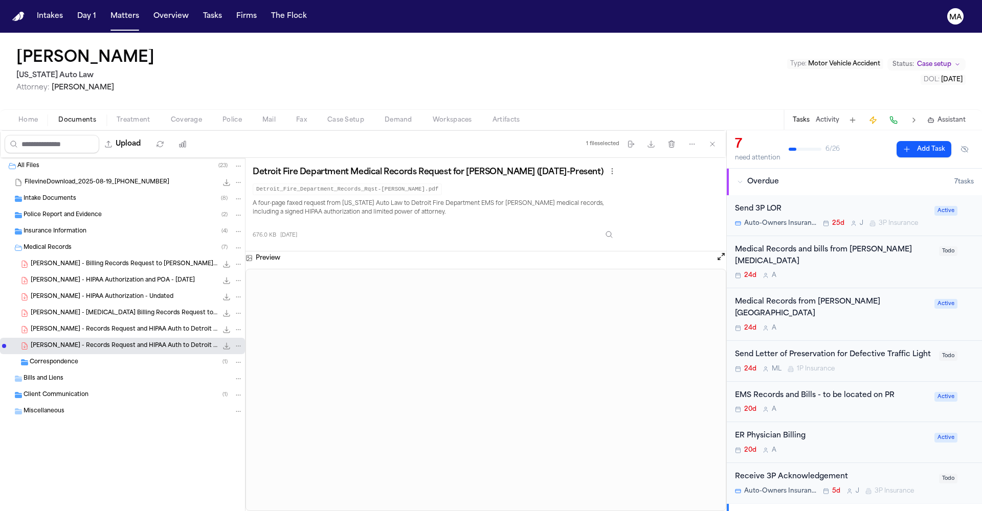
click at [89, 326] on span "D. Smith - Records Request and HIPAA Auth to Detroit Fire Dept - 6.26.25 and 7.…" at bounding box center [124, 330] width 187 height 9
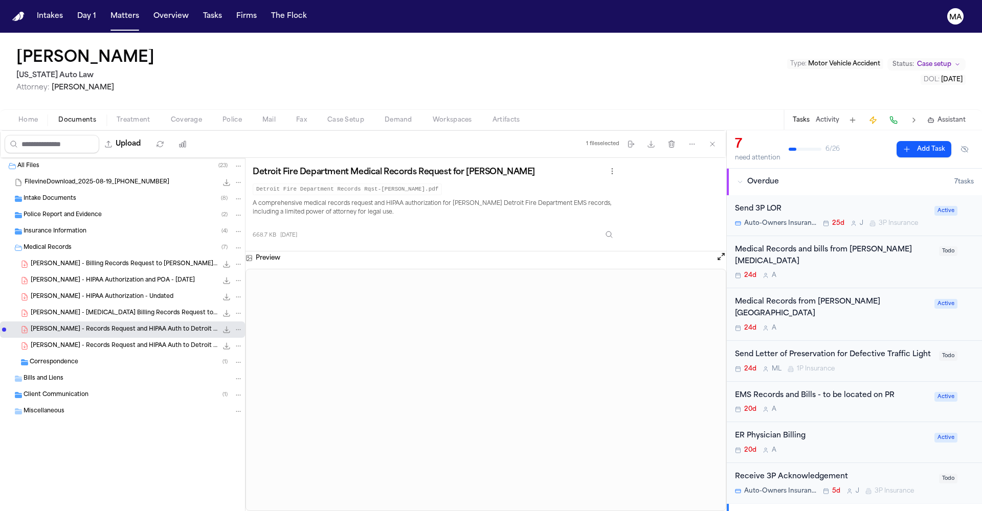
click at [82, 309] on span "D. Smith - Radiology Billing Records Request to Henry Ford Hospital - 7.31.25" at bounding box center [124, 313] width 187 height 9
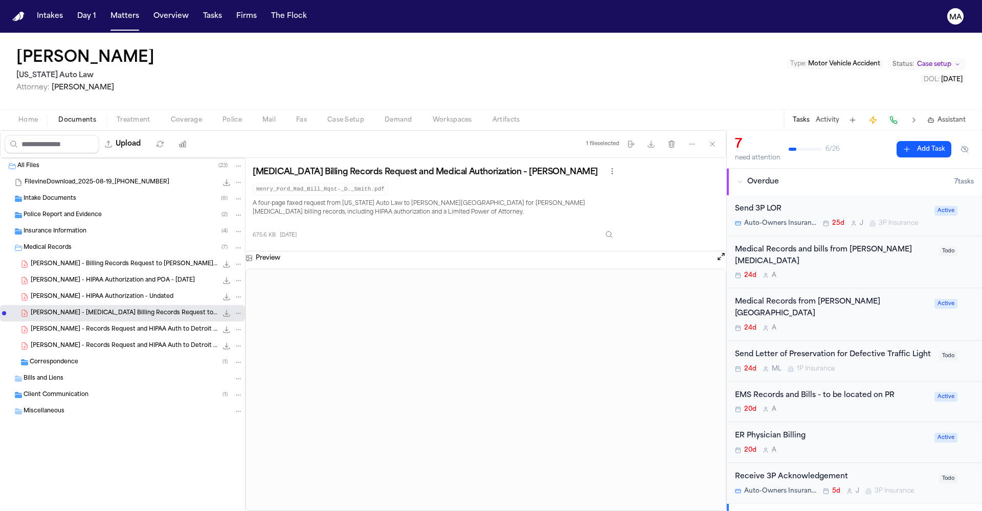
click at [71, 272] on div "D. Smith - HIPAA Authorization and POA - 6.26.25 728.5 KB • PDF" at bounding box center [122, 280] width 245 height 16
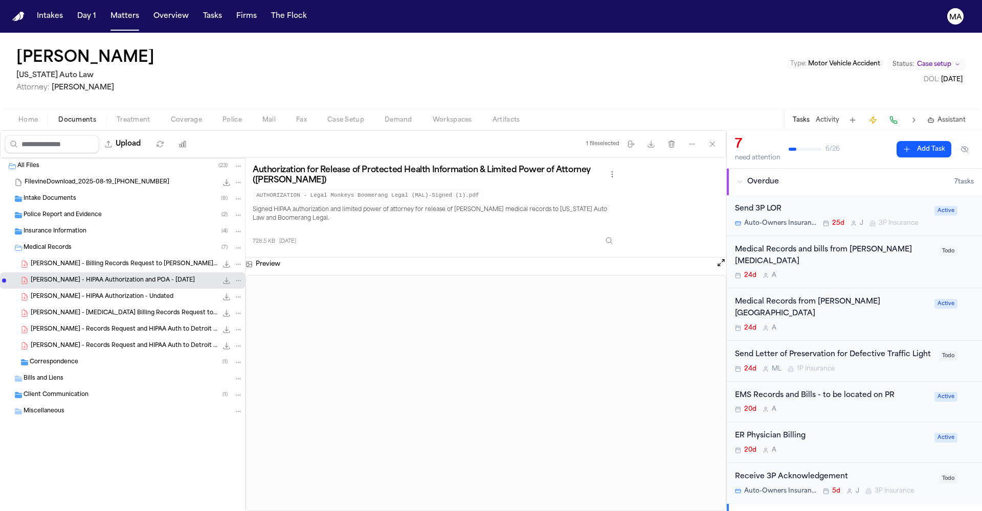
click at [72, 293] on span "D. Smith - HIPAA Authorization - Undated" at bounding box center [102, 297] width 143 height 9
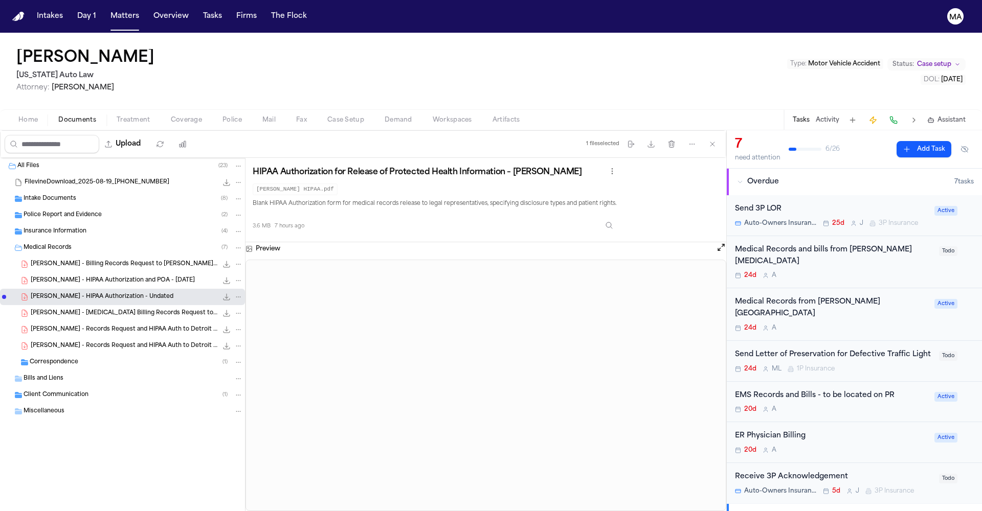
click at [65, 272] on div "D. Smith - HIPAA Authorization and POA - 6.26.25 728.5 KB • PDF" at bounding box center [122, 280] width 245 height 16
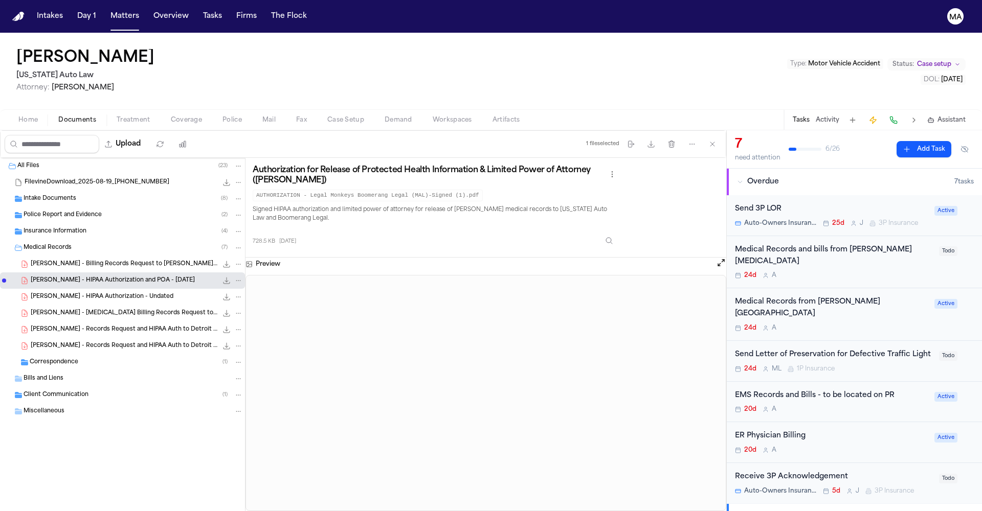
click at [82, 293] on span "D. Smith - HIPAA Authorization - Undated" at bounding box center [102, 297] width 143 height 9
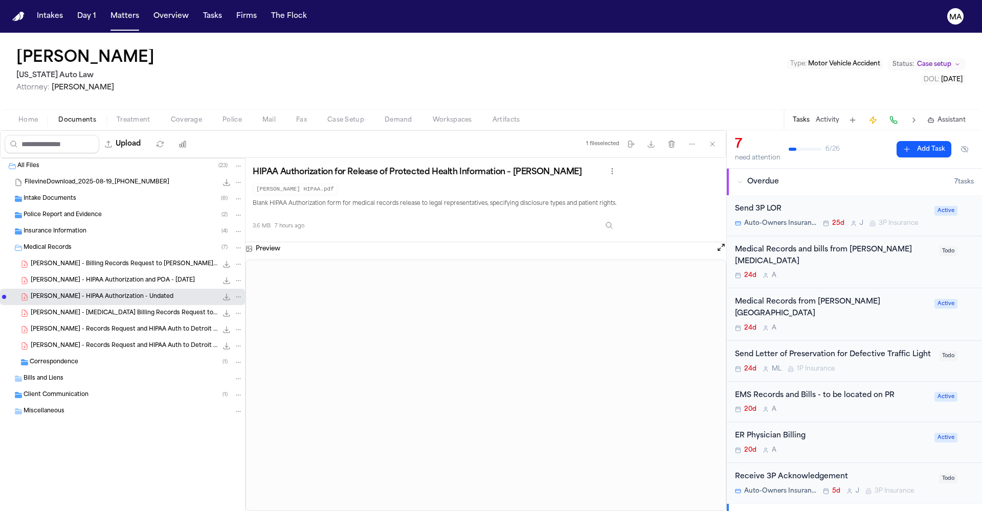
click at [71, 260] on span "D. Smith - Billing Records Request to Henry Ford Hospital - 6.25.25 to 7.31.25" at bounding box center [124, 264] width 187 height 9
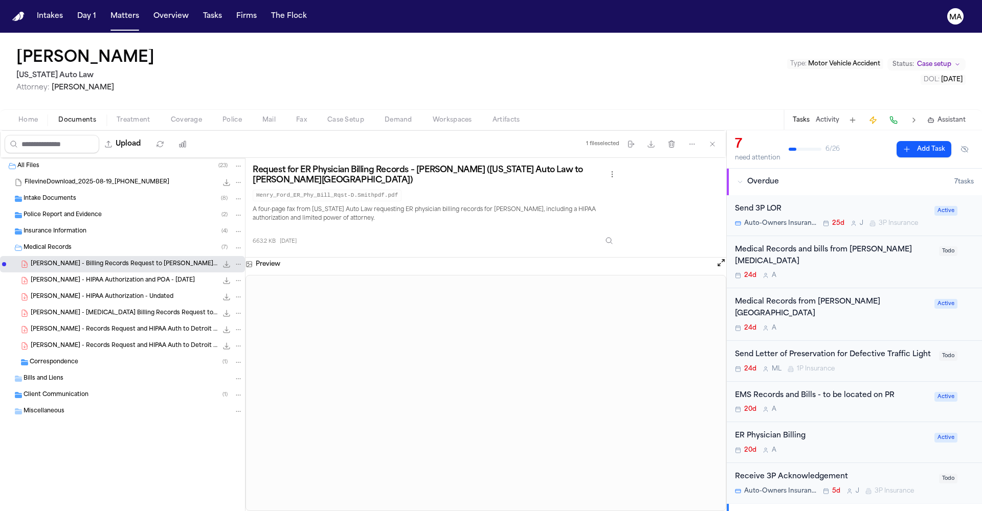
click at [66, 342] on span "D. Smith - Records Request and HIPAA Auth to Detroit Fire Dept EMS - 6.26.25 an…" at bounding box center [124, 346] width 187 height 9
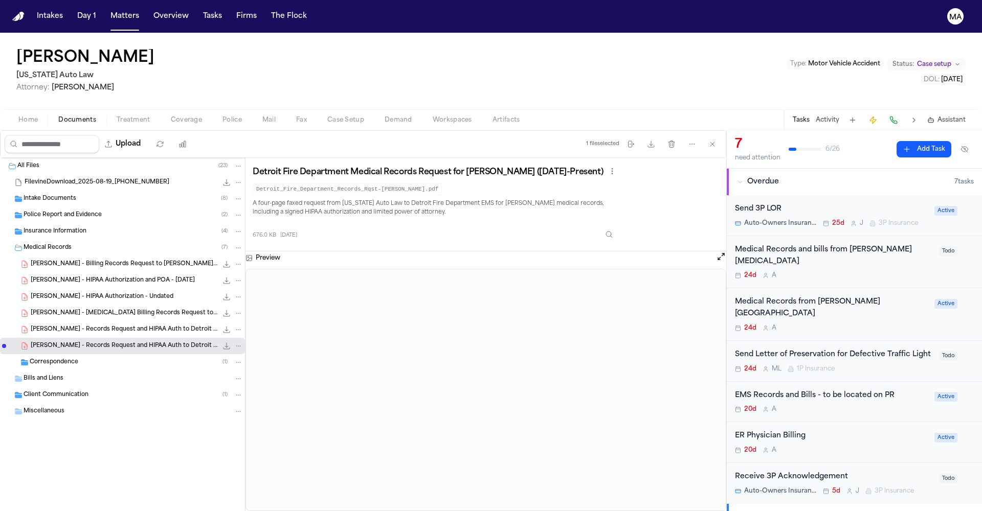
click at [64, 326] on span "D. Smith - Records Request and HIPAA Auth to Detroit Fire Dept - 6.26.25 and 7.…" at bounding box center [124, 330] width 187 height 9
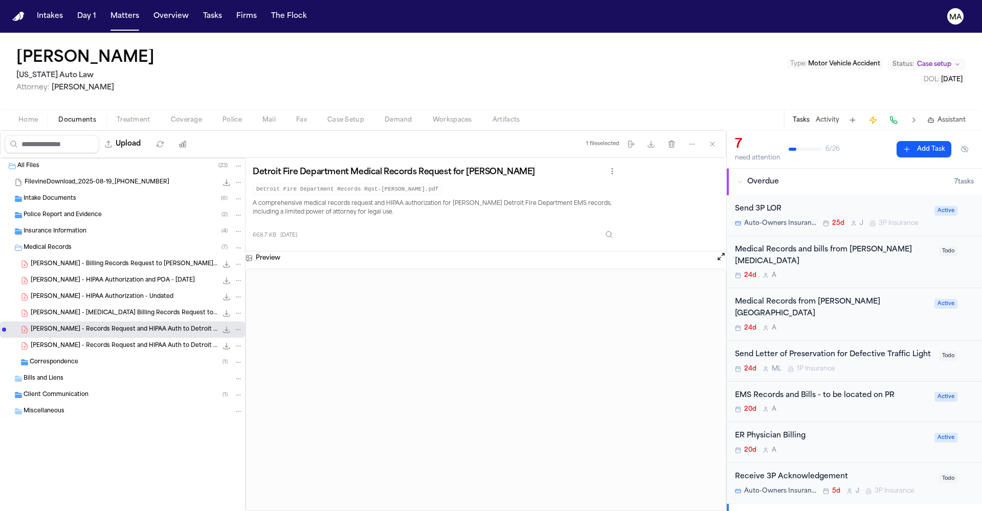
click at [43, 309] on span "D. Smith - Radiology Billing Records Request to Henry Ford Hospital - 7.31.25" at bounding box center [124, 313] width 187 height 9
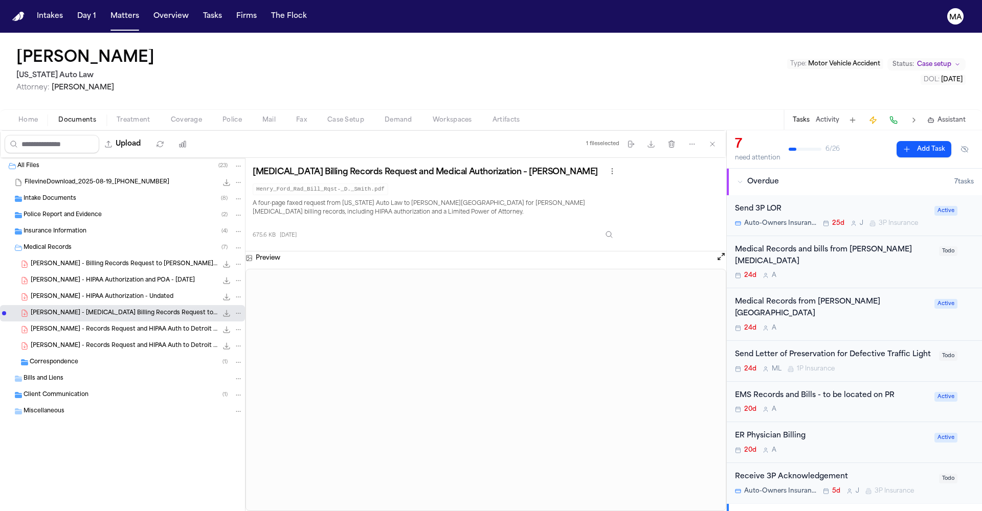
click at [58, 228] on span "Insurance Information" at bounding box center [55, 232] width 63 height 9
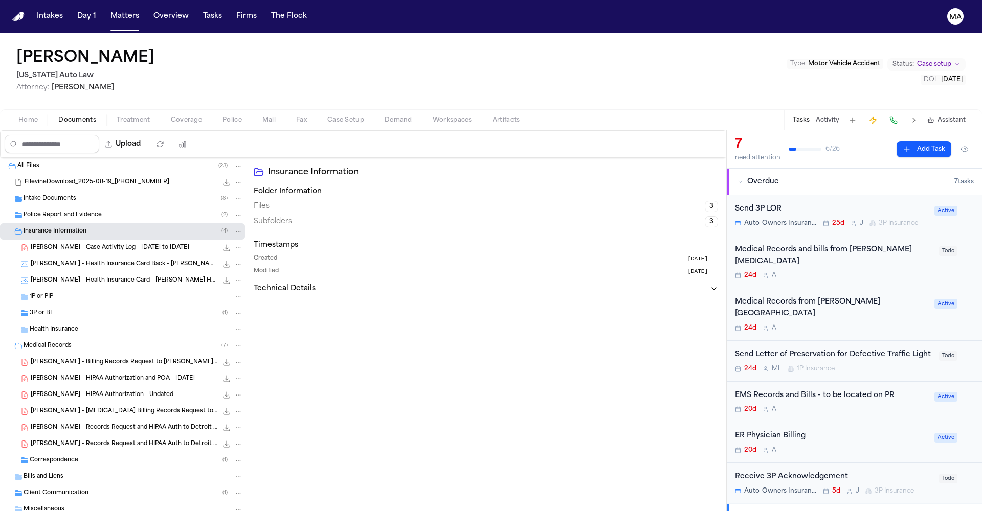
click at [76, 485] on div "Client Communication ( 1 )" at bounding box center [122, 493] width 245 height 16
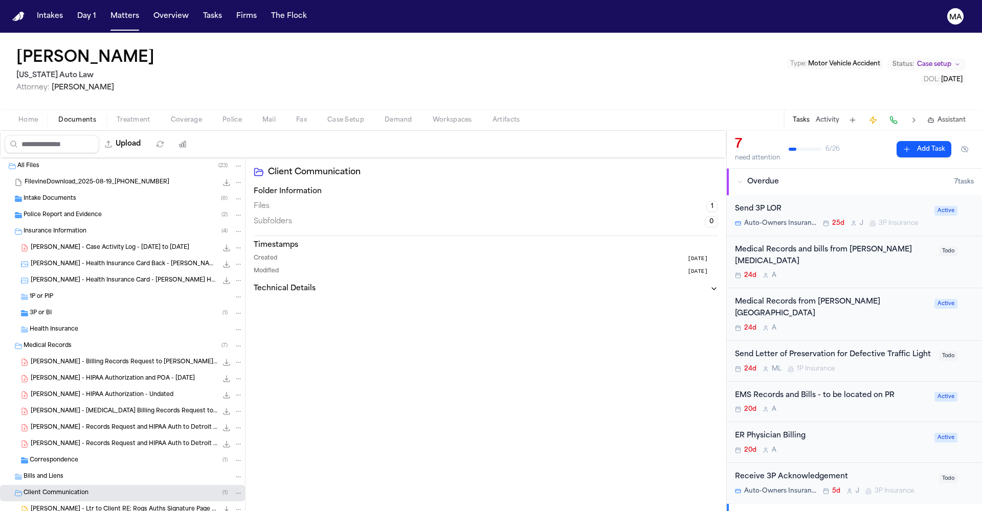
click at [74, 456] on div "Correspondence ( 1 )" at bounding box center [136, 460] width 213 height 9
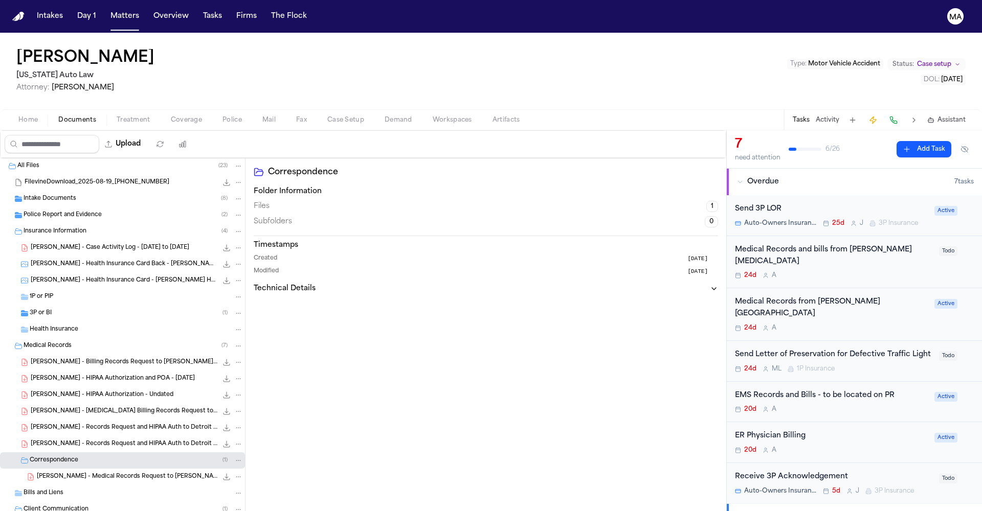
click at [86, 469] on div "D. Smith - Medical Records Request to Henry Ford Hospital - 7.28.25 659.1 KB • …" at bounding box center [122, 477] width 245 height 16
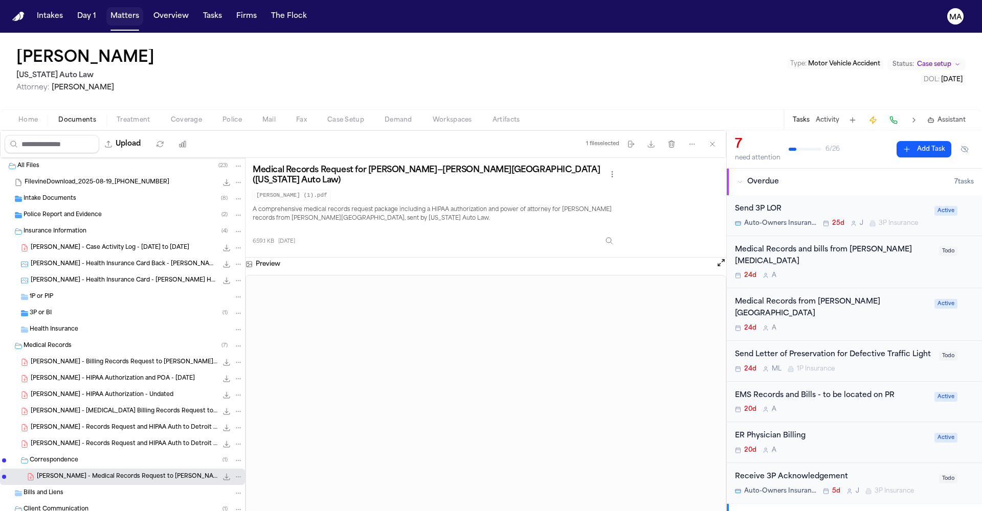
click at [106, 7] on button "Matters" at bounding box center [124, 16] width 37 height 18
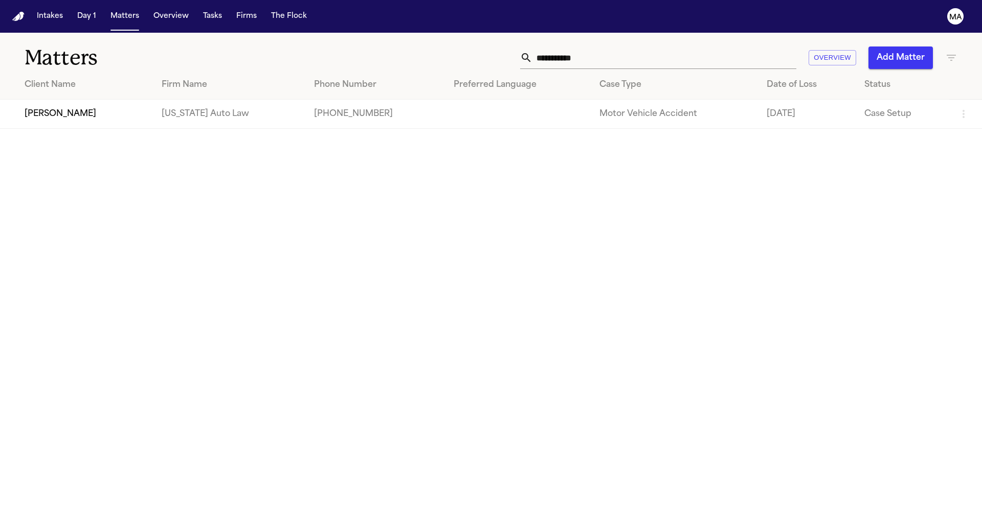
click at [762, 47] on input "**********" at bounding box center [664, 58] width 264 height 22
drag, startPoint x: 711, startPoint y: 42, endPoint x: 617, endPoint y: 40, distance: 94.1
click at [618, 47] on div "**********" at bounding box center [626, 58] width 661 height 22
type input "**********"
click at [133, 100] on td "[PERSON_NAME]" at bounding box center [82, 114] width 164 height 29
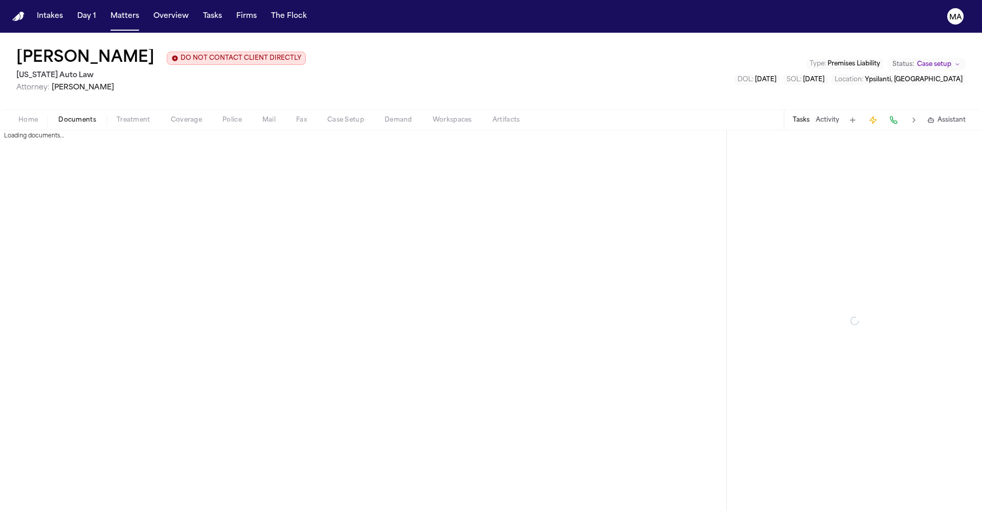
click at [65, 116] on span "Documents" at bounding box center [77, 120] width 38 height 8
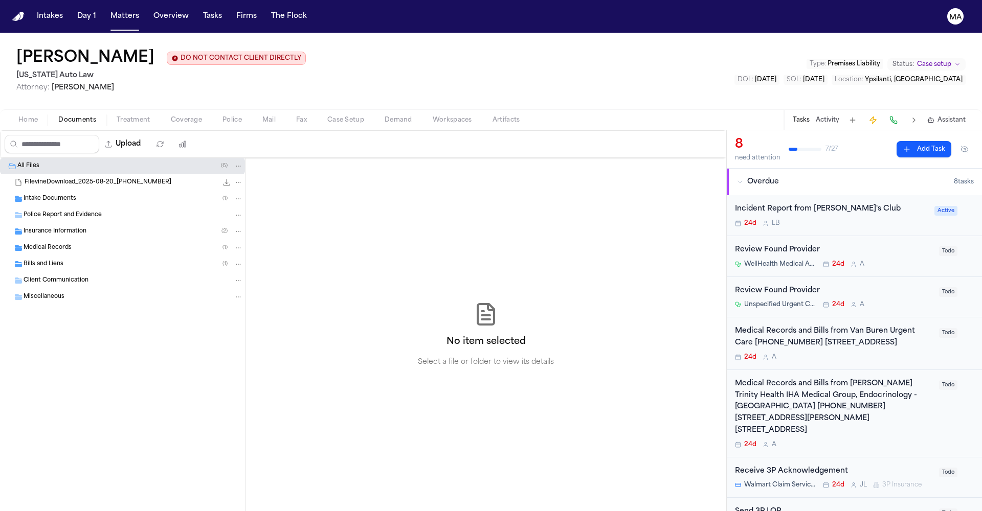
click at [60, 228] on span "Insurance Information" at bounding box center [55, 232] width 63 height 9
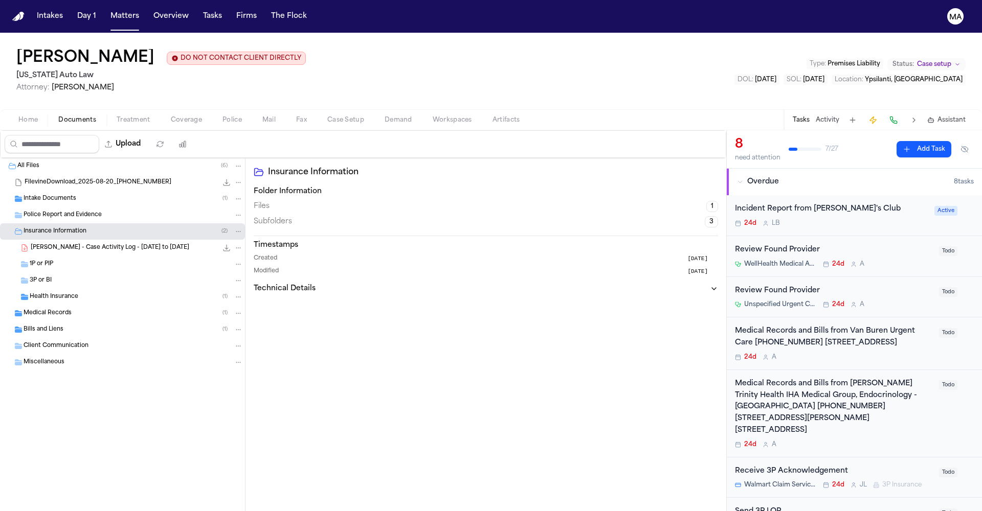
click at [74, 292] on div "Health Insurance ( 1 )" at bounding box center [136, 296] width 213 height 9
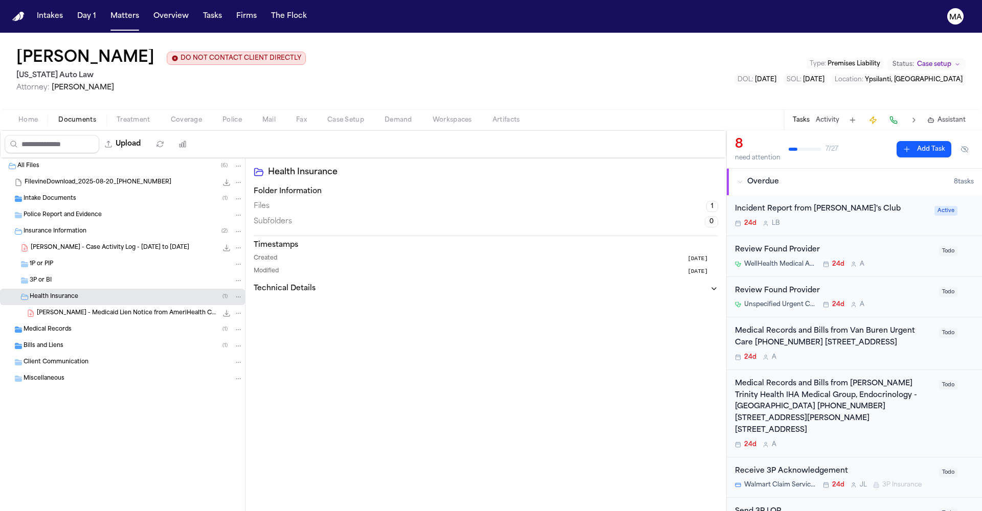
click at [75, 325] on div "Medical Records ( 1 )" at bounding box center [133, 329] width 219 height 9
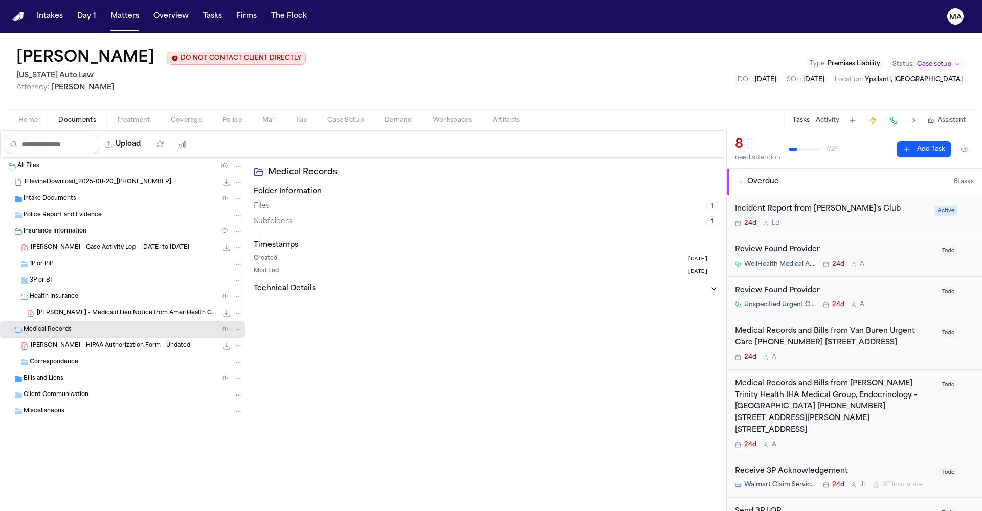
click at [62, 342] on span "R. Johnson - HIPAA Authorization Form - Undated" at bounding box center [111, 346] width 160 height 9
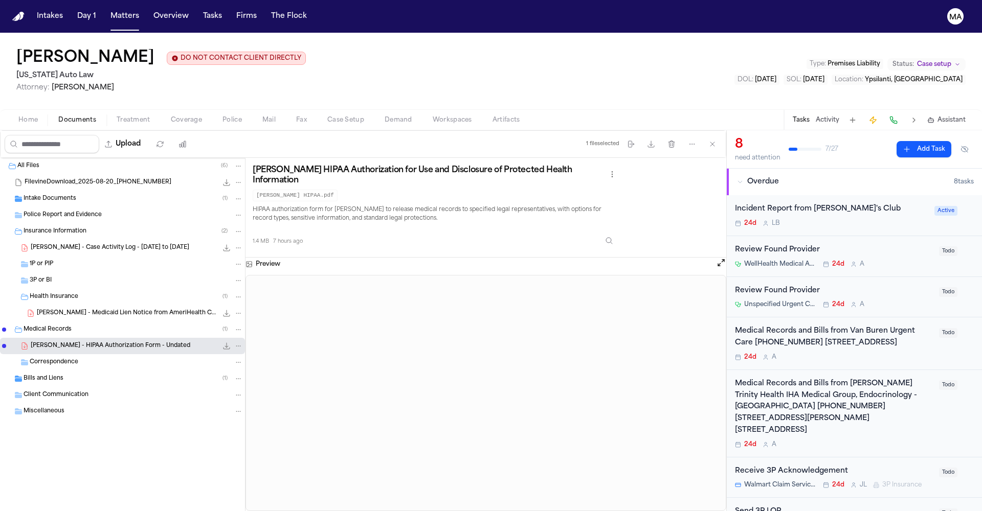
click at [78, 305] on div "R. Johnson - Medicaid Lien Notice from AmeriHealth Caritas - 7.1.25 269.8 KB • …" at bounding box center [122, 313] width 245 height 16
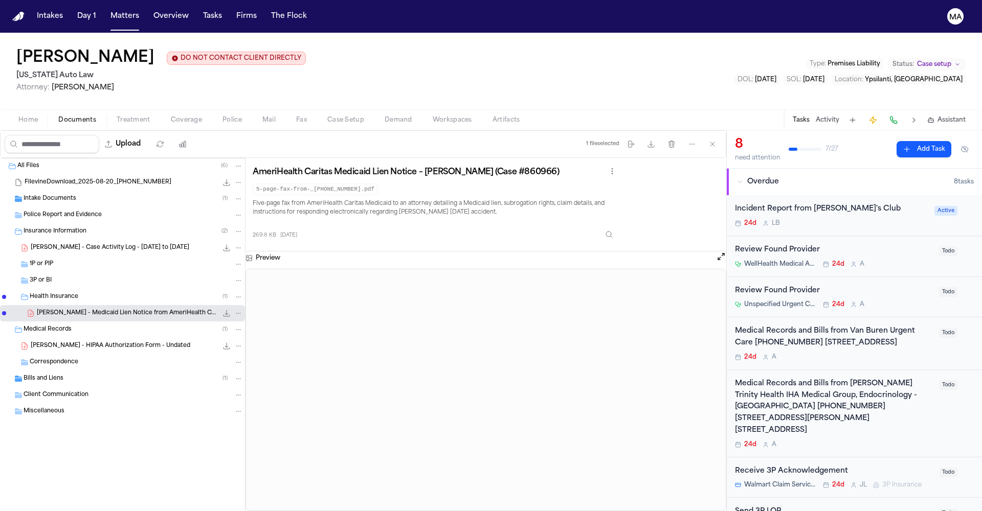
click at [69, 342] on span "R. Johnson - HIPAA Authorization Form - Undated" at bounding box center [111, 346] width 160 height 9
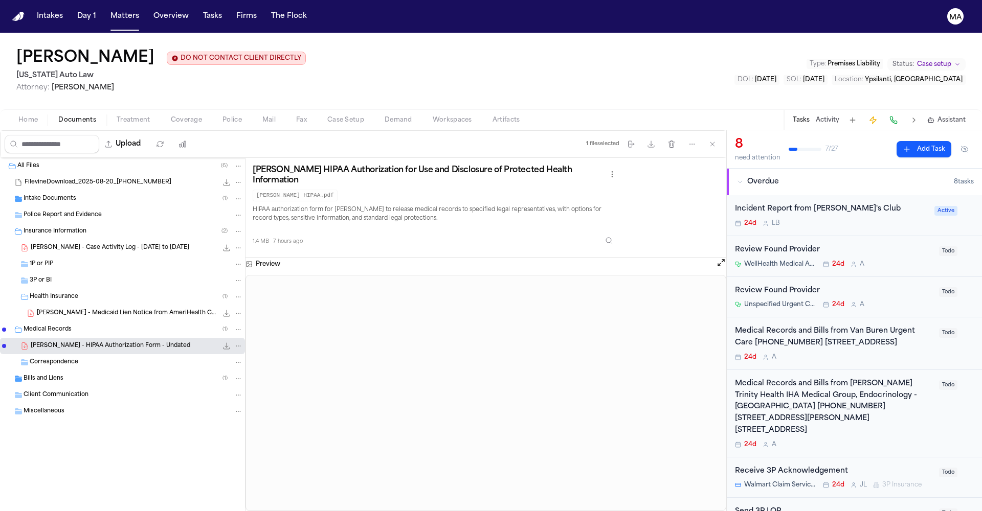
click at [39, 375] on span "Bills and Liens" at bounding box center [44, 379] width 40 height 9
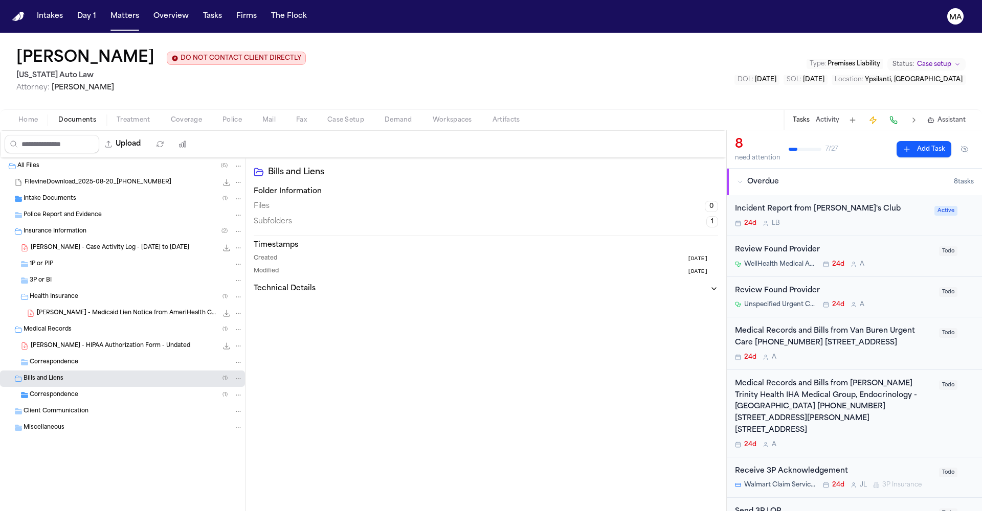
click at [50, 387] on div "Correspondence ( 1 )" at bounding box center [122, 395] width 245 height 16
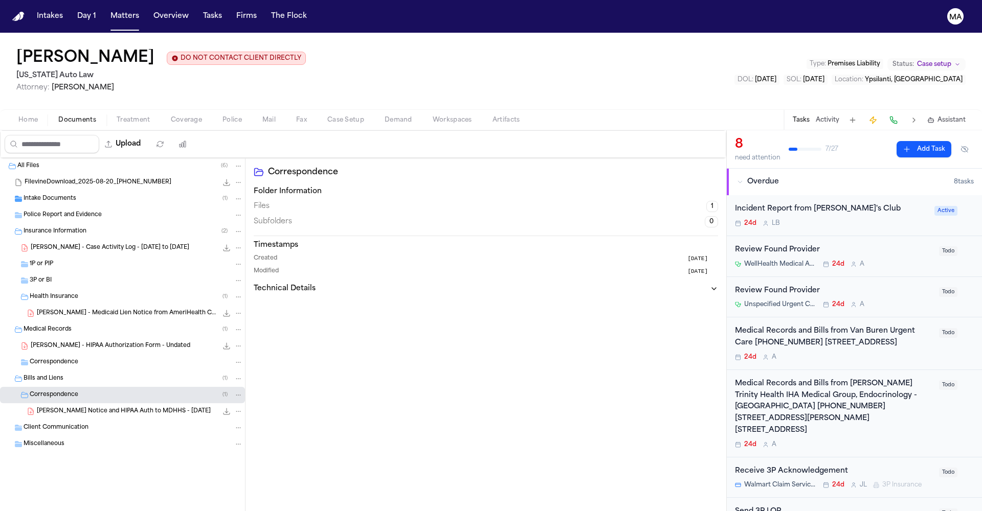
click at [56, 407] on span "R. Johnson - Lien Notice and HIPAA Auth to MDHHS - 7.31.25" at bounding box center [124, 411] width 174 height 9
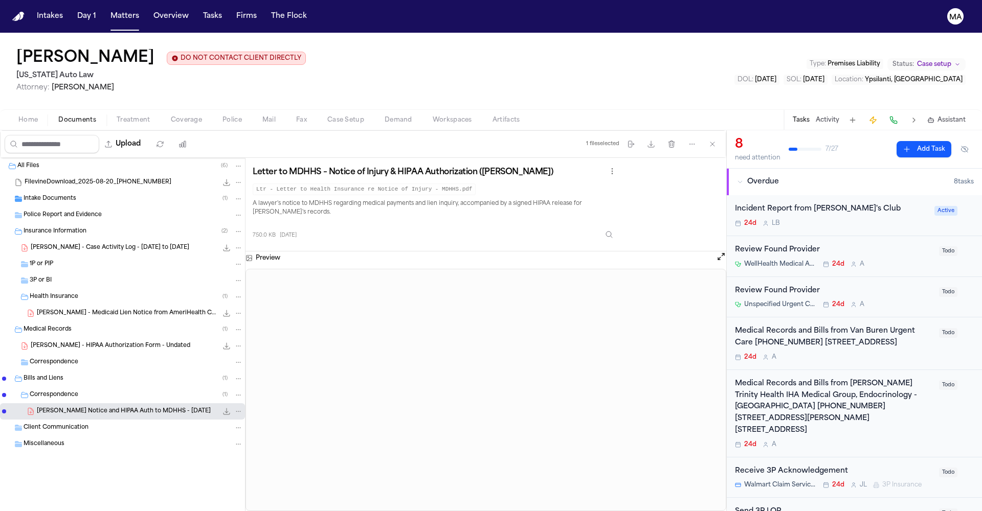
click at [36, 342] on span "R. Johnson - HIPAA Authorization Form - Undated" at bounding box center [111, 346] width 160 height 9
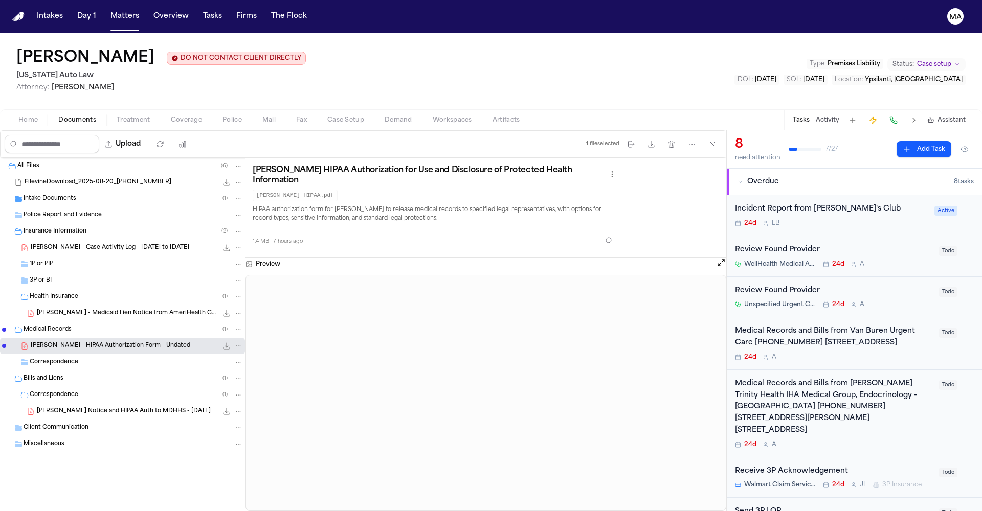
click at [38, 309] on span "R. Johnson - Medicaid Lien Notice from AmeriHealth Caritas - 7.1.25" at bounding box center [127, 313] width 180 height 9
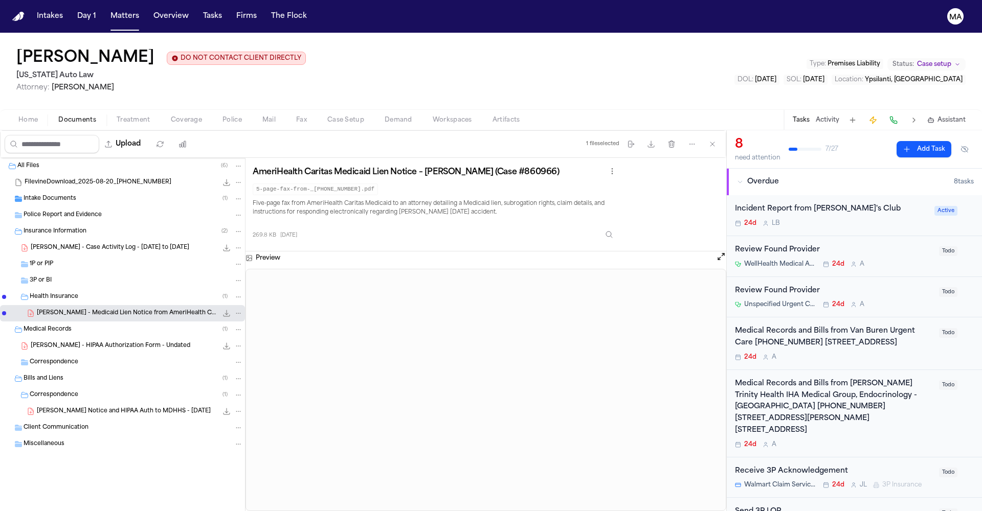
click at [60, 244] on span "R. Johnson - Case Activity Log - 7.1.25 to 8.31.25" at bounding box center [110, 248] width 158 height 9
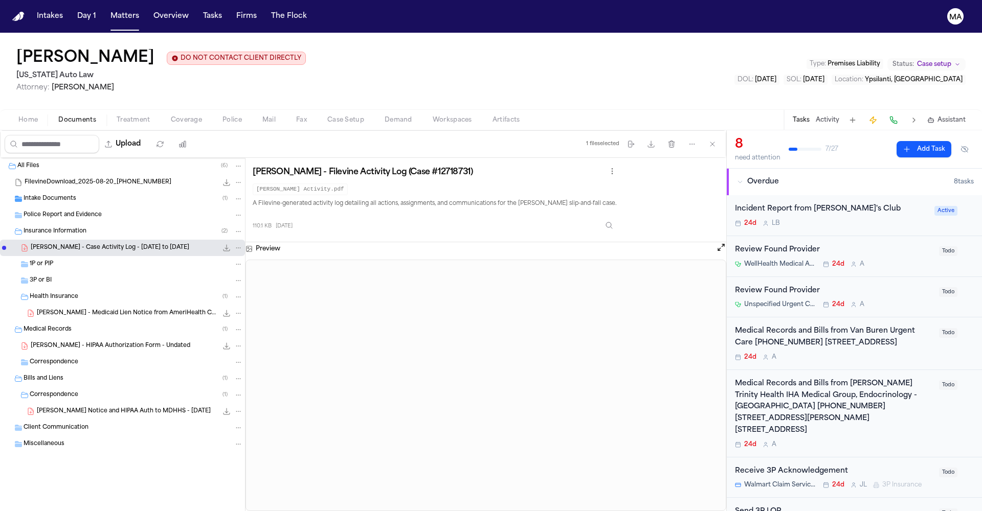
click at [67, 191] on div "Intake Documents ( 1 )" at bounding box center [122, 199] width 245 height 16
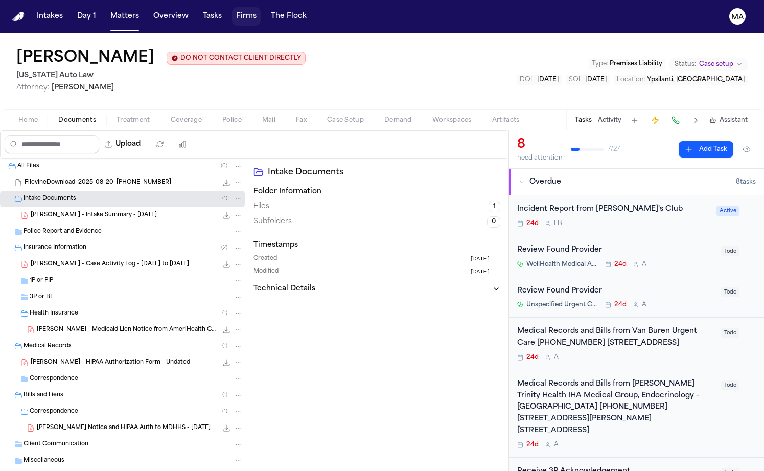
click at [157, 15] on nav "Intakes Day 1 Matters Overview Tasks Firms The Flock MA" at bounding box center [382, 16] width 764 height 33
click at [232, 13] on button "Firms" at bounding box center [246, 16] width 29 height 18
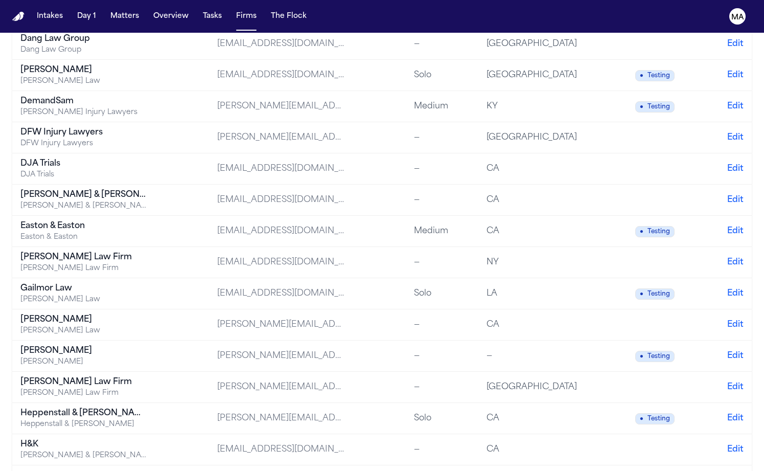
scroll to position [442, 0]
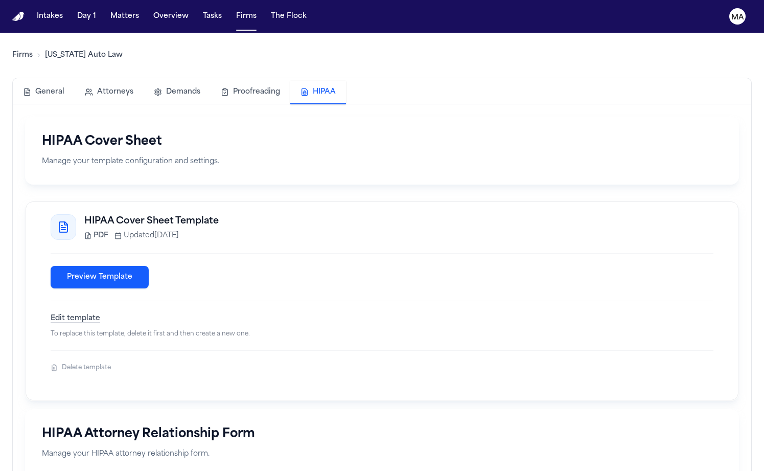
click at [290, 81] on button "HIPAA" at bounding box center [318, 93] width 56 height 24
click at [51, 313] on button "Edit template" at bounding box center [76, 318] width 50 height 10
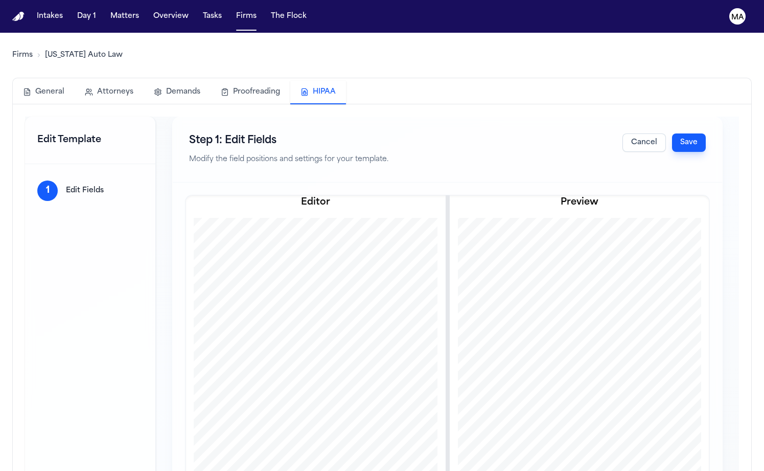
scroll to position [14, 0]
drag, startPoint x: 143, startPoint y: 211, endPoint x: 218, endPoint y: 218, distance: 75.5
click at [218, 218] on div at bounding box center [316, 402] width 308 height 399
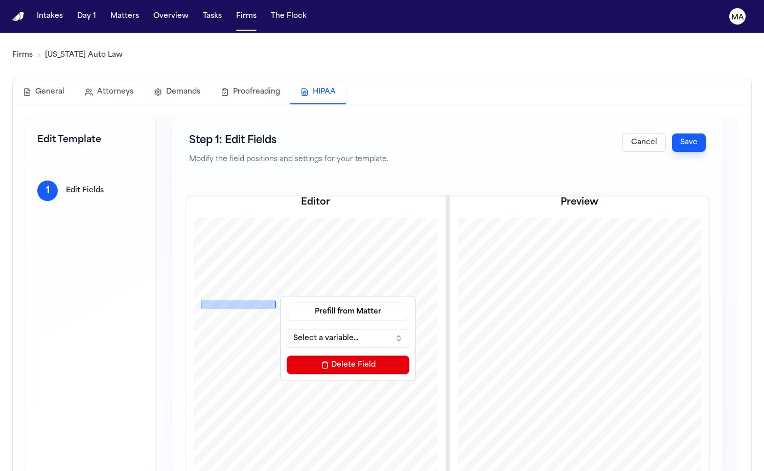
click at [287, 329] on button "Select a variable..." at bounding box center [348, 338] width 123 height 18
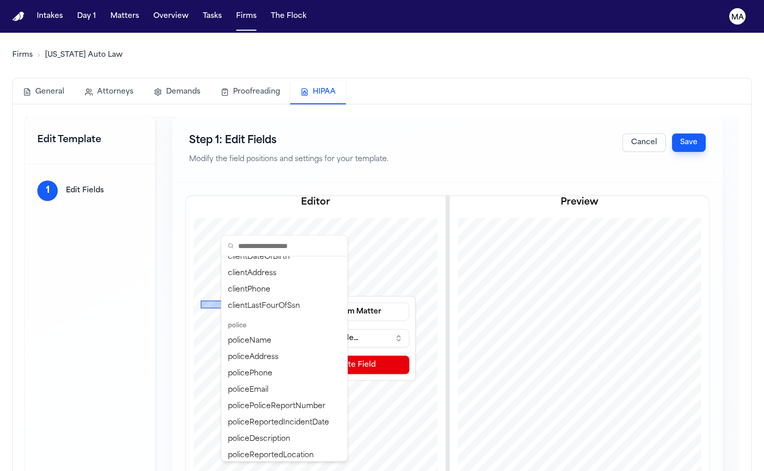
scroll to position [226, 0]
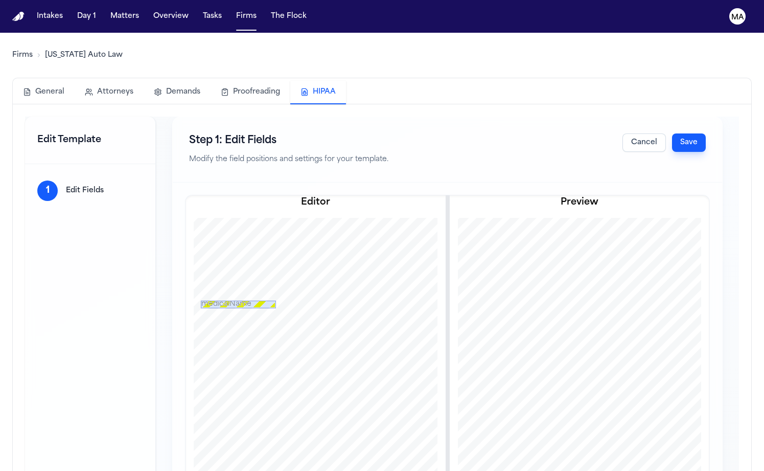
click at [196, 303] on div at bounding box center [201, 308] width 10 height 10
drag, startPoint x: 145, startPoint y: 224, endPoint x: 219, endPoint y: 234, distance: 74.8
click at [219, 234] on div at bounding box center [316, 402] width 308 height 399
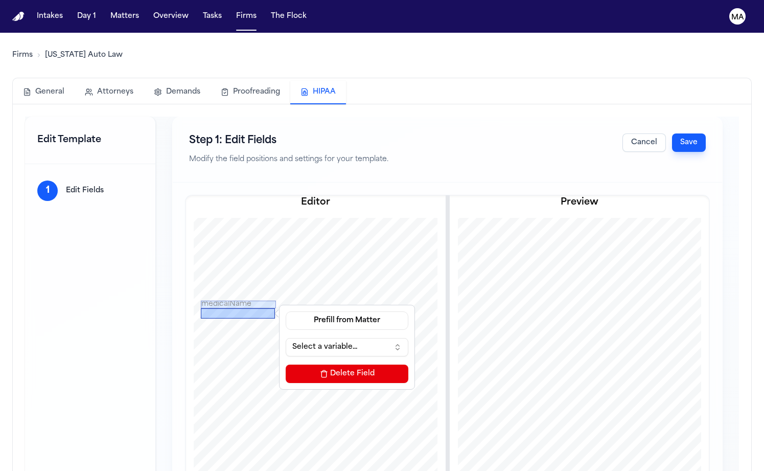
drag, startPoint x: 174, startPoint y: 228, endPoint x: 172, endPoint y: 222, distance: 5.8
click at [201, 308] on div at bounding box center [238, 313] width 74 height 10
click at [286, 338] on button "Select a variable..." at bounding box center [347, 347] width 123 height 18
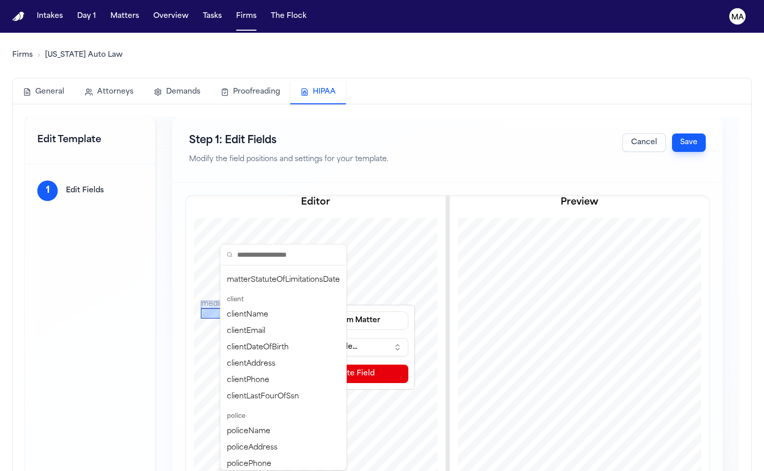
scroll to position [170, 0]
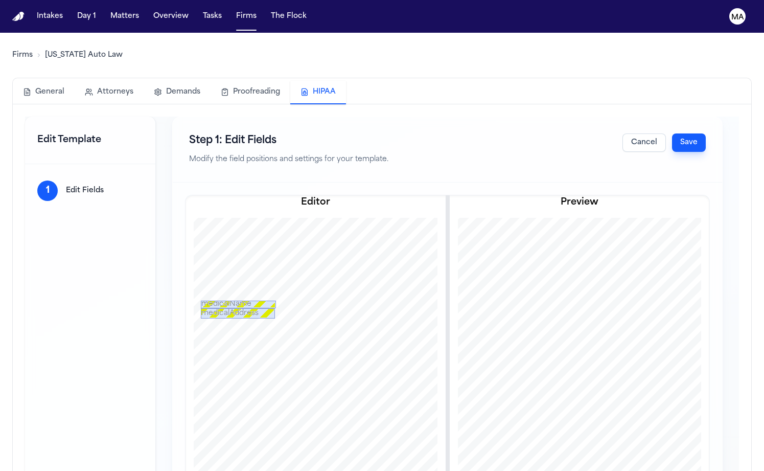
click at [209, 308] on div "medicalAddress" at bounding box center [238, 313] width 74 height 10
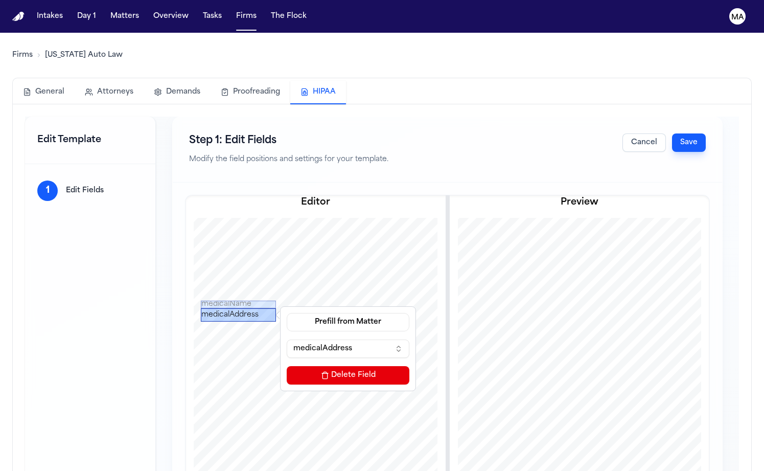
click at [201, 319] on div at bounding box center [238, 321] width 75 height 5
drag, startPoint x: 217, startPoint y: 223, endPoint x: 194, endPoint y: 224, distance: 22.5
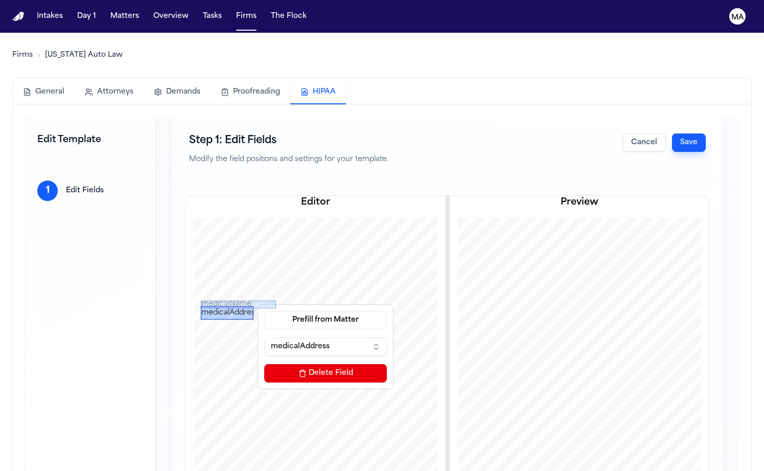
click at [201, 306] on div "medicalAddress" at bounding box center [227, 312] width 53 height 13
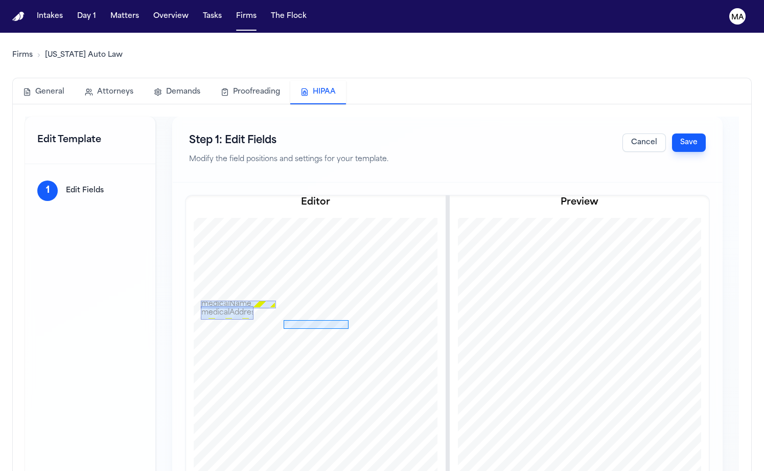
drag, startPoint x: 226, startPoint y: 230, endPoint x: 291, endPoint y: 239, distance: 65.5
click at [291, 239] on div at bounding box center [316, 402] width 308 height 399
click at [359, 349] on button "Select a variable..." at bounding box center [420, 358] width 123 height 18
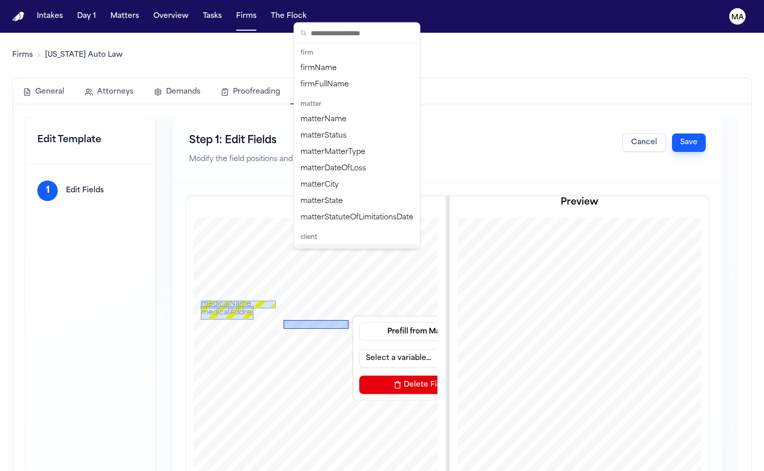
click at [324, 244] on div "clientName" at bounding box center [358, 252] width 122 height 16
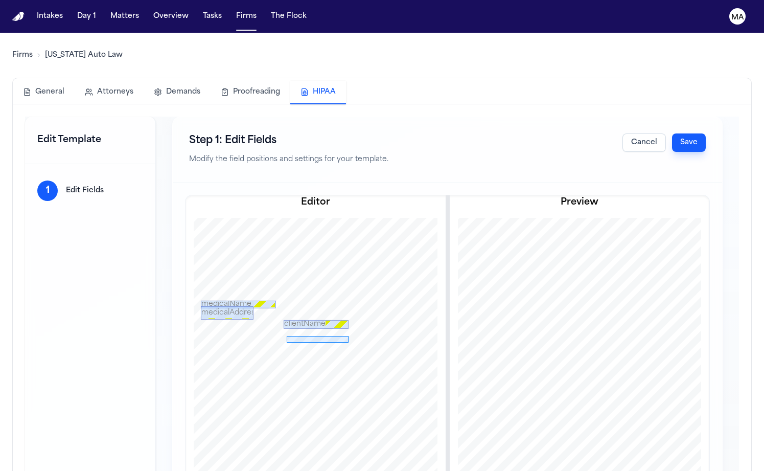
drag, startPoint x: 229, startPoint y: 246, endPoint x: 291, endPoint y: 253, distance: 62.2
click at [291, 253] on div at bounding box center [316, 402] width 308 height 399
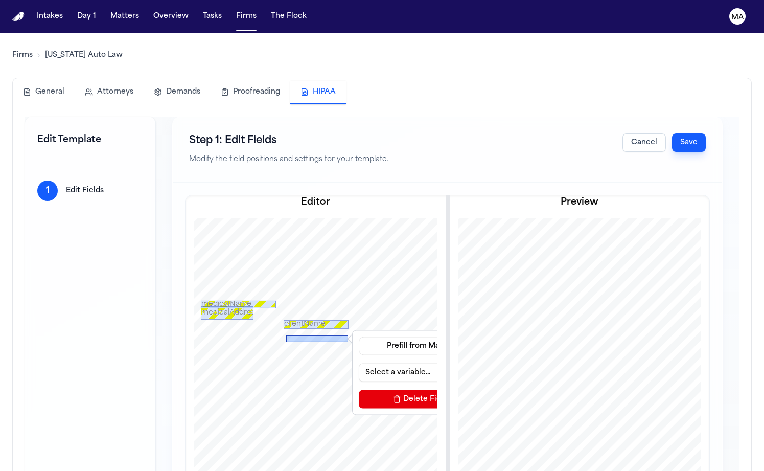
click at [286, 335] on div at bounding box center [317, 338] width 62 height 7
click at [359, 363] on button "Select a variable..." at bounding box center [420, 372] width 123 height 18
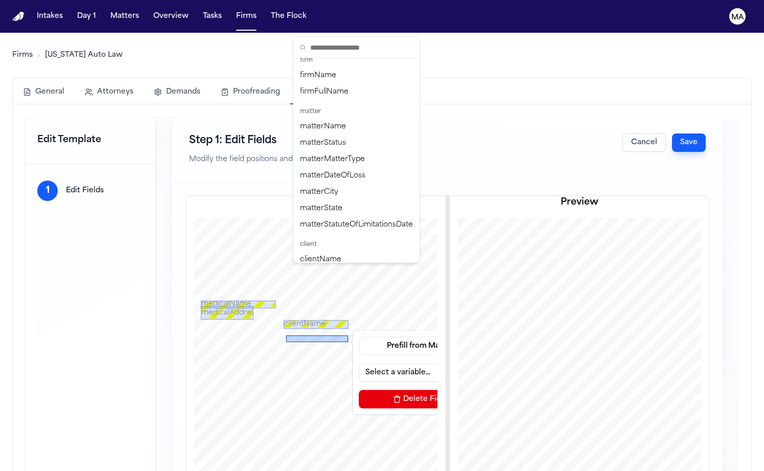
scroll to position [0, 0]
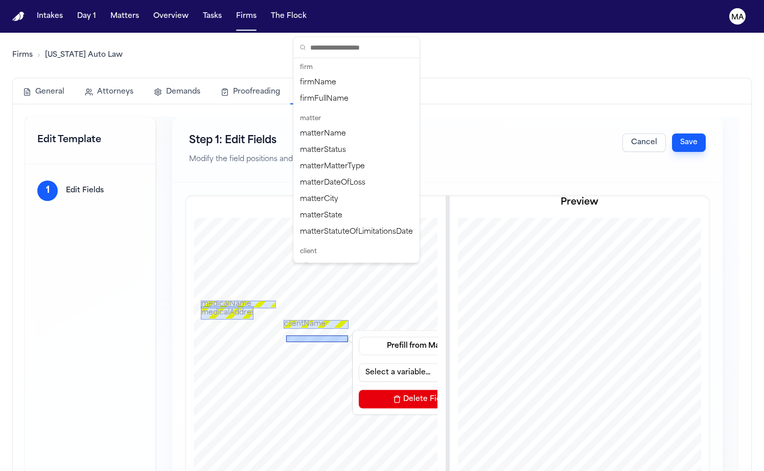
click at [329, 291] on div "clientDateOfBirth" at bounding box center [357, 299] width 122 height 16
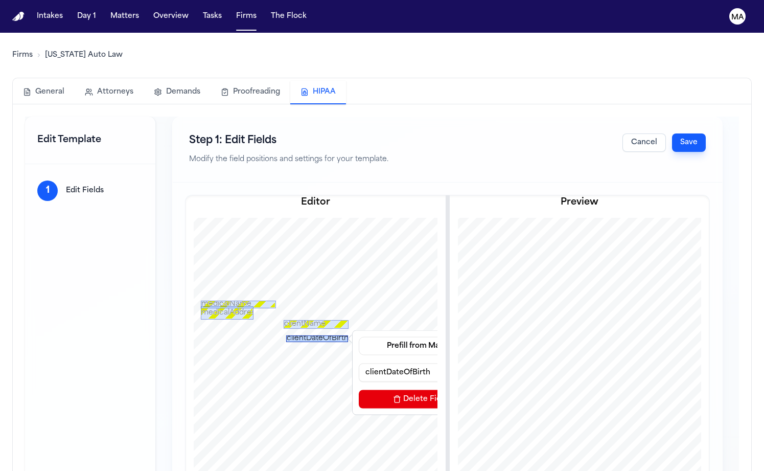
click at [286, 335] on div "clientDateOfBirth" at bounding box center [317, 338] width 62 height 7
click at [287, 335] on div "clientDateOfBirth" at bounding box center [318, 338] width 62 height 7
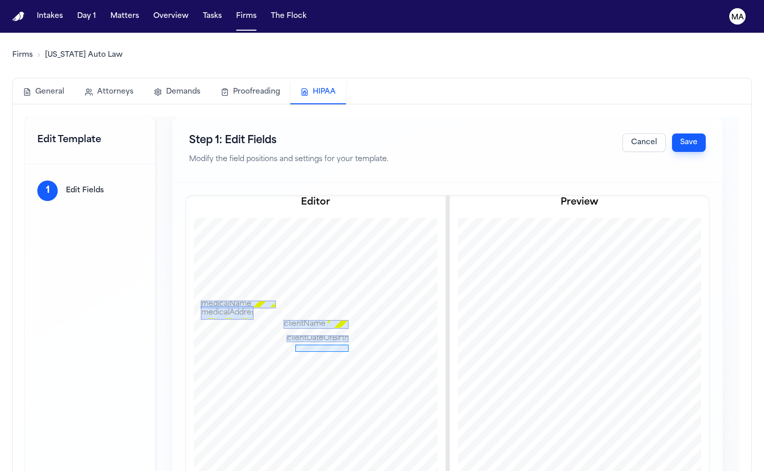
drag, startPoint x: 238, startPoint y: 256, endPoint x: 291, endPoint y: 262, distance: 53.5
click at [291, 262] on div at bounding box center [316, 402] width 308 height 399
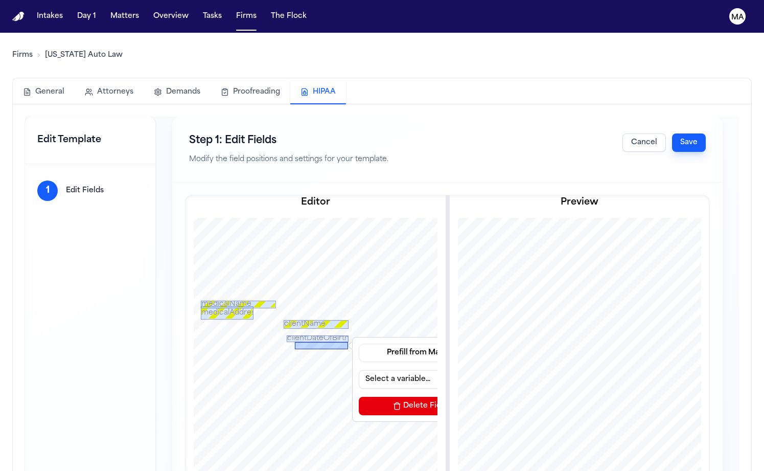
click at [295, 342] on div at bounding box center [321, 345] width 53 height 7
click at [359, 370] on button "Select a variable..." at bounding box center [420, 379] width 123 height 18
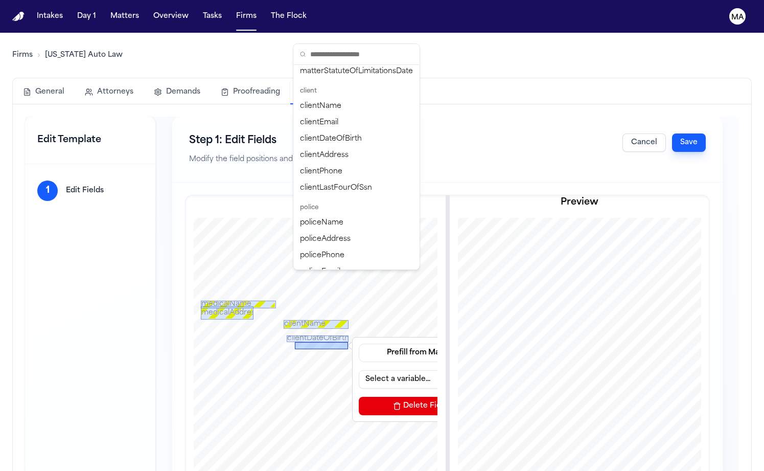
scroll to position [169, 0]
click at [337, 395] on div "medicalDatesOfService" at bounding box center [357, 403] width 122 height 16
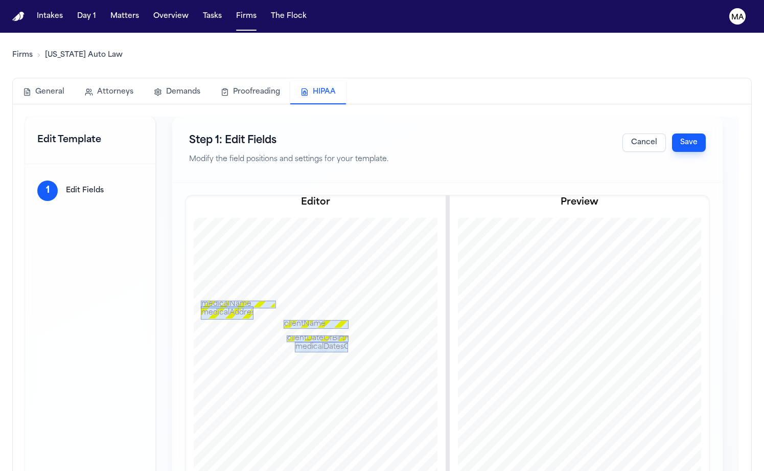
click at [295, 350] on div at bounding box center [321, 352] width 53 height 5
drag, startPoint x: 290, startPoint y: 258, endPoint x: 304, endPoint y: 259, distance: 13.8
drag, startPoint x: 280, startPoint y: 265, endPoint x: 280, endPoint y: 259, distance: 6.6
drag, startPoint x: 219, startPoint y: 271, endPoint x: 282, endPoint y: 278, distance: 63.2
click at [282, 278] on div at bounding box center [316, 402] width 308 height 399
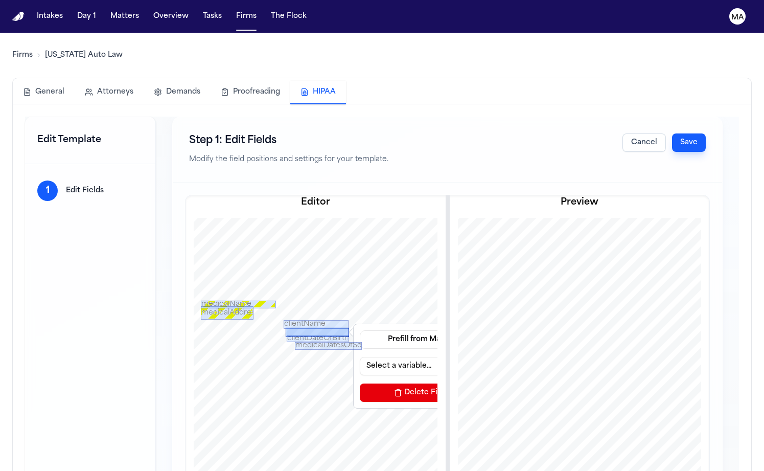
drag, startPoint x: 253, startPoint y: 272, endPoint x: 262, endPoint y: 242, distance: 32.0
click at [286, 328] on div at bounding box center [317, 332] width 63 height 9
click at [360, 357] on button "Select a variable..." at bounding box center [421, 366] width 123 height 18
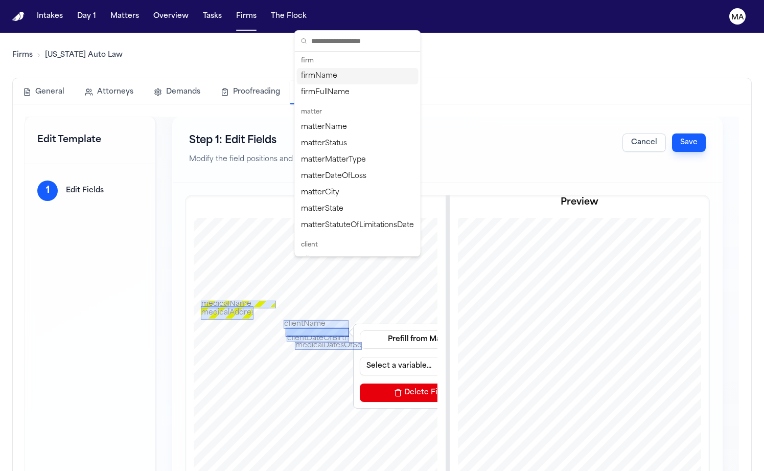
click at [366, 326] on div "Prefill from Matter Select a variable... Delete Field" at bounding box center [421, 366] width 131 height 80
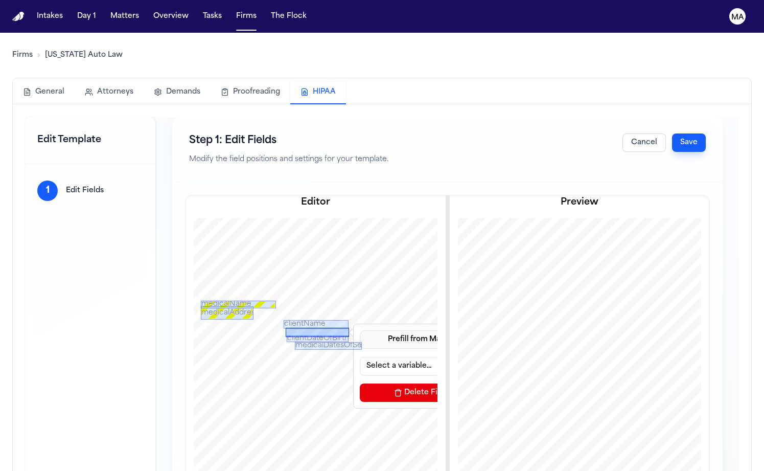
click at [360, 330] on button "Prefill from Matter" at bounding box center [421, 339] width 123 height 18
click at [344, 268] on button "Custom Text" at bounding box center [354, 277] width 94 height 18
click at [360, 357] on input at bounding box center [421, 366] width 123 height 18
type input "*"
type input "**********"
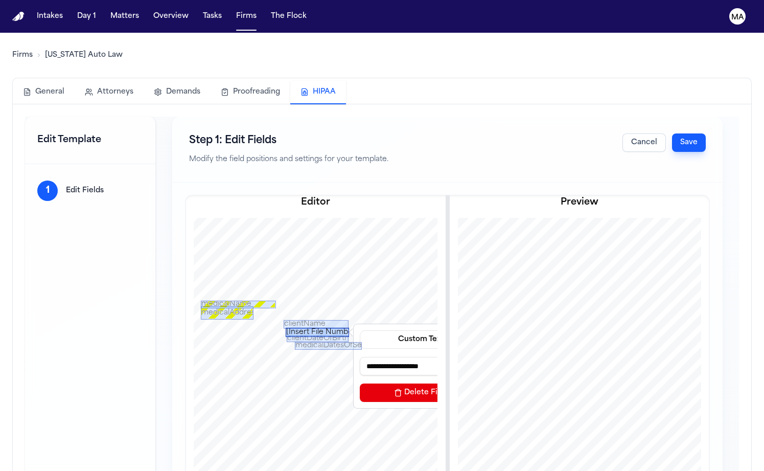
click at [286, 328] on div "[Insert File Number]" at bounding box center [317, 332] width 63 height 9
click at [286, 327] on div "[Insert File Number]" at bounding box center [317, 331] width 63 height 9
click at [361, 356] on input "**********" at bounding box center [421, 365] width 123 height 18
drag, startPoint x: 364, startPoint y: 256, endPoint x: 289, endPoint y: 255, distance: 74.6
click at [289, 255] on div "**********" at bounding box center [316, 402] width 308 height 399
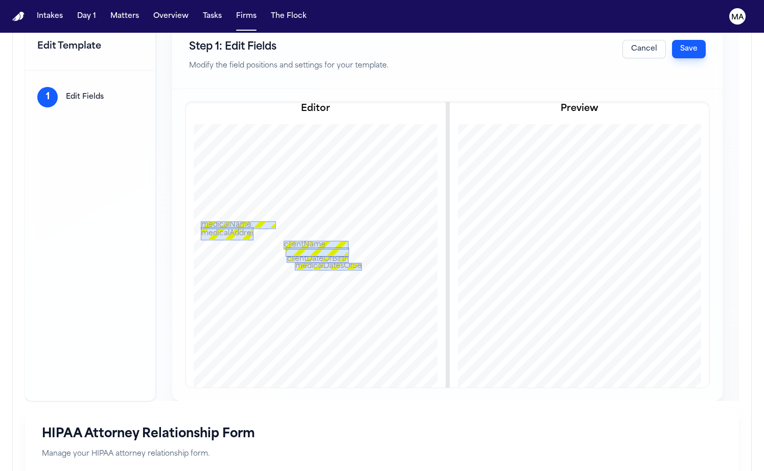
scroll to position [0, 0]
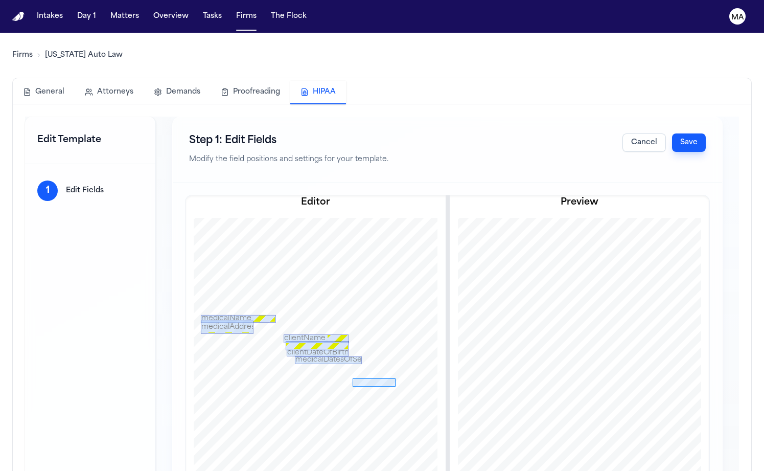
drag, startPoint x: 295, startPoint y: 288, endPoint x: 338, endPoint y: 297, distance: 43.7
click at [338, 297] on div at bounding box center [316, 417] width 308 height 399
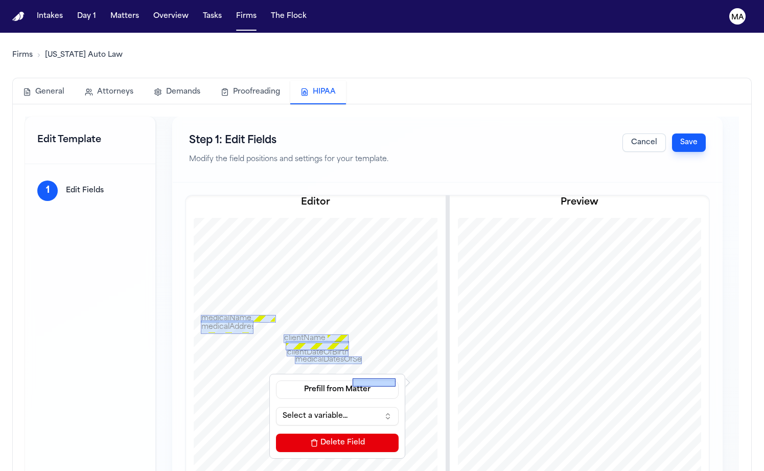
click at [276, 407] on button "Select a variable..." at bounding box center [337, 416] width 123 height 18
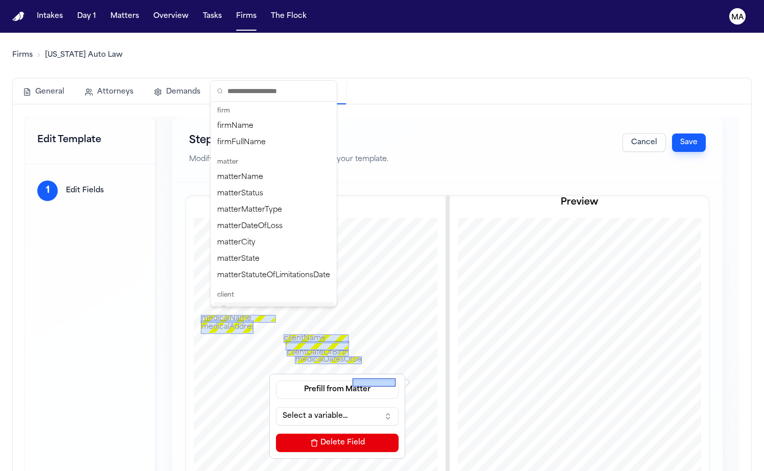
click at [248, 302] on div "clientName" at bounding box center [274, 310] width 122 height 16
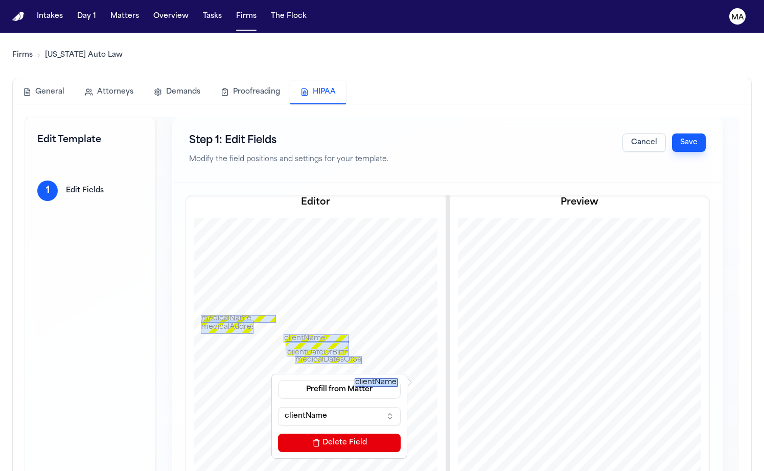
click at [355, 378] on div "clientName" at bounding box center [376, 382] width 43 height 8
click at [352, 378] on div "clientName" at bounding box center [373, 382] width 43 height 8
click at [353, 378] on div "clientName" at bounding box center [374, 382] width 43 height 9
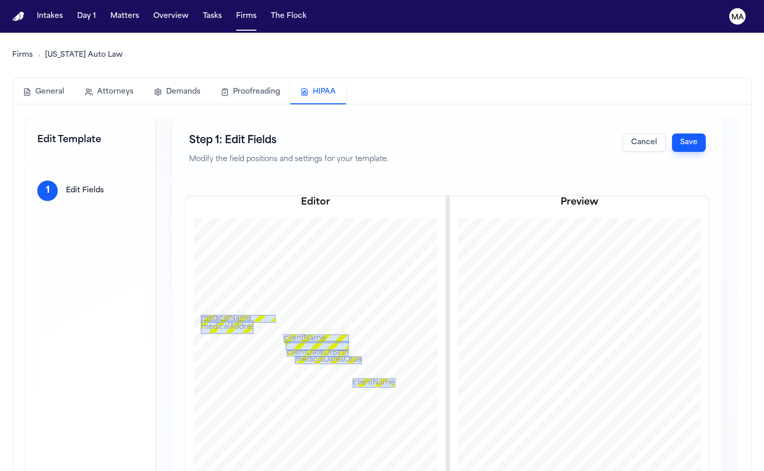
click at [706, 133] on button "Save" at bounding box center [689, 142] width 34 height 18
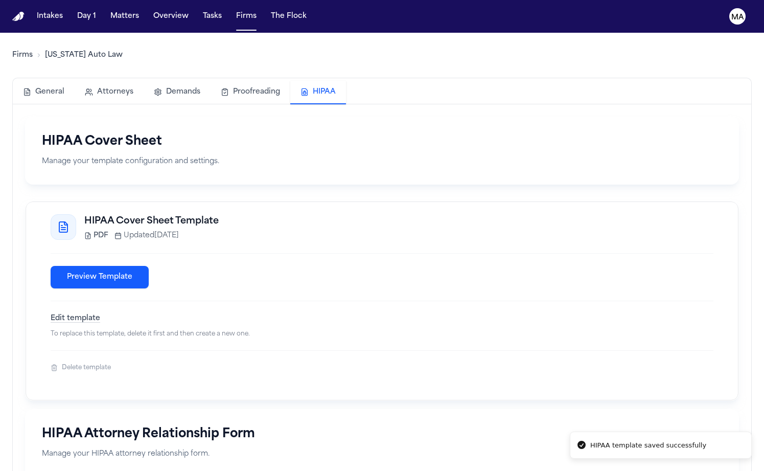
click at [64, 266] on button "Preview Template" at bounding box center [100, 277] width 98 height 22
click at [106, 11] on button "Matters" at bounding box center [124, 16] width 37 height 18
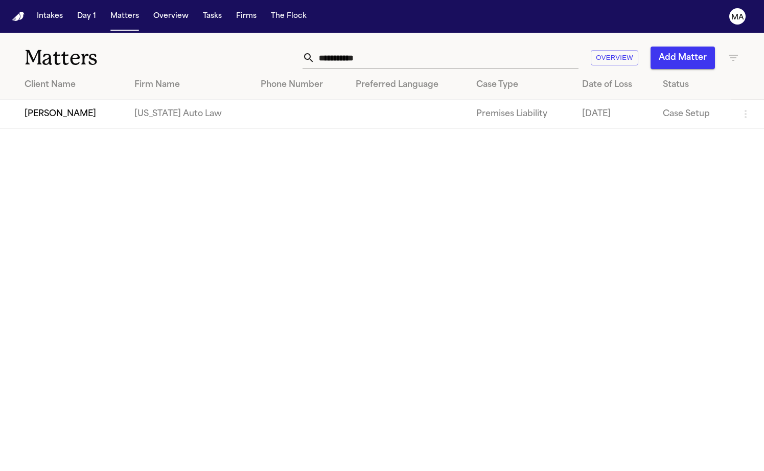
click at [78, 100] on td "[PERSON_NAME]" at bounding box center [63, 114] width 126 height 29
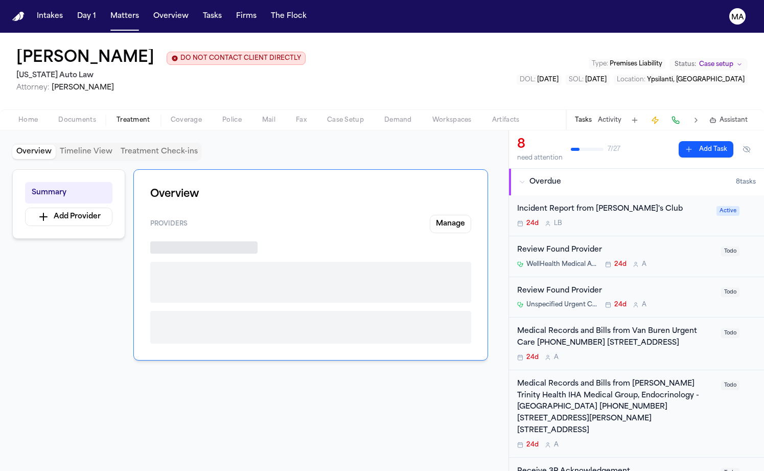
click at [117, 116] on span "Treatment" at bounding box center [134, 120] width 34 height 8
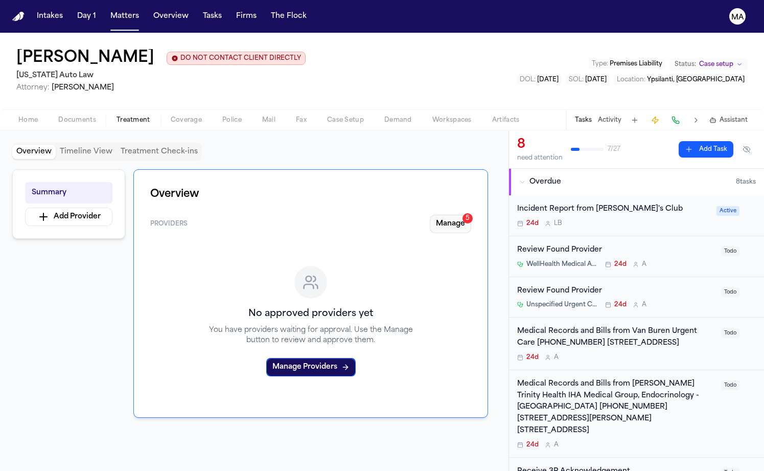
click at [459, 215] on div "Providers Manage 5" at bounding box center [310, 224] width 321 height 18
click at [463, 215] on button "Manage 5" at bounding box center [450, 224] width 41 height 18
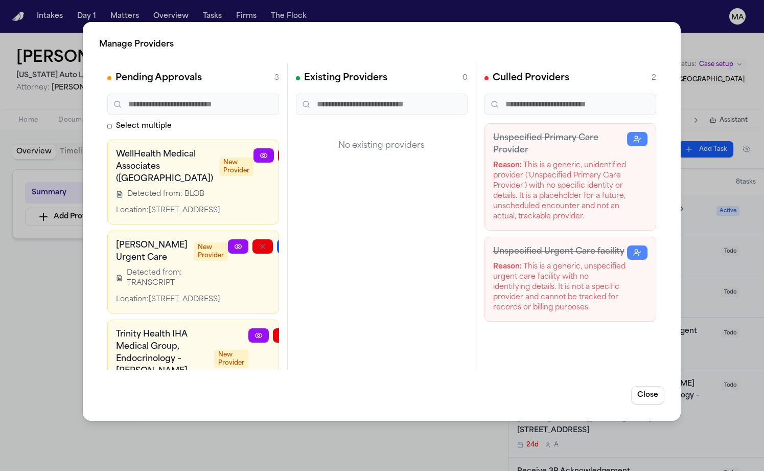
click at [302, 239] on button "button" at bounding box center [312, 246] width 20 height 14
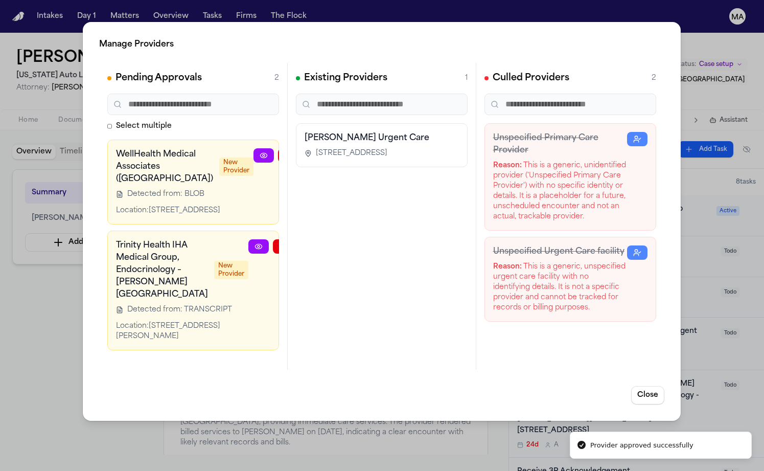
click at [71, 245] on div "Manage Providers Pending Approvals 2 Select multiple WellHealth Medical Associa…" at bounding box center [382, 235] width 764 height 471
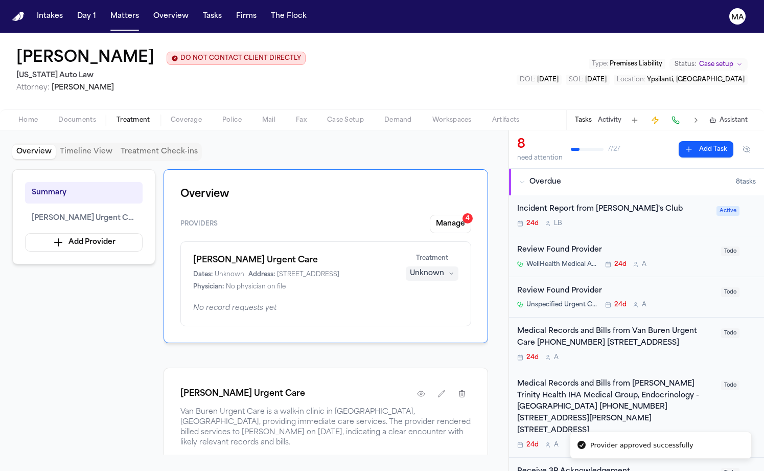
click at [200, 368] on div "Van Buren Urgent Care Van Buren Urgent Care is a walk-in clinic in Van Buren To…" at bounding box center [326, 465] width 325 height 195
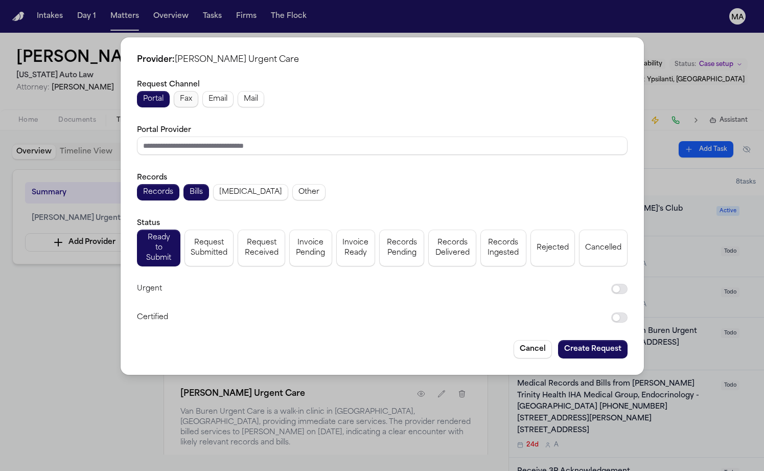
click at [192, 104] on span "Fax" at bounding box center [186, 99] width 12 height 10
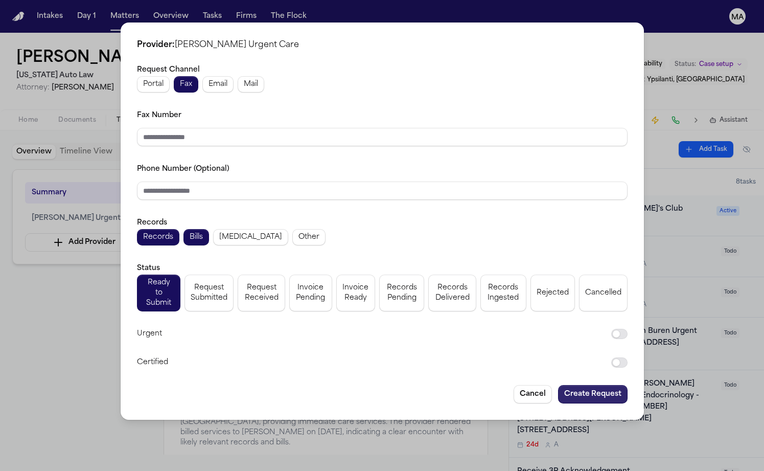
click at [558, 385] on button "Create Request" at bounding box center [593, 394] width 70 height 18
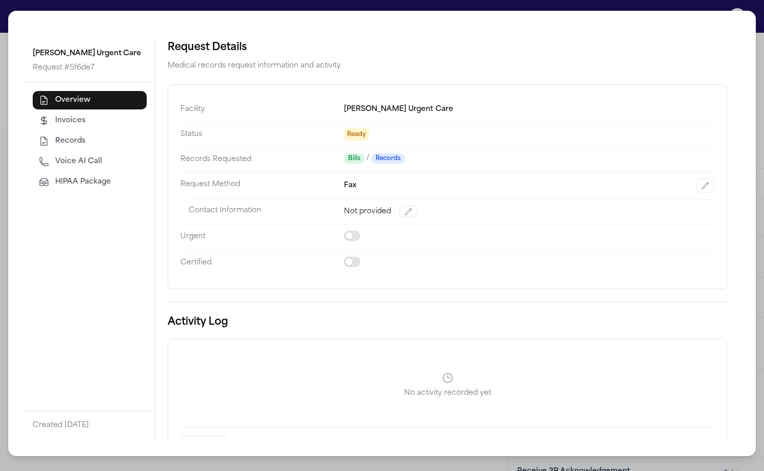
click at [55, 177] on span "HIPAA Package" at bounding box center [83, 182] width 56 height 10
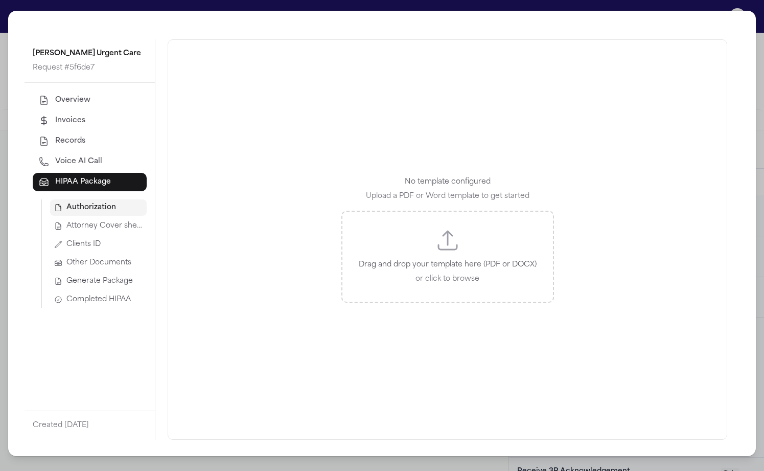
click at [66, 221] on span "Attorney Cover sheet" at bounding box center [104, 226] width 76 height 10
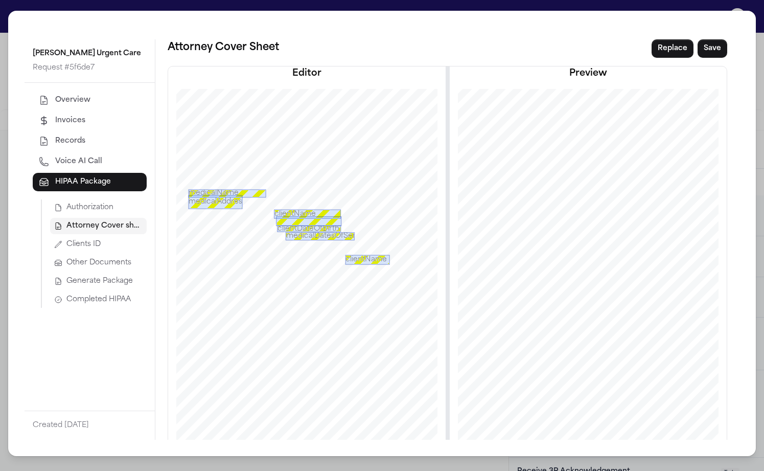
click at [66, 202] on span "Authorization" at bounding box center [89, 207] width 47 height 10
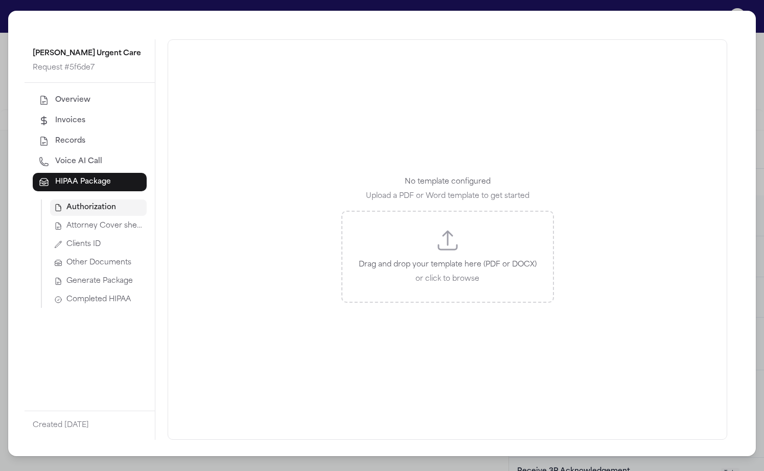
click at [66, 221] on span "Attorney Cover sheet" at bounding box center [104, 226] width 76 height 10
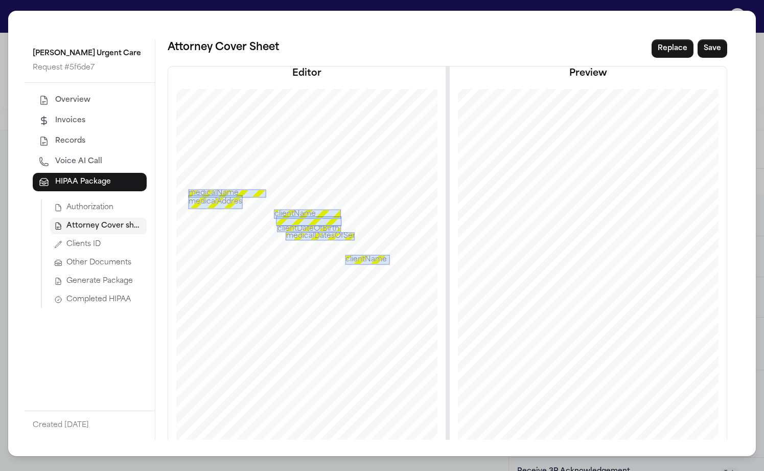
click at [50, 199] on button "Authorization" at bounding box center [98, 207] width 97 height 16
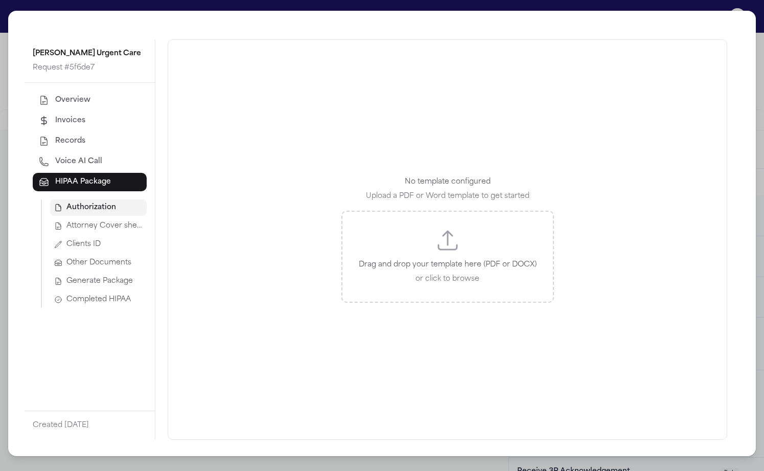
click at [66, 221] on span "Attorney Cover sheet" at bounding box center [104, 226] width 76 height 10
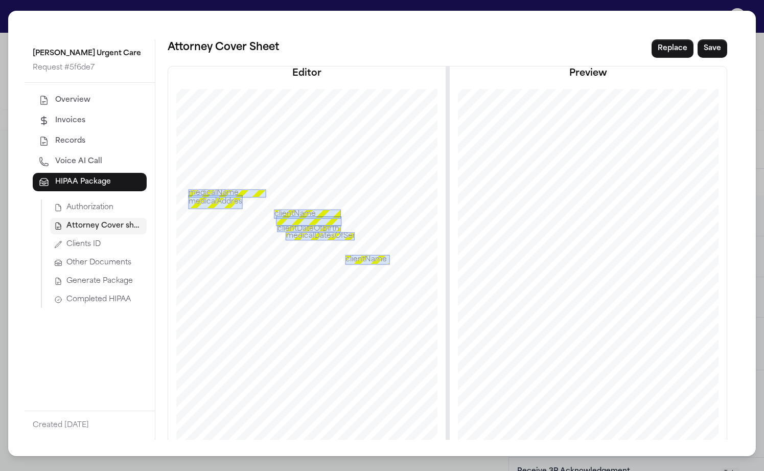
click at [203, 5] on div "Van Buren Urgent Care Request # 5f6de7 Overview Invoices Records Voice AI Call …" at bounding box center [382, 235] width 764 height 471
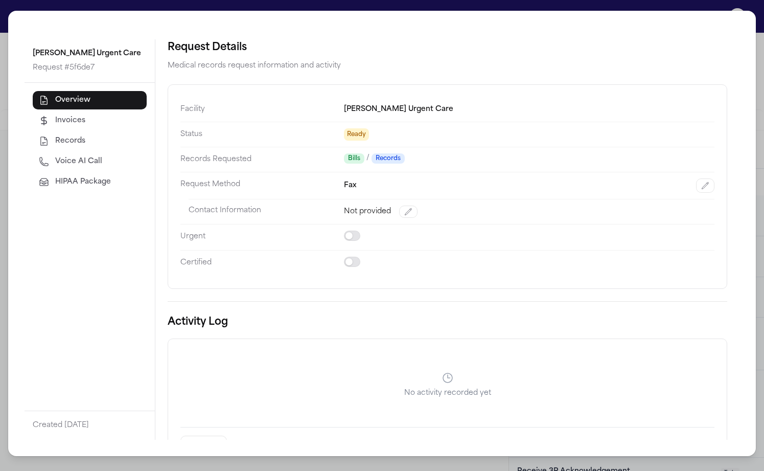
click at [55, 177] on span "HIPAA Package" at bounding box center [83, 182] width 56 height 10
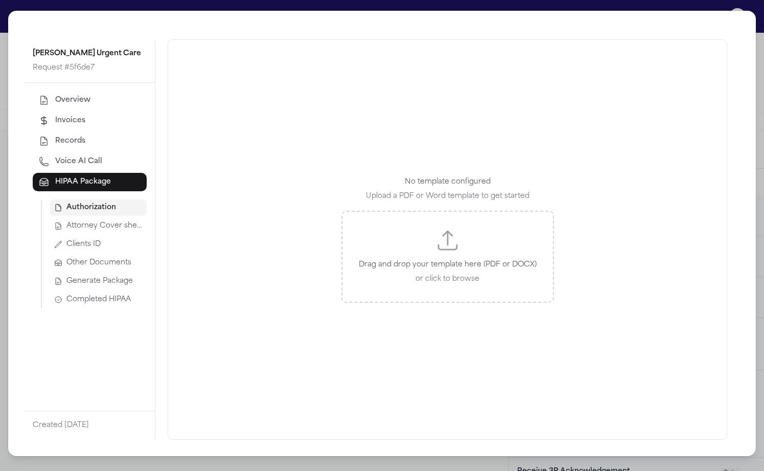
click at [66, 221] on span "Attorney Cover sheet" at bounding box center [104, 226] width 76 height 10
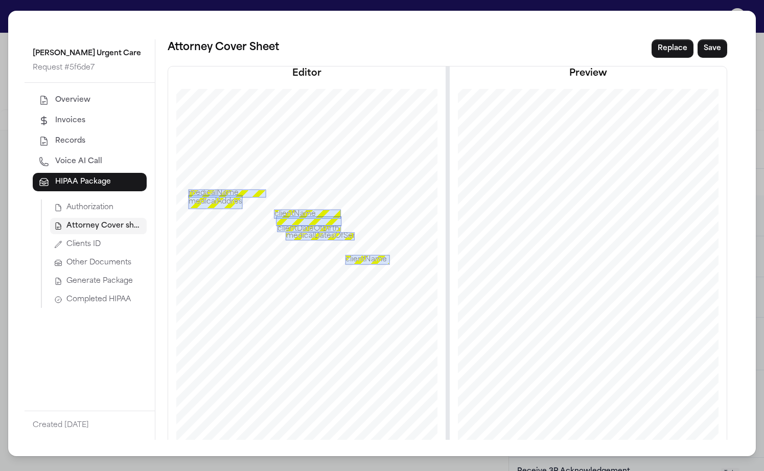
click at [276, 216] on div at bounding box center [308, 221] width 65 height 10
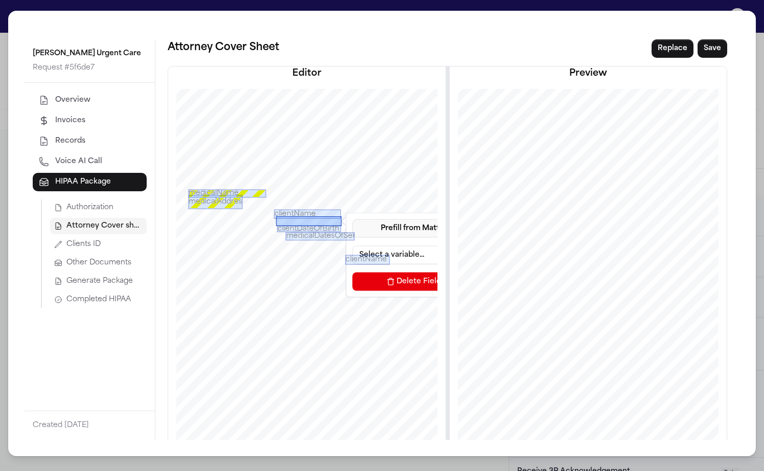
click at [352, 219] on button "Prefill from Matter" at bounding box center [413, 228] width 123 height 18
click at [332, 214] on button "Custom Text" at bounding box center [354, 223] width 94 height 18
click at [352, 245] on input at bounding box center [413, 254] width 123 height 18
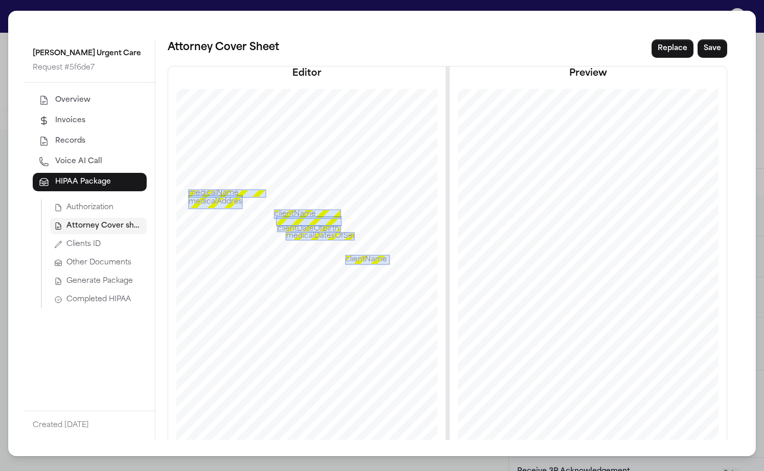
click at [370, 11] on div "Van Buren Urgent Care Request # 5f6de7 Overview Invoices Records Voice AI Call …" at bounding box center [382, 235] width 764 height 471
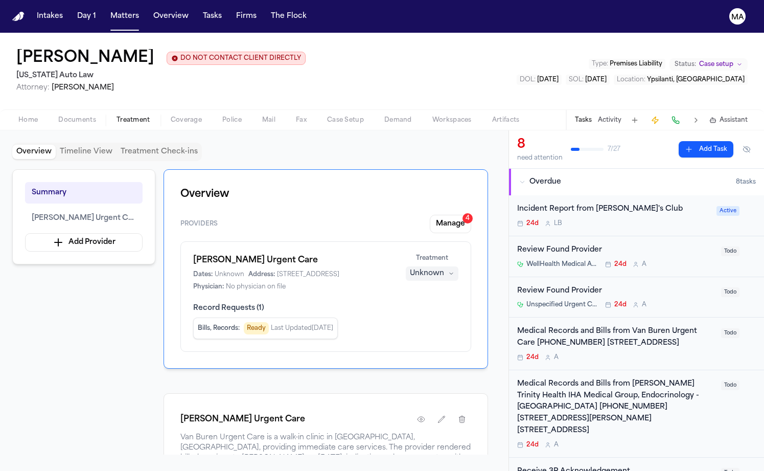
click at [72, 243] on div "Summary Van Buren Urgent Care Add Provider Overview Providers Manage 4 Van Bure…" at bounding box center [254, 311] width 484 height 285
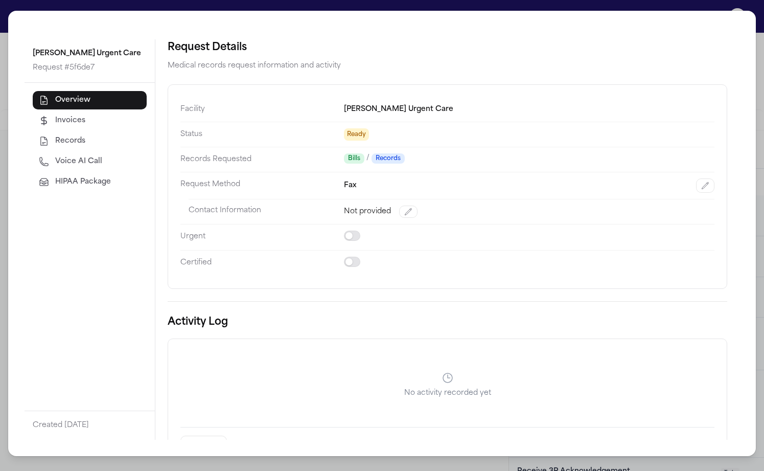
click at [55, 177] on span "HIPAA Package" at bounding box center [83, 182] width 56 height 10
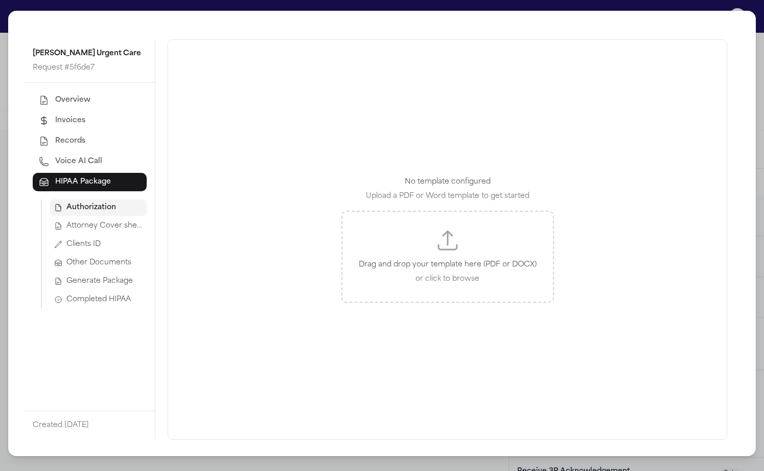
click at [66, 221] on span "Attorney Cover sheet" at bounding box center [104, 226] width 76 height 10
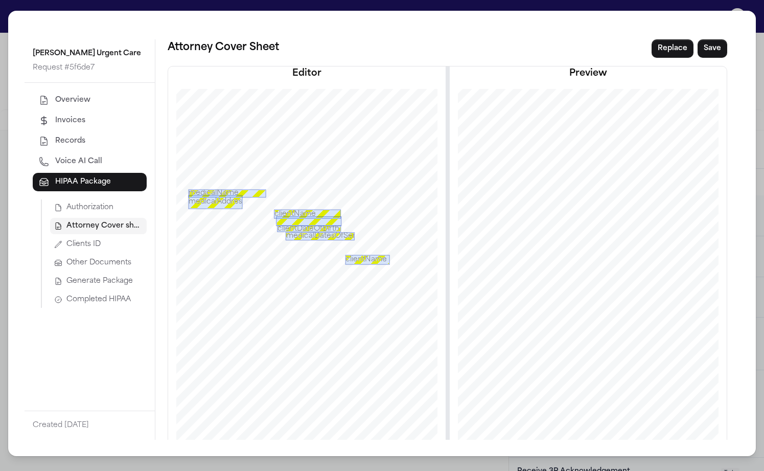
click at [284, 6] on div "Van Buren Urgent Care Request # 5f6de7 Overview Invoices Records Voice AI Call …" at bounding box center [382, 235] width 764 height 471
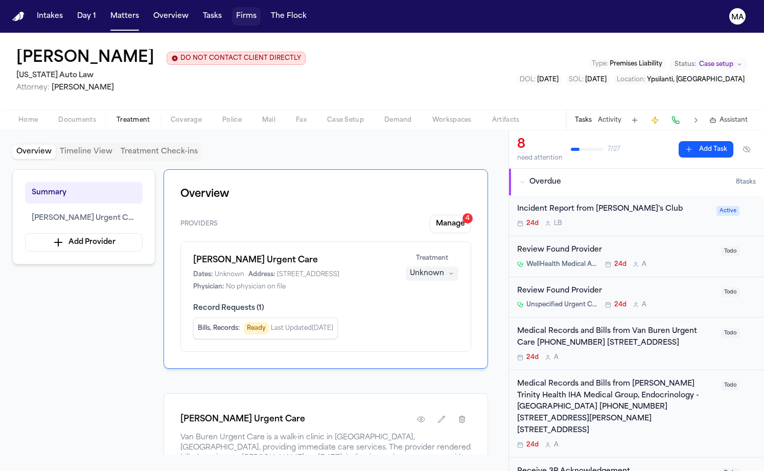
click at [232, 8] on button "Firms" at bounding box center [246, 16] width 29 height 18
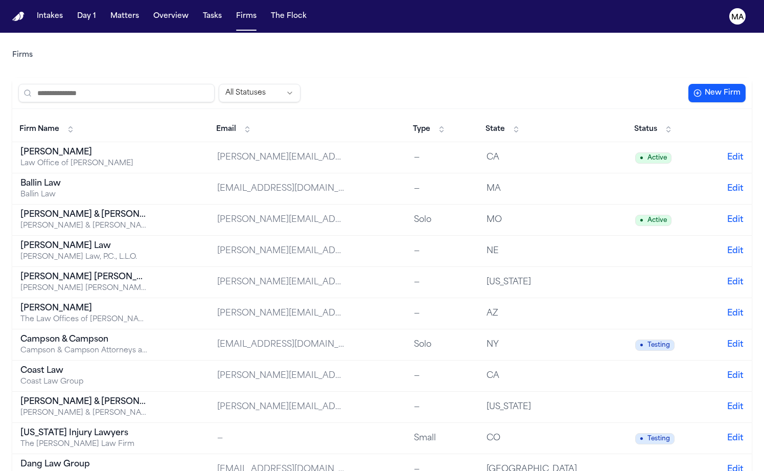
scroll to position [565, 0]
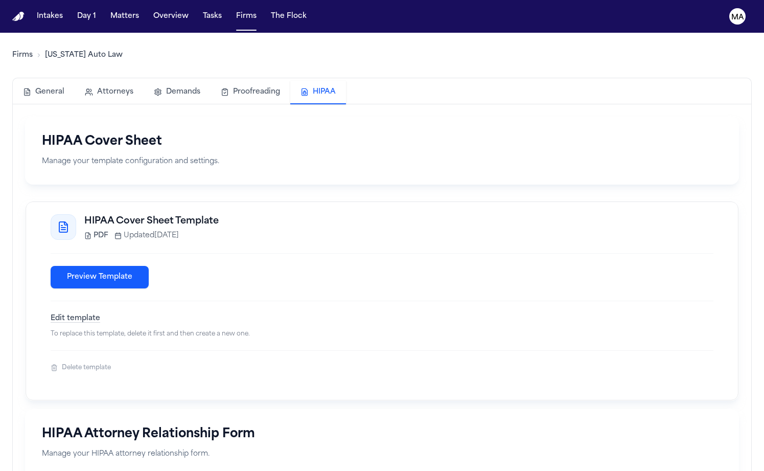
click at [290, 81] on button "HIPAA" at bounding box center [318, 93] width 56 height 24
click at [53, 266] on button "Preview Template" at bounding box center [100, 277] width 98 height 22
click at [106, 7] on button "Matters" at bounding box center [124, 16] width 37 height 18
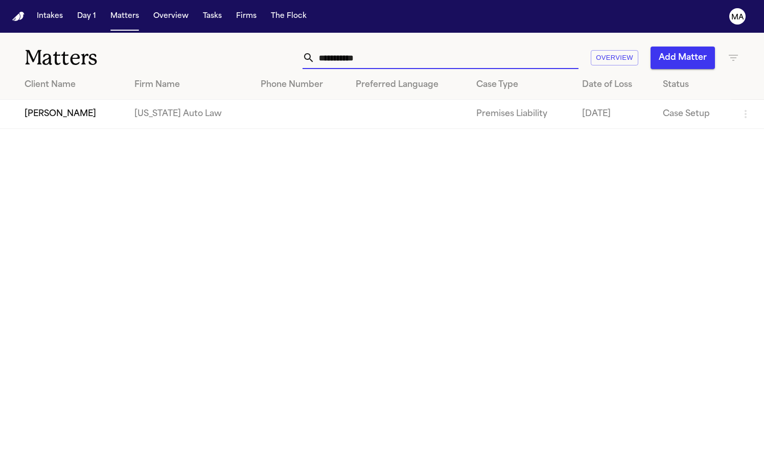
drag, startPoint x: 506, startPoint y: 44, endPoint x: 412, endPoint y: 34, distance: 94.6
click at [412, 47] on div "**********" at bounding box center [482, 58] width 516 height 22
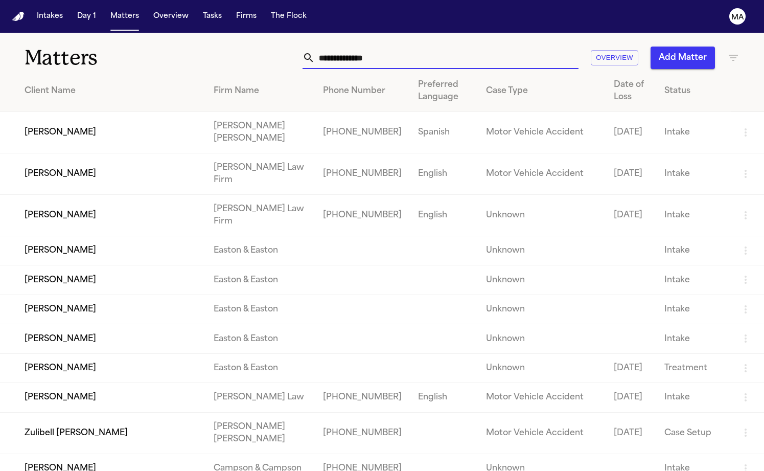
click at [501, 47] on input "text" at bounding box center [447, 58] width 264 height 22
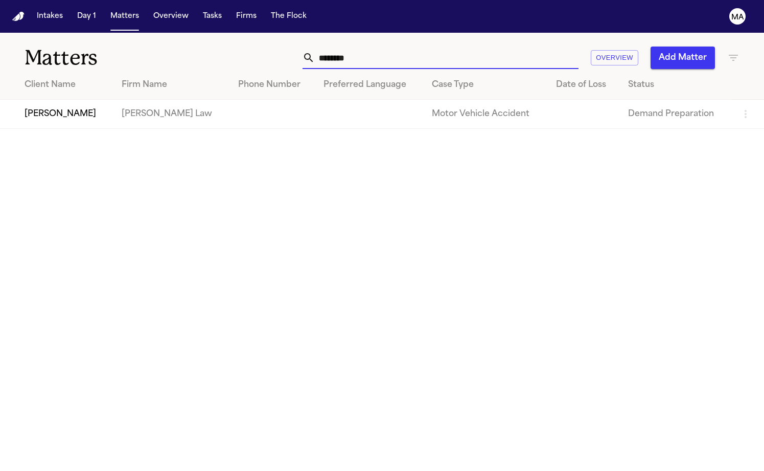
type input "********"
click at [108, 103] on td "[PERSON_NAME]" at bounding box center [56, 114] width 113 height 29
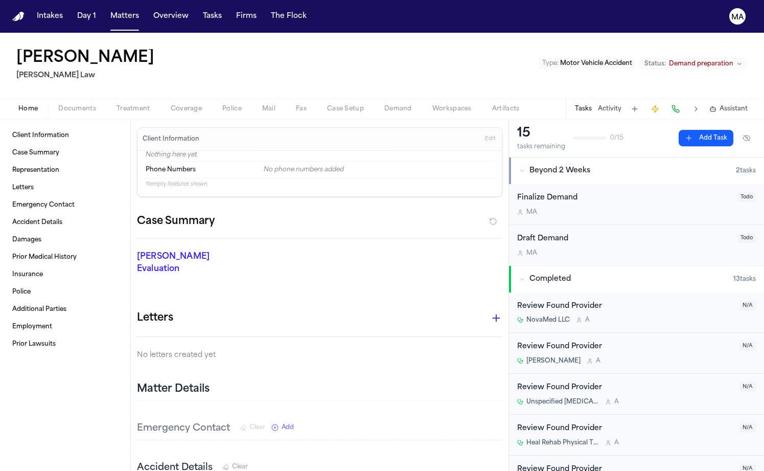
click at [384, 105] on span "Demand" at bounding box center [398, 109] width 28 height 8
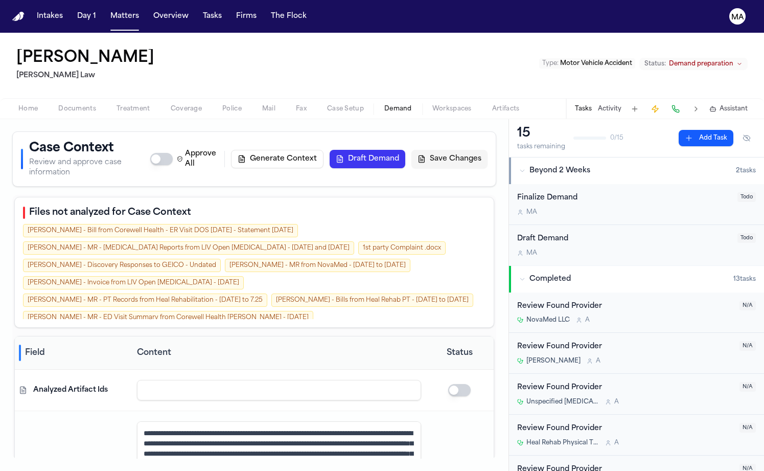
click at [433, 105] on span "Workspaces" at bounding box center [452, 109] width 39 height 8
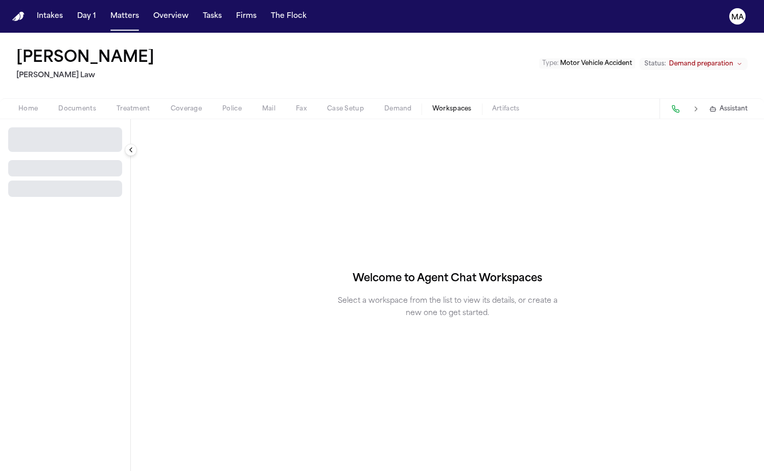
click at [384, 105] on span "Demand" at bounding box center [398, 109] width 28 height 8
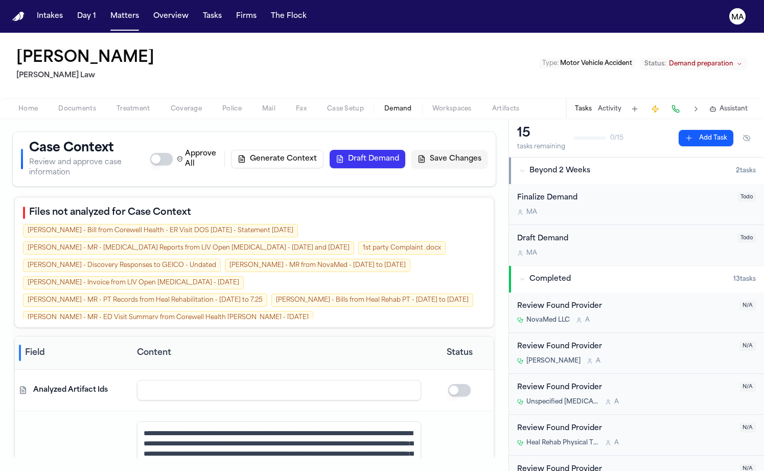
click at [405, 150] on button "Draft Demand" at bounding box center [368, 159] width 76 height 18
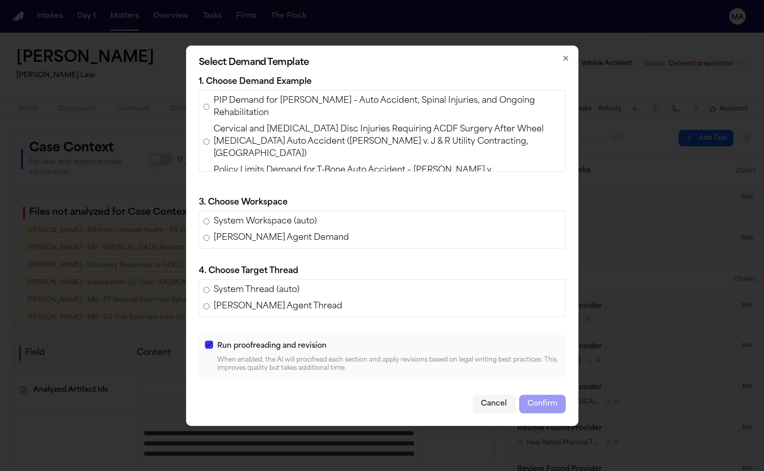
click at [291, 119] on span "PIP Demand for [PERSON_NAME] – Auto Accident, Spinal Injuries, and Ongoing Reha…" at bounding box center [388, 107] width 348 height 25
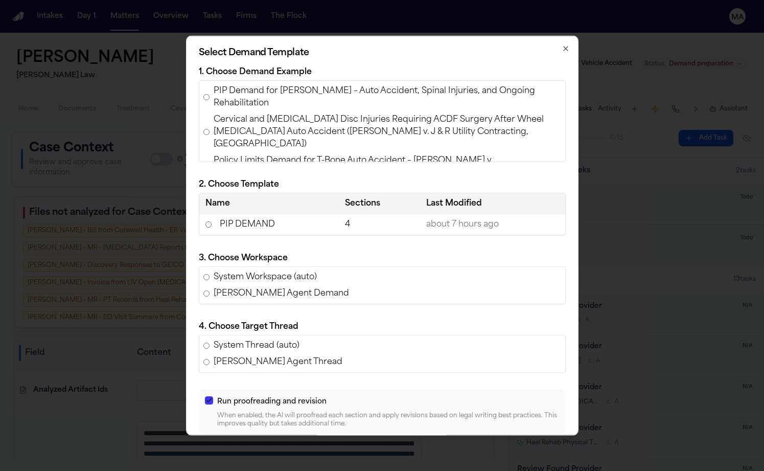
click at [313, 287] on span "[PERSON_NAME] Agent Demand" at bounding box center [281, 293] width 135 height 12
click at [295, 218] on td "PIP DEMAND" at bounding box center [269, 224] width 140 height 21
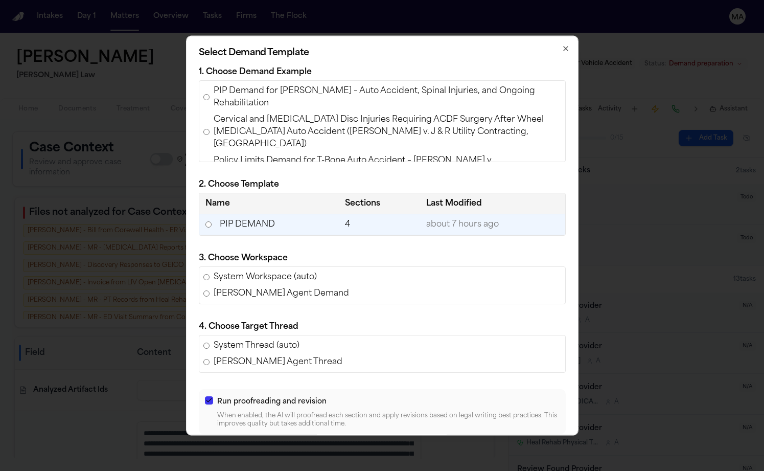
click at [321, 356] on span "[PERSON_NAME] Agent Thread" at bounding box center [278, 362] width 129 height 12
click at [473, 450] on button "Cancel" at bounding box center [494, 459] width 42 height 18
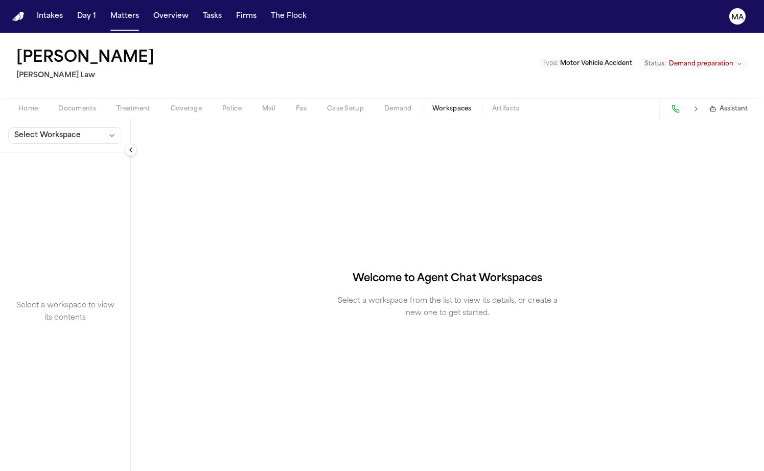
click at [433, 105] on span "Workspaces" at bounding box center [452, 109] width 39 height 8
click at [19, 130] on span "Select Workspace" at bounding box center [47, 135] width 66 height 10
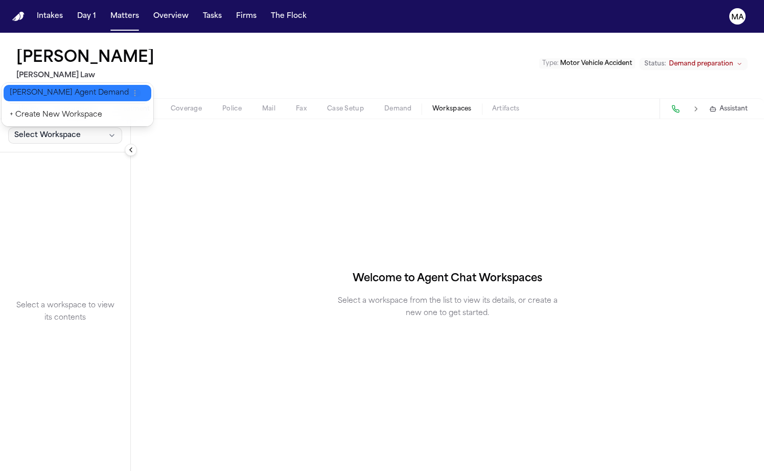
click at [131, 89] on icon "button" at bounding box center [135, 93] width 8 height 8
click at [94, 103] on span "Delete" at bounding box center [107, 109] width 30 height 12
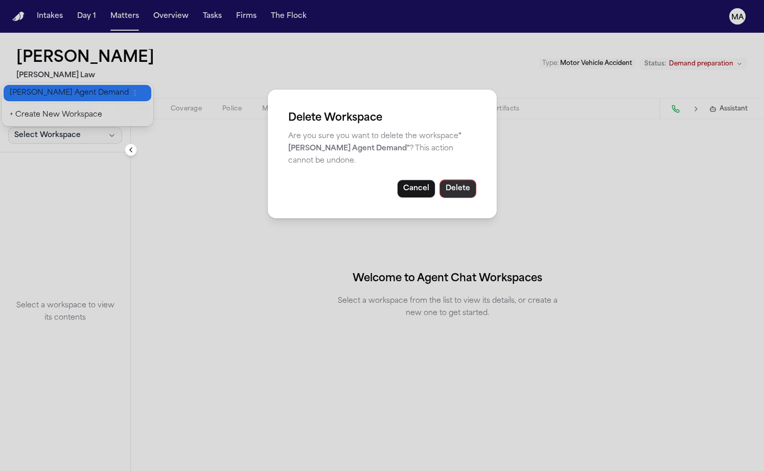
click at [440, 179] on button "Delete" at bounding box center [458, 188] width 37 height 18
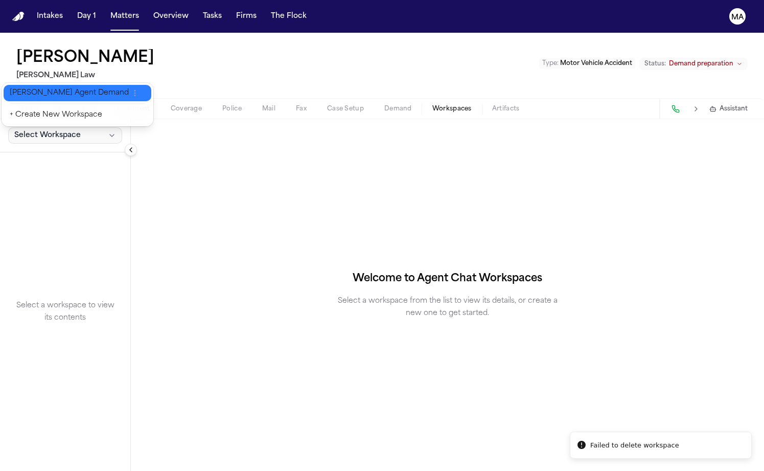
click at [93, 167] on div "Select Workspace Select a workspace to view its contents Welcome to Agent Chat …" at bounding box center [382, 295] width 764 height 352
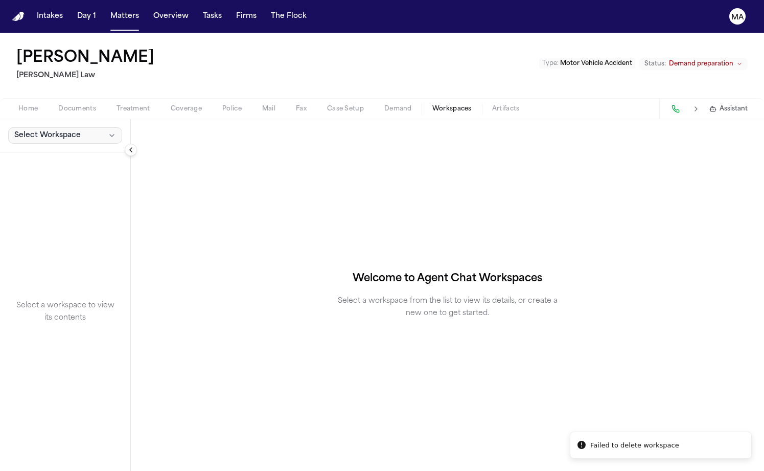
click at [33, 130] on span "Select Workspace" at bounding box center [47, 135] width 66 height 10
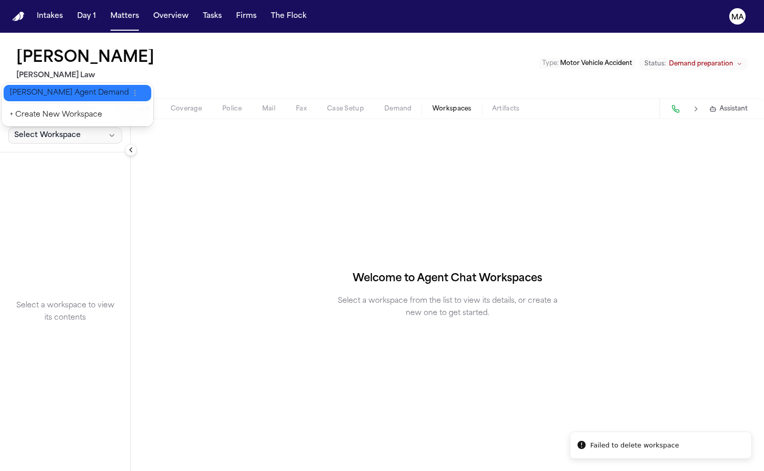
click at [49, 88] on span "[PERSON_NAME] Agent Demand" at bounding box center [69, 93] width 119 height 10
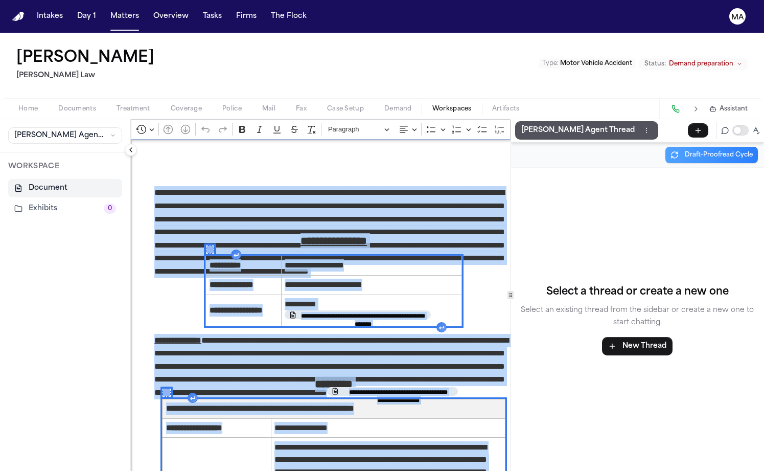
drag, startPoint x: 201, startPoint y: 429, endPoint x: 8, endPoint y: -54, distance: 520.5
click at [8, 0] on html "**********" at bounding box center [382, 235] width 764 height 471
click at [650, 168] on div "Select a thread or create a new one Select an existing thread from the sidebar …" at bounding box center [637, 319] width 253 height 303
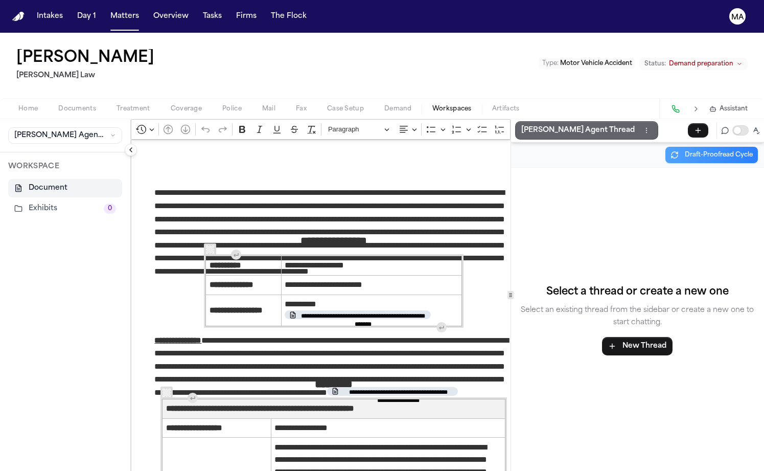
click at [522, 124] on p "[PERSON_NAME] Agent Thread" at bounding box center [577, 130] width 113 height 12
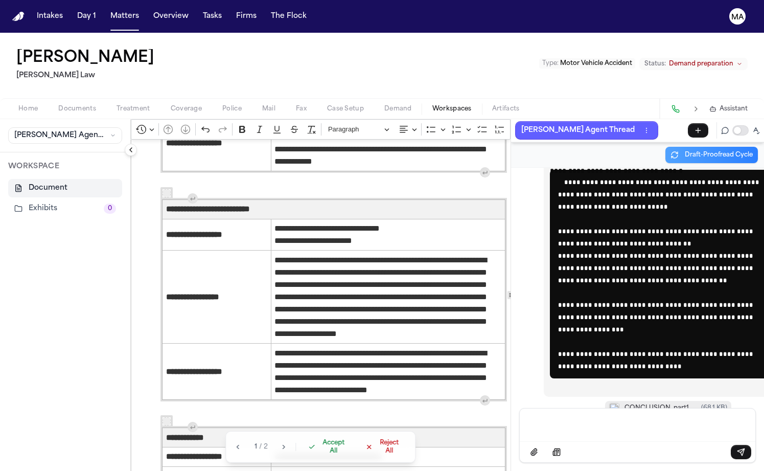
scroll to position [743, 0]
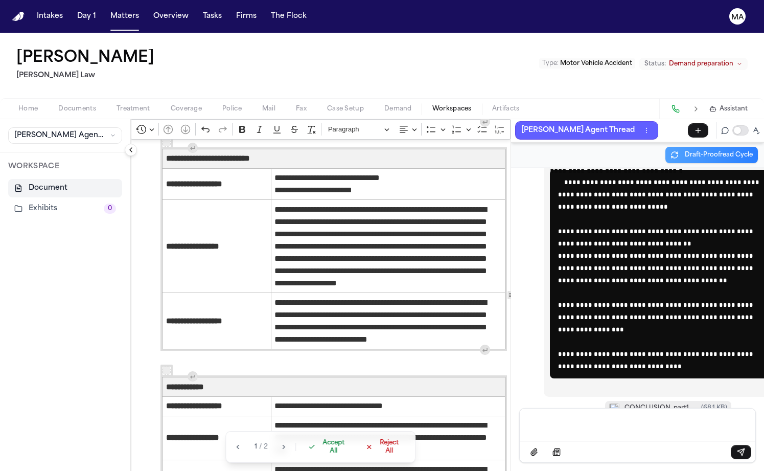
click at [319, 455] on span "Accept All" at bounding box center [334, 447] width 30 height 16
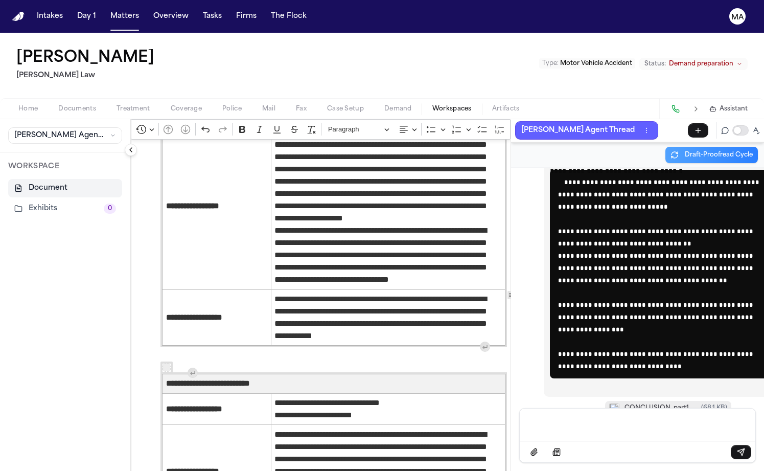
click at [554, 427] on p "Message input" at bounding box center [637, 424] width 211 height 10
click at [567, 439] on div "Message input" at bounding box center [637, 423] width 223 height 31
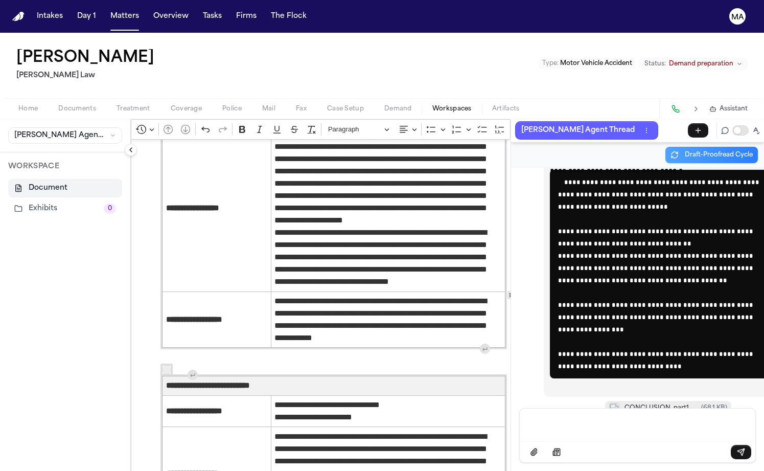
click at [594, 435] on div "Message input" at bounding box center [637, 423] width 223 height 31
click at [603, 436] on div "Message input" at bounding box center [637, 423] width 223 height 31
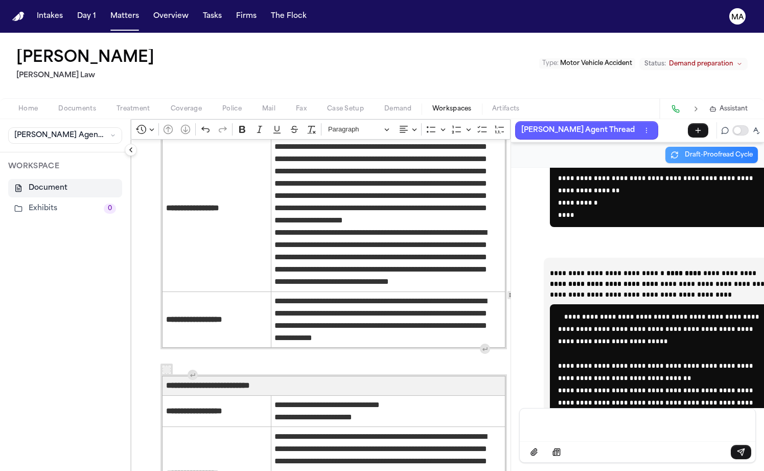
scroll to position [2876, 0]
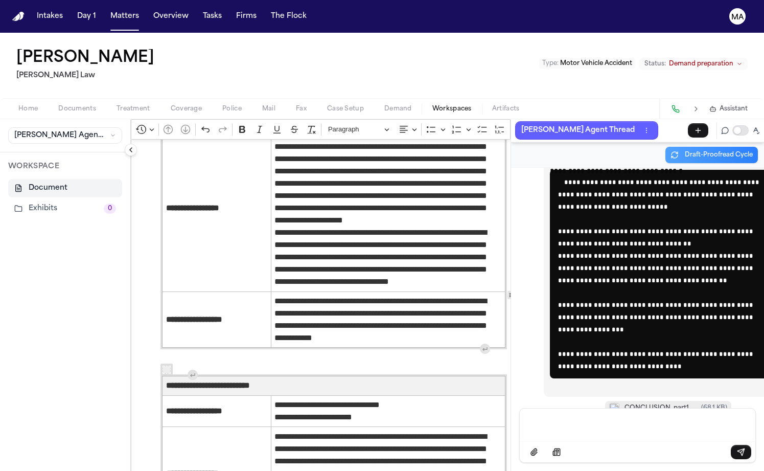
click at [600, 429] on p "Message input" at bounding box center [637, 424] width 211 height 10
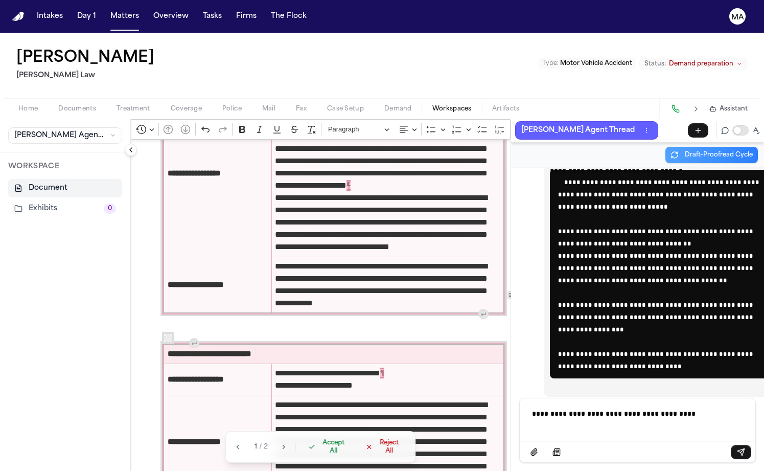
click at [319, 455] on span "Accept All" at bounding box center [334, 447] width 30 height 16
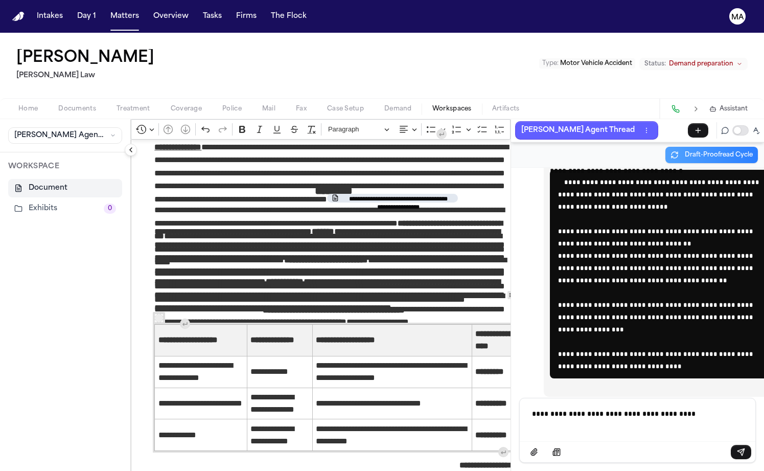
scroll to position [0, 0]
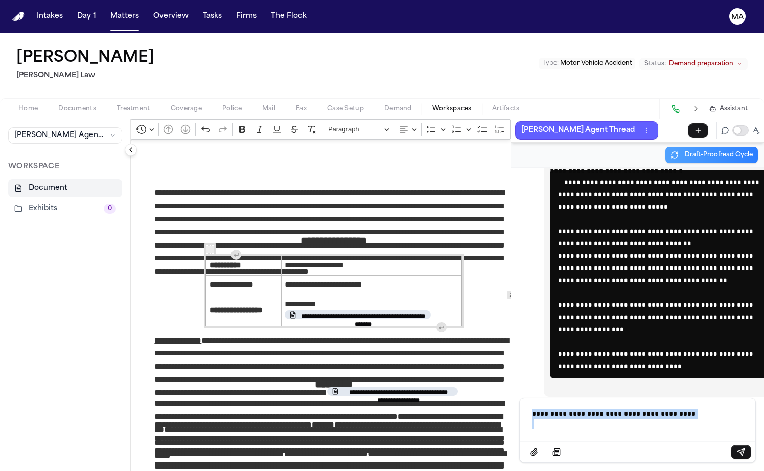
drag, startPoint x: 542, startPoint y: 435, endPoint x: 448, endPoint y: 422, distance: 94.9
click at [448, 422] on div "**********" at bounding box center [447, 295] width 633 height 352
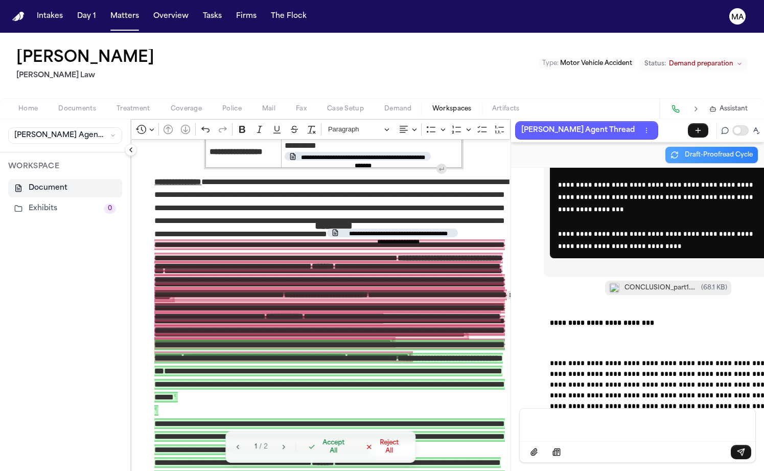
scroll to position [162, 0]
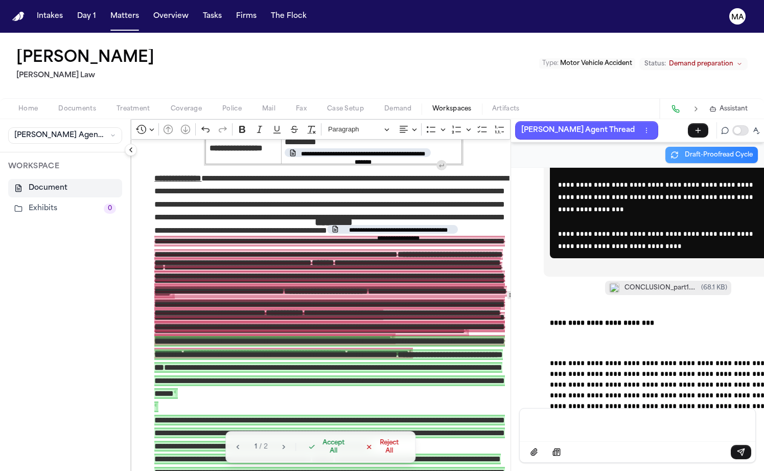
click at [319, 455] on span "Accept All" at bounding box center [334, 447] width 30 height 16
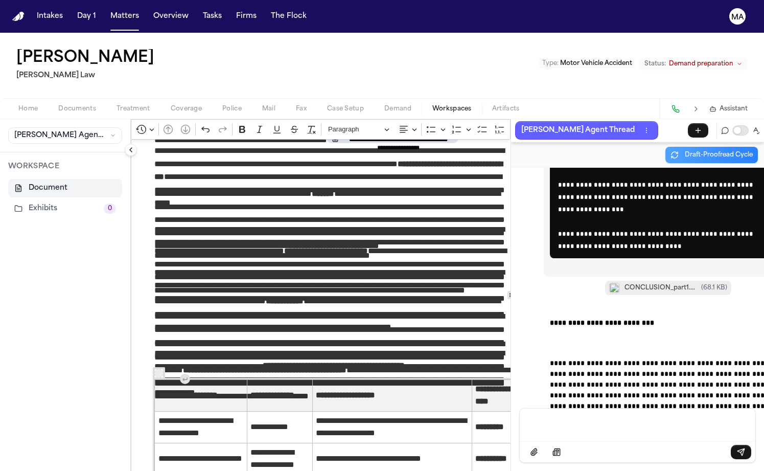
scroll to position [283, 0]
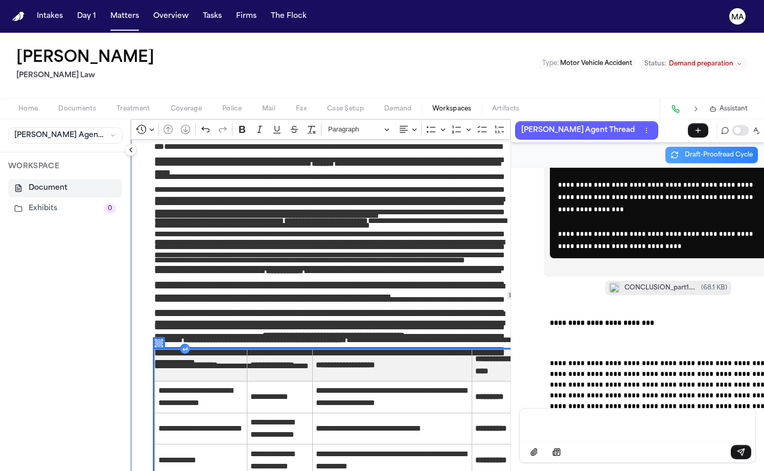
click at [595, 124] on icon "Editor toolbar" at bounding box center [600, 129] width 10 height 10
click at [575, 145] on icon "Dropdown toolbar" at bounding box center [577, 147] width 5 height 5
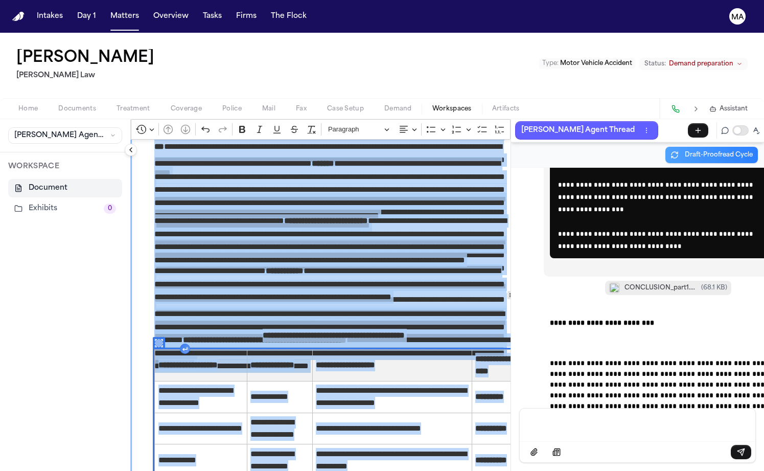
click at [384, 105] on span "Demand" at bounding box center [398, 109] width 28 height 8
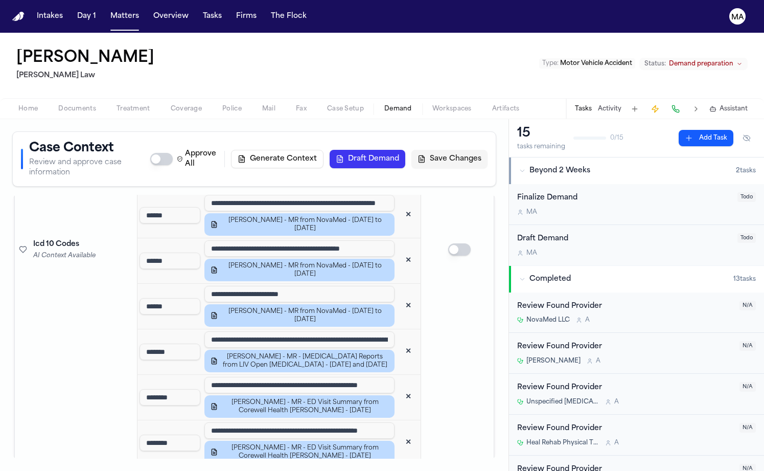
scroll to position [1165, 0]
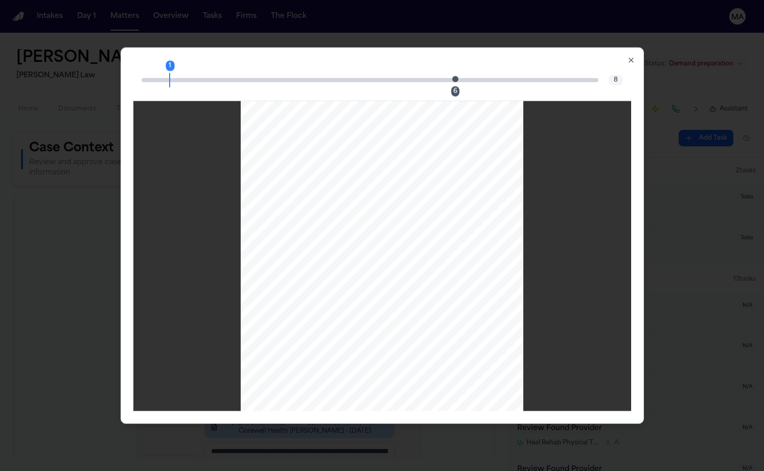
click at [451, 86] on div "6" at bounding box center [455, 91] width 8 height 10
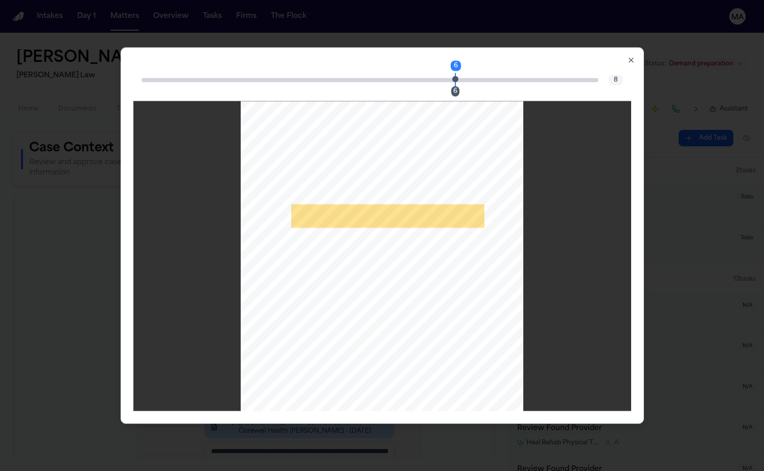
click at [503, 78] on div "6 6" at bounding box center [370, 80] width 457 height 4
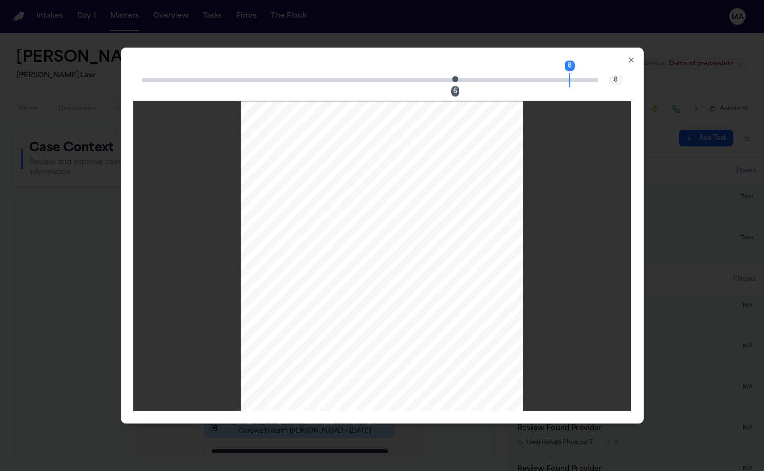
click at [505, 78] on div "8 6" at bounding box center [370, 80] width 457 height 4
drag, startPoint x: 490, startPoint y: 57, endPoint x: 529, endPoint y: 55, distance: 39.4
click at [529, 55] on div "8 6 8 Close" at bounding box center [383, 235] width 524 height 377
click at [627, 56] on icon "button" at bounding box center [631, 60] width 8 height 8
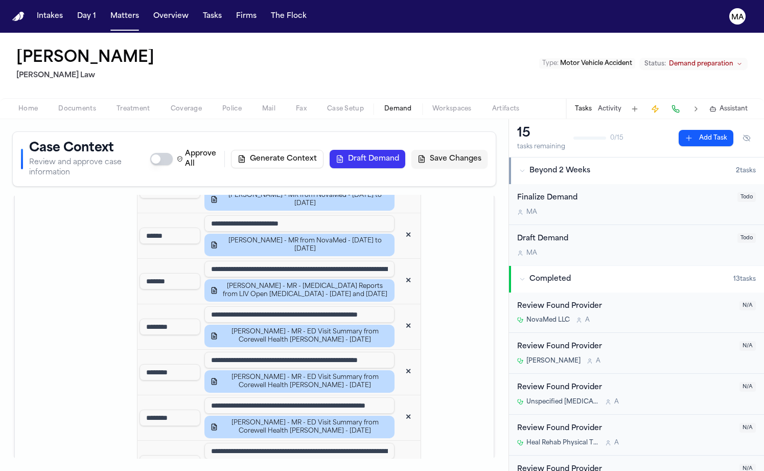
scroll to position [1150, 0]
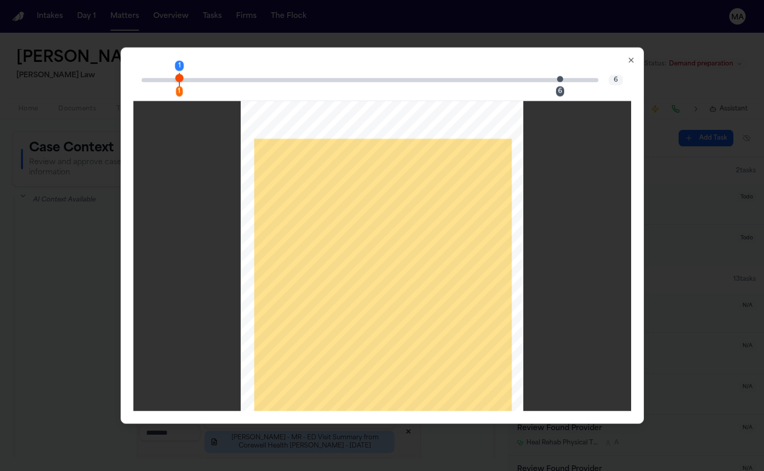
click at [556, 86] on div "6" at bounding box center [560, 91] width 8 height 10
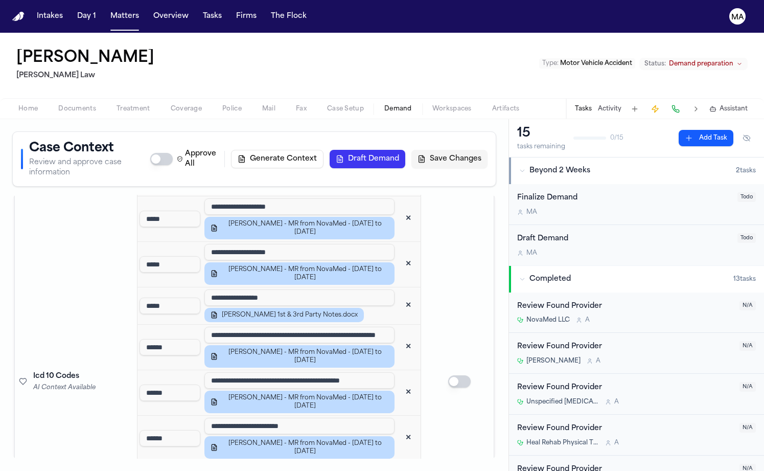
scroll to position [979, 0]
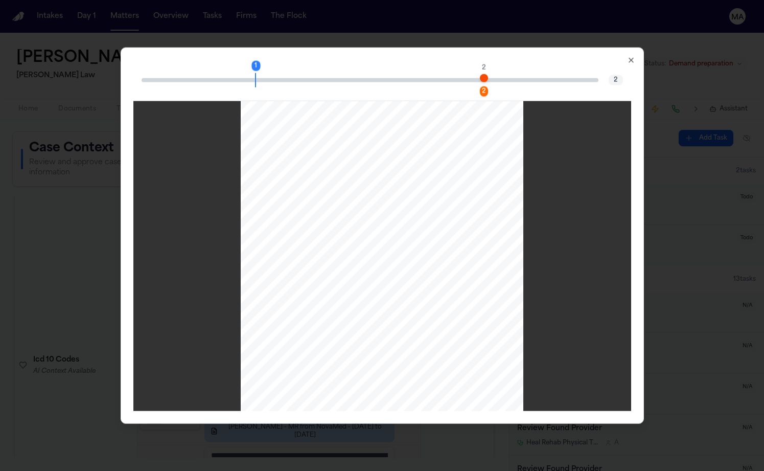
click at [480, 86] on div "2" at bounding box center [484, 91] width 8 height 10
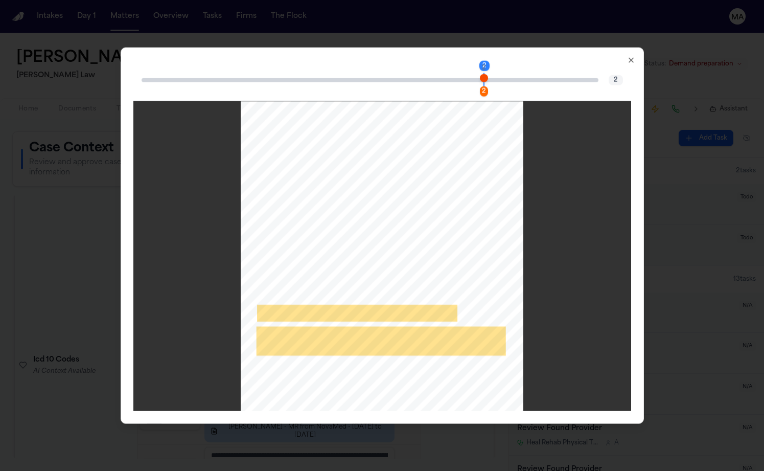
scroll to position [0, 0]
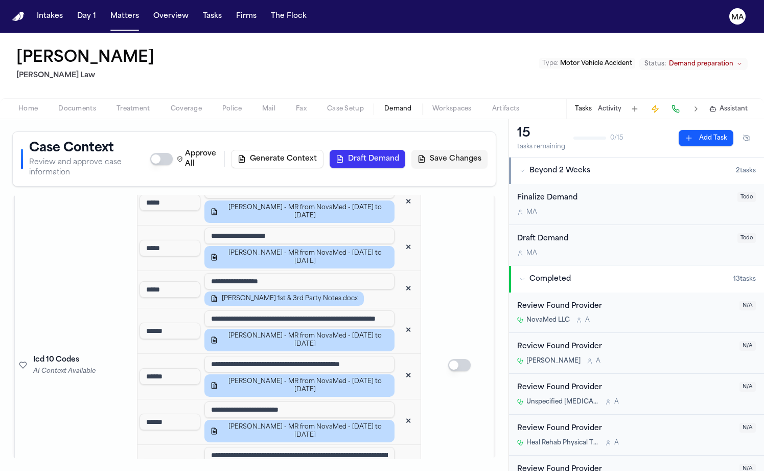
click at [58, 105] on span "Documents" at bounding box center [77, 109] width 38 height 8
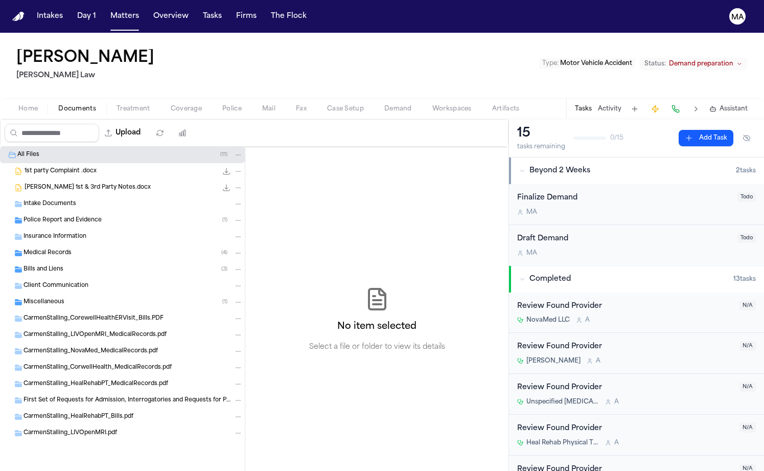
click at [740, 105] on span "Assistant" at bounding box center [734, 109] width 28 height 8
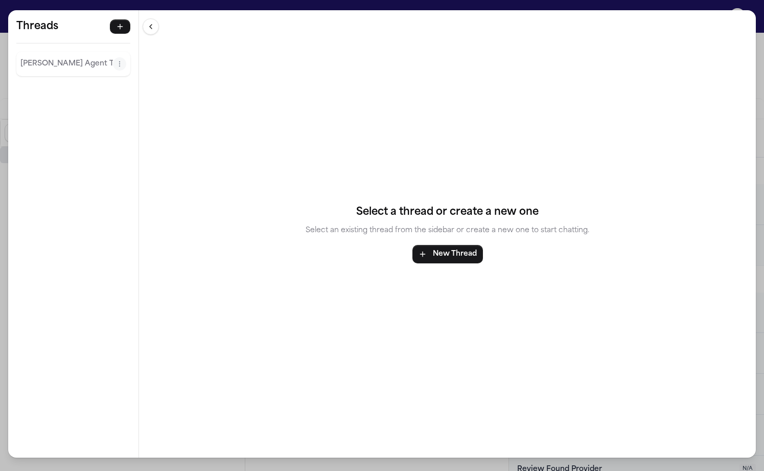
click at [20, 58] on p "[PERSON_NAME] Agent Thread" at bounding box center [66, 64] width 93 height 12
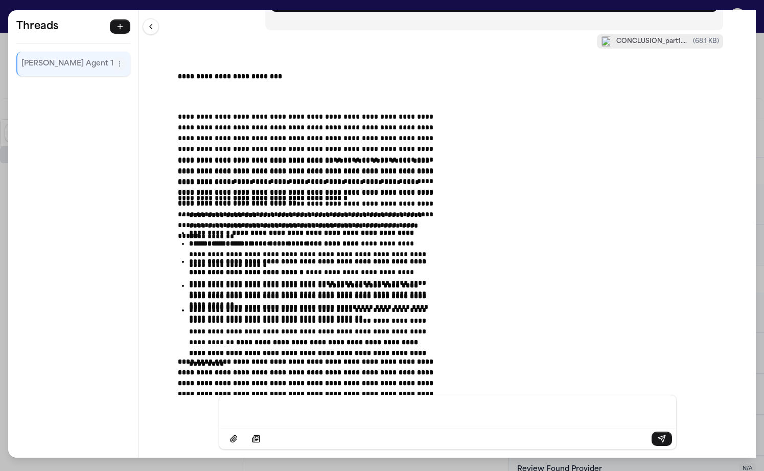
scroll to position [2581, 0]
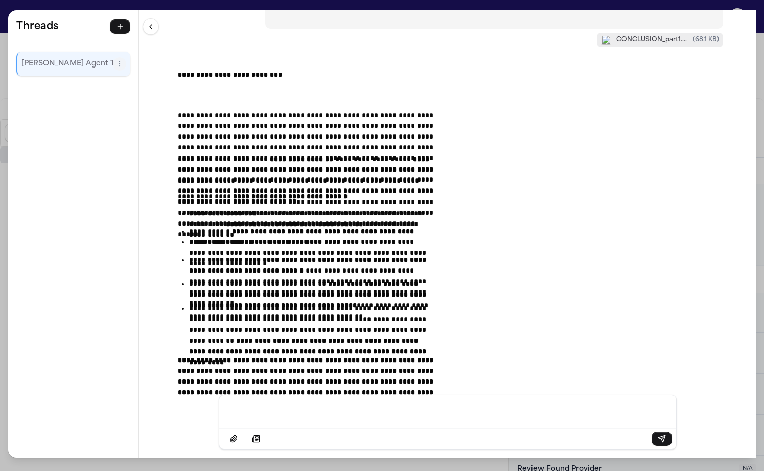
click at [333, 425] on div "Message input" at bounding box center [447, 410] width 445 height 31
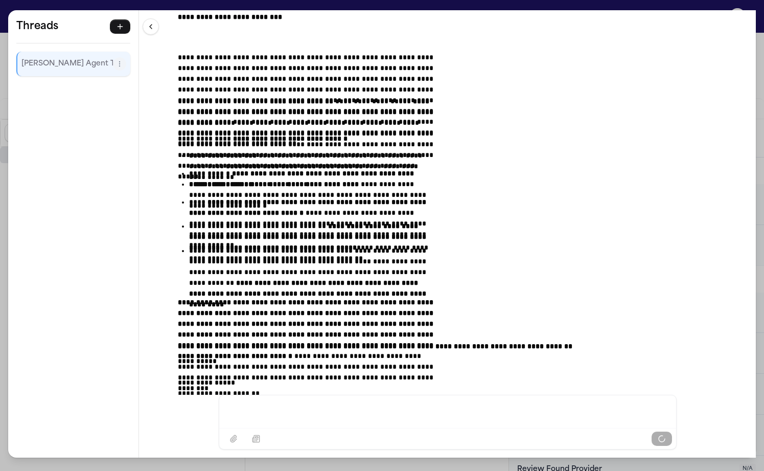
scroll to position [2632, 0]
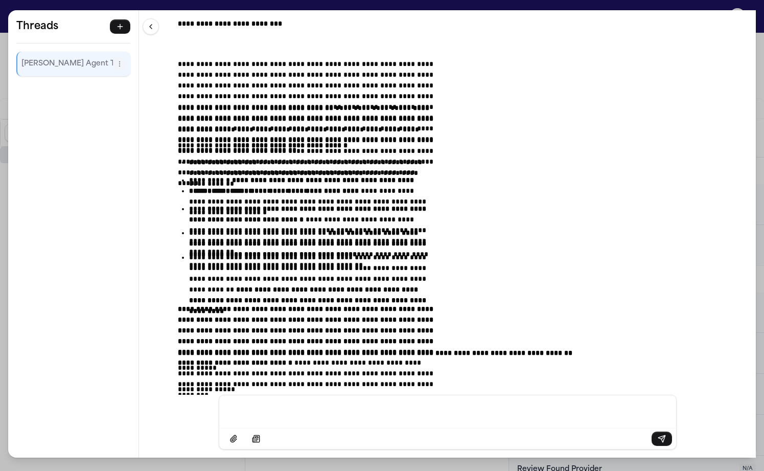
click at [187, 4] on div "**********" at bounding box center [382, 235] width 764 height 471
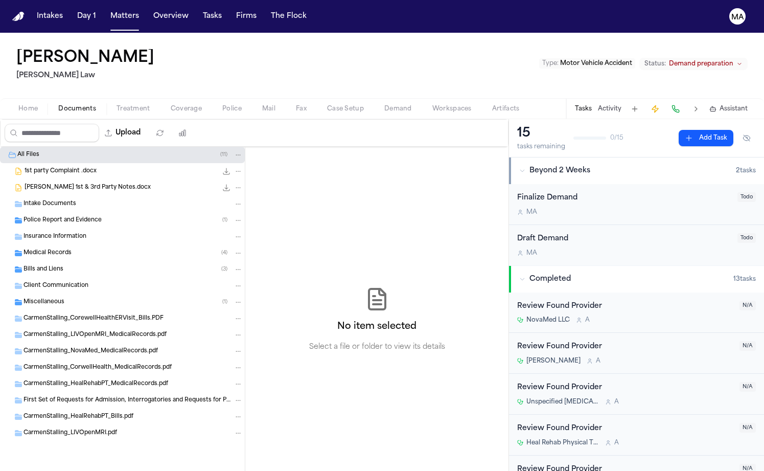
click at [71, 216] on span "Police Report and Evidence" at bounding box center [63, 220] width 78 height 9
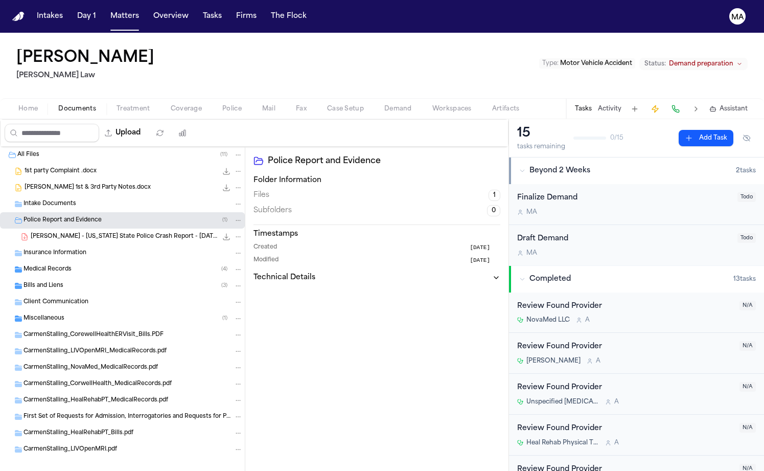
click at [75, 233] on span "[PERSON_NAME] - [US_STATE] State Police Crash Report - [DATE]" at bounding box center [124, 237] width 187 height 9
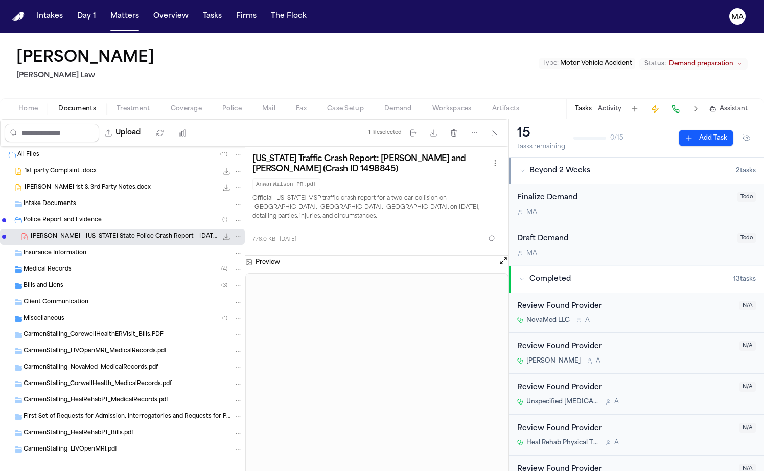
click at [58, 105] on span "Documents" at bounding box center [77, 109] width 38 height 8
click at [127, 33] on div "Carmen Stalling Jalal Law Type : Motor Vehicle Accident Status: Demand preparat…" at bounding box center [382, 65] width 764 height 65
